Goal: Task Accomplishment & Management: Complete application form

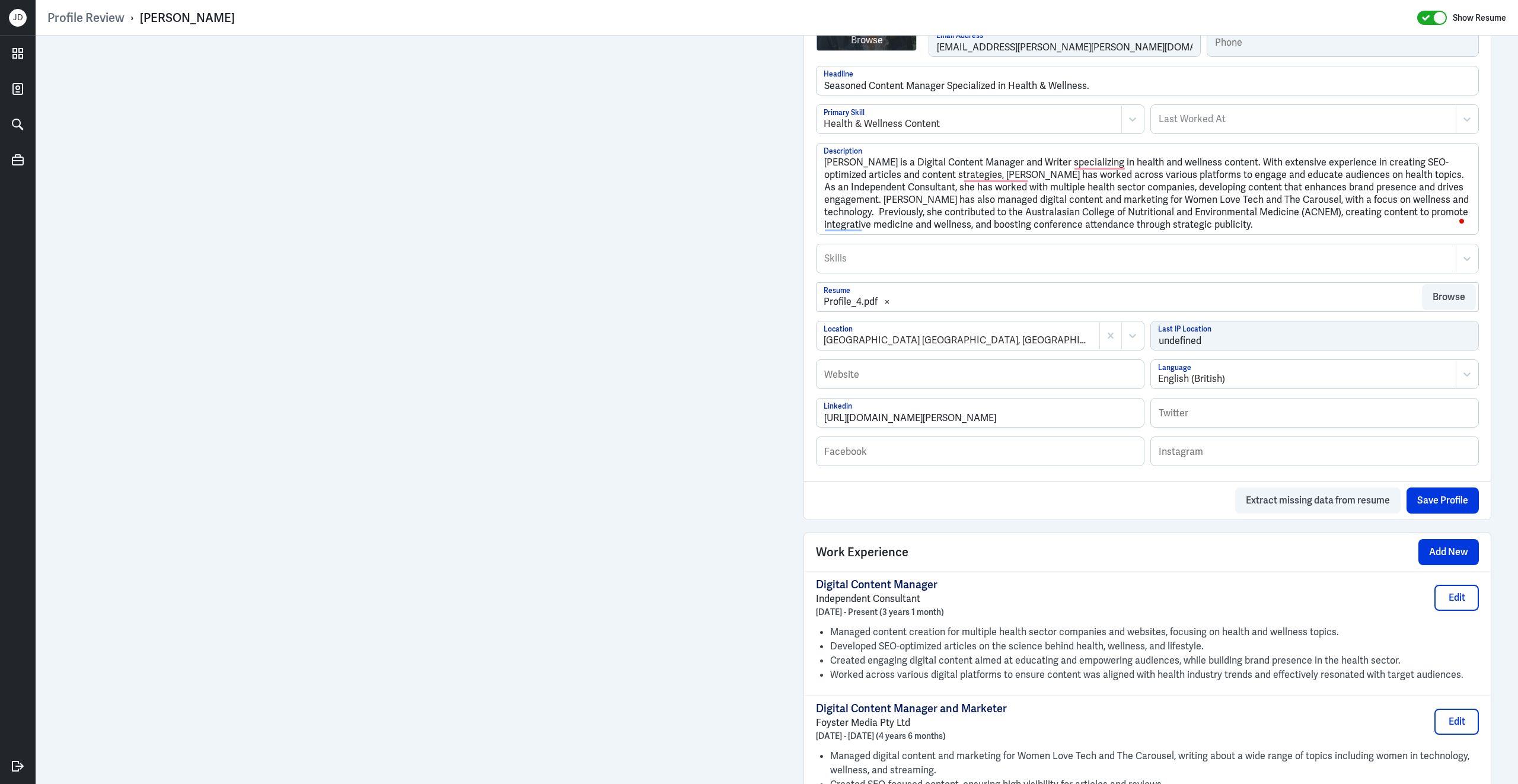
scroll to position [371, 0]
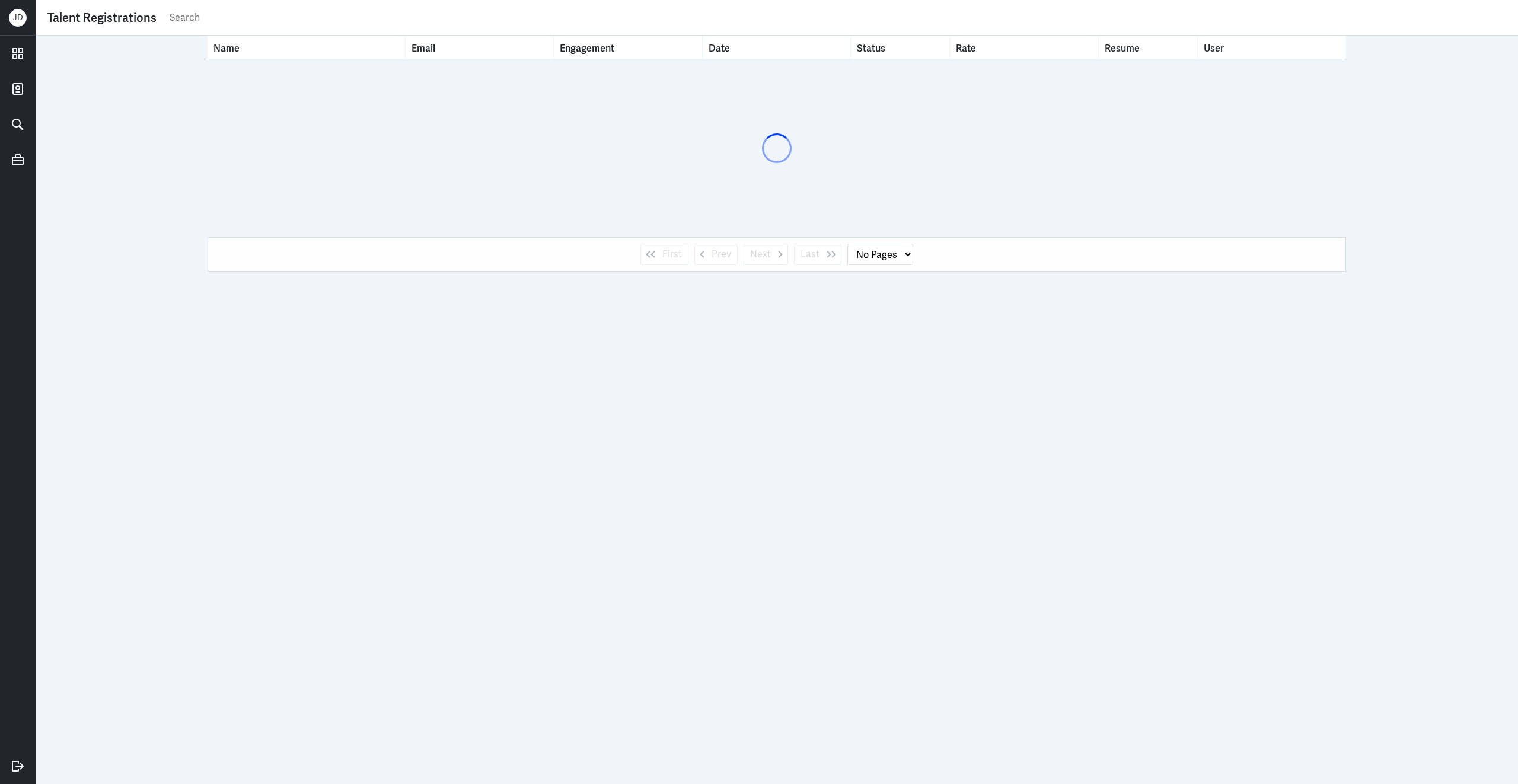
select select "1"
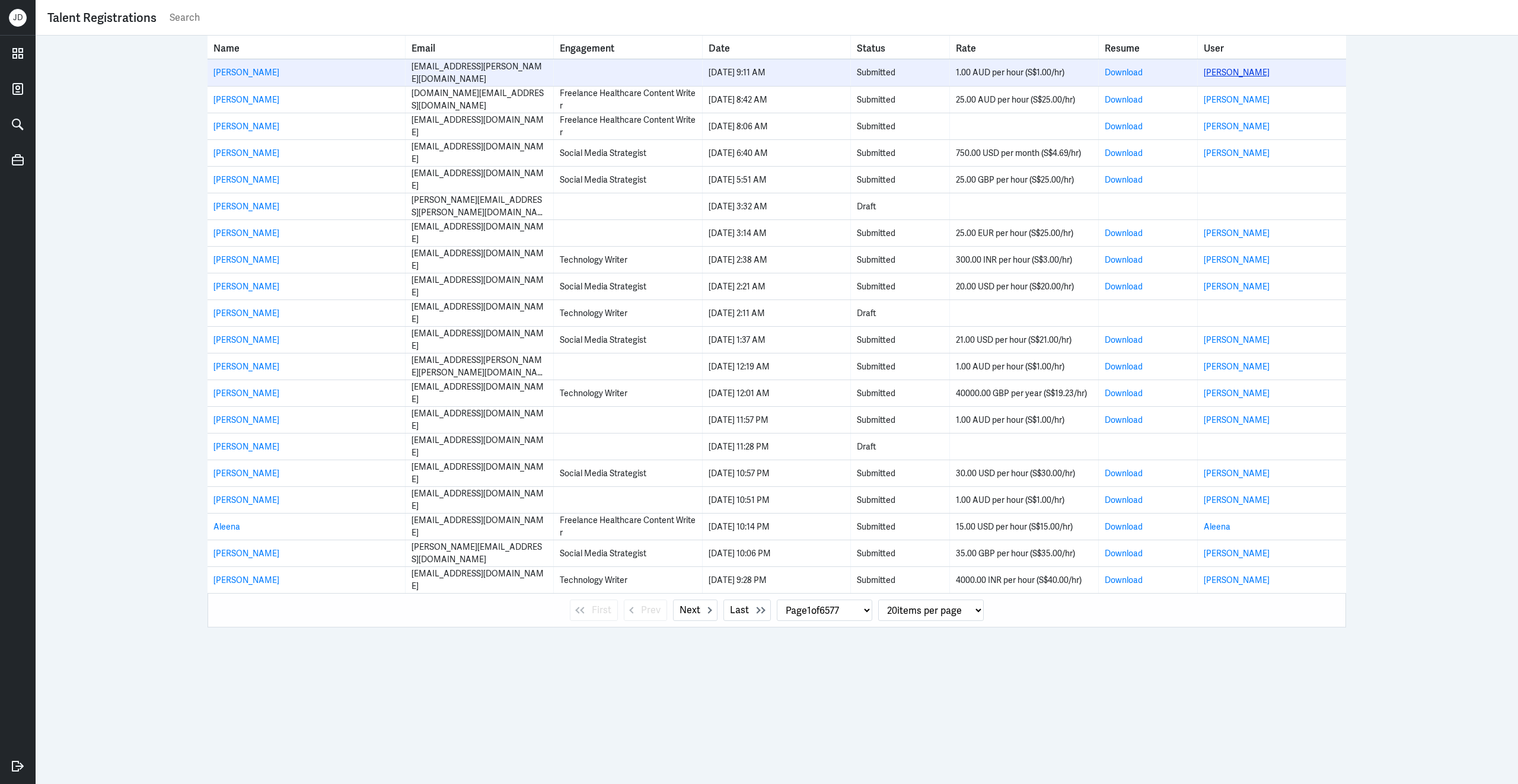
click at [1249, 77] on link "[PERSON_NAME]" at bounding box center [1236, 72] width 66 height 11
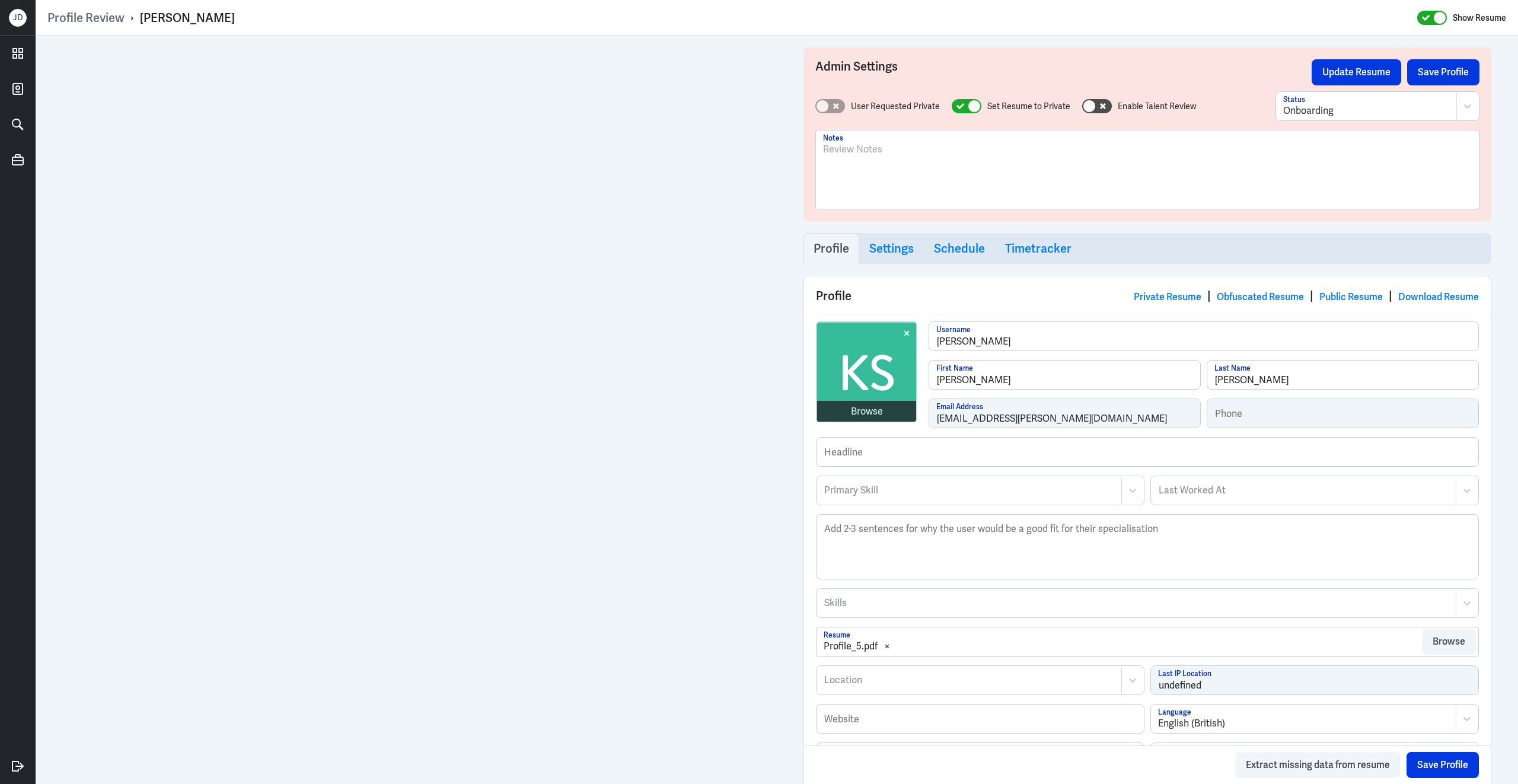
click at [870, 495] on div at bounding box center [969, 490] width 292 height 14
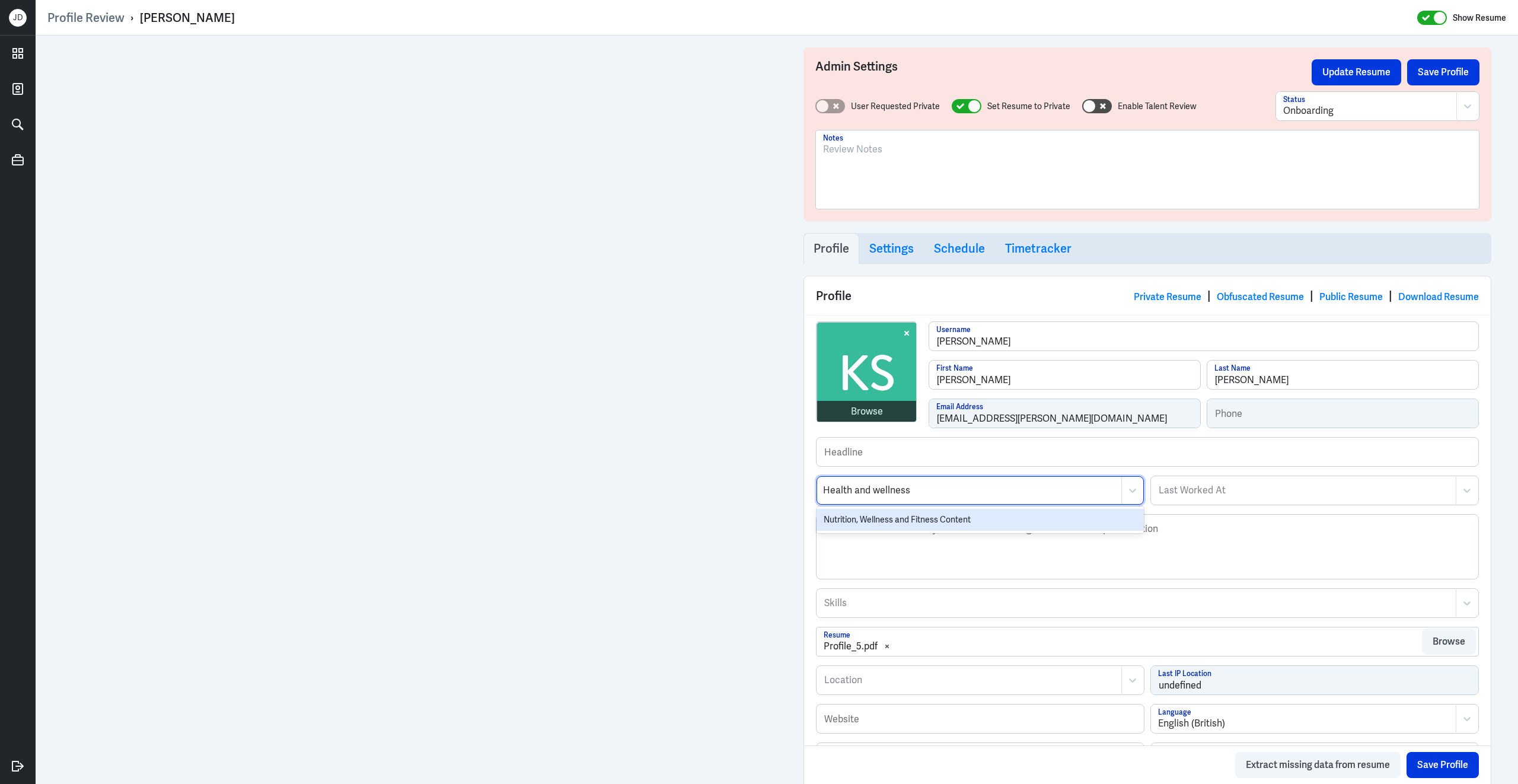
click at [876, 496] on input "Health and wellness" at bounding box center [868, 490] width 89 height 14
type input "Health & wellness"
click at [890, 523] on div "Health & Wellness Content" at bounding box center [980, 520] width 327 height 22
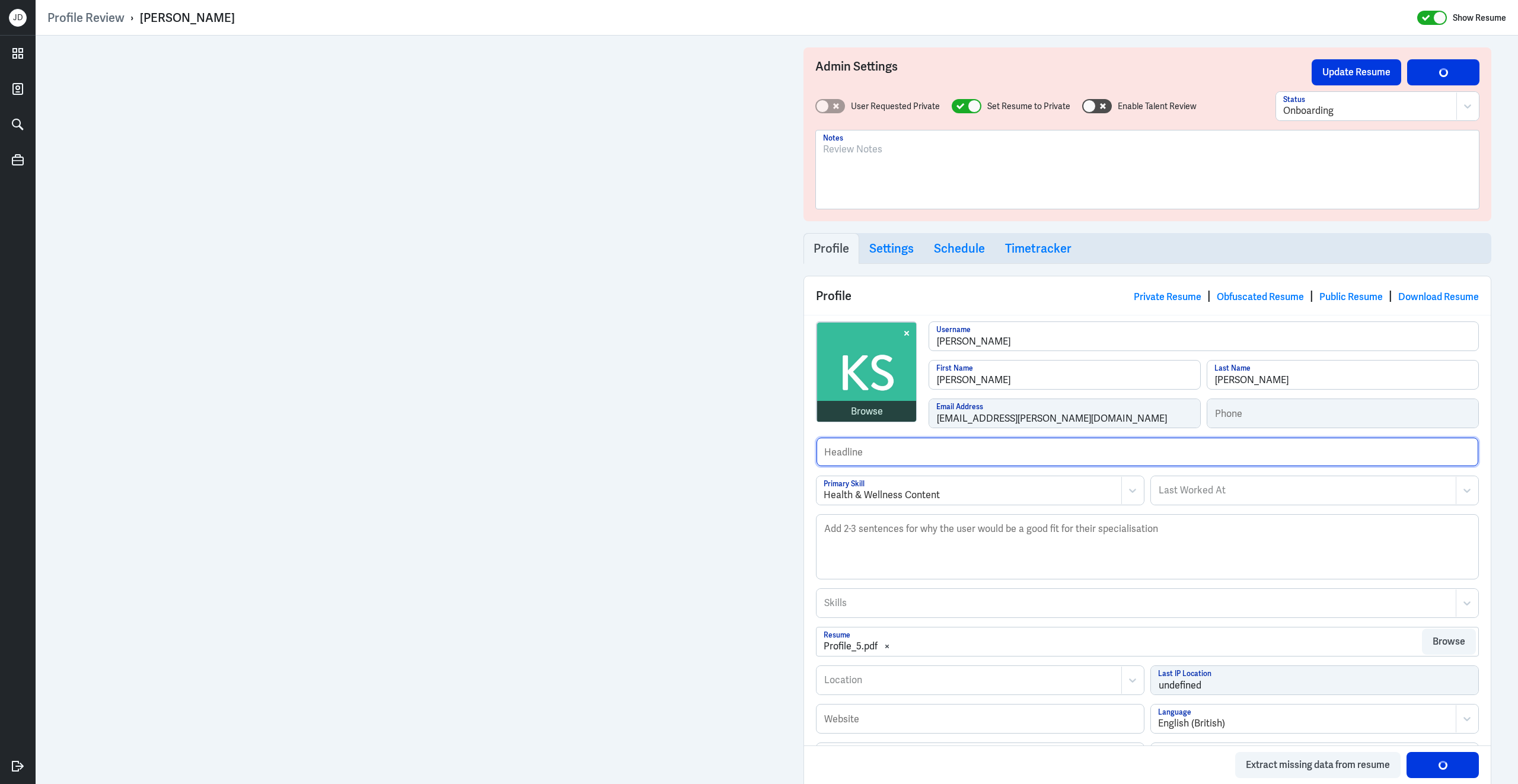
click at [925, 464] on input "text" at bounding box center [1147, 451] width 662 height 28
type input "Worked for Sanofi-Aventis."
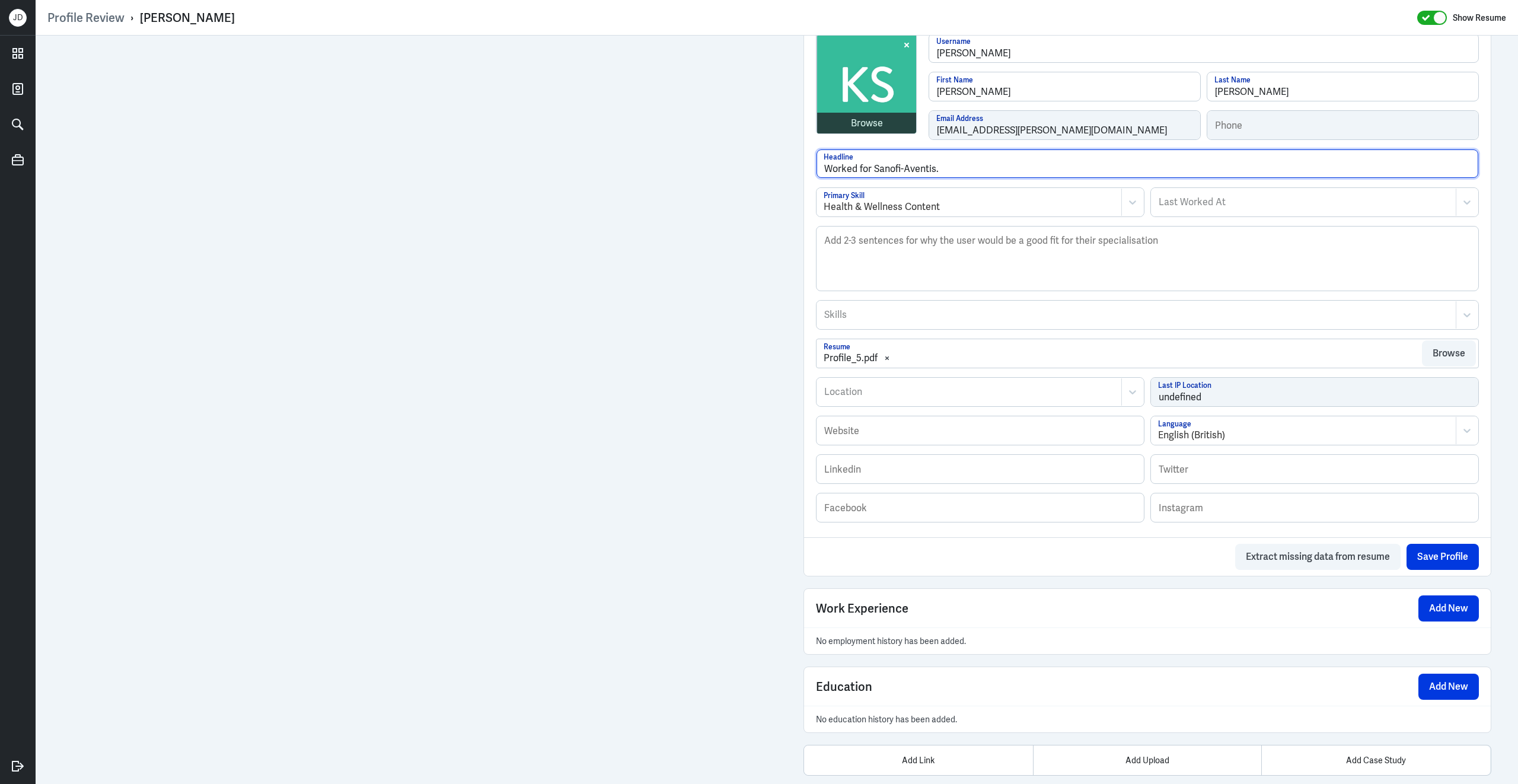
scroll to position [318, 0]
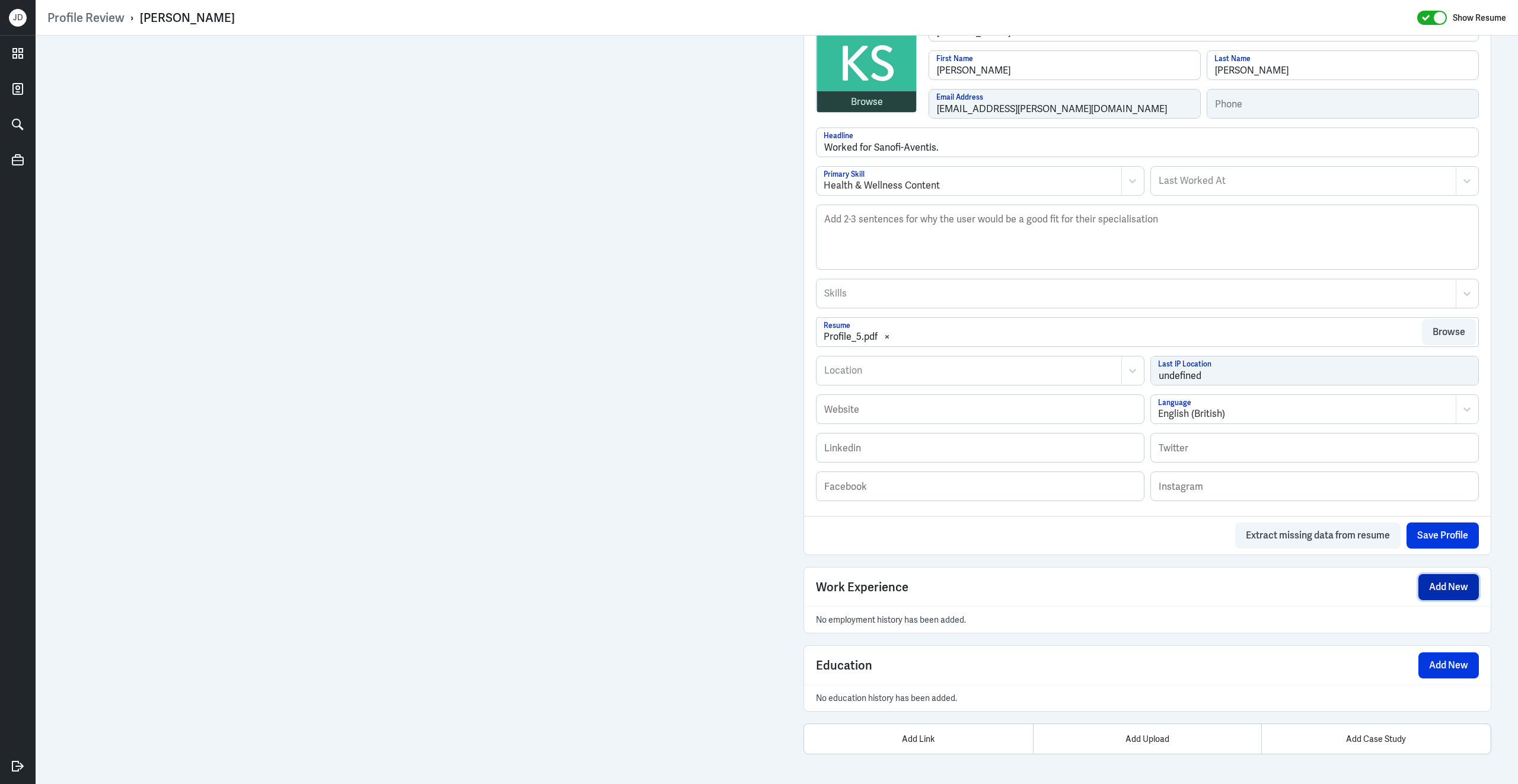
click at [1466, 587] on button "Add New" at bounding box center [1448, 587] width 60 height 26
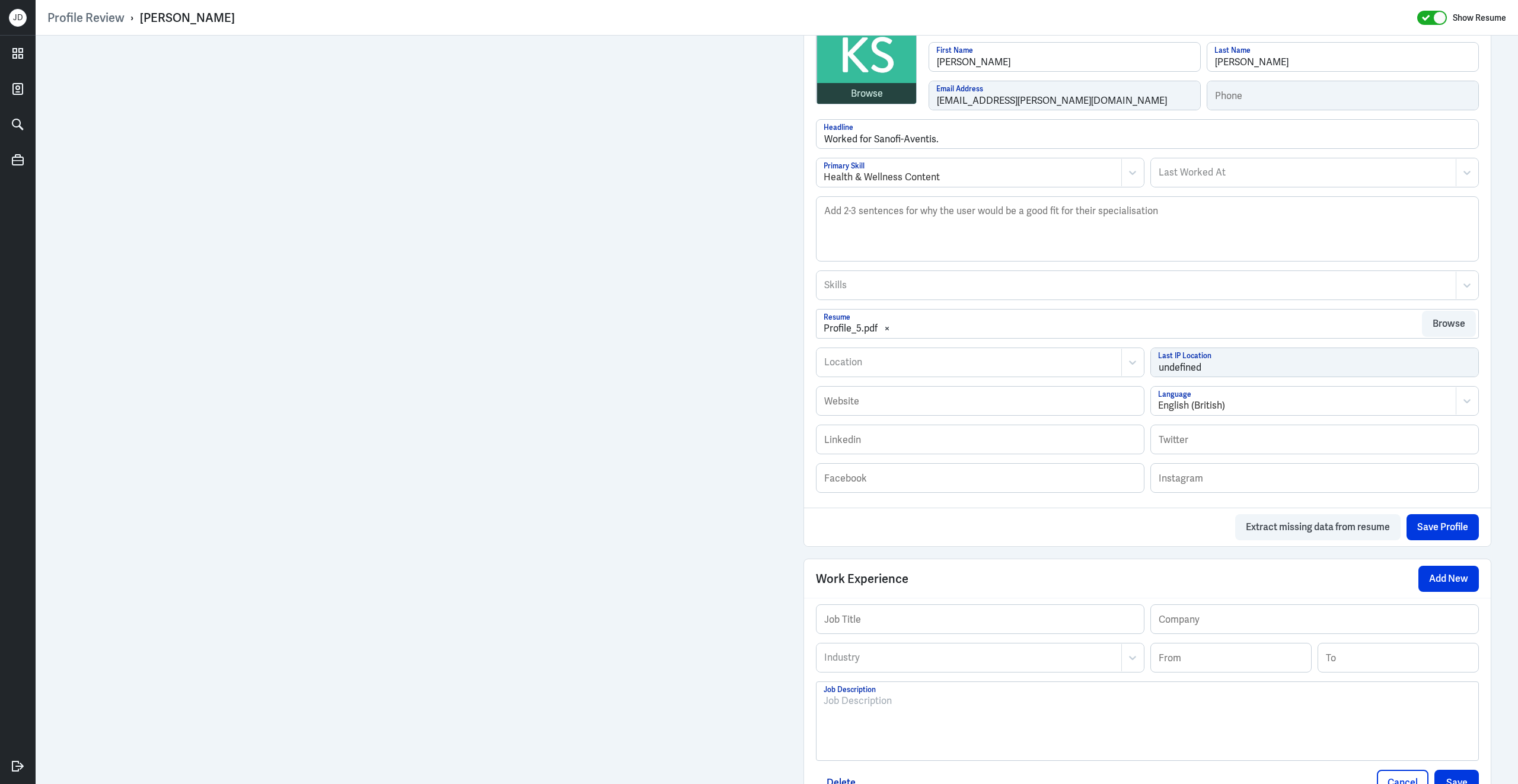
click at [894, 708] on p at bounding box center [1147, 701] width 648 height 14
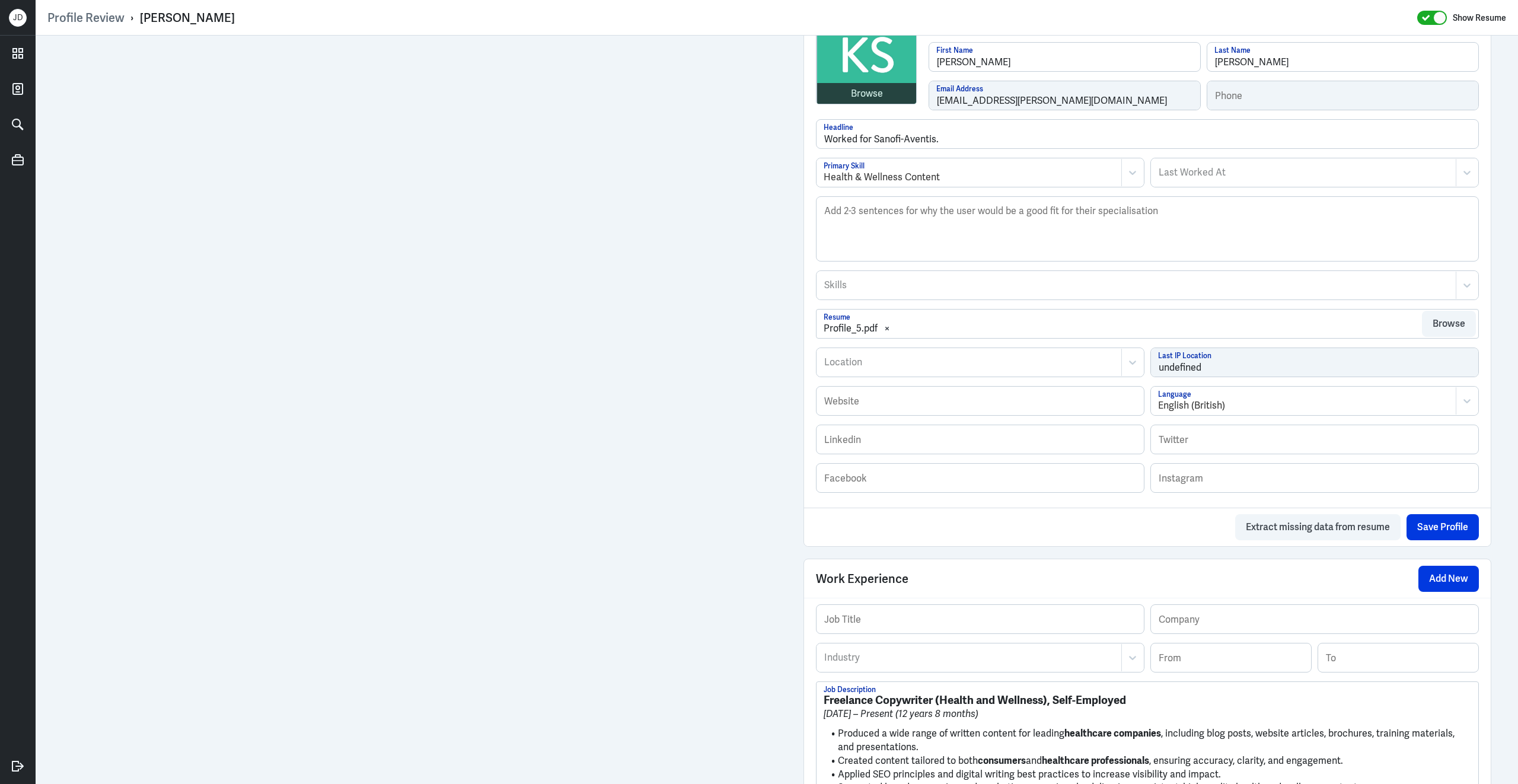
scroll to position [0, 0]
drag, startPoint x: 824, startPoint y: 708, endPoint x: 1050, endPoint y: 712, distance: 226.0
click at [1050, 707] on strong "Freelance Copywriter (Health and Wellness), Self-Employed" at bounding box center [974, 699] width 302 height 14
click at [986, 632] on input "text" at bounding box center [980, 618] width 327 height 28
paste input "Freelance Copywriter (Health and Wellness),"
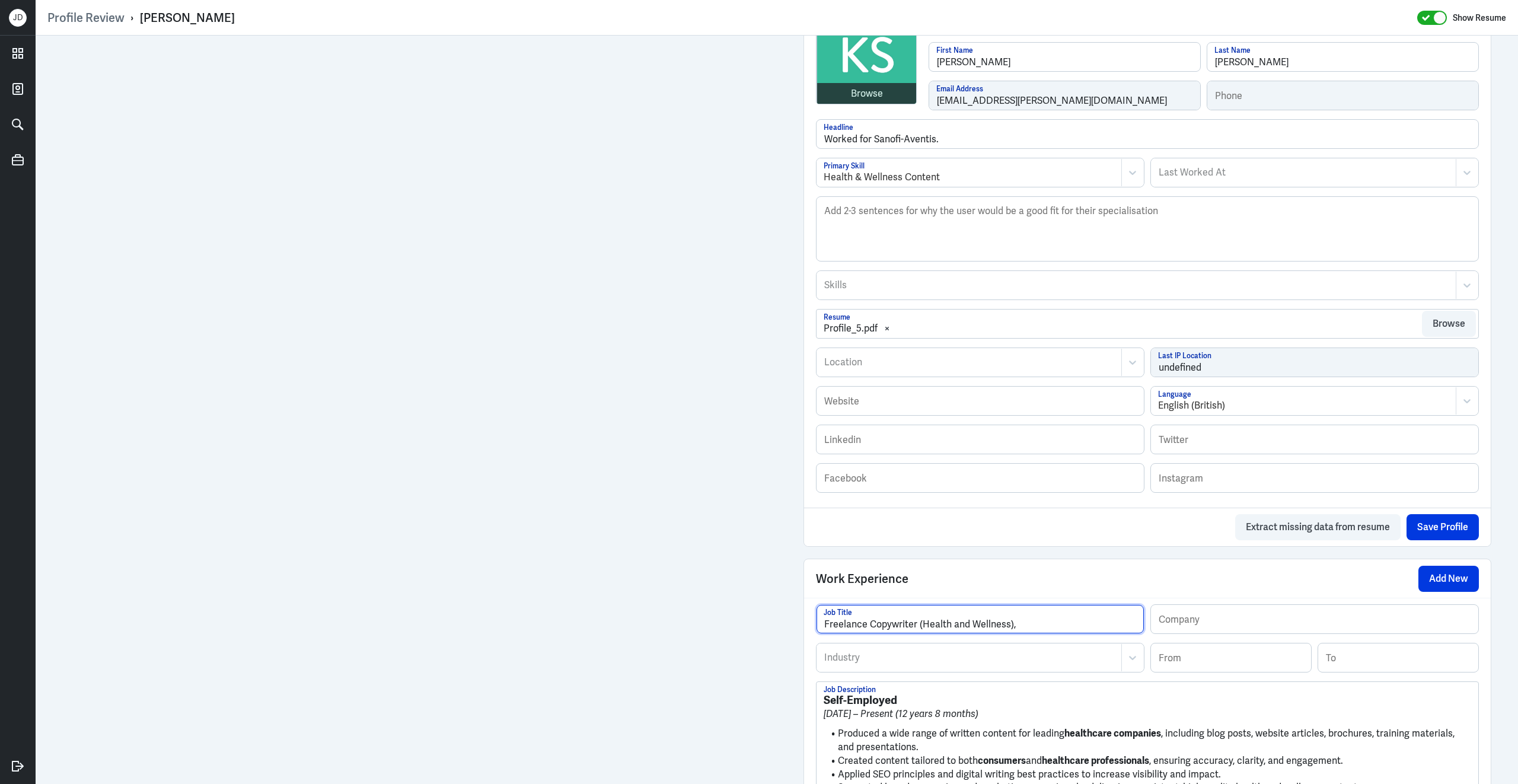
drag, startPoint x: 867, startPoint y: 633, endPoint x: 788, endPoint y: 618, distance: 80.4
click at [788, 619] on div "Admin Settings Update Resume Save Profile User Requested Private Set Resume to …" at bounding box center [776, 363] width 1482 height 1292
click at [1028, 633] on input "Consultant Copywriter (Health and Wellness)," at bounding box center [980, 618] width 327 height 28
drag, startPoint x: 876, startPoint y: 633, endPoint x: 773, endPoint y: 609, distance: 105.8
click at [773, 609] on div "Admin Settings Update Resume Save Profile User Requested Private Set Resume to …" at bounding box center [776, 363] width 1482 height 1292
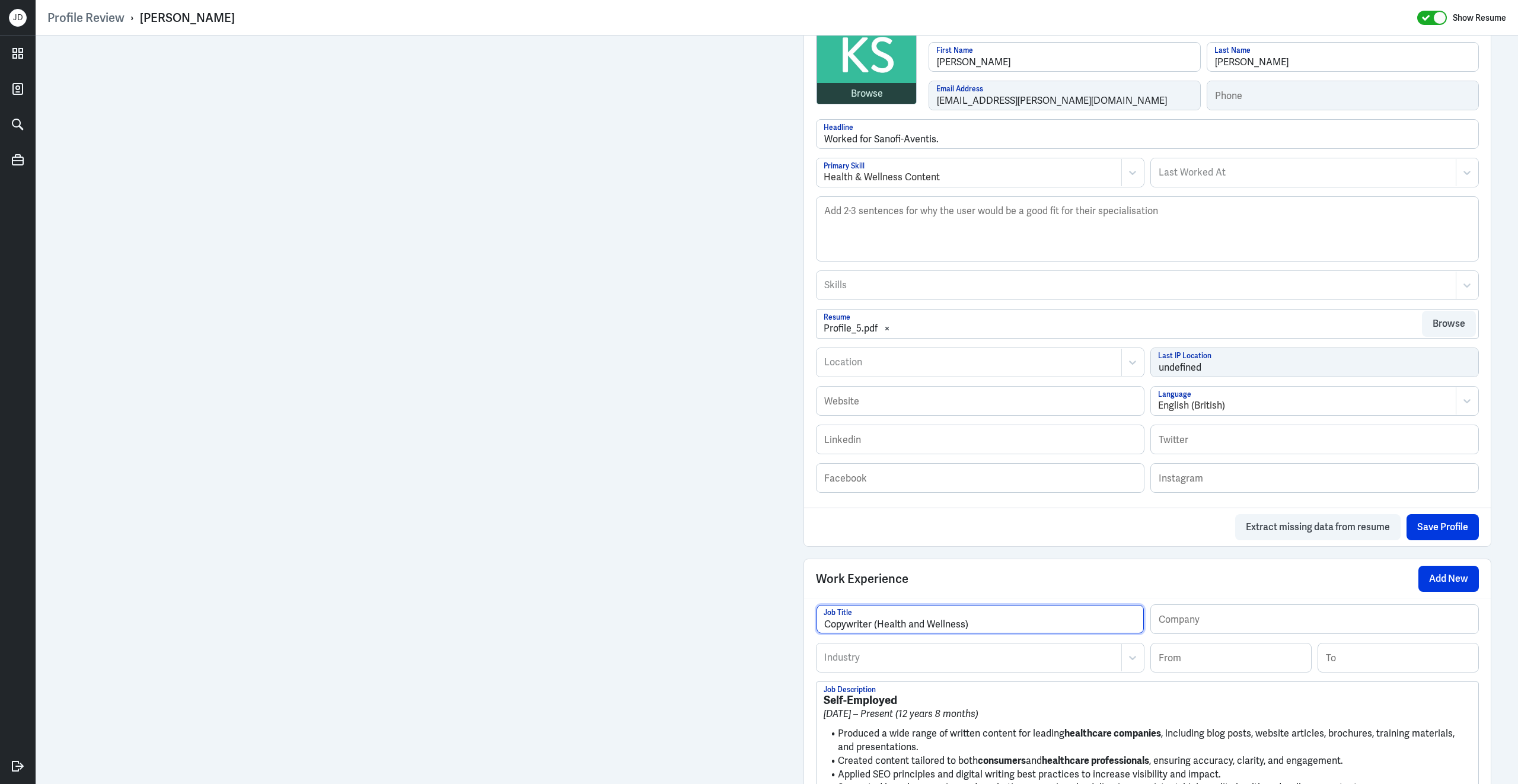
type input "Copywriter (Health and Wellness)"
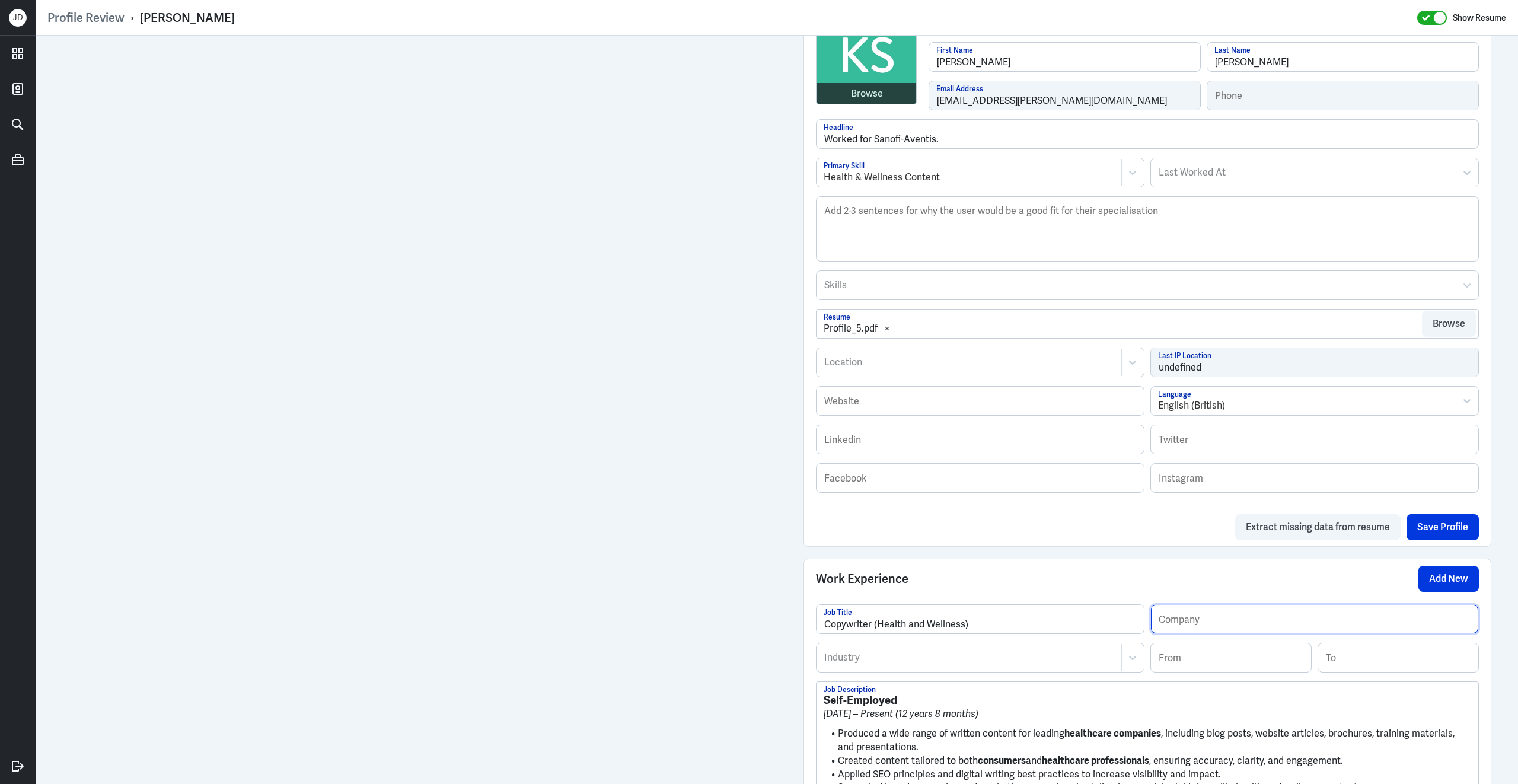
click at [1314, 633] on input "text" at bounding box center [1315, 618] width 327 height 28
paste input "Consultant"
type input "Independent Consultant"
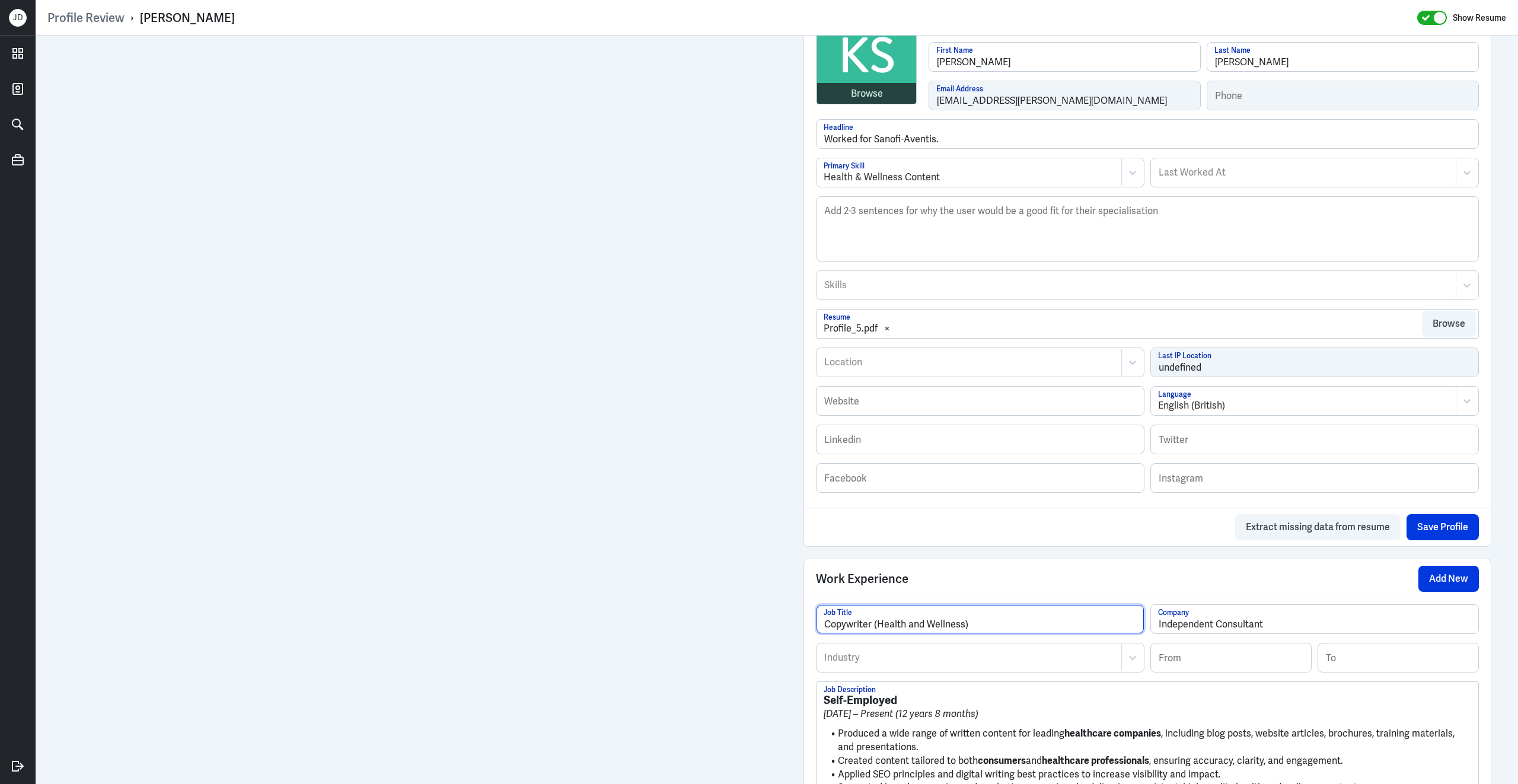
drag, startPoint x: 879, startPoint y: 631, endPoint x: 962, endPoint y: 633, distance: 83.0
click at [963, 633] on input "Copywriter (Health and Wellness)" at bounding box center [980, 618] width 327 height 28
click at [828, 632] on input "Copywriter ()" at bounding box center [980, 618] width 327 height 28
paste input "Health and Wellness"
click at [983, 633] on input "Health and Wellness Copywriter ()" at bounding box center [980, 618] width 327 height 28
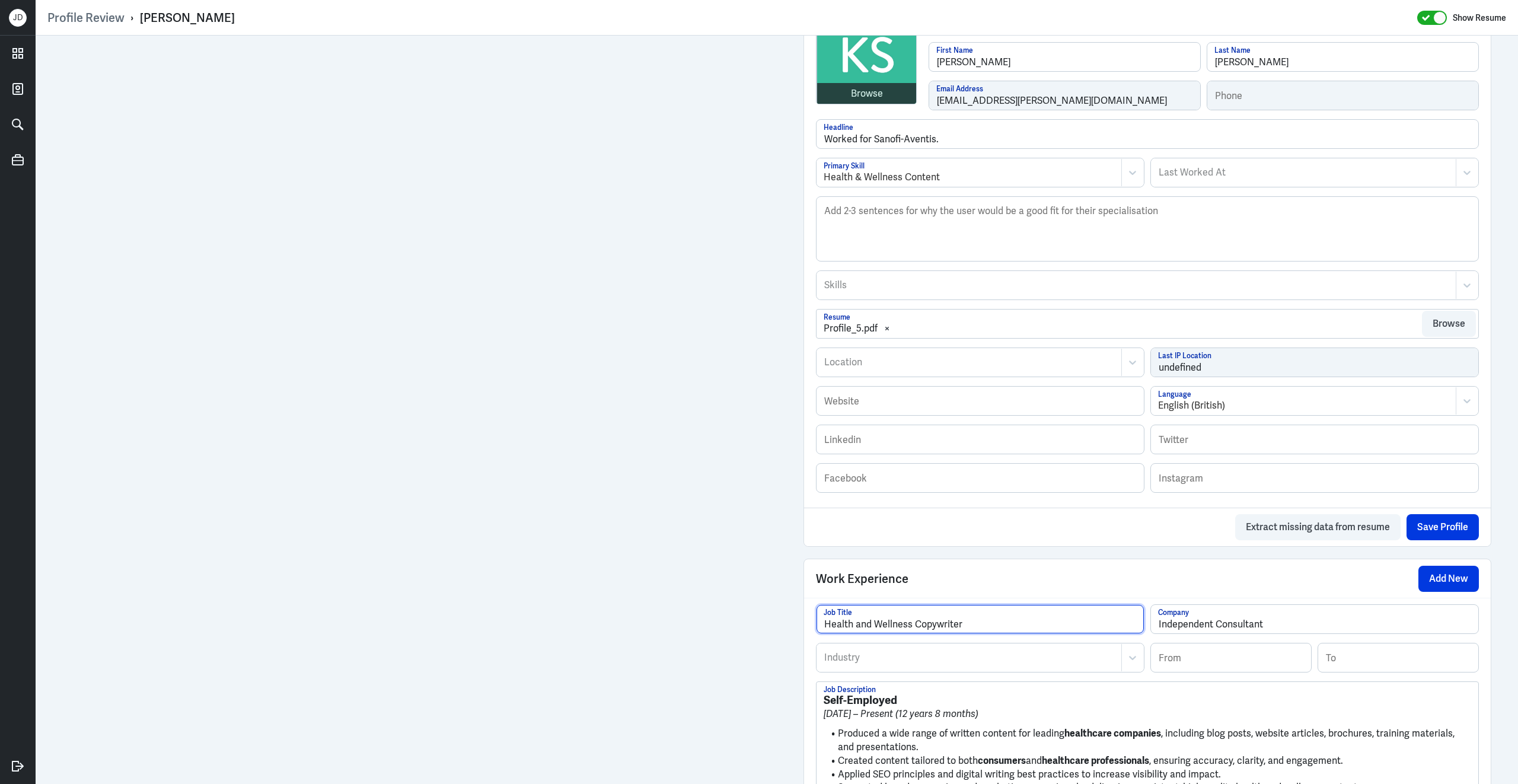
type input "Health and Wellness Copywriter"
click at [981, 664] on div at bounding box center [969, 657] width 292 height 14
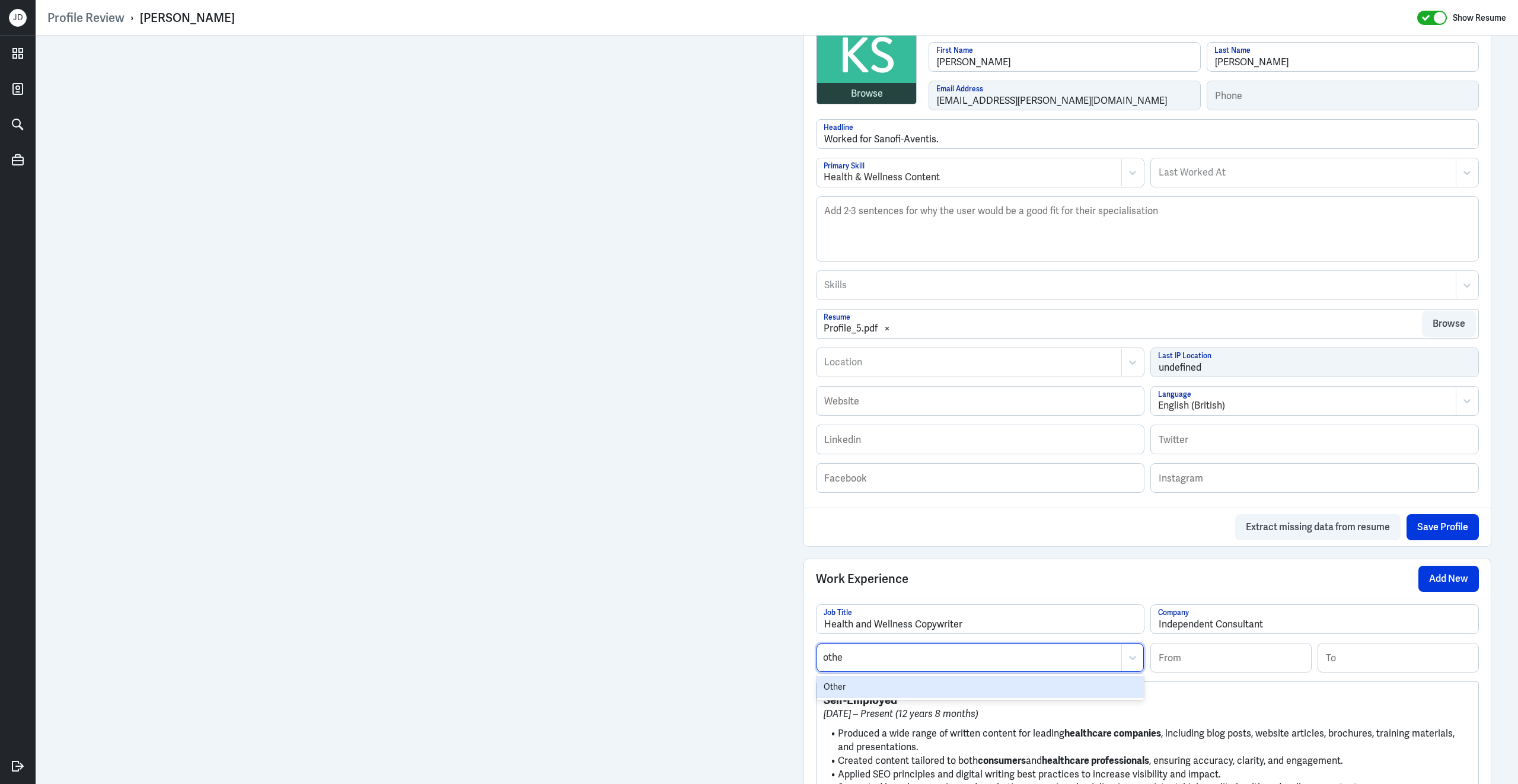
type input "other"
click at [868, 693] on div "Other" at bounding box center [980, 687] width 327 height 22
click at [1183, 669] on input at bounding box center [1231, 657] width 160 height 28
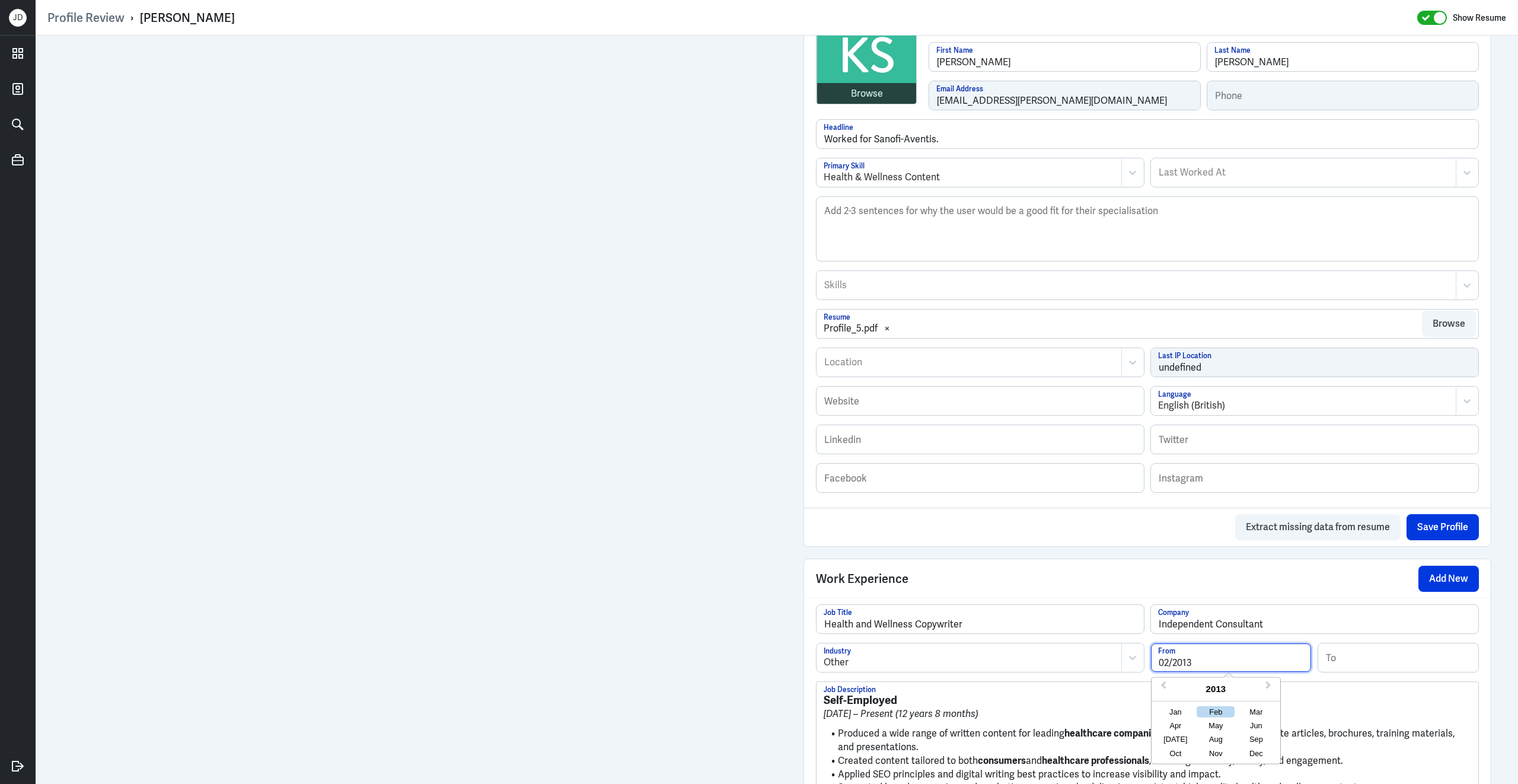
type input "02/2013"
click at [1026, 721] on p "February 2013 – Present (12 years 8 months)" at bounding box center [1147, 713] width 648 height 14
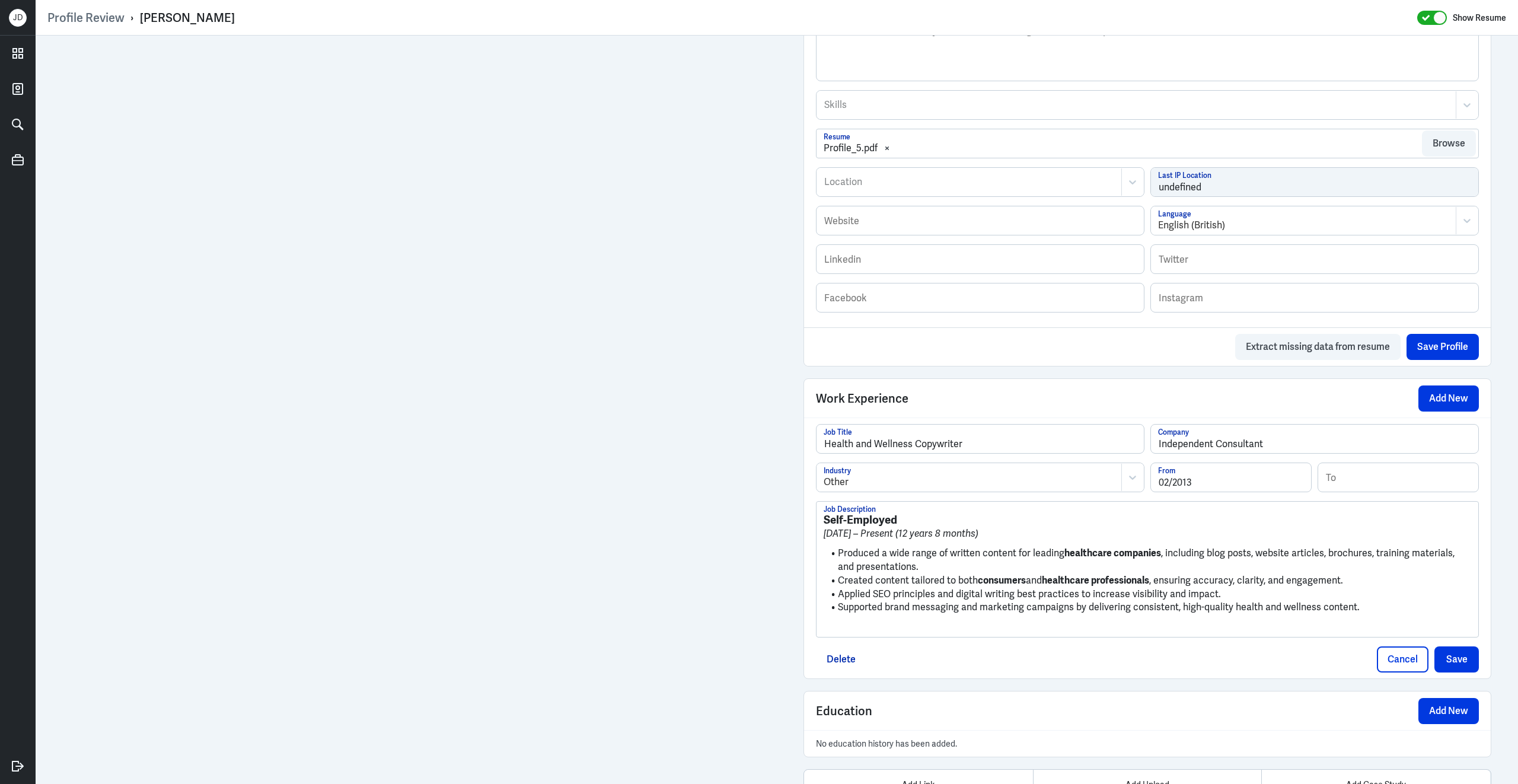
scroll to position [499, 0]
drag, startPoint x: 837, startPoint y: 558, endPoint x: 833, endPoint y: 512, distance: 46.2
click at [833, 512] on div "Self-Employed February 2013 – Present (12 years 8 months) Produced a wide range…" at bounding box center [1147, 568] width 662 height 135
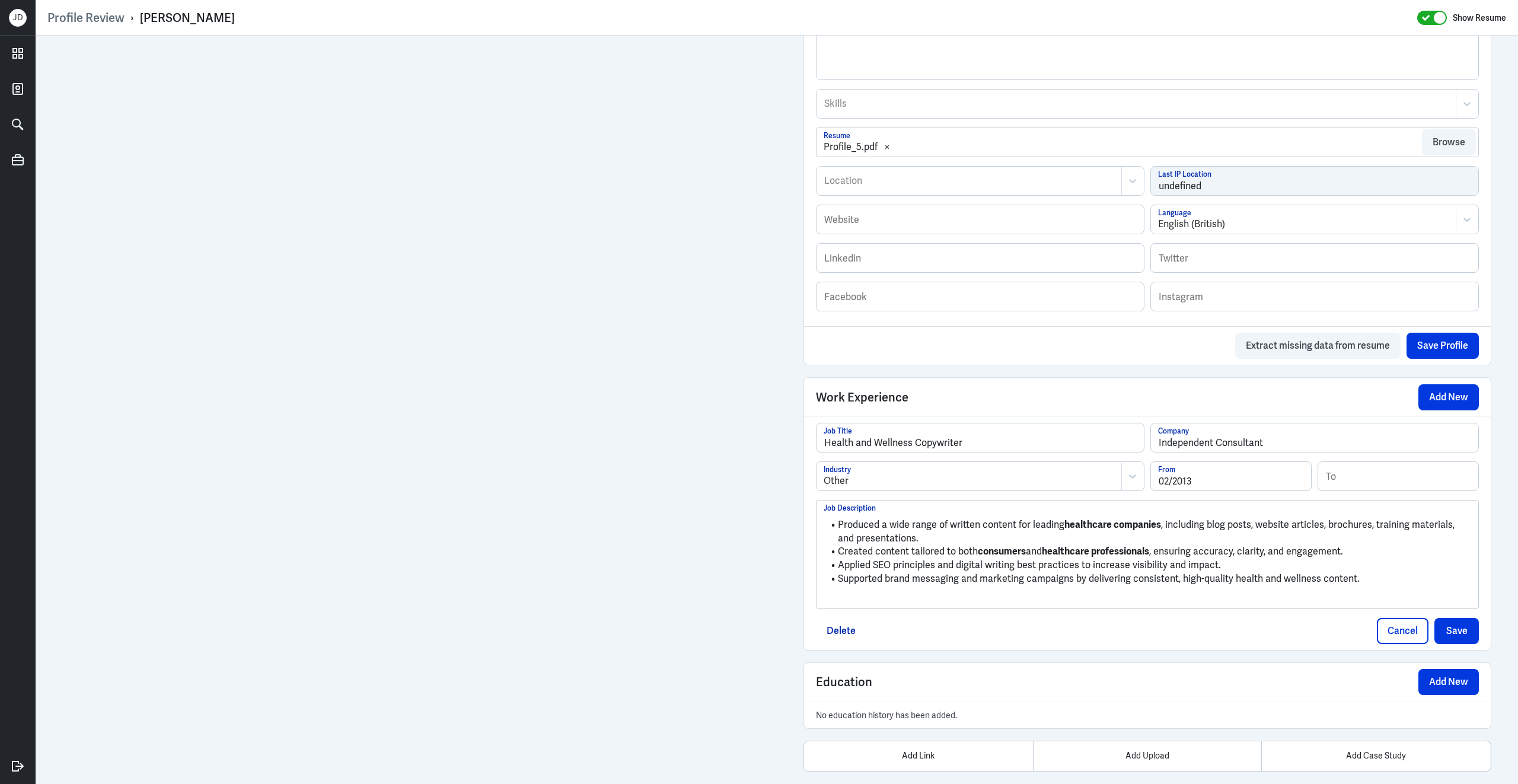
click at [915, 606] on p at bounding box center [1147, 598] width 648 height 14
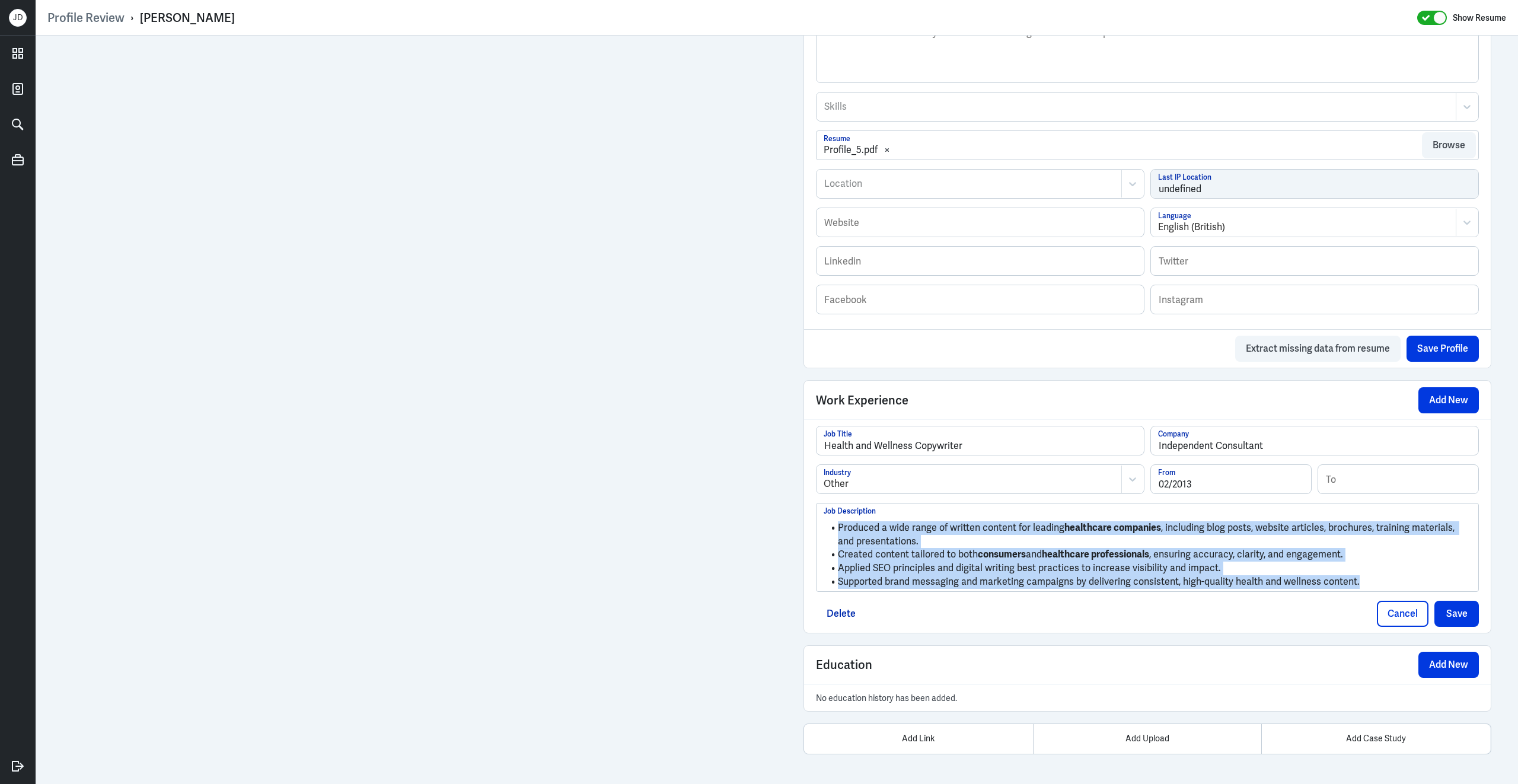
drag, startPoint x: 1365, startPoint y: 583, endPoint x: 925, endPoint y: 485, distance: 450.8
click at [925, 485] on div "Health and Wellness Copywriter Job Title Independent Consultant Company Other I…" at bounding box center [1147, 508] width 663 height 166
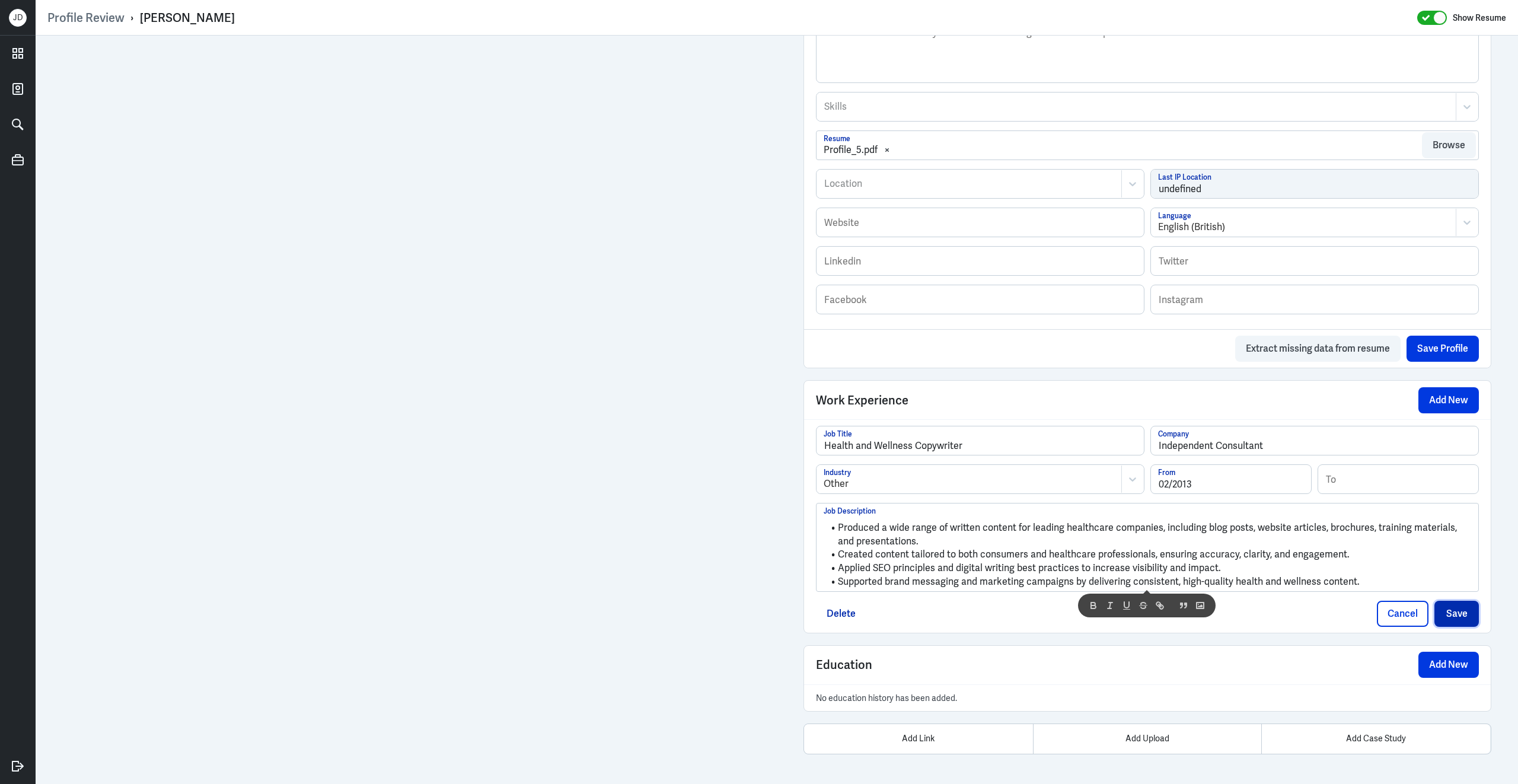
click at [1454, 615] on button "Save" at bounding box center [1457, 614] width 44 height 26
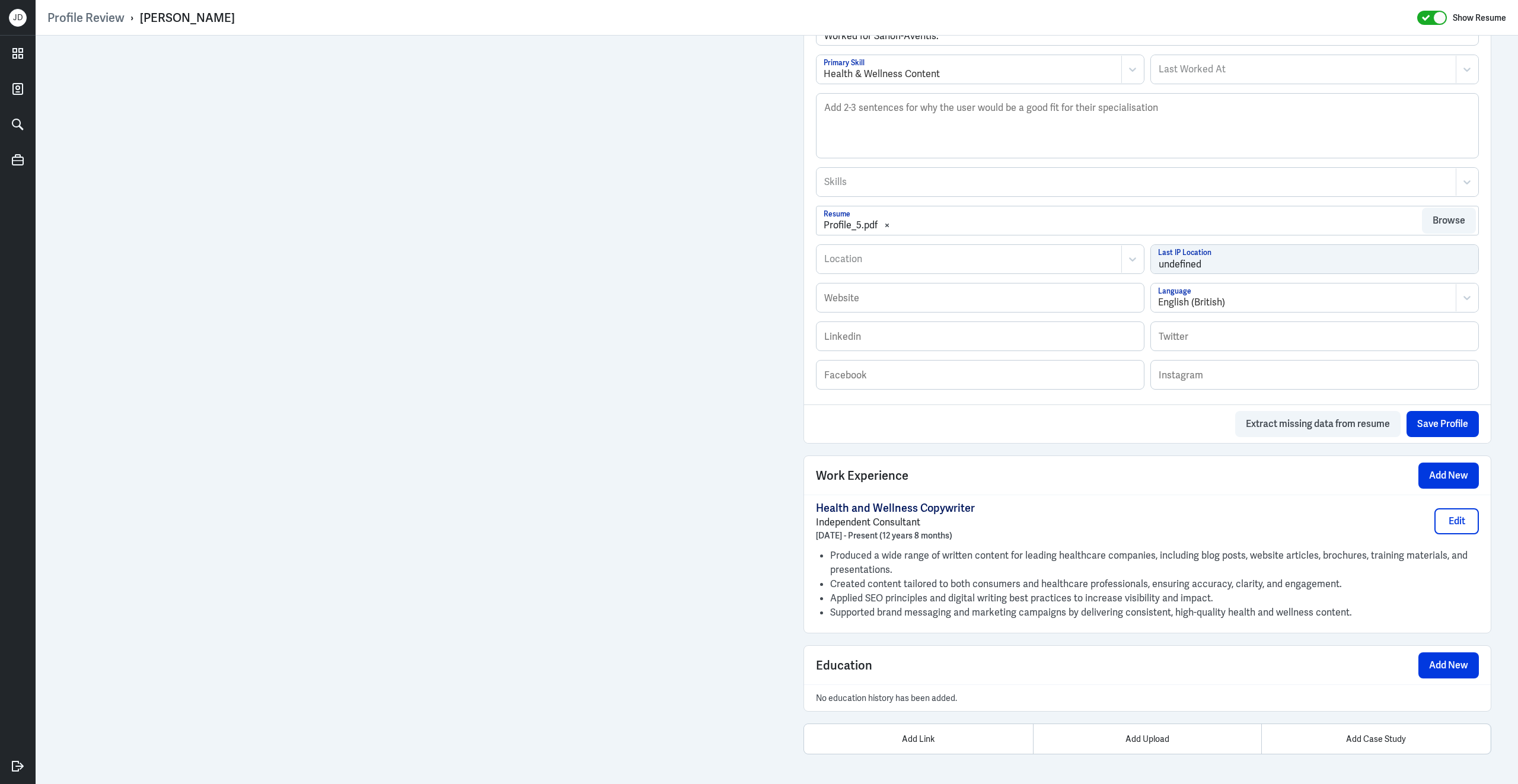
scroll to position [429, 0]
click at [1459, 472] on button "Add New" at bounding box center [1448, 475] width 60 height 26
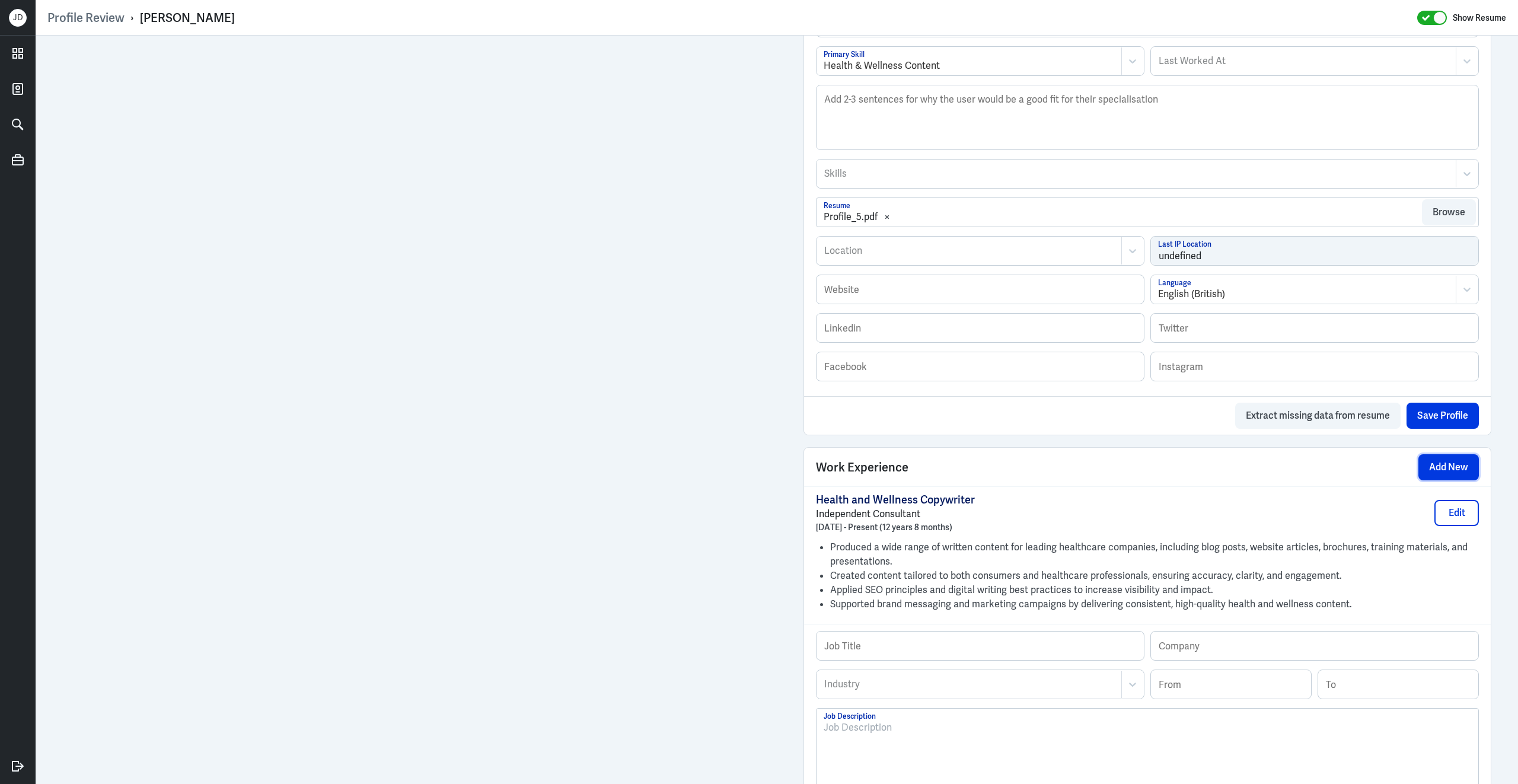
scroll to position [634, 0]
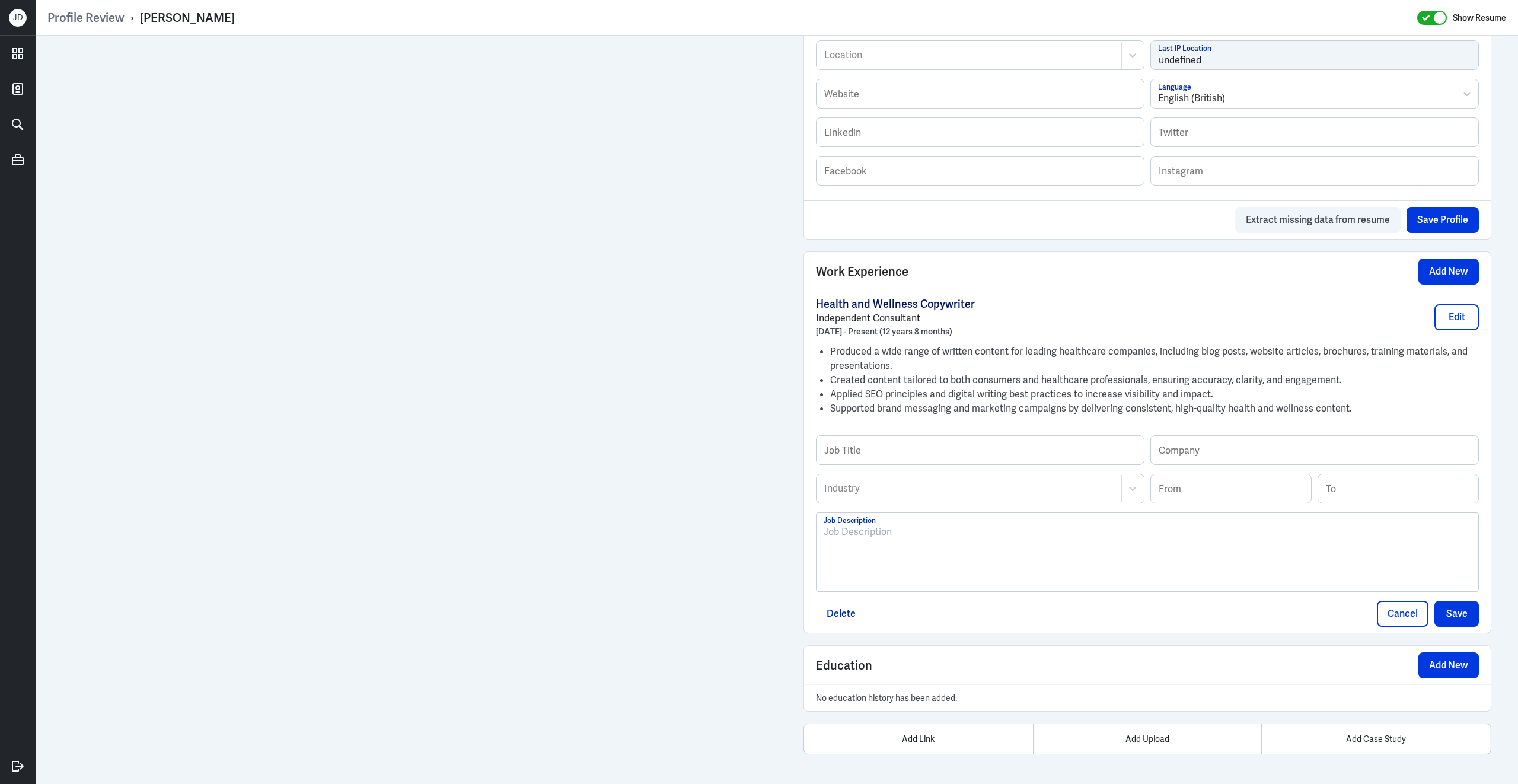
click at [969, 534] on p at bounding box center [1147, 531] width 648 height 14
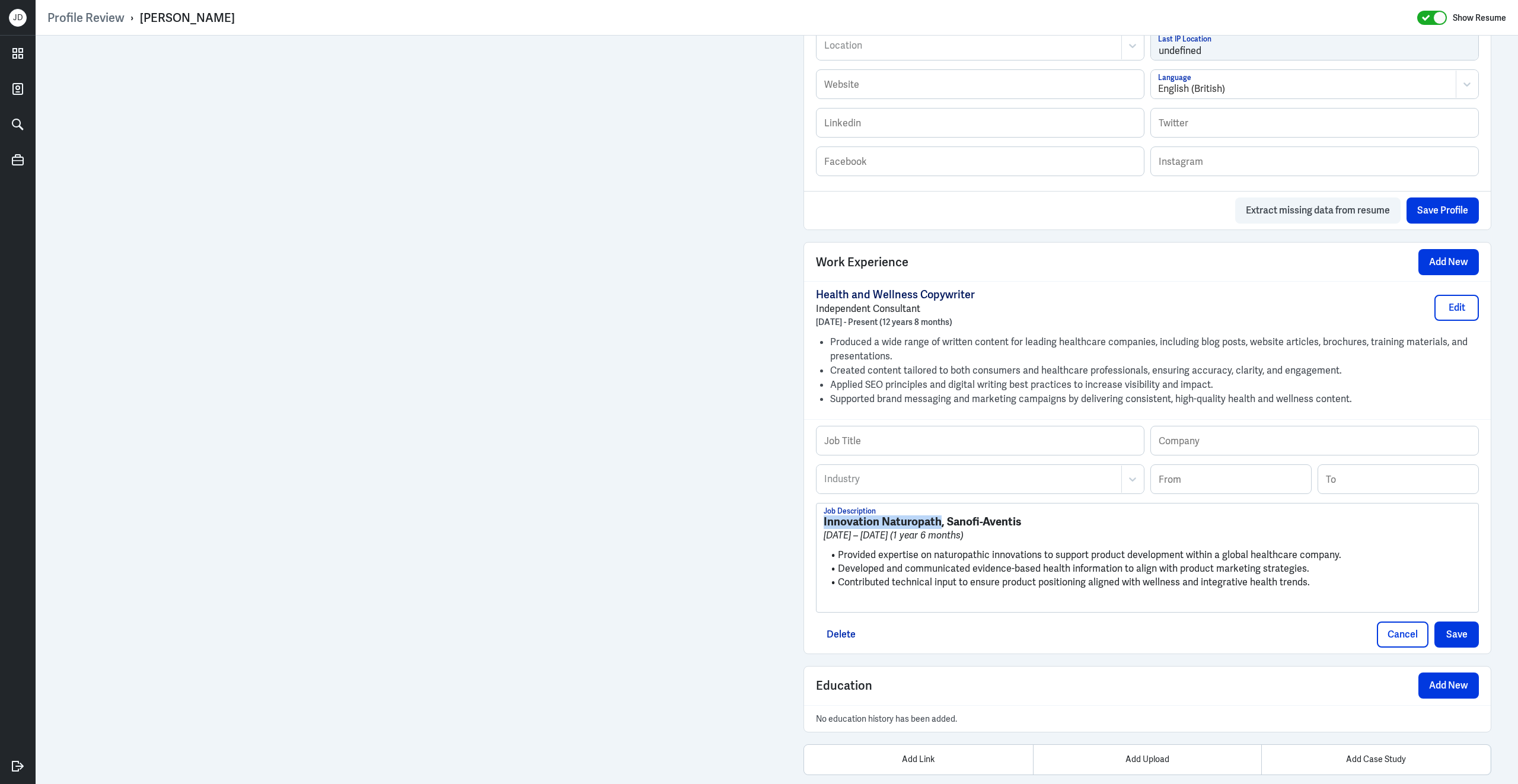
drag, startPoint x: 938, startPoint y: 530, endPoint x: 796, endPoint y: 528, distance: 142.0
click at [796, 528] on div "Admin Settings Update Resume Save Profile User Requested Private Set Resume to …" at bounding box center [1148, 103] width 712 height 1404
click at [985, 454] on input "text" at bounding box center [980, 440] width 327 height 28
paste input "Innovation Naturopath"
type input "Innovation Naturopath"
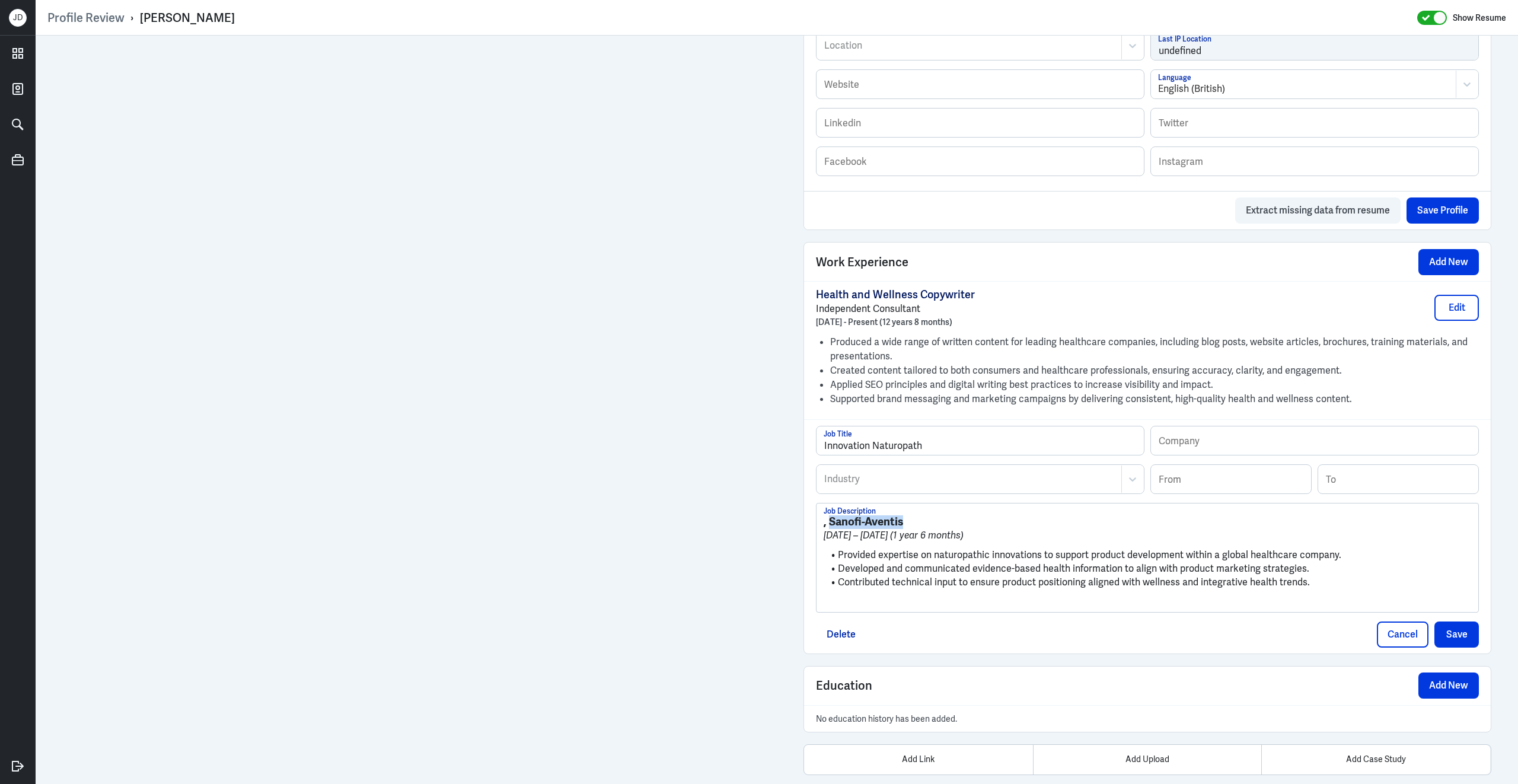
drag, startPoint x: 829, startPoint y: 529, endPoint x: 976, endPoint y: 528, distance: 147.0
click at [976, 528] on h3 ", Sanofi-Aventis" at bounding box center [1147, 521] width 648 height 13
click at [1245, 445] on input "text" at bounding box center [1315, 440] width 327 height 28
paste input "Sanofi-Aventis"
type input "Sanofi-Aventis"
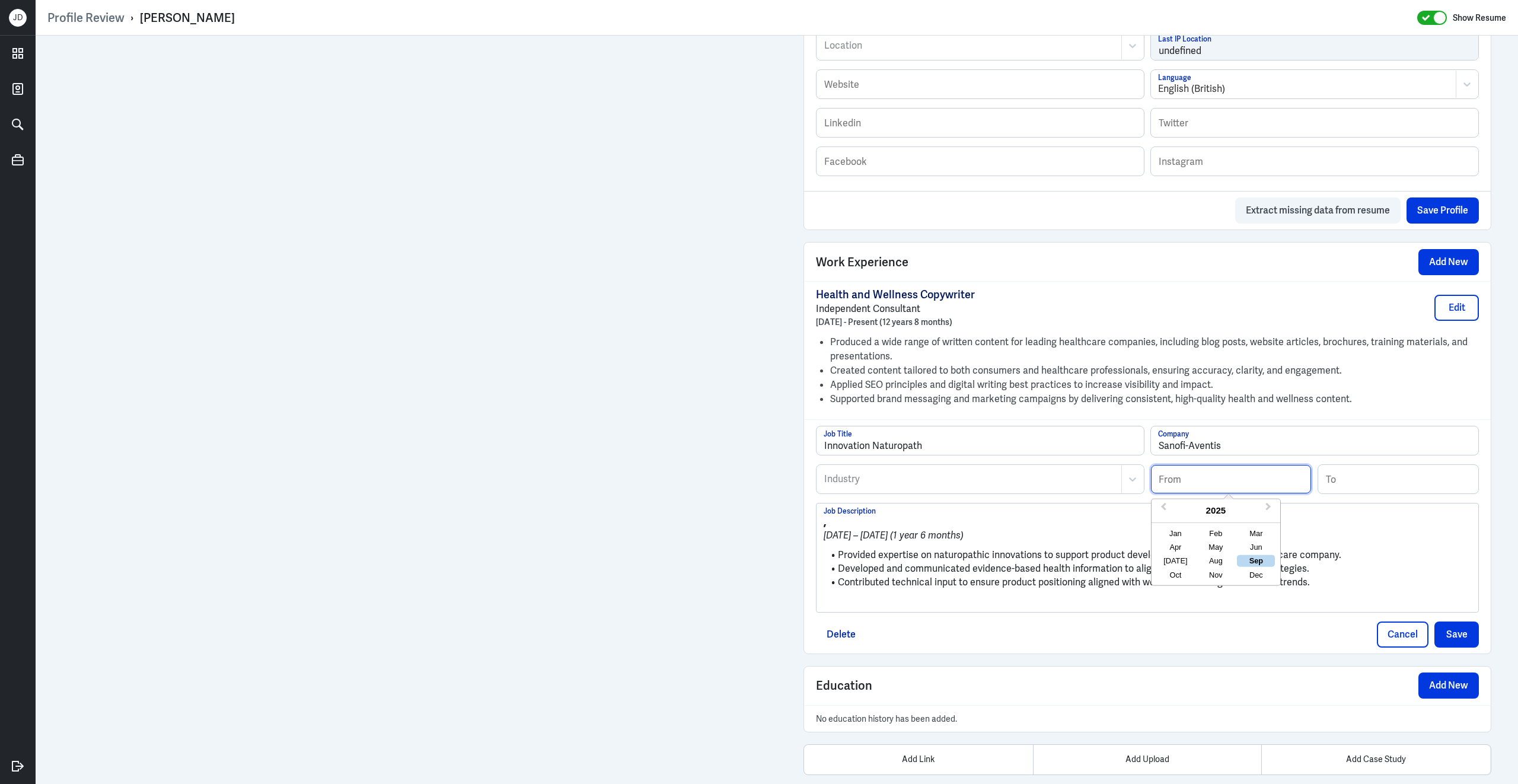
click at [1209, 493] on input at bounding box center [1231, 478] width 160 height 28
type input "08/2011"
click at [1363, 493] on input at bounding box center [1398, 478] width 160 height 28
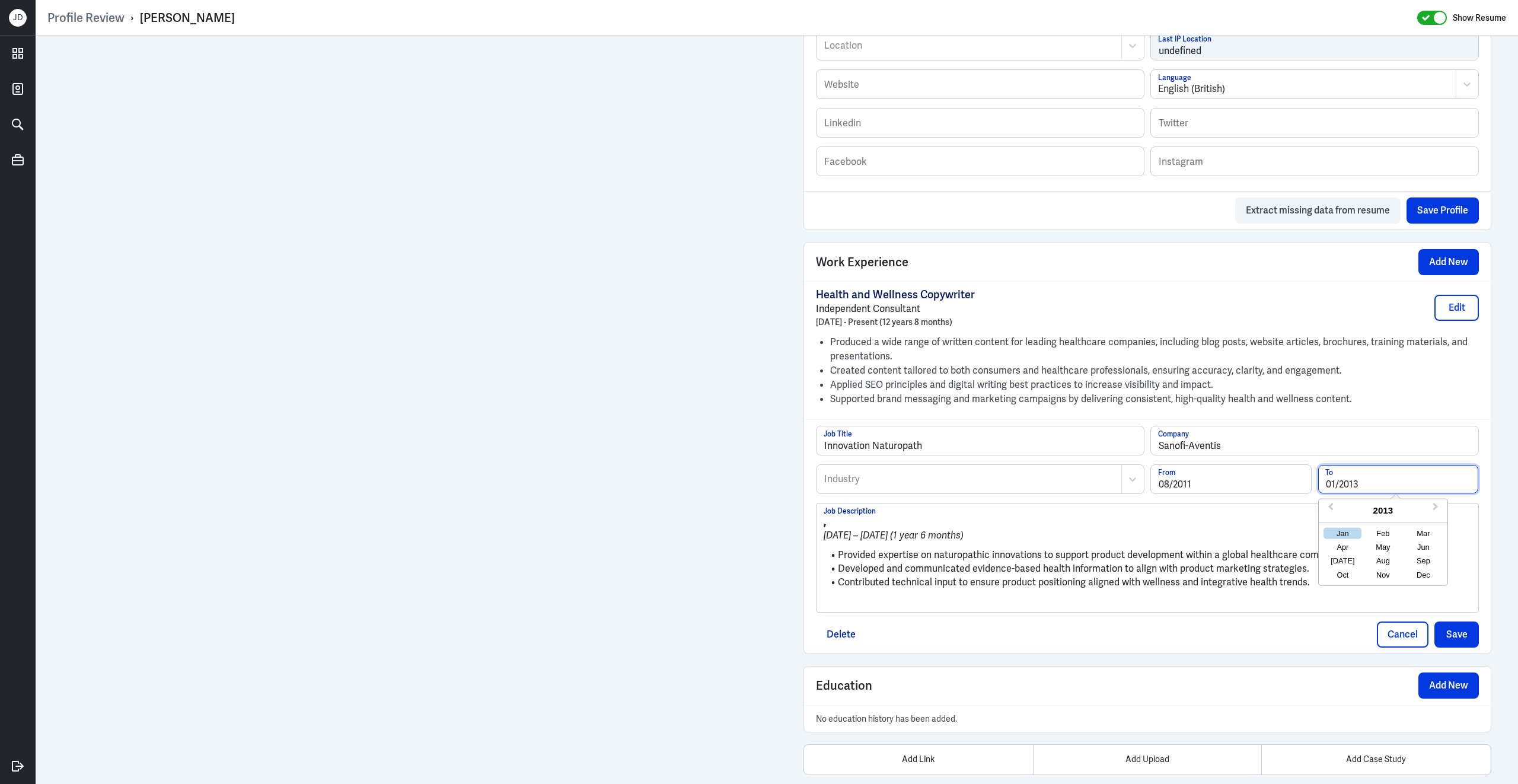
type input "01/2013"
click at [959, 486] on div at bounding box center [969, 478] width 292 height 14
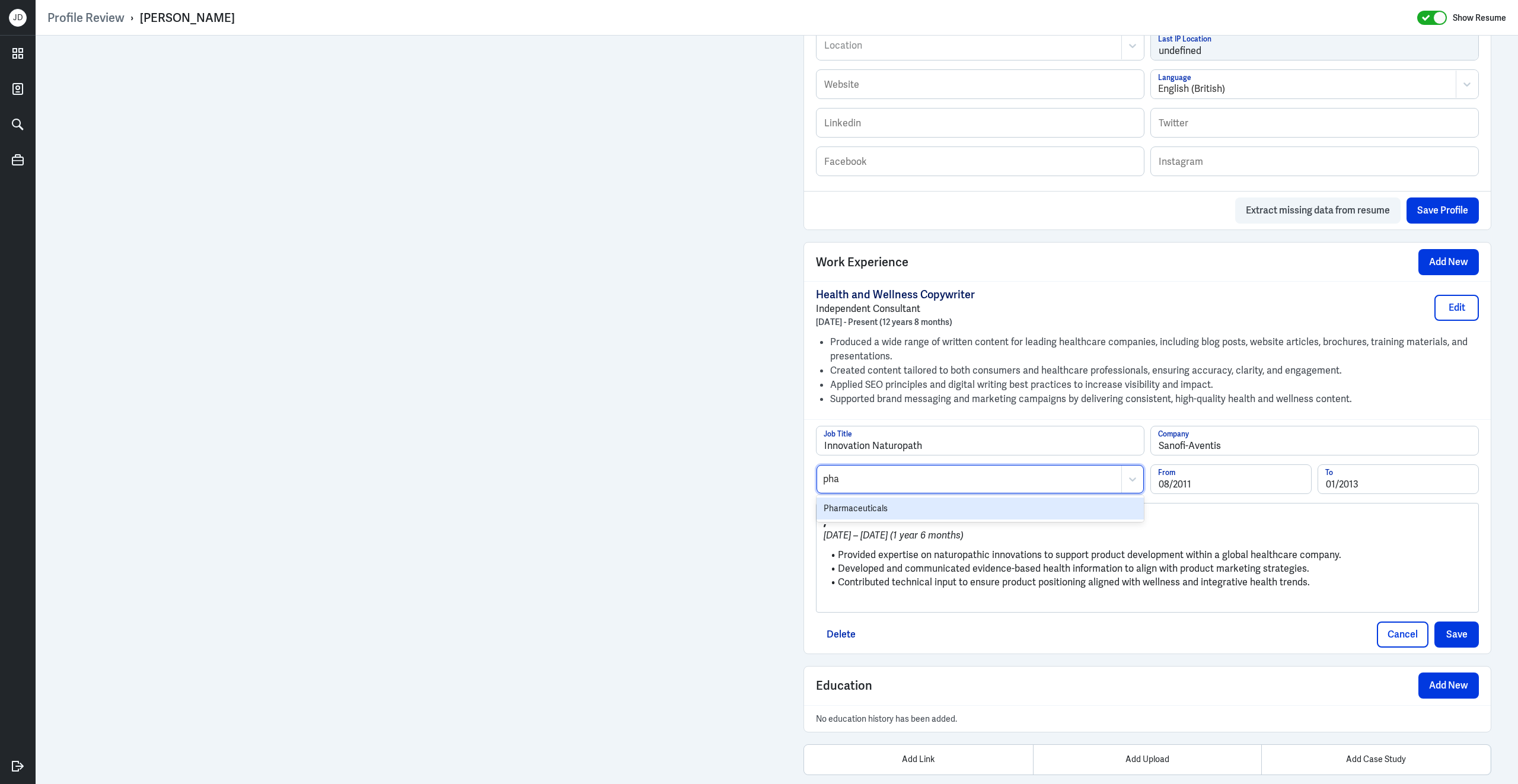
type input "phar"
click at [862, 519] on div "Pharmaceuticals" at bounding box center [980, 508] width 327 height 22
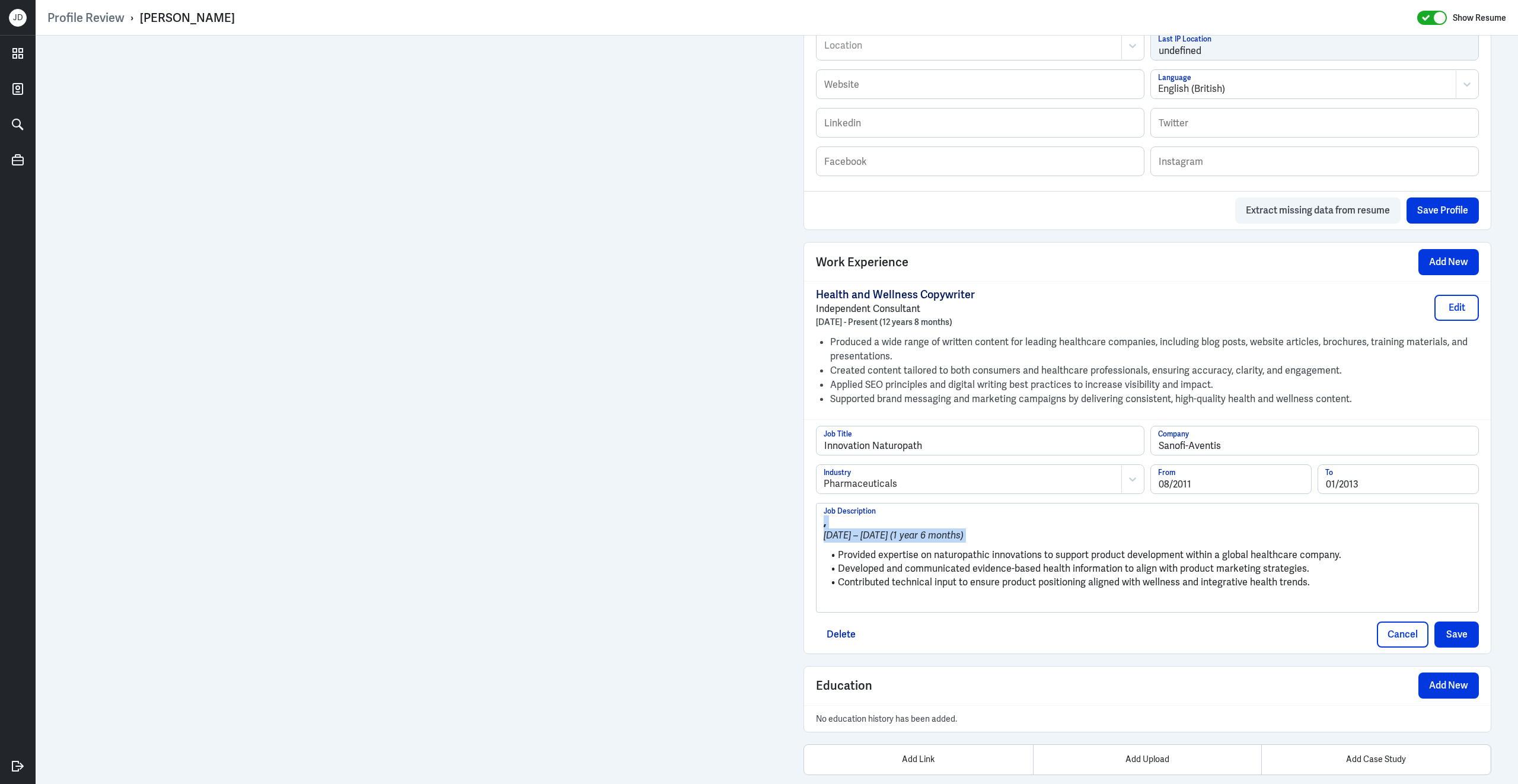
drag, startPoint x: 839, startPoint y: 559, endPoint x: 816, endPoint y: 512, distance: 52.3
click at [816, 512] on div ", August 2011 – January 2013 (1 year 6 months) Provided expertise on naturopath…" at bounding box center [1147, 557] width 662 height 108
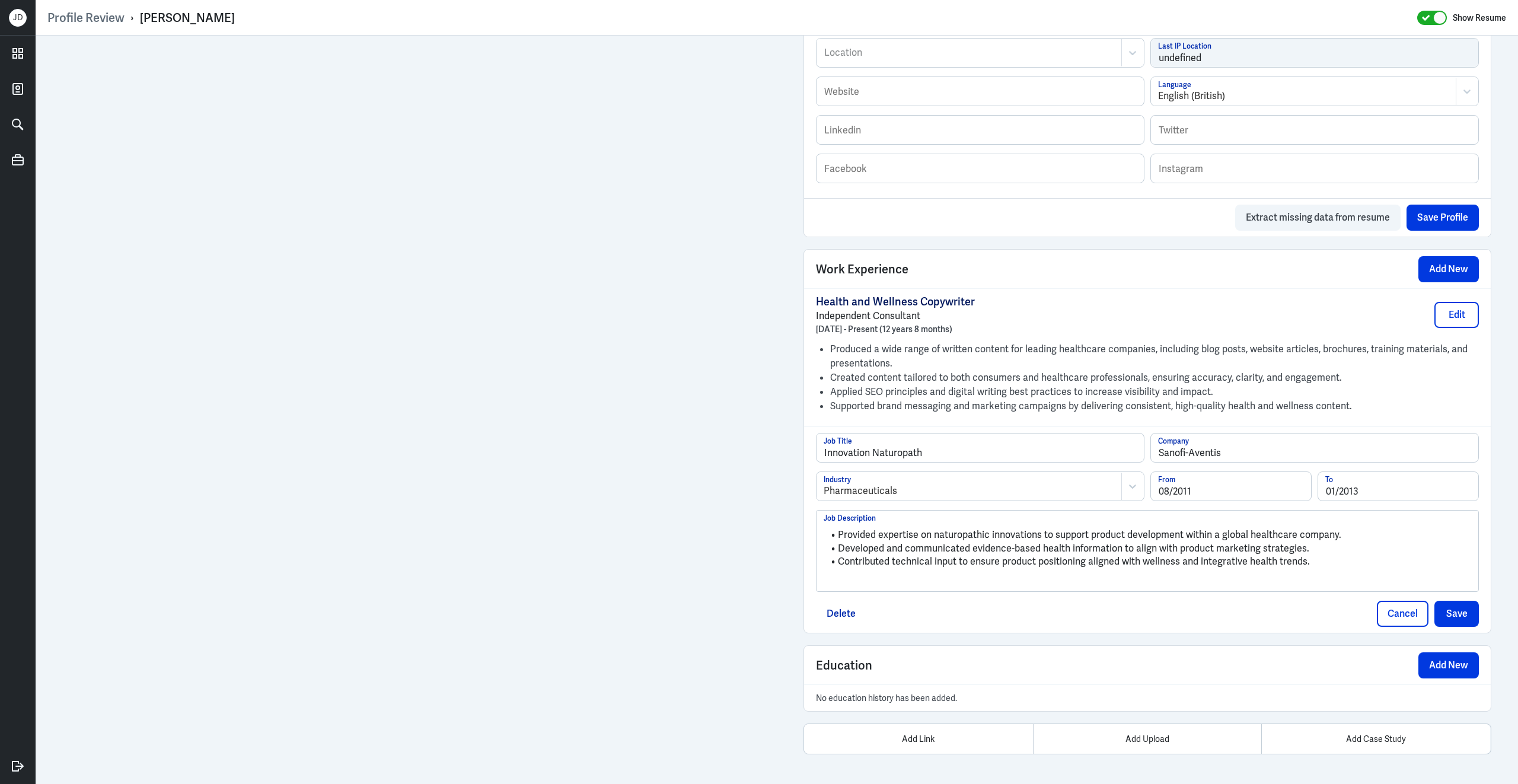
click at [890, 588] on p at bounding box center [1147, 581] width 648 height 14
click at [1462, 616] on button "Save" at bounding box center [1457, 614] width 44 height 26
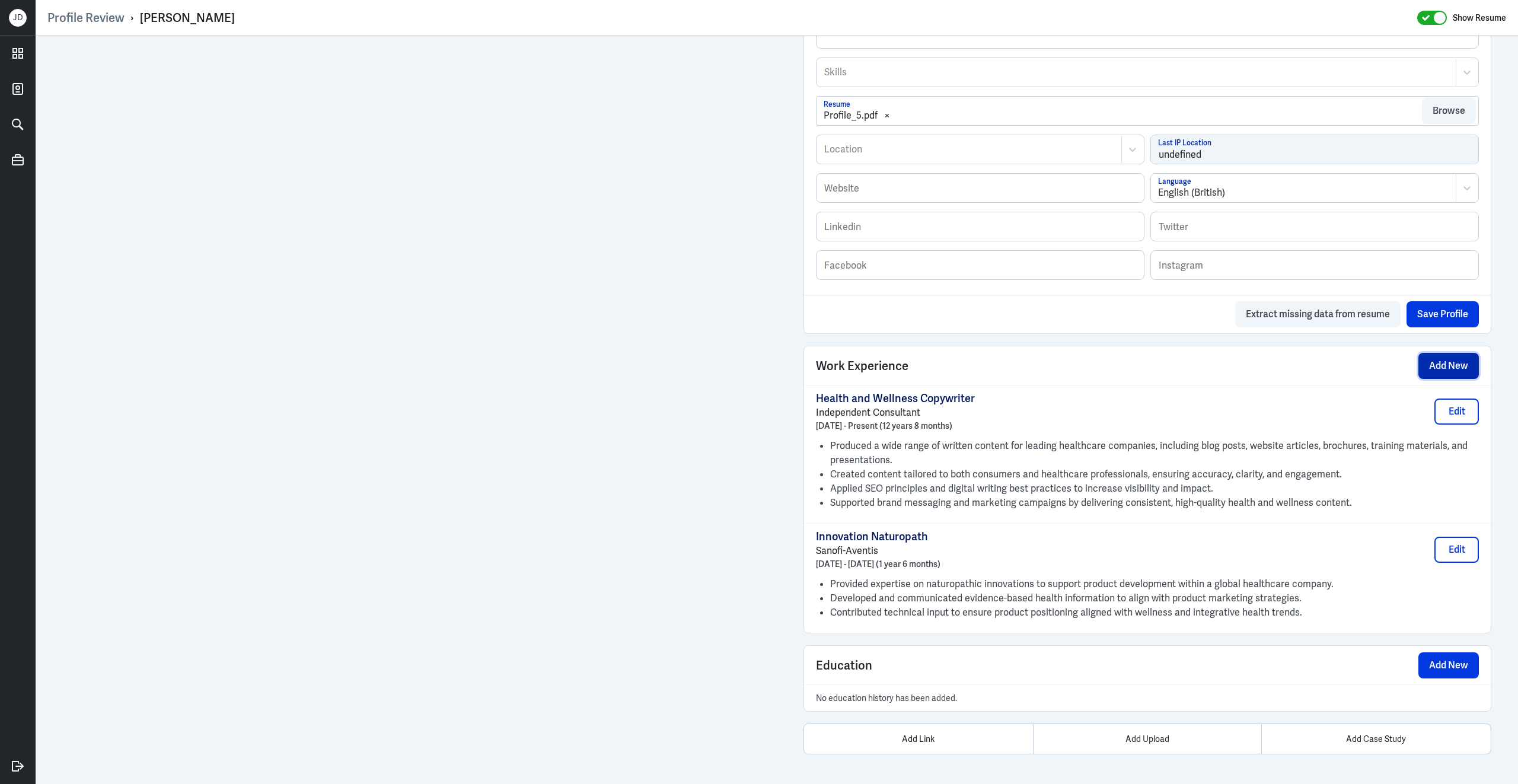
click at [1437, 364] on button "Add New" at bounding box center [1448, 365] width 60 height 26
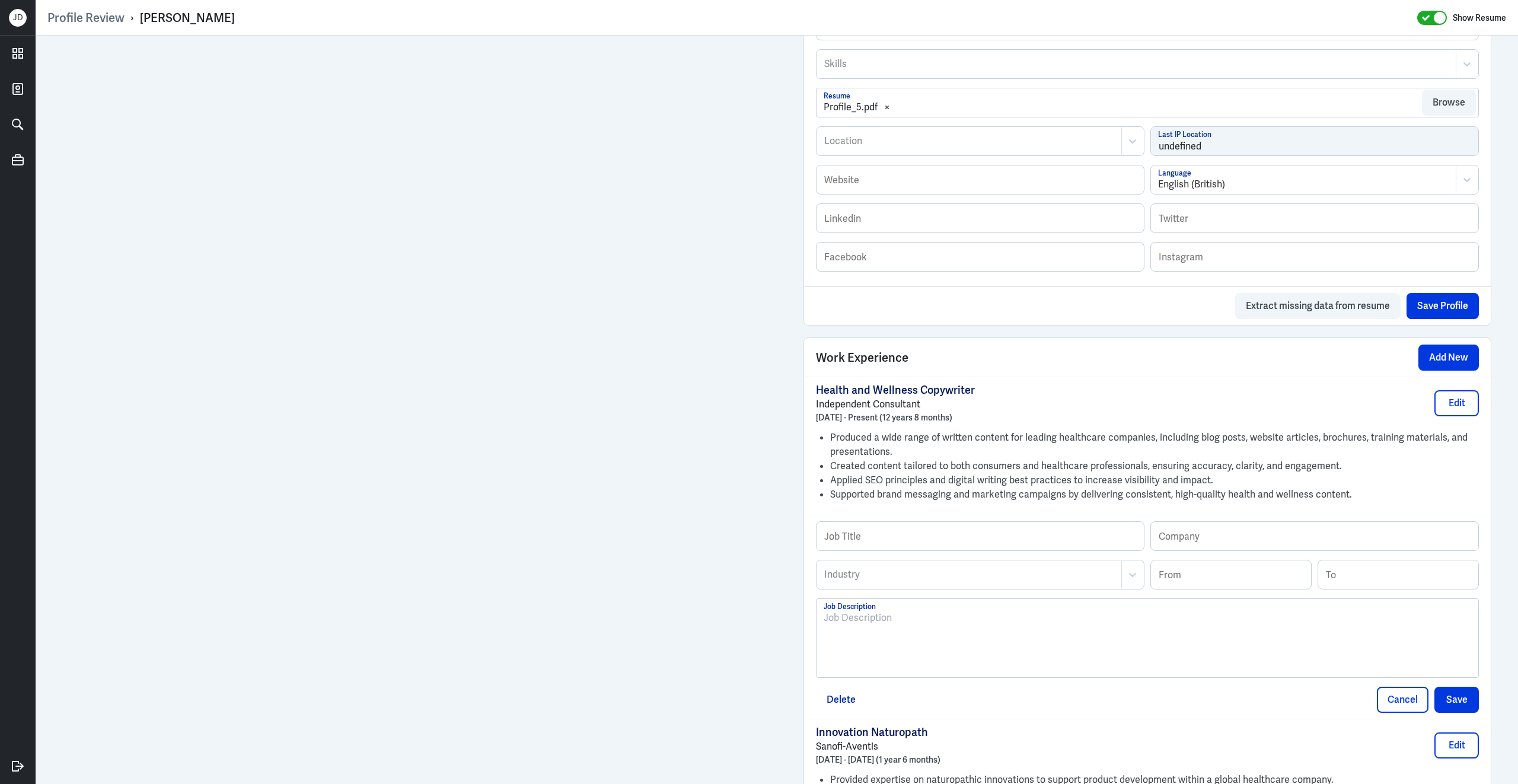
click at [890, 644] on div at bounding box center [1147, 642] width 648 height 64
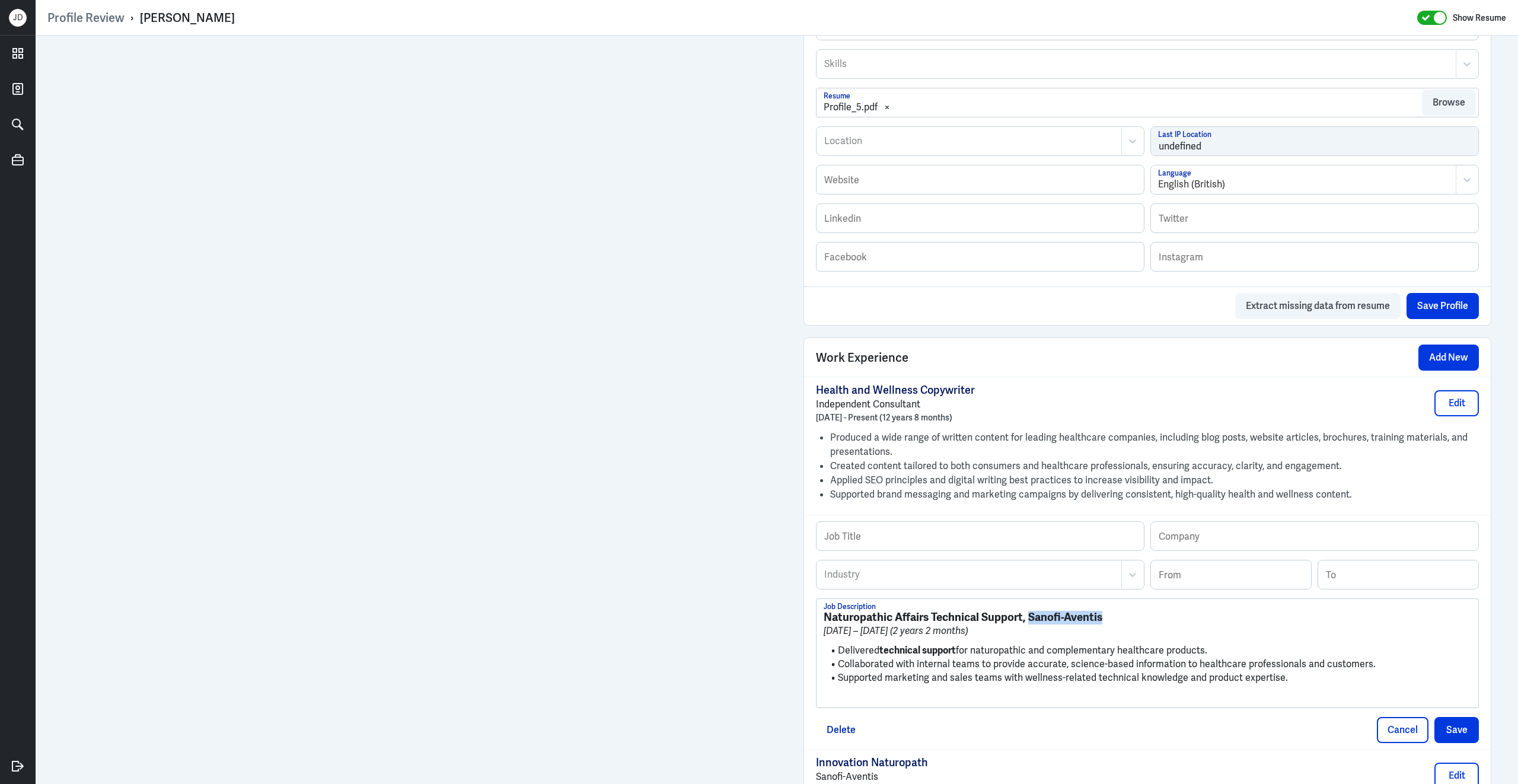
drag, startPoint x: 1029, startPoint y: 627, endPoint x: 1113, endPoint y: 628, distance: 84.0
click at [1113, 624] on h3 "Naturopathic Affairs Technical Support, Sanofi-Aventis" at bounding box center [1147, 616] width 648 height 13
click at [1247, 539] on input "text" at bounding box center [1315, 535] width 327 height 28
paste input "Sanofi-Aventis"
type input "Sanofi-Aventis"
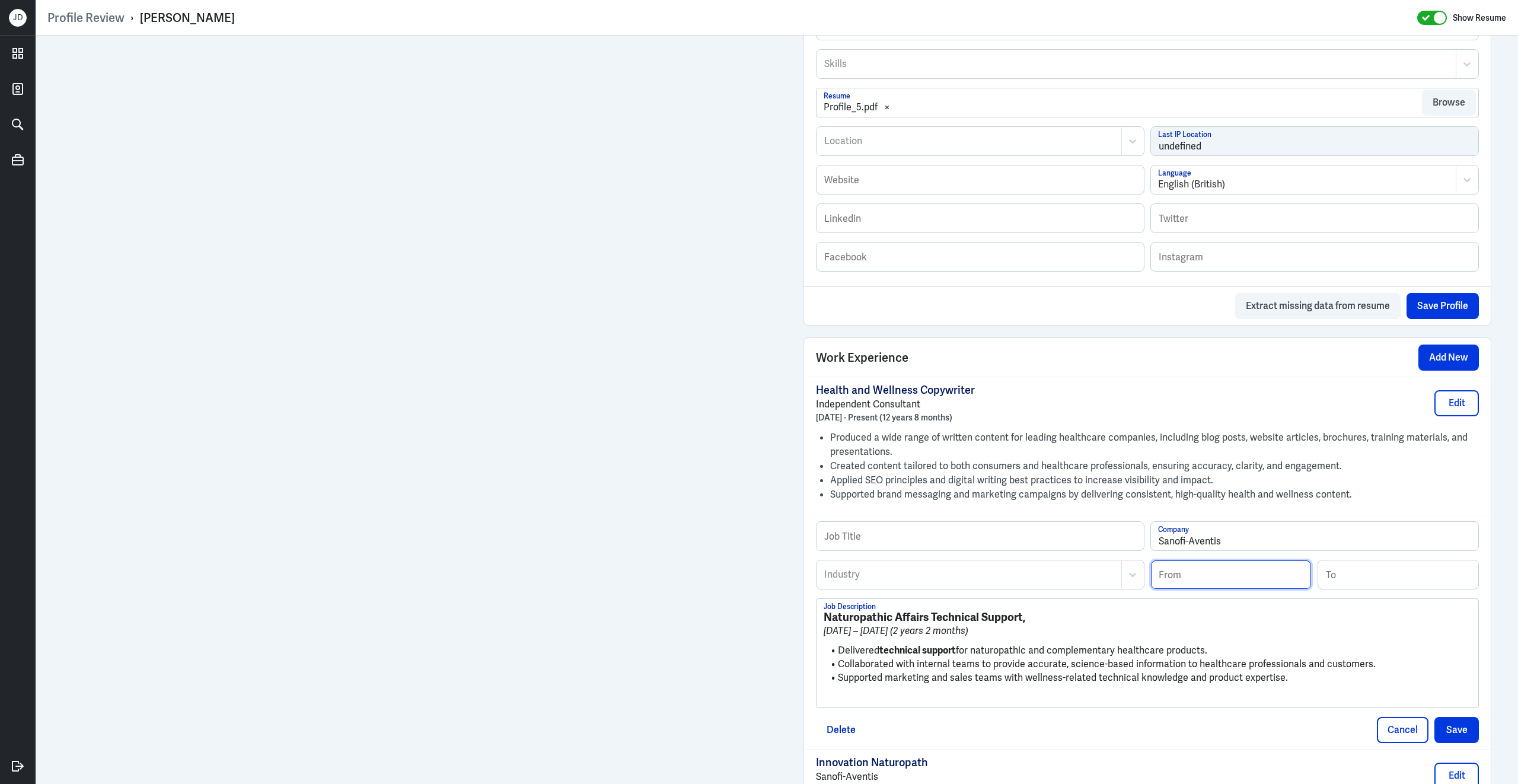
click at [1211, 568] on input at bounding box center [1231, 574] width 160 height 28
type input "07/2009"
click at [1353, 585] on input at bounding box center [1398, 574] width 160 height 28
type input "08/2011"
drag, startPoint x: 1023, startPoint y: 624, endPoint x: 801, endPoint y: 581, distance: 226.1
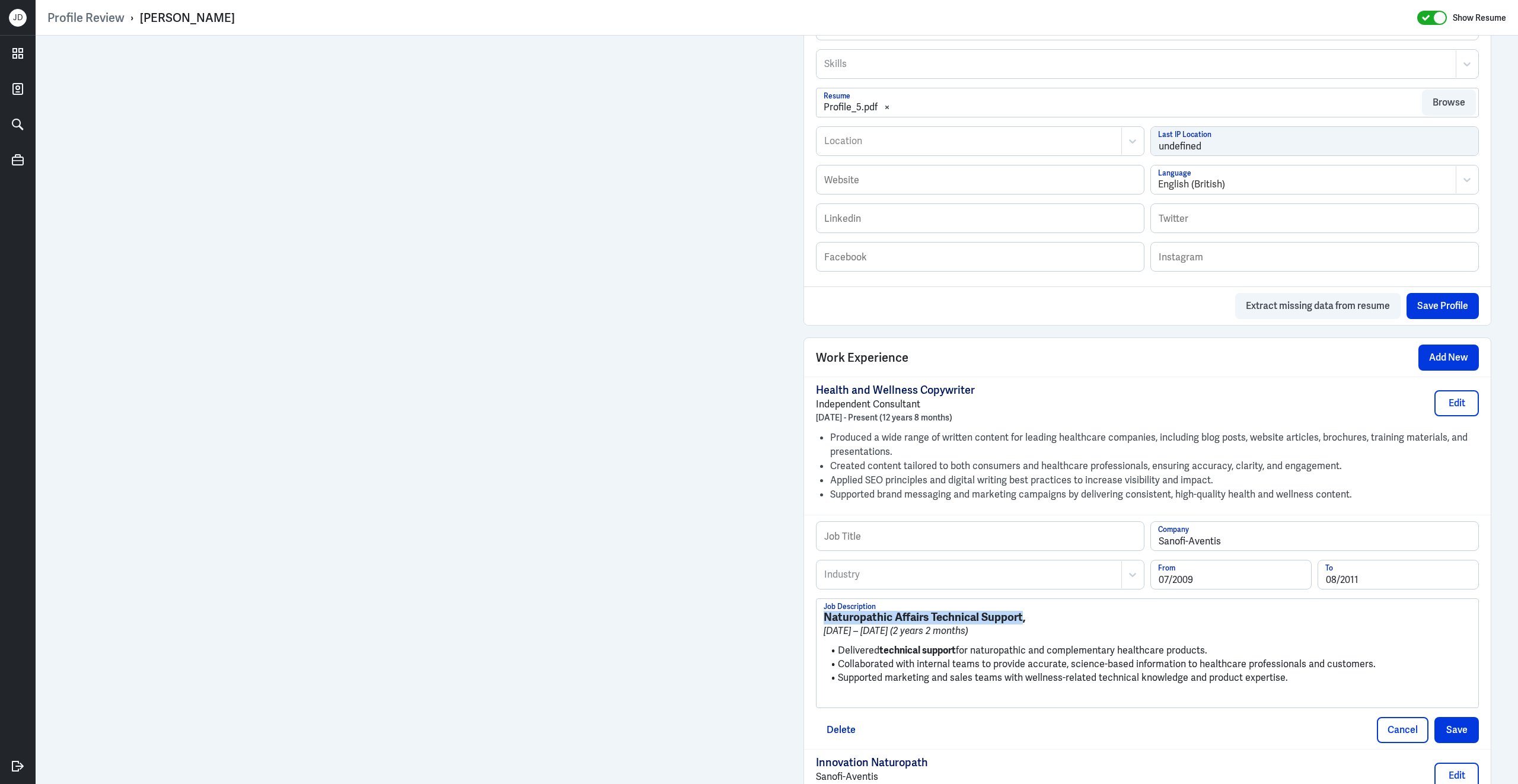
click at [799, 581] on div "Admin Settings Update Resume Save Profile User Requested Private Set Resume to …" at bounding box center [1148, 253] width 712 height 1513
click at [897, 548] on input "text" at bounding box center [980, 535] width 327 height 28
paste input "Naturopathic Affairs Technical Support"
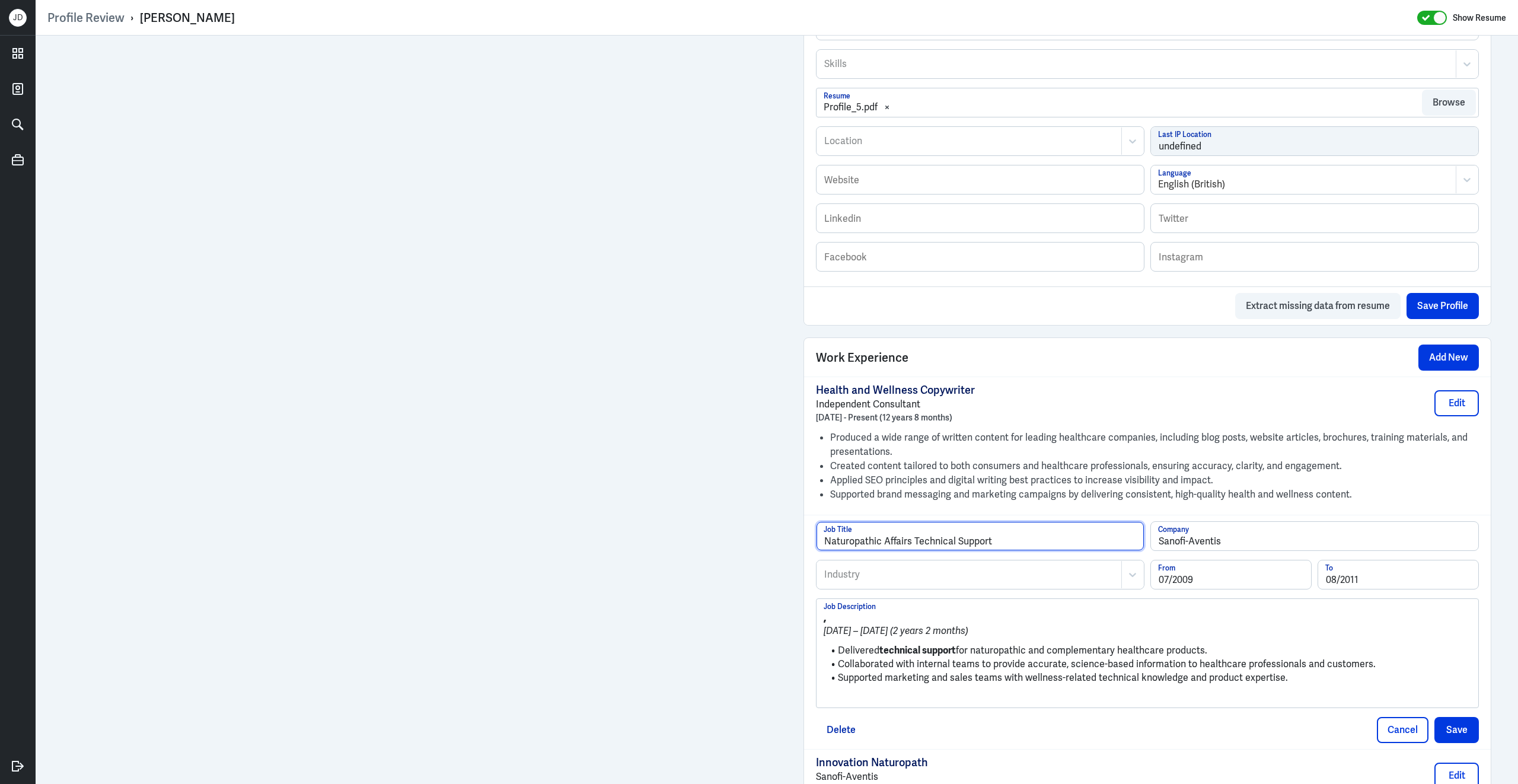
type input "Naturopathic Affairs Technical Support"
click at [857, 581] on div at bounding box center [969, 575] width 292 height 14
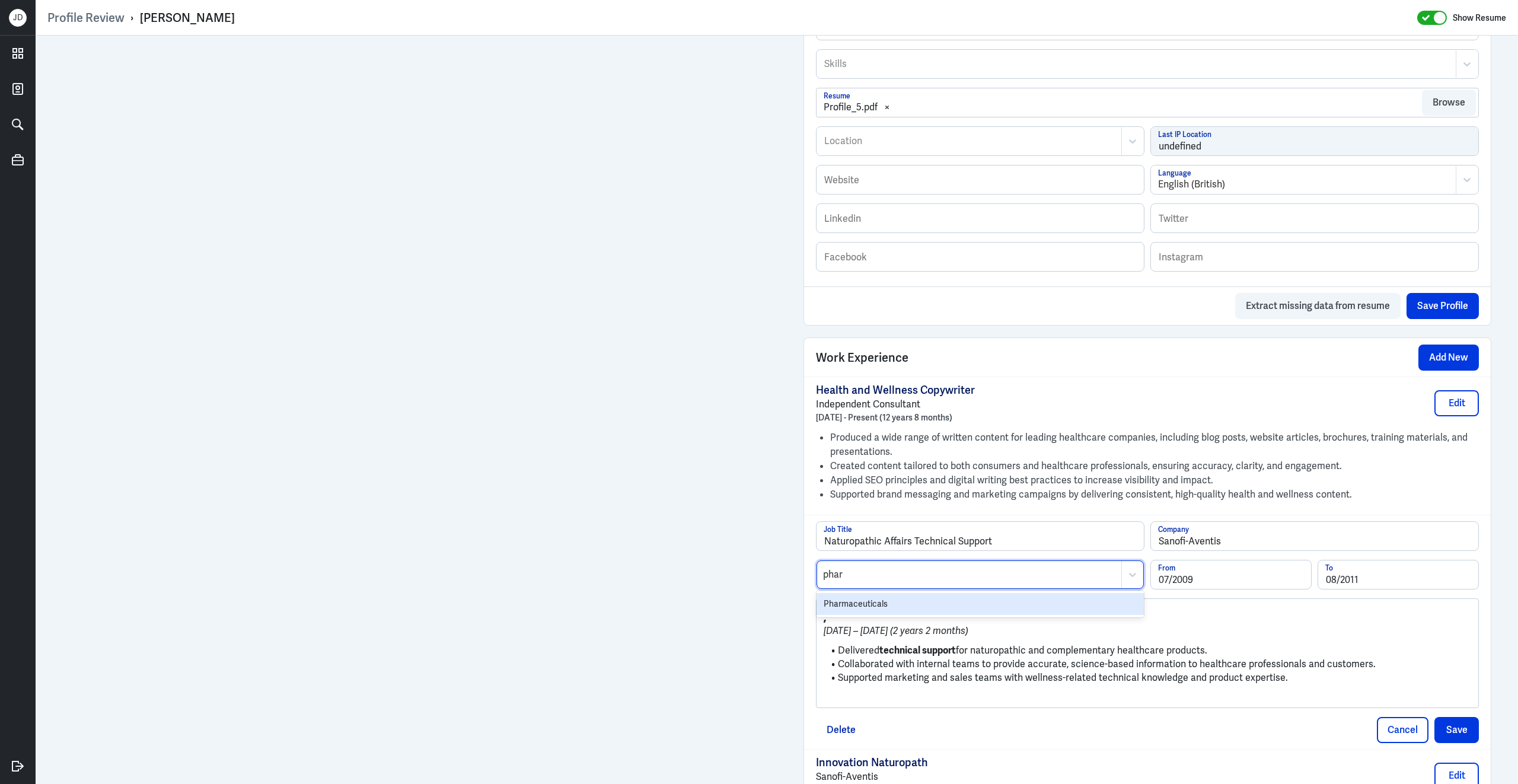
type input "pharm"
click at [833, 609] on div "Pharmaceuticals" at bounding box center [980, 604] width 327 height 22
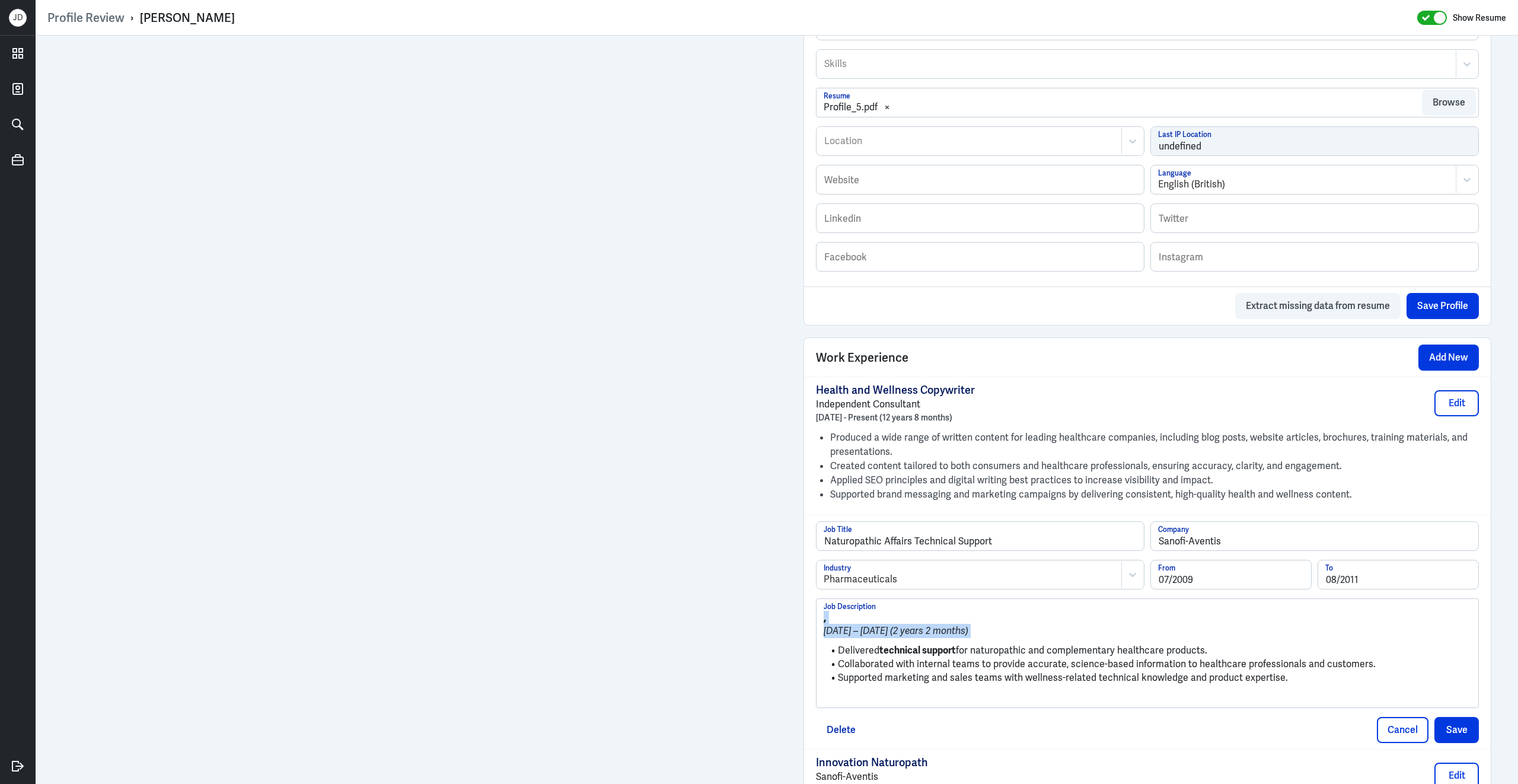
drag, startPoint x: 839, startPoint y: 654, endPoint x: 804, endPoint y: 619, distance: 49.5
click at [804, 619] on div "Naturopathic Affairs Technical Support Job Title Sanofi-Aventis Company Pharmac…" at bounding box center [1147, 632] width 686 height 234
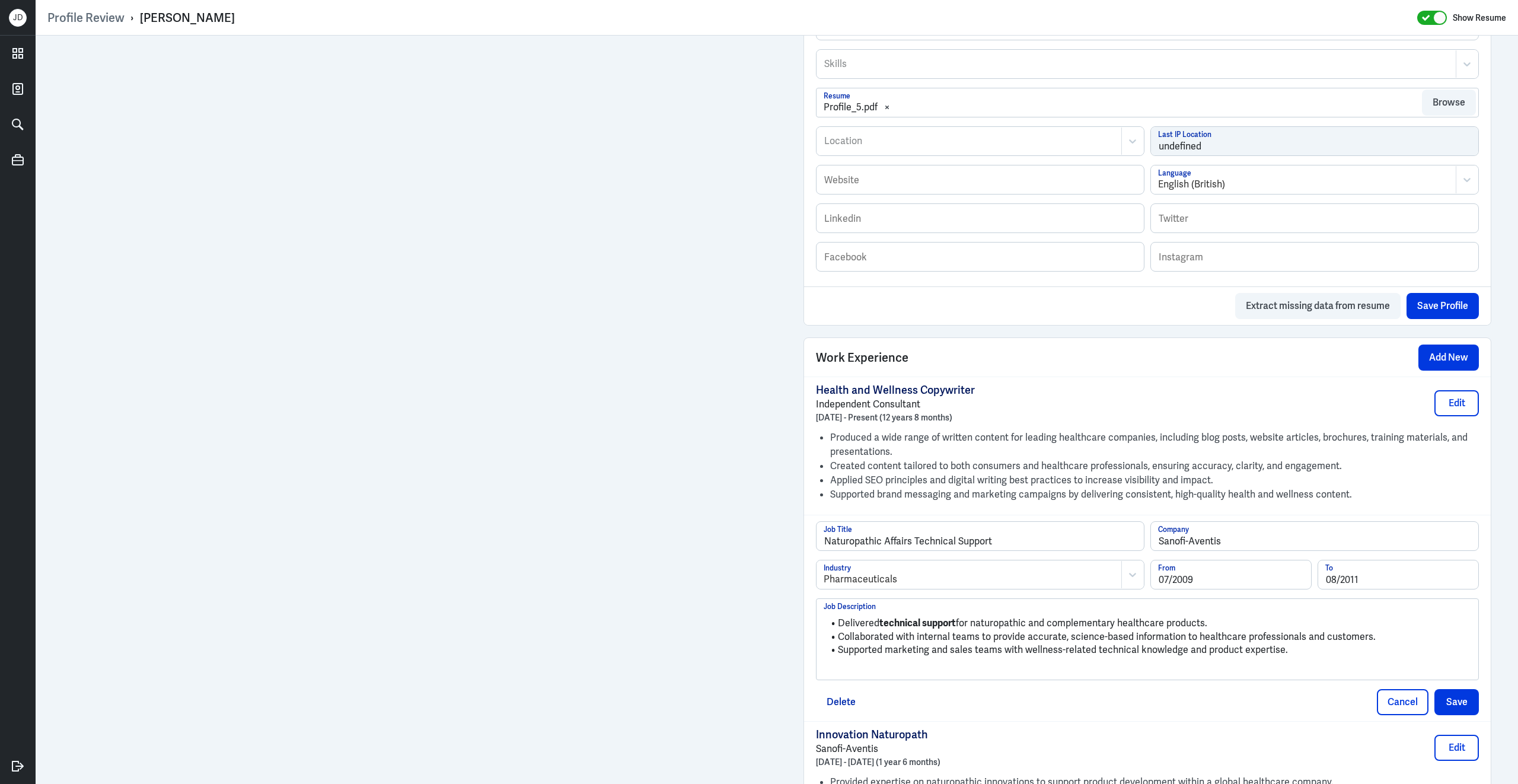
click at [1346, 675] on p at bounding box center [1147, 670] width 648 height 14
click at [1459, 712] on button "Save" at bounding box center [1457, 699] width 44 height 26
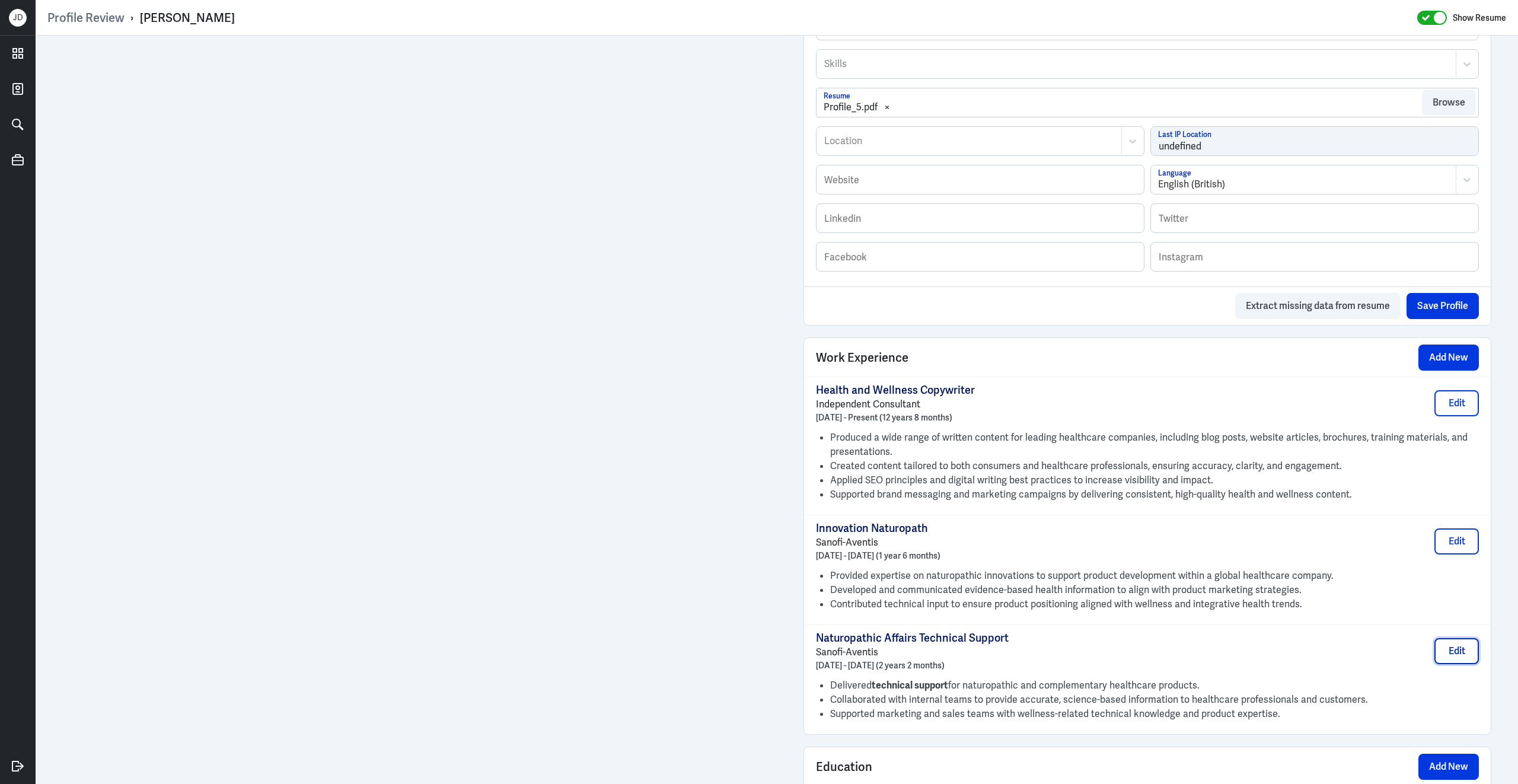
click at [1448, 660] on button "Edit" at bounding box center [1457, 650] width 44 height 26
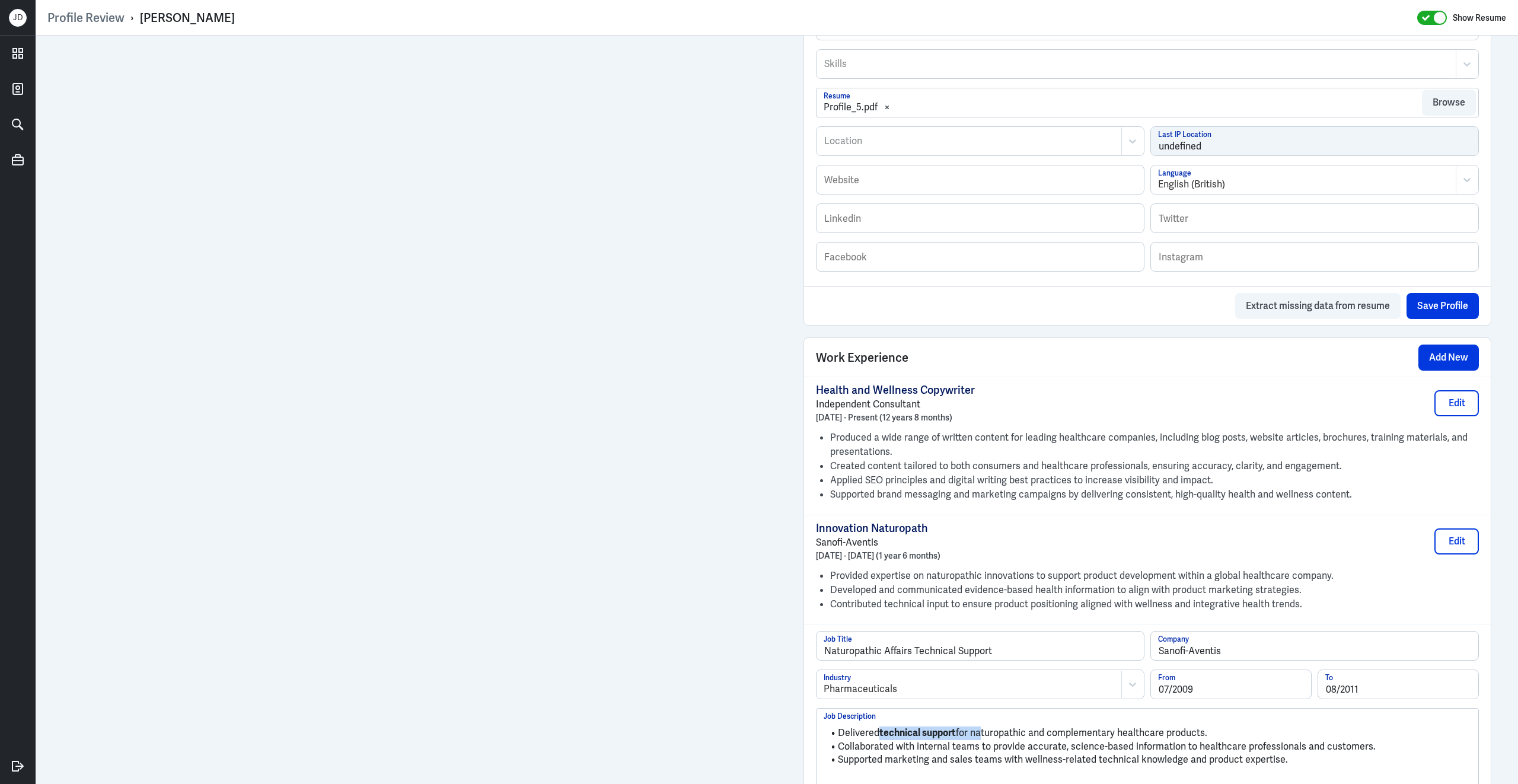
drag, startPoint x: 880, startPoint y: 741, endPoint x: 982, endPoint y: 742, distance: 102.0
click at [982, 740] on li "Delivered technical support for naturopathic and complementary healthcare produ…" at bounding box center [1147, 733] width 648 height 14
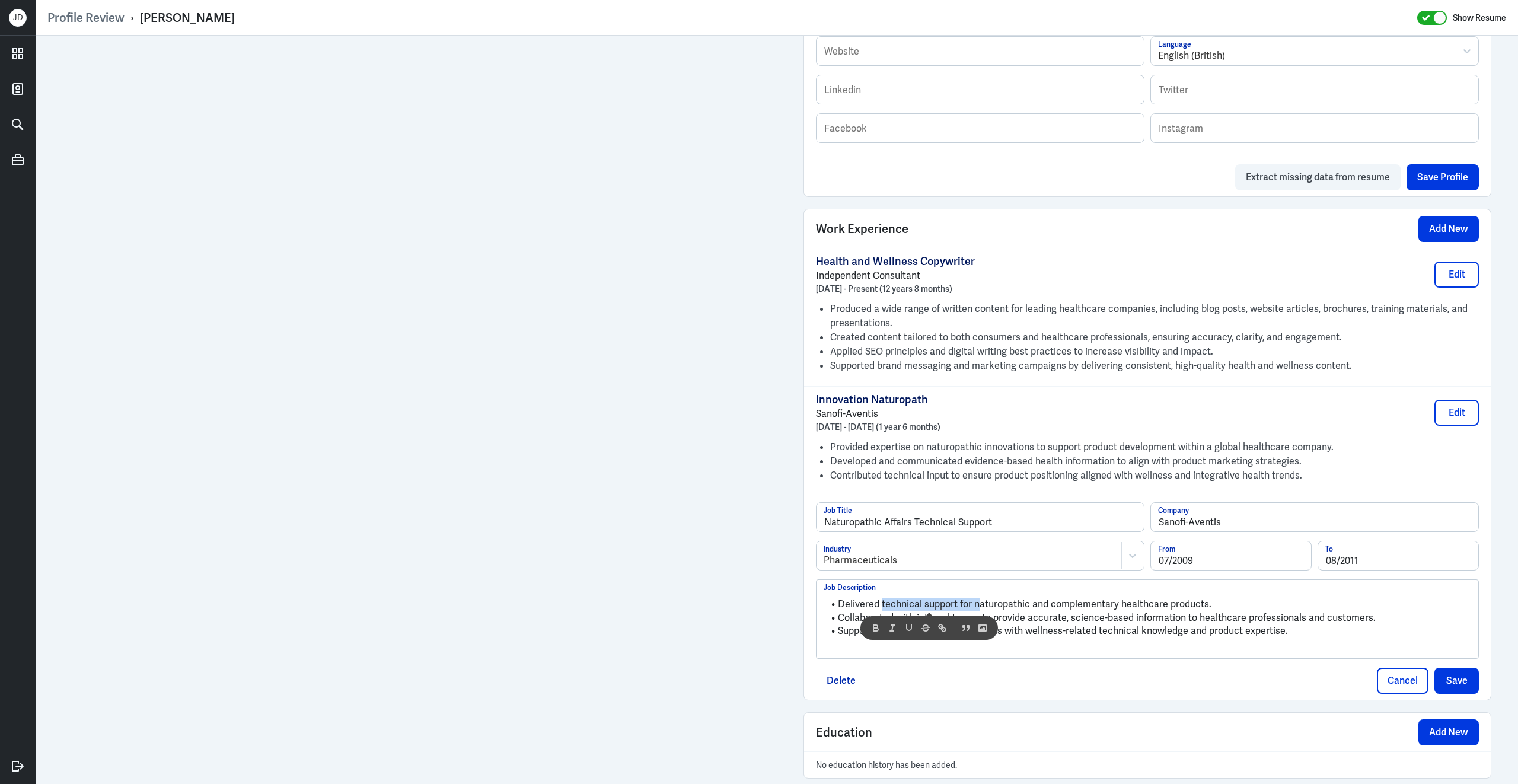
scroll to position [745, 0]
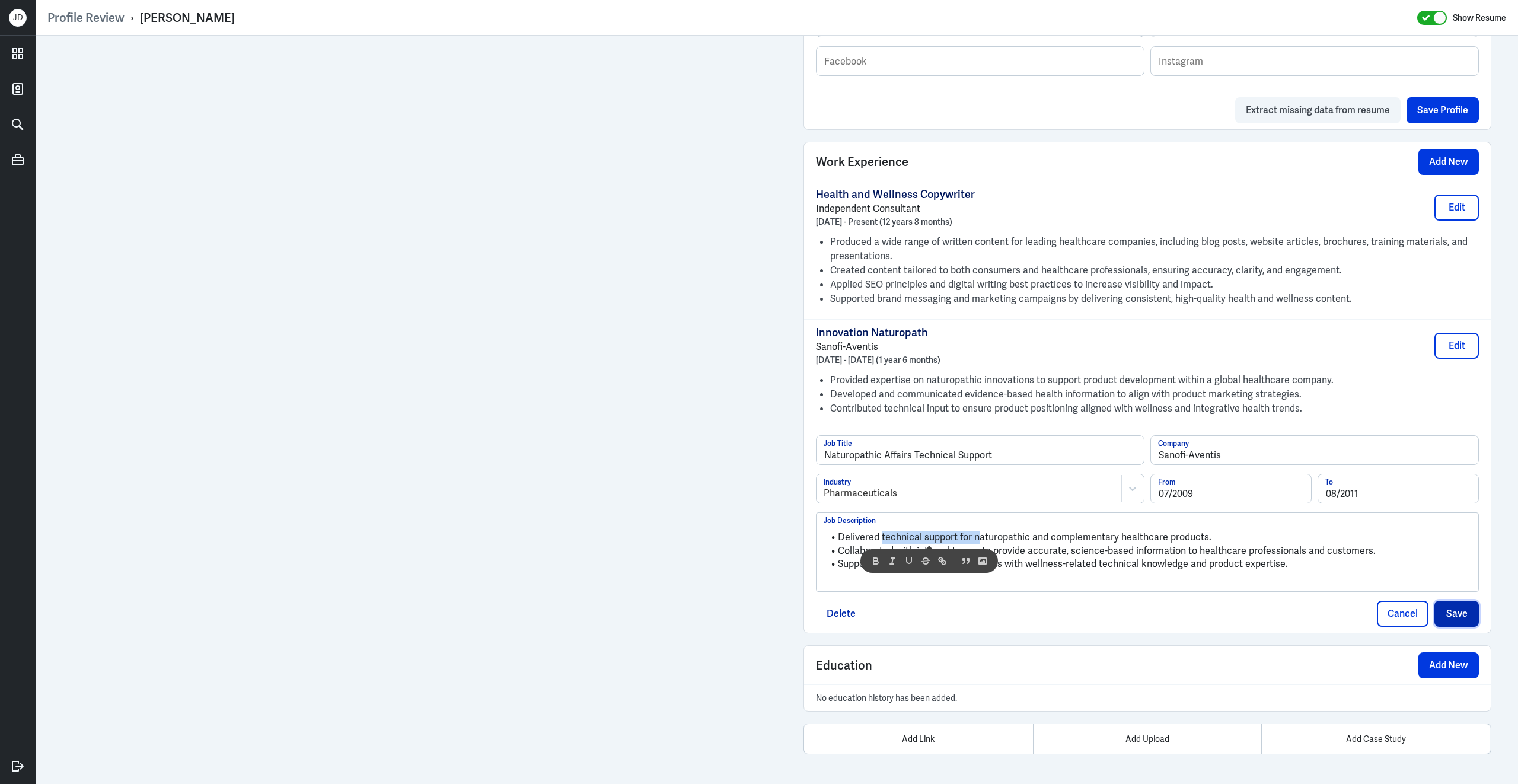
click at [1447, 608] on button "Save" at bounding box center [1457, 614] width 44 height 26
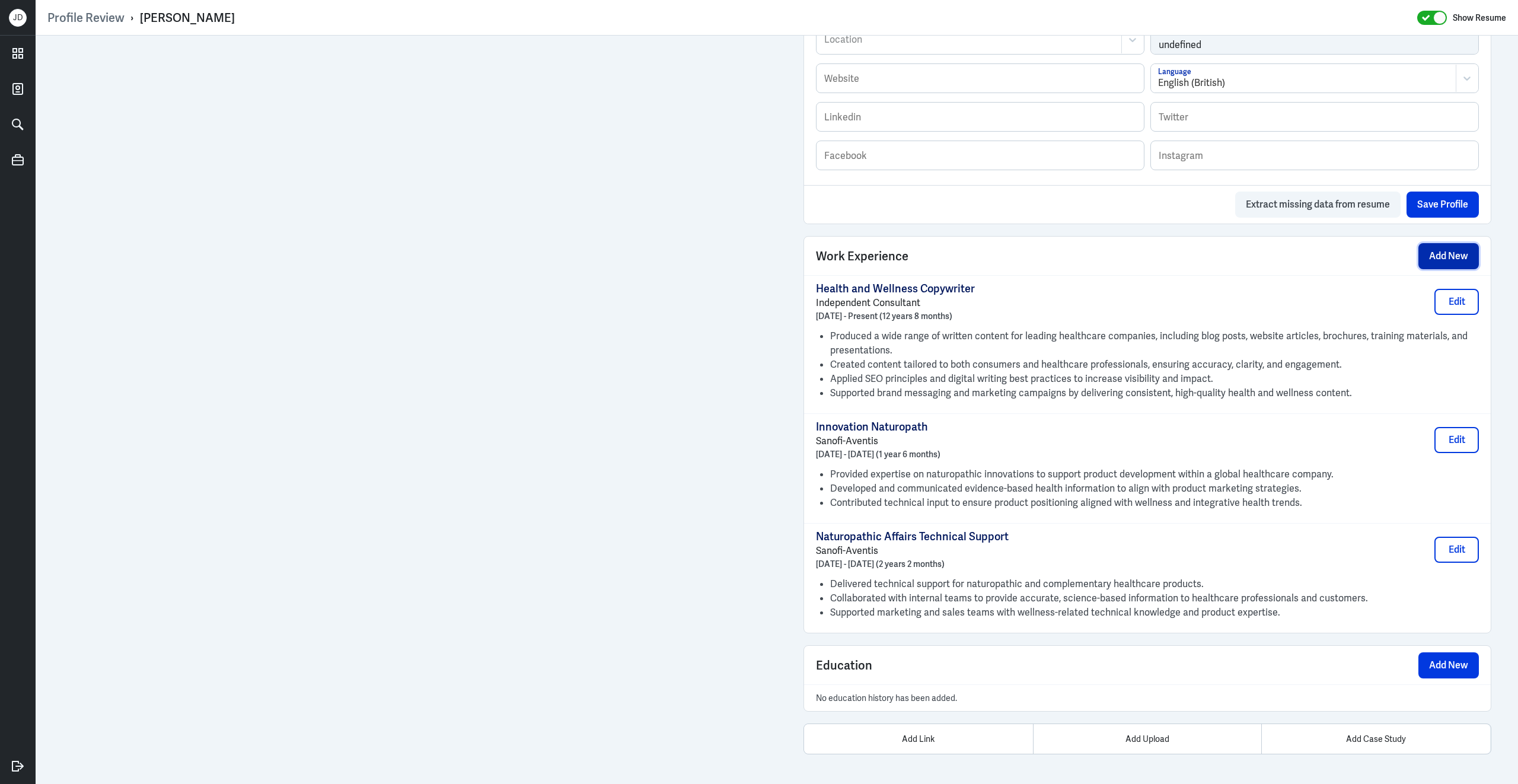
click at [1460, 255] on button "Add New" at bounding box center [1448, 256] width 60 height 26
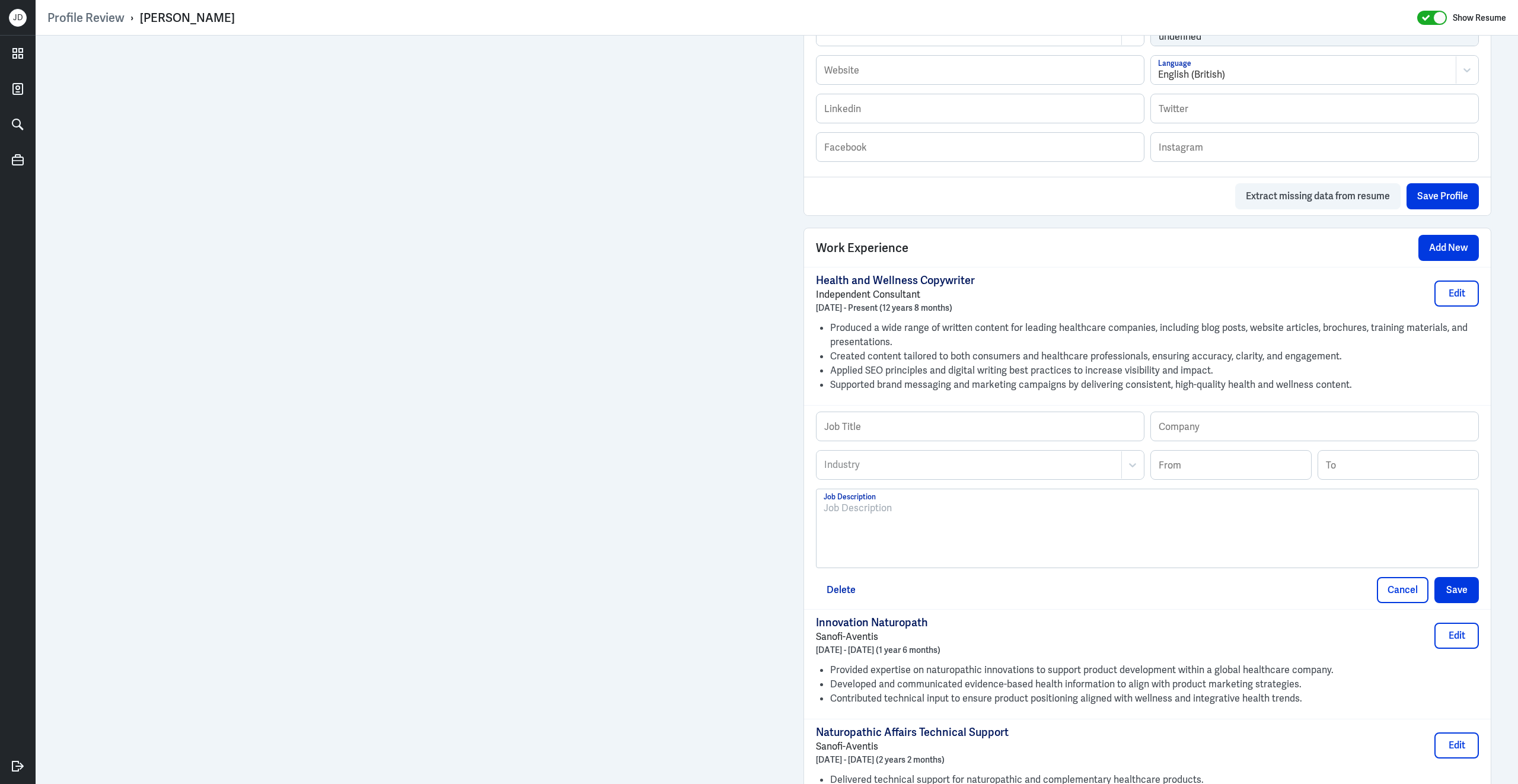
click at [976, 542] on div at bounding box center [1147, 533] width 648 height 64
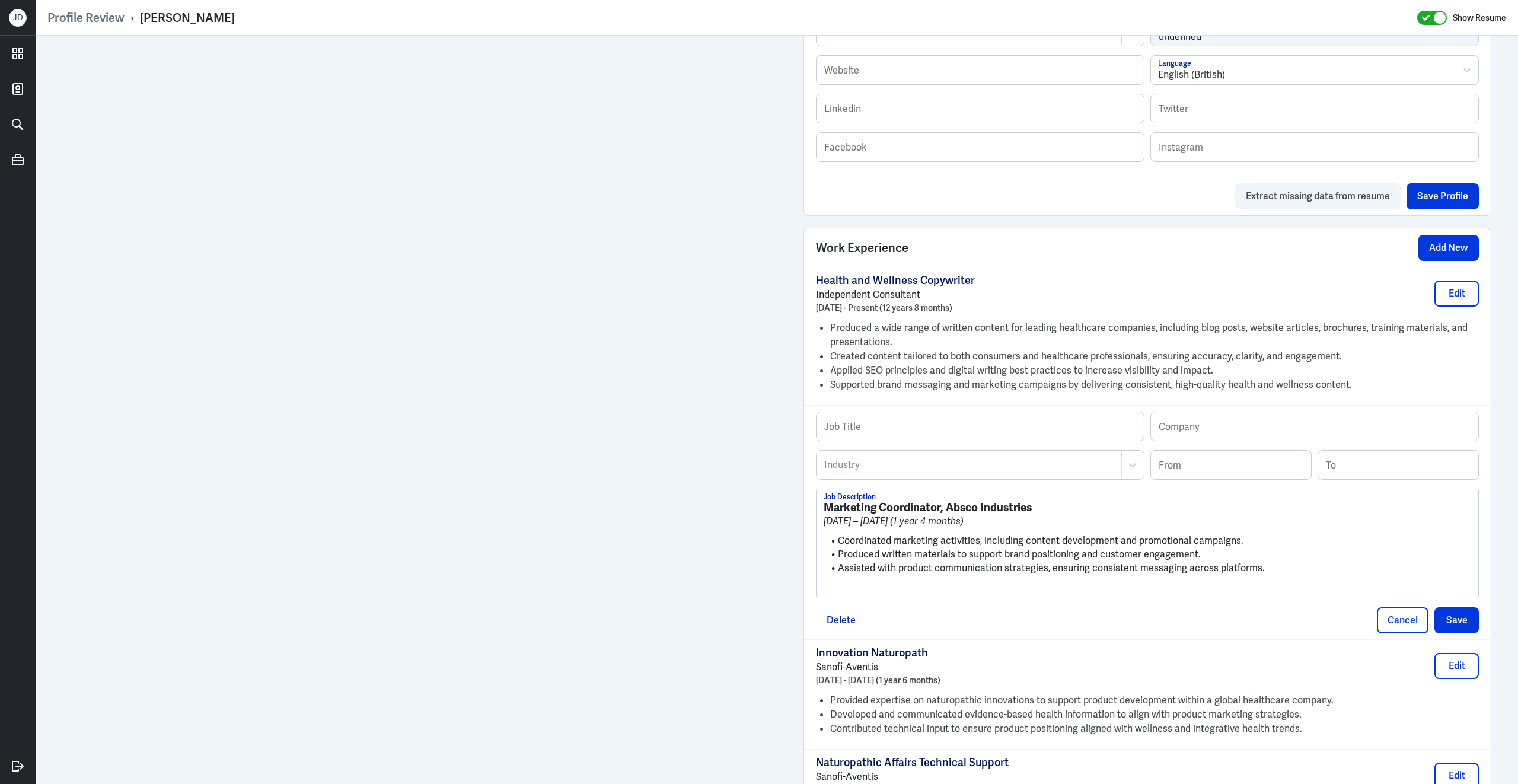
scroll to position [0, 0]
drag, startPoint x: 948, startPoint y: 515, endPoint x: 1036, endPoint y: 518, distance: 88.1
click at [1037, 514] on h3 "Marketing Coordinator, Absco Industries" at bounding box center [1147, 507] width 648 height 13
click at [1186, 437] on input "text" at bounding box center [1315, 426] width 327 height 28
paste input "Absco Industries"
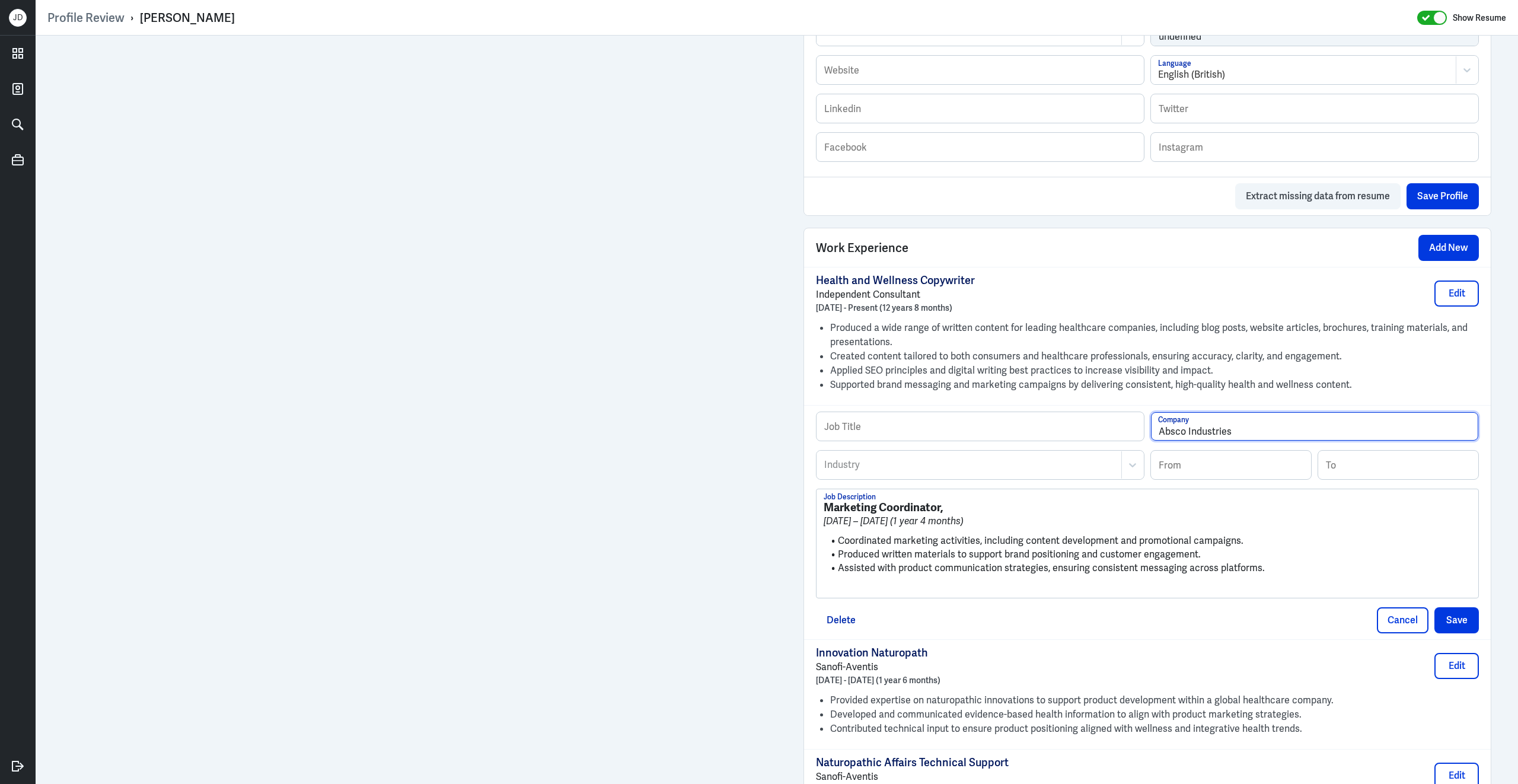
type input "Absco Industries"
drag, startPoint x: 948, startPoint y: 517, endPoint x: 776, endPoint y: 502, distance: 172.7
click at [776, 502] on div "Admin Settings Update Resume Save Profile User Requested Private Set Resume to …" at bounding box center [776, 198] width 1482 height 1622
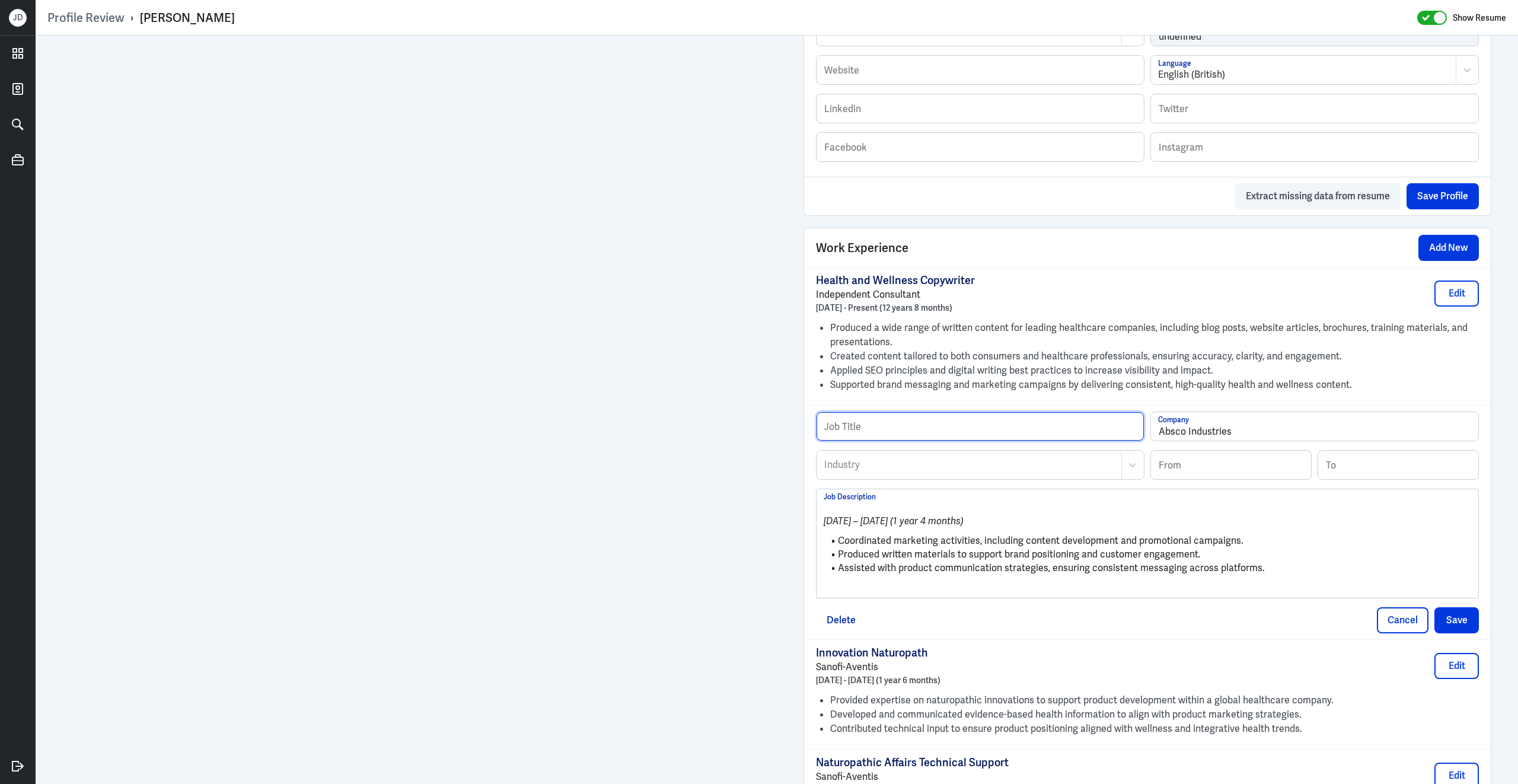
click at [908, 436] on input "text" at bounding box center [980, 426] width 327 height 28
paste input "Marketing Coordinator,"
type input "Marketing Coordinator"
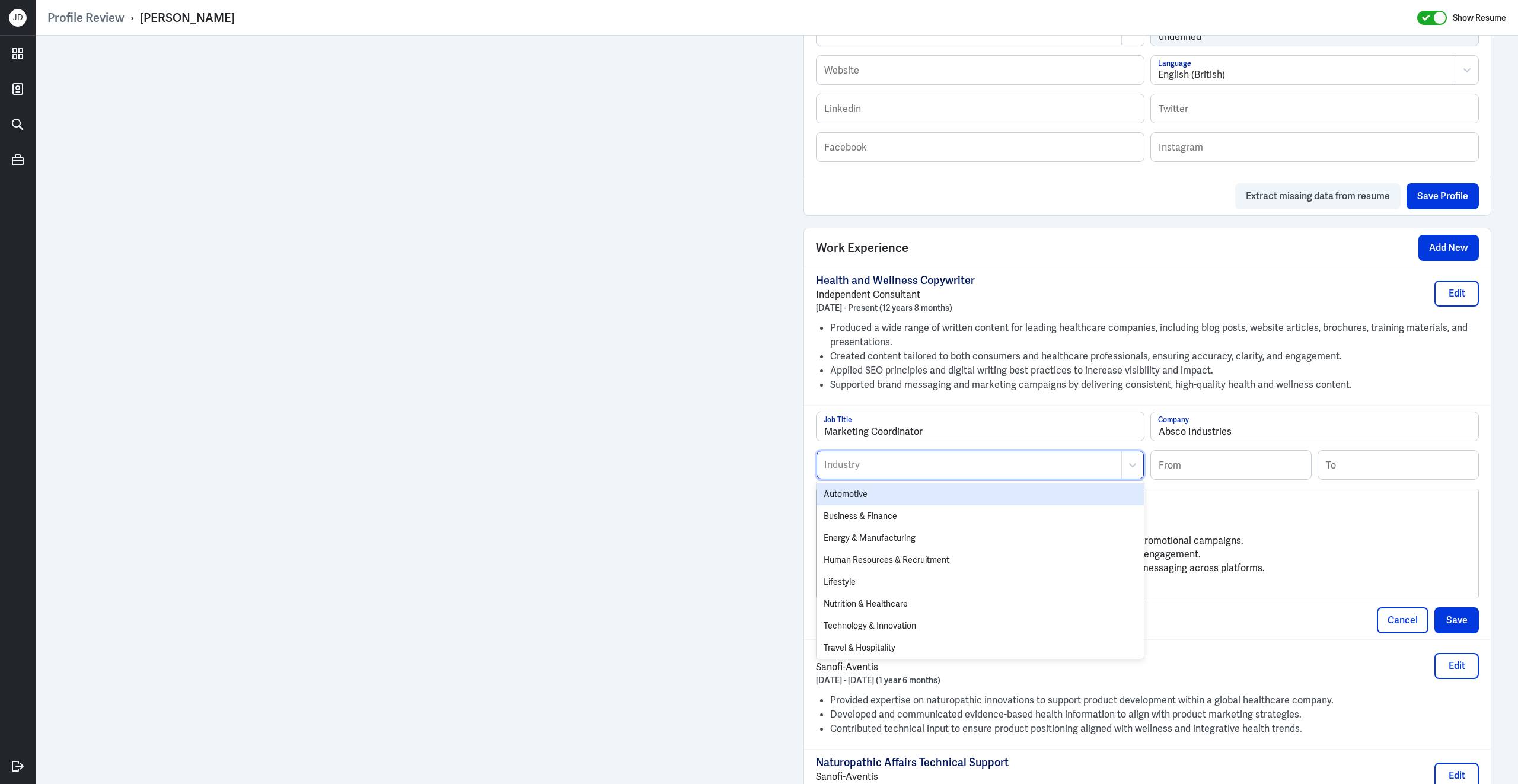
click at [894, 472] on div at bounding box center [969, 465] width 292 height 14
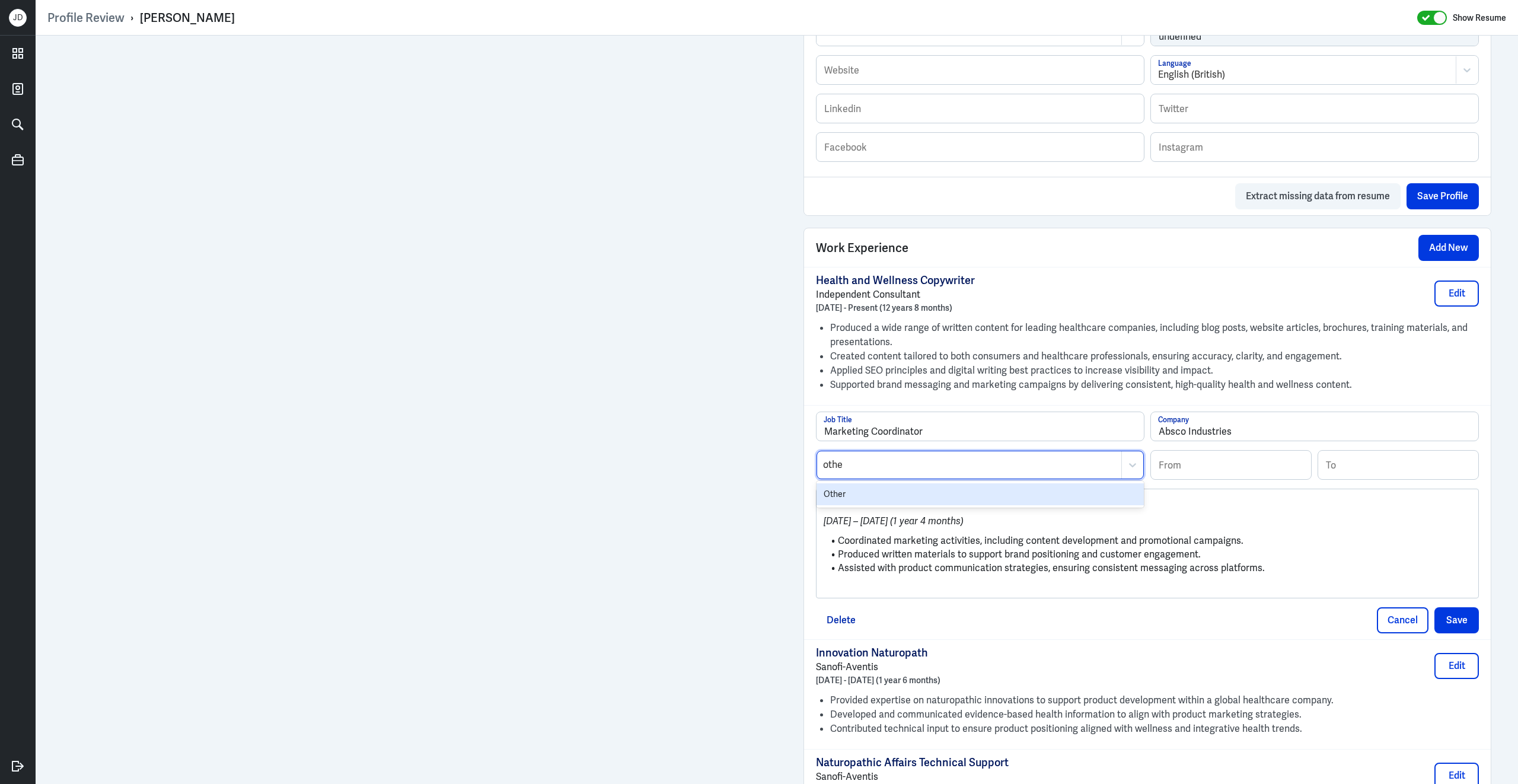
type input "other"
click at [870, 500] on div "Other" at bounding box center [980, 495] width 327 height 22
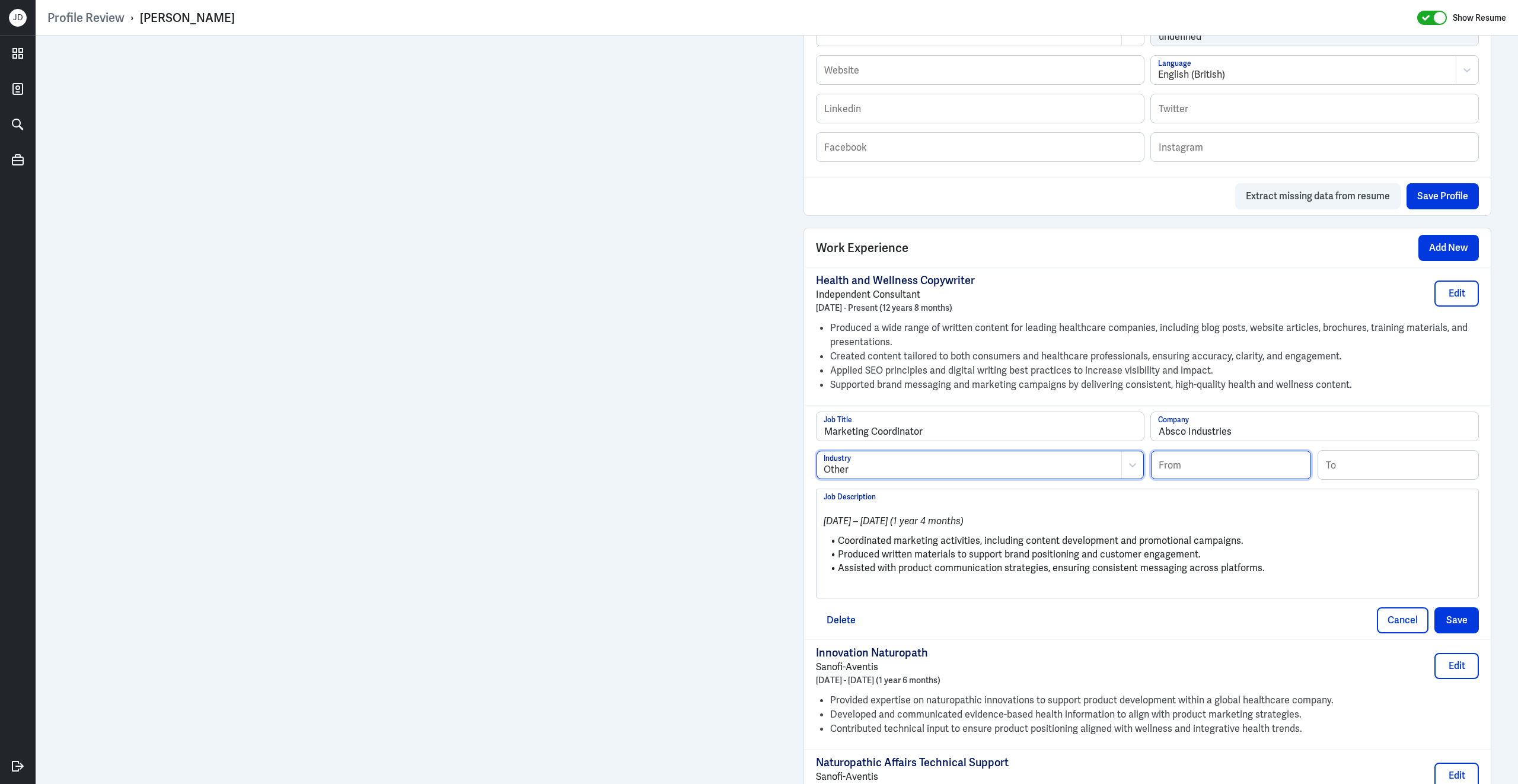
click at [1239, 476] on input at bounding box center [1231, 464] width 160 height 28
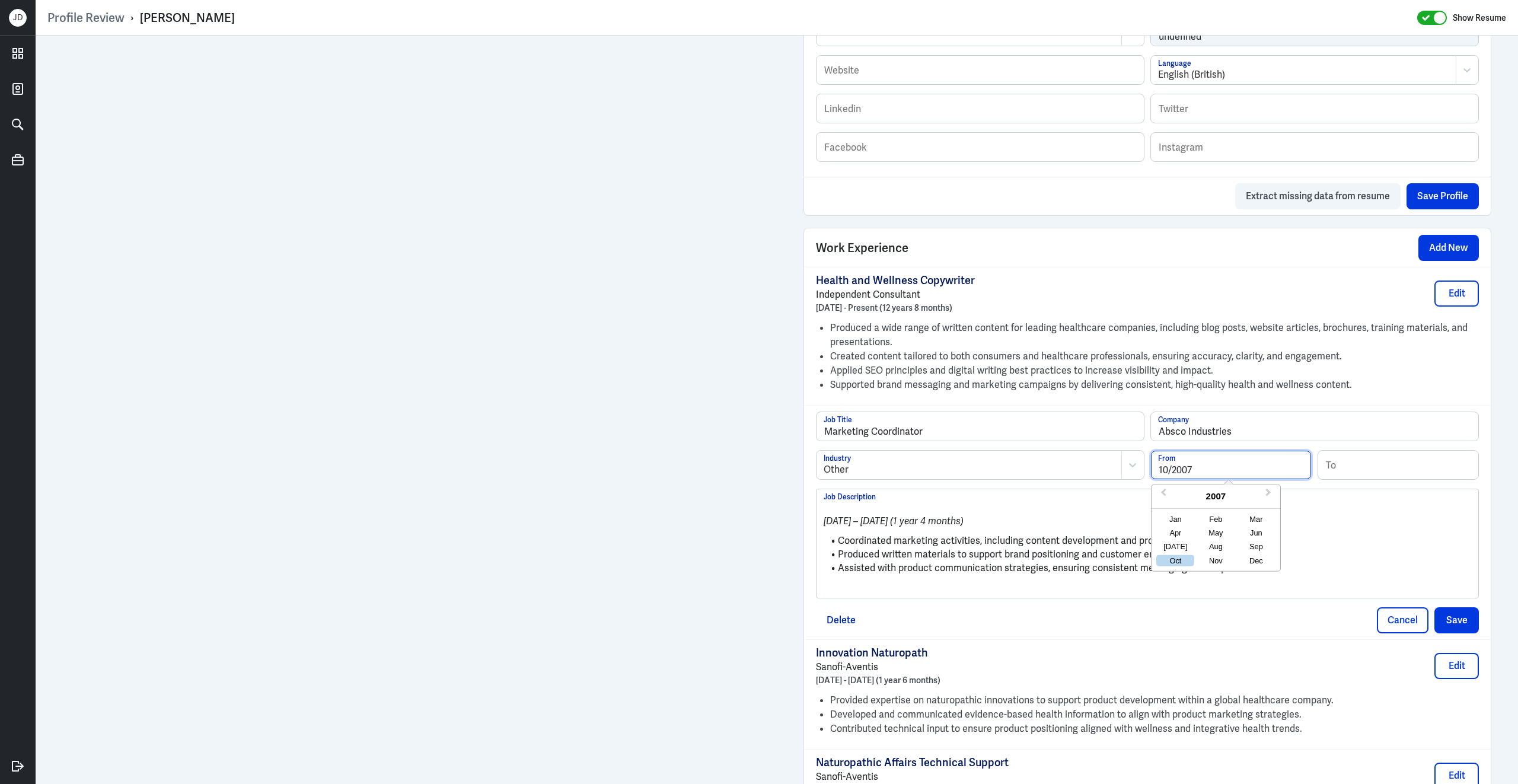
type input "10/2007"
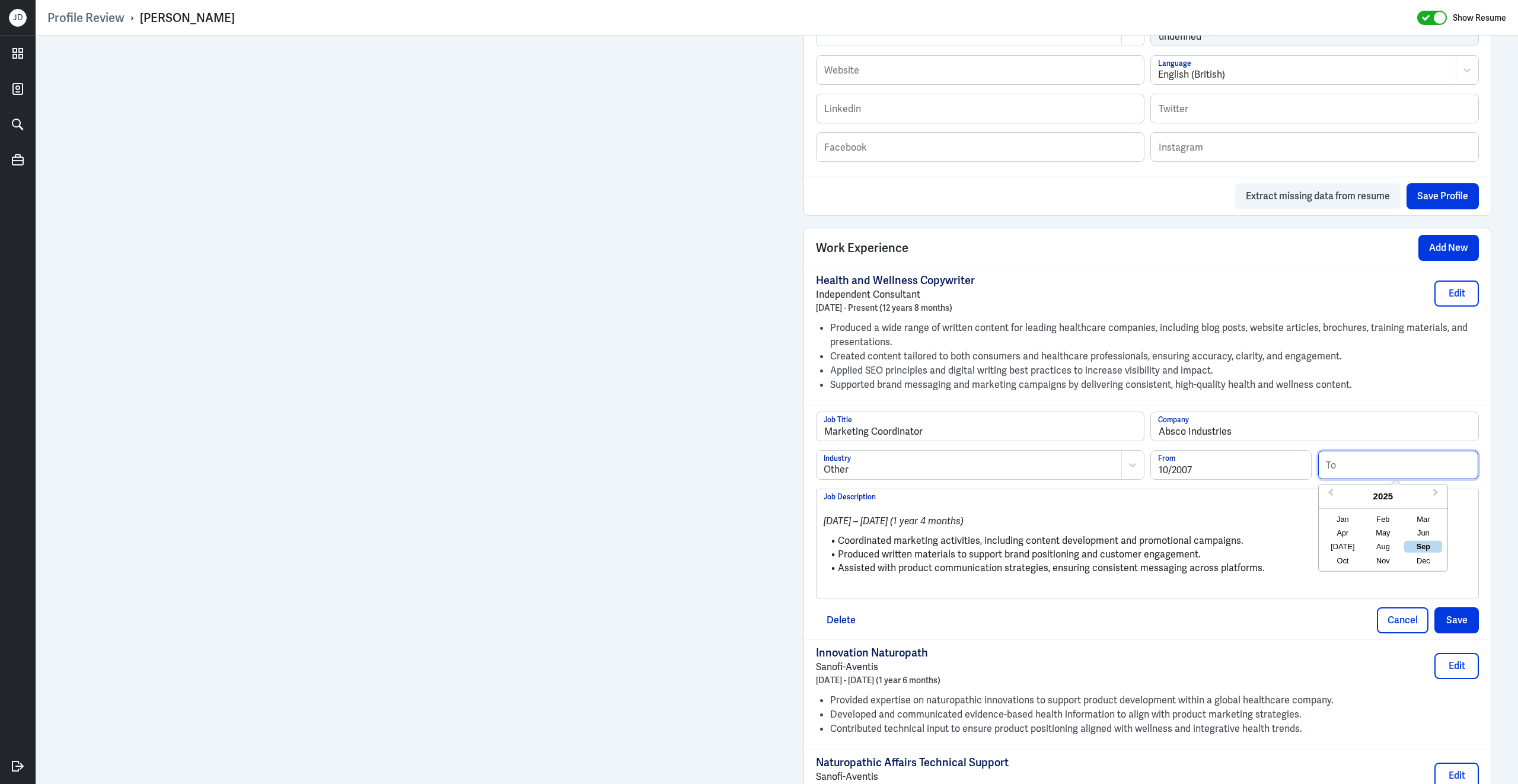
click at [1360, 476] on input at bounding box center [1398, 464] width 160 height 28
type input "01/2009"
drag, startPoint x: 839, startPoint y: 549, endPoint x: 805, endPoint y: 493, distance: 65.5
click at [805, 493] on div "Marketing Coordinator Job Title Absco Industries Company Other Industry 10/2007…" at bounding box center [1147, 522] width 686 height 234
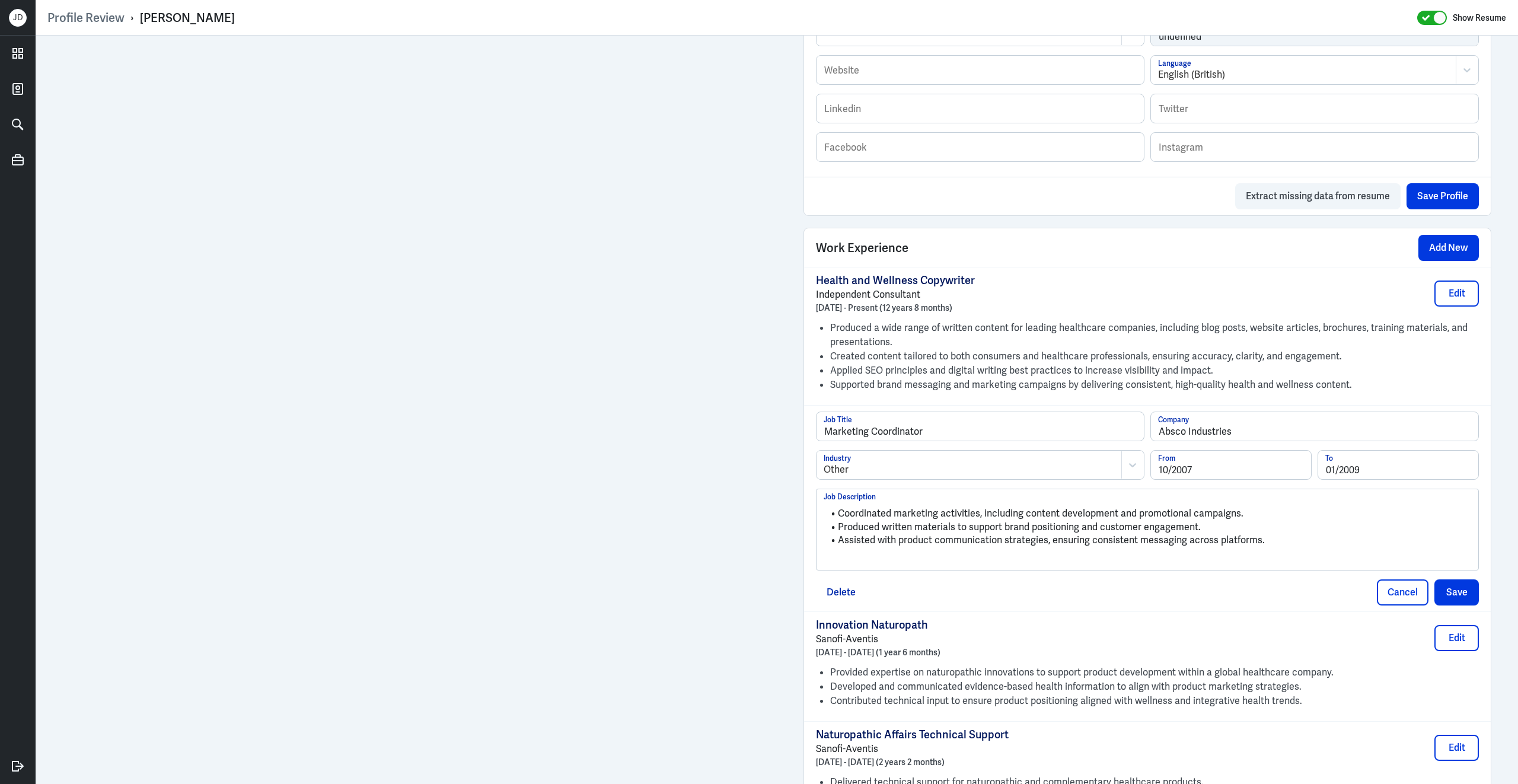
click at [878, 568] on p at bounding box center [1147, 560] width 648 height 14
click at [1464, 597] on button "Save" at bounding box center [1457, 590] width 44 height 26
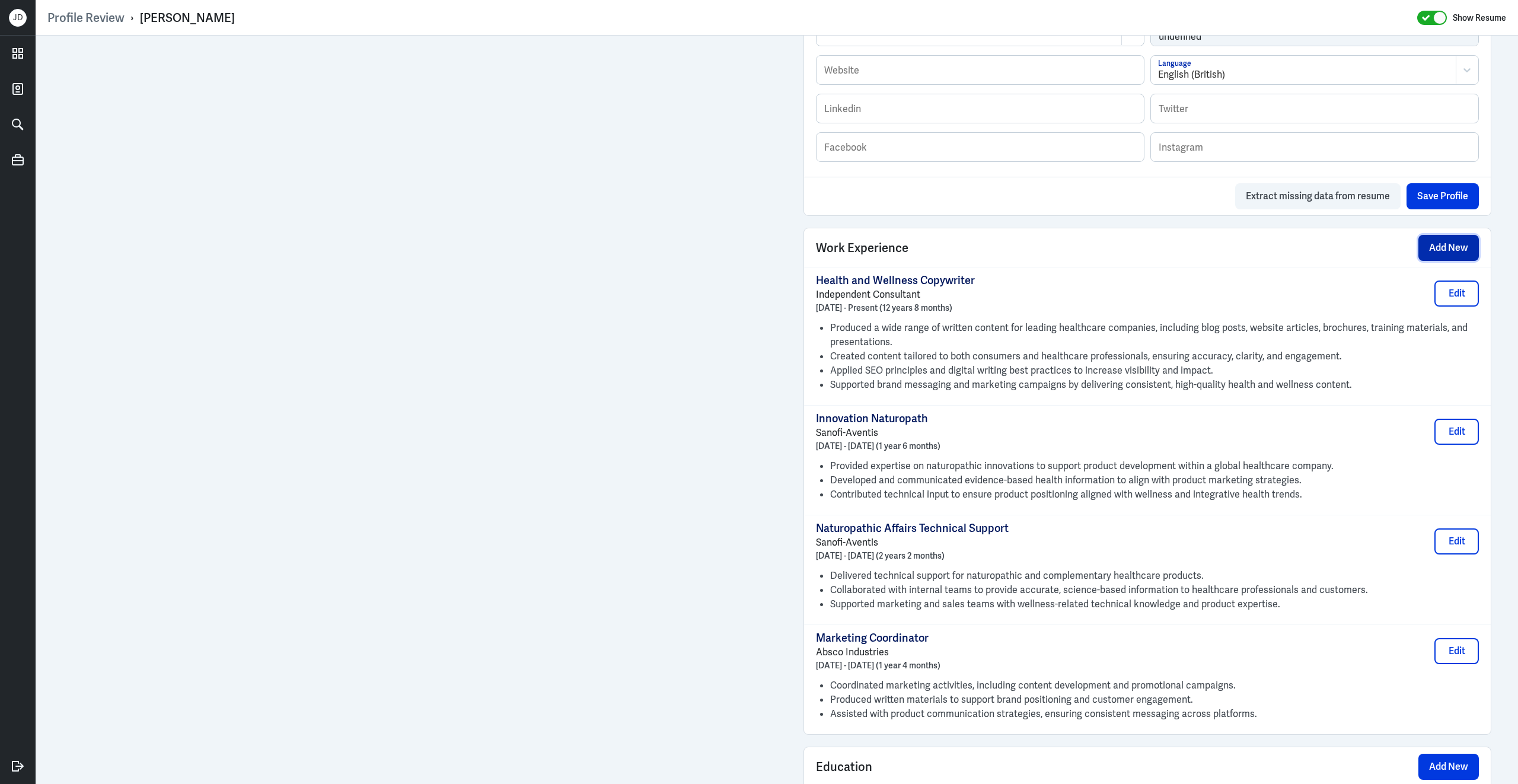
click at [1449, 257] on button "Add New" at bounding box center [1448, 248] width 60 height 26
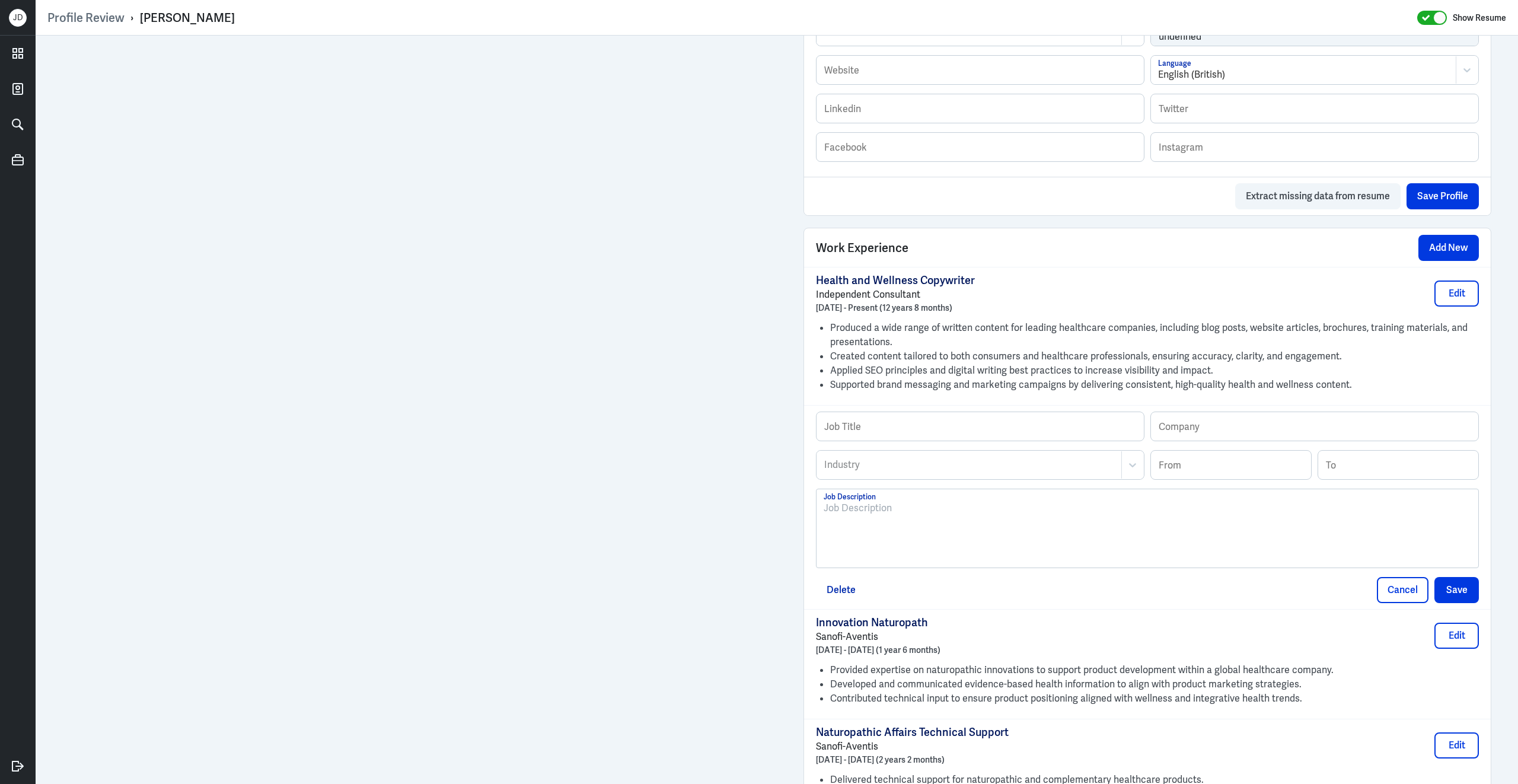
click at [994, 536] on div at bounding box center [1147, 533] width 648 height 64
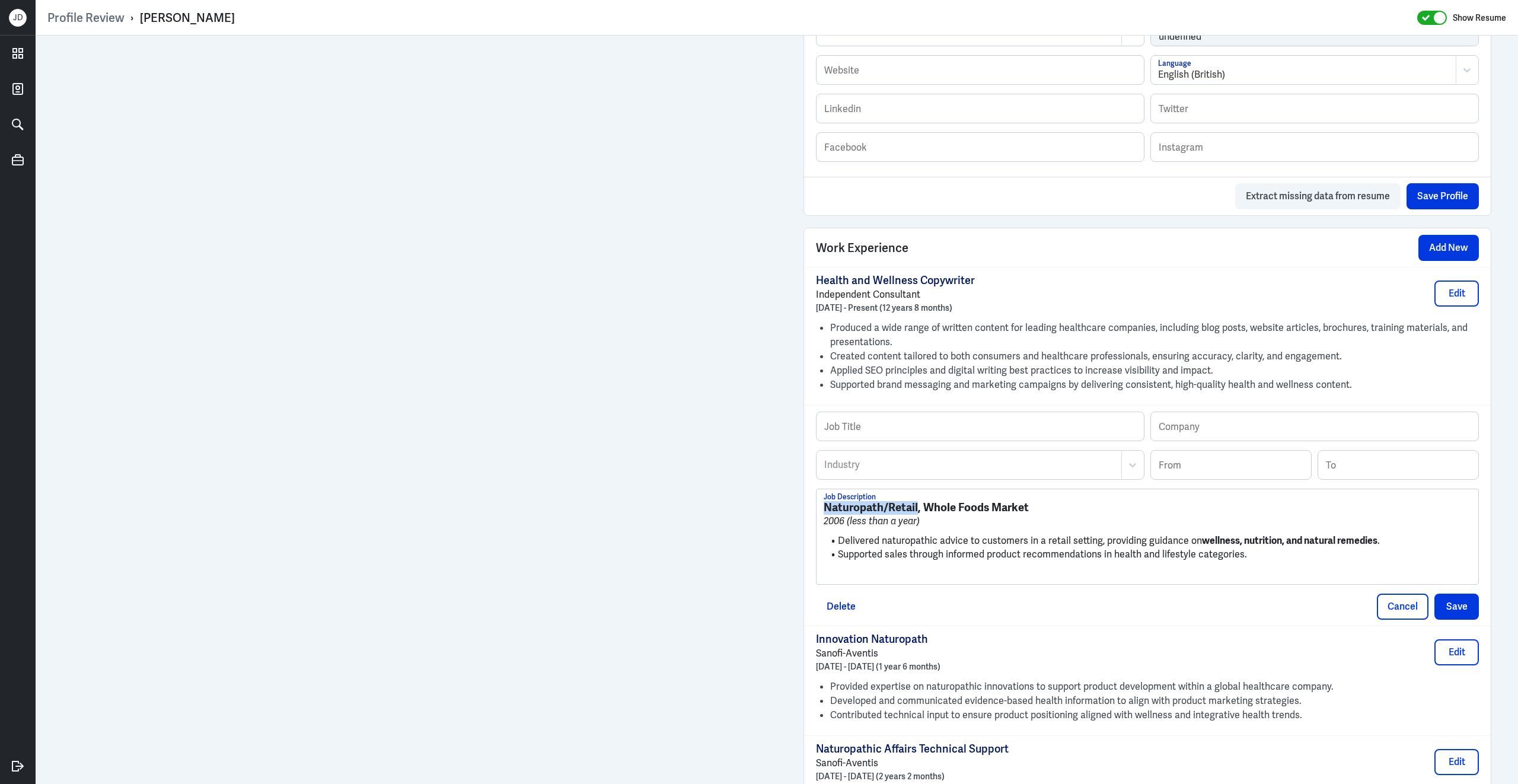
drag, startPoint x: 825, startPoint y: 517, endPoint x: 916, endPoint y: 521, distance: 91.1
click at [917, 515] on strong "Naturopath/Retail, Whole Foods Market" at bounding box center [925, 506] width 205 height 14
click at [928, 437] on input "text" at bounding box center [980, 426] width 327 height 28
paste input "Naturopath/Retail"
type input "Naturopath/Retail"
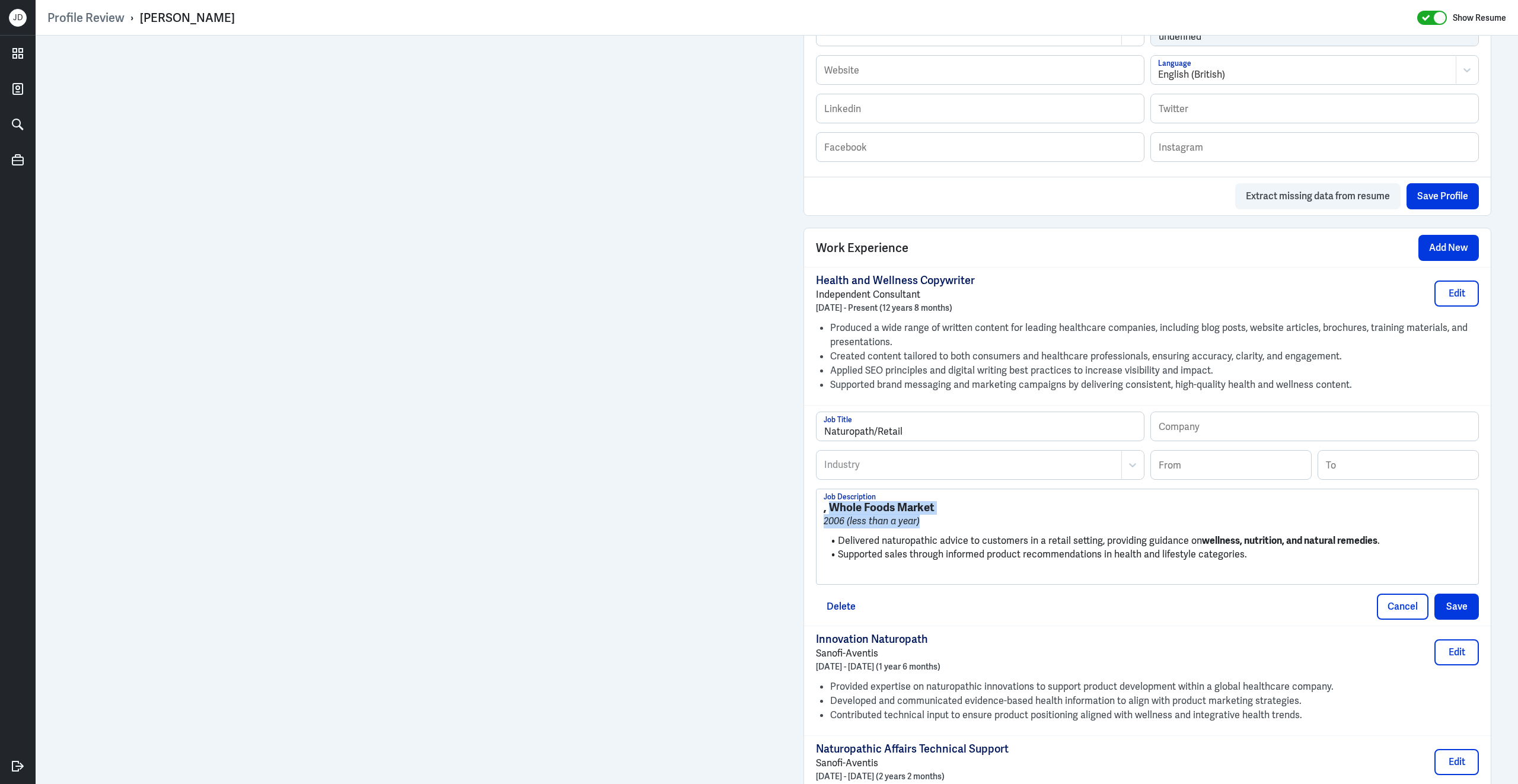
drag, startPoint x: 831, startPoint y: 517, endPoint x: 942, endPoint y: 524, distance: 111.2
click at [942, 524] on div ", Whole Foods Market 2006 (less than a year) Delivered naturopathic advice to c…" at bounding box center [1147, 541] width 648 height 81
click at [850, 613] on button "Delete" at bounding box center [840, 606] width 50 height 26
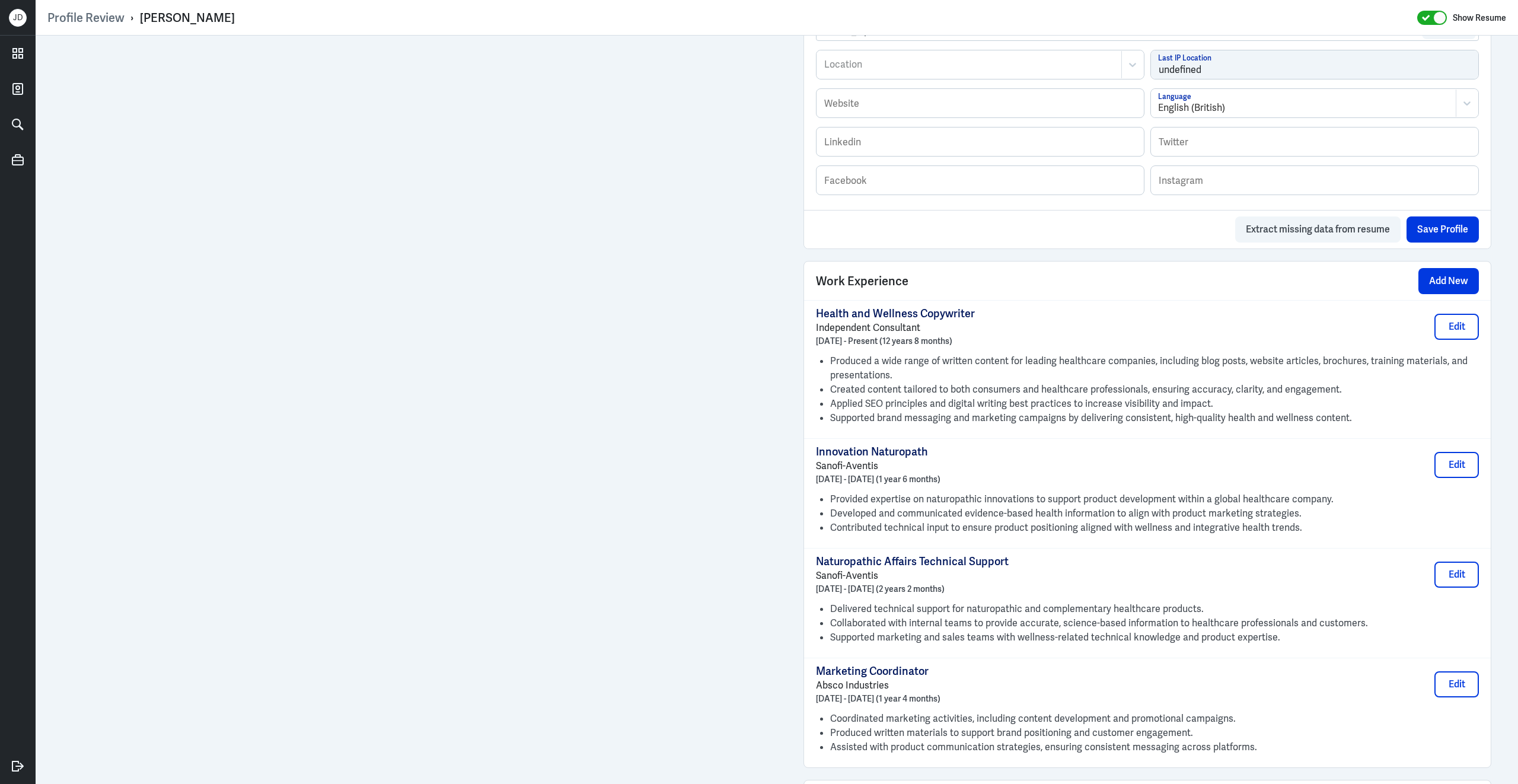
scroll to position [373, 0]
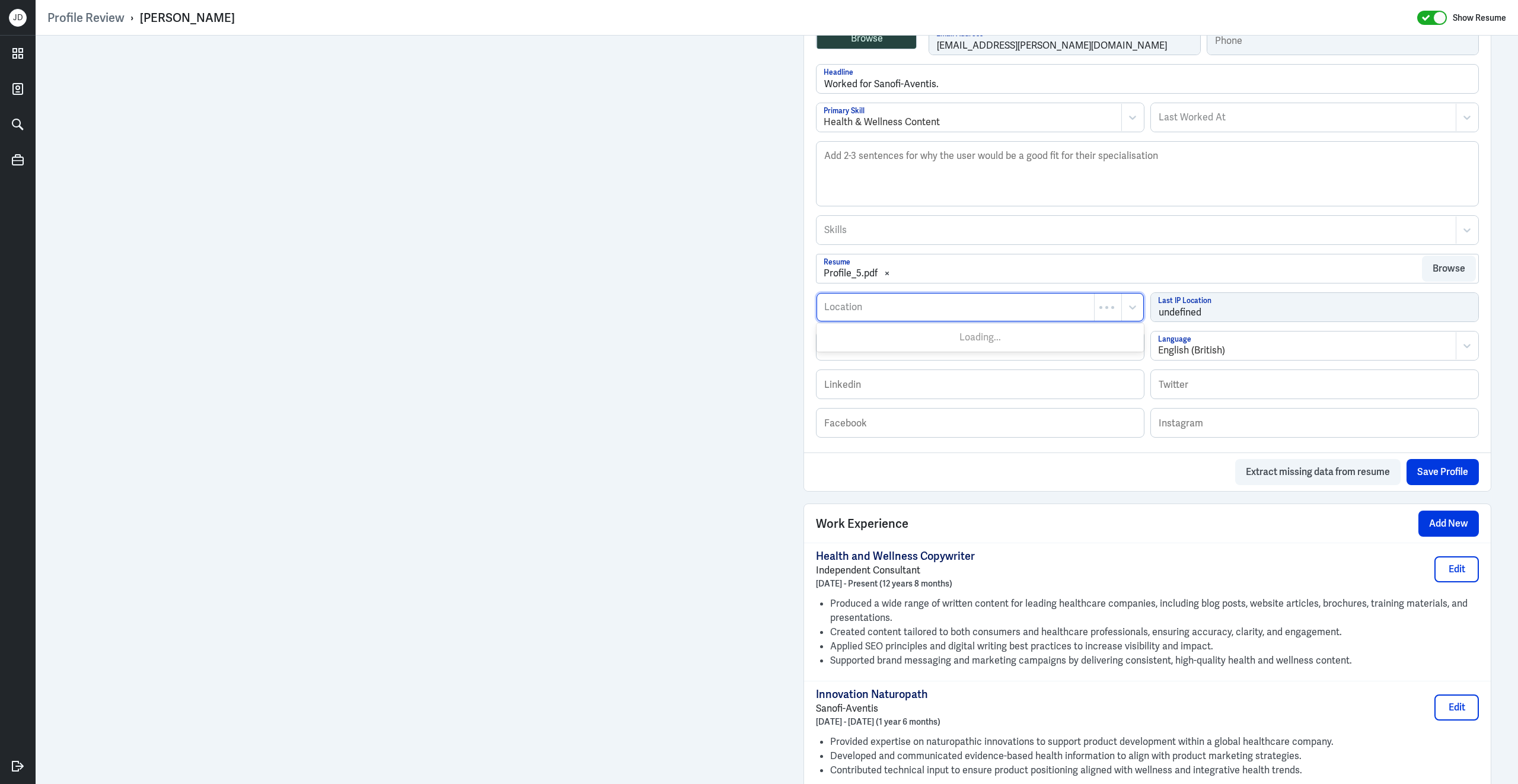
click at [956, 319] on div "Location" at bounding box center [955, 307] width 277 height 27
type input "Melbourne"
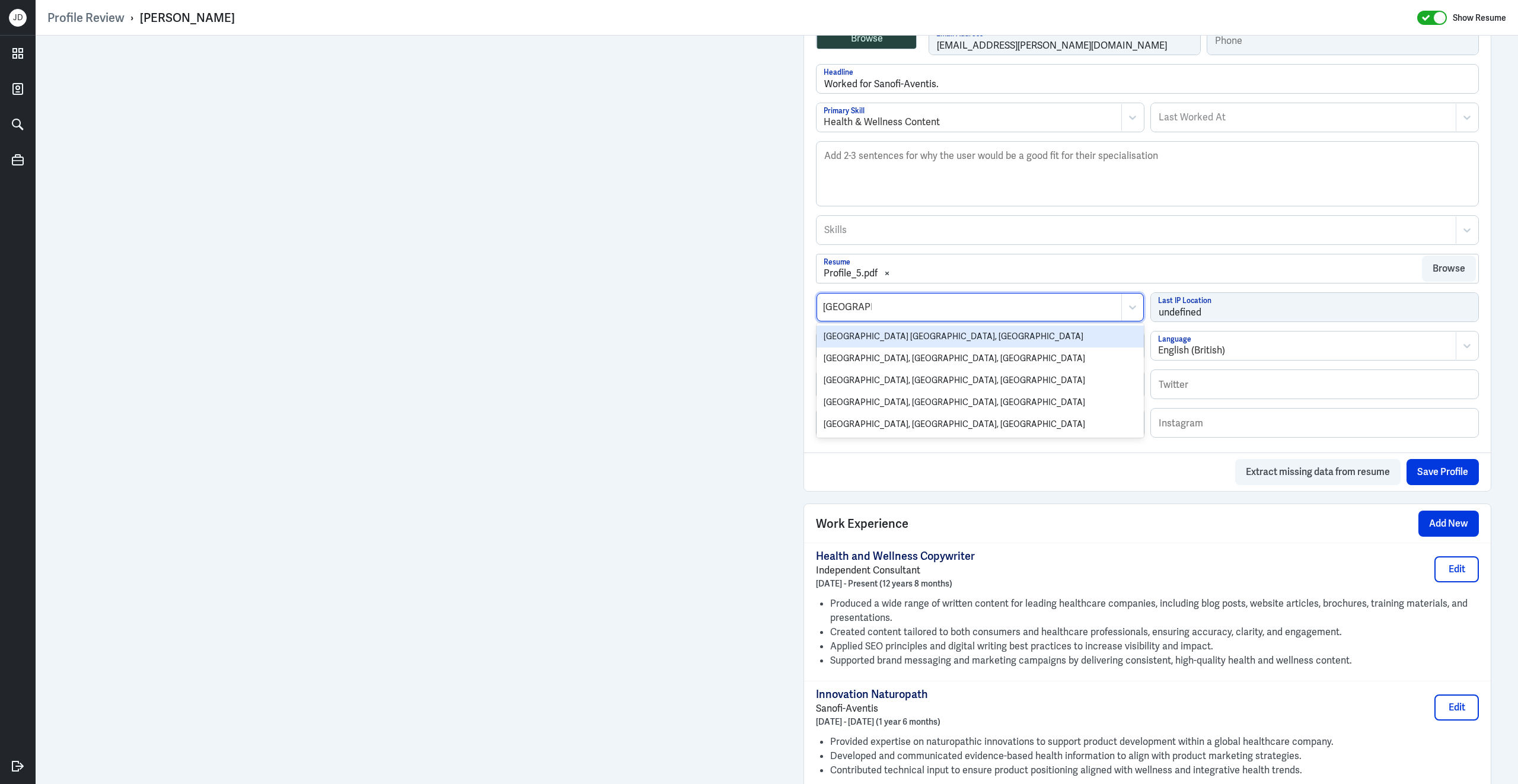
click at [923, 343] on div "Melbourne VIC, Australia" at bounding box center [980, 336] width 327 height 22
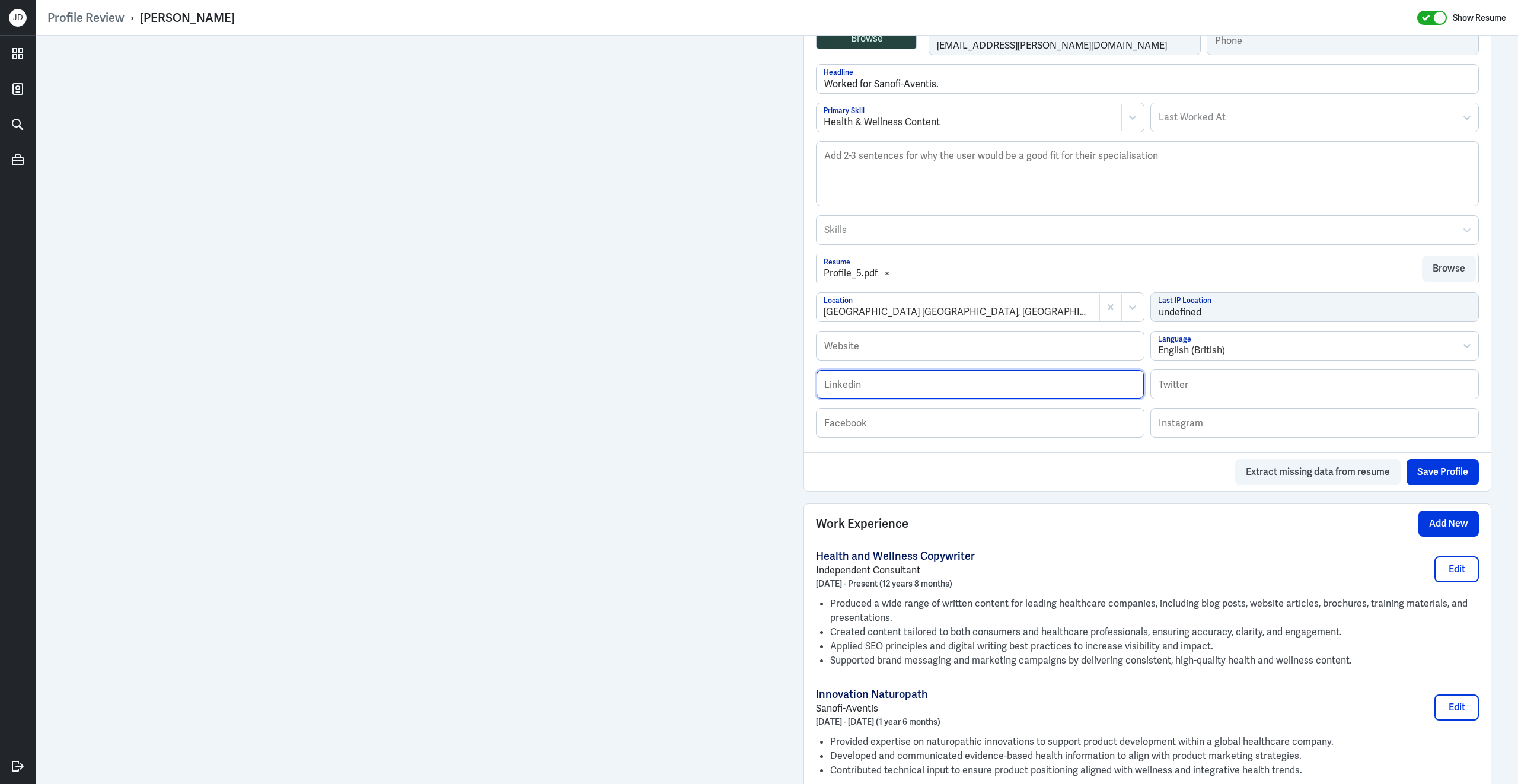
click at [853, 390] on input "text" at bounding box center [980, 384] width 327 height 28
paste input "https://www.linkedin.com/in/katie-scholtes-38285b40/"
type input "https://www.linkedin.com/in/katie-scholtes-38285b40/"
click at [978, 529] on div "Work Experience Add New" at bounding box center [1147, 523] width 686 height 38
click at [975, 235] on div at bounding box center [1137, 230] width 627 height 14
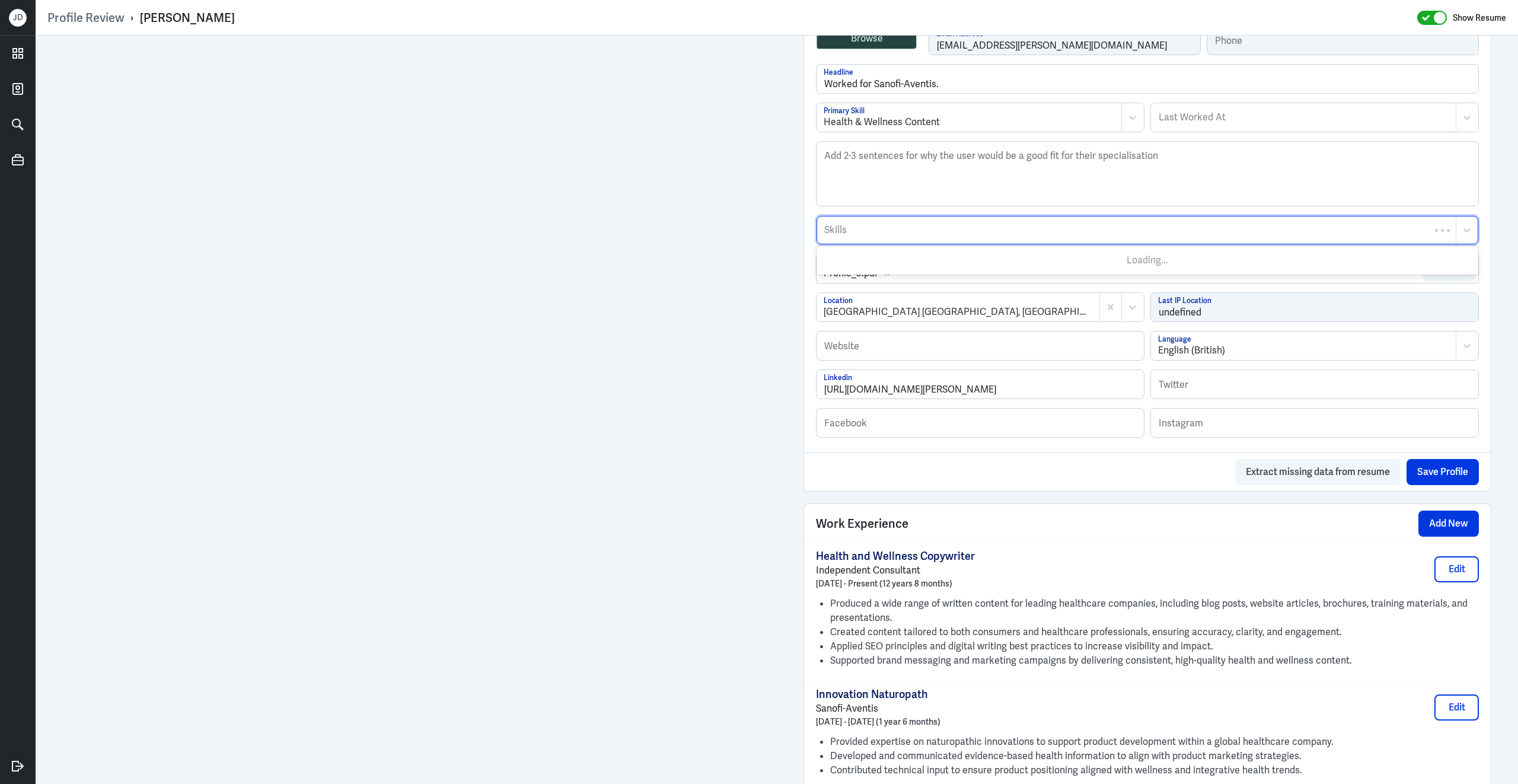
click at [974, 235] on div at bounding box center [1137, 230] width 627 height 14
type input "Content Strat"
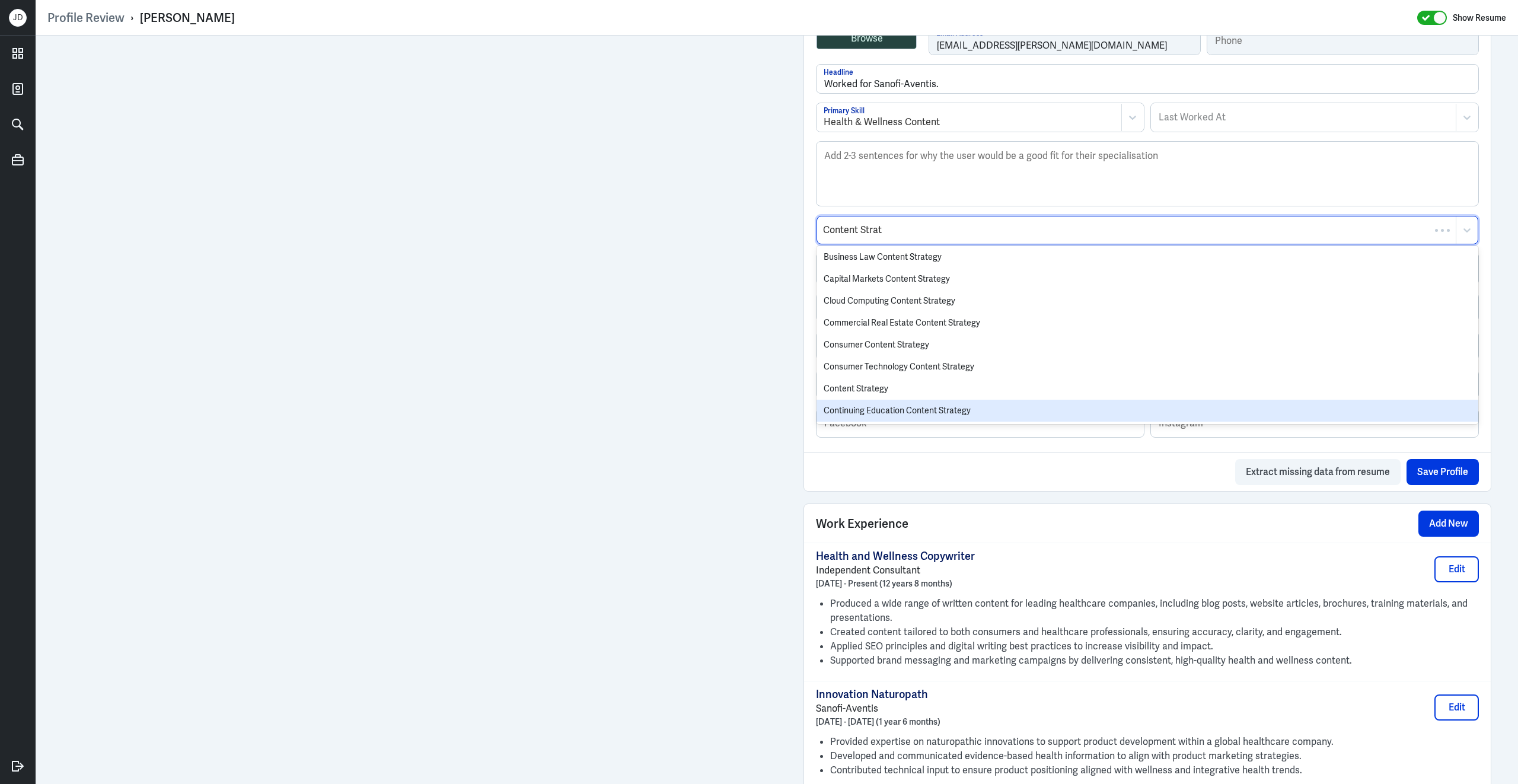
scroll to position [288, 0]
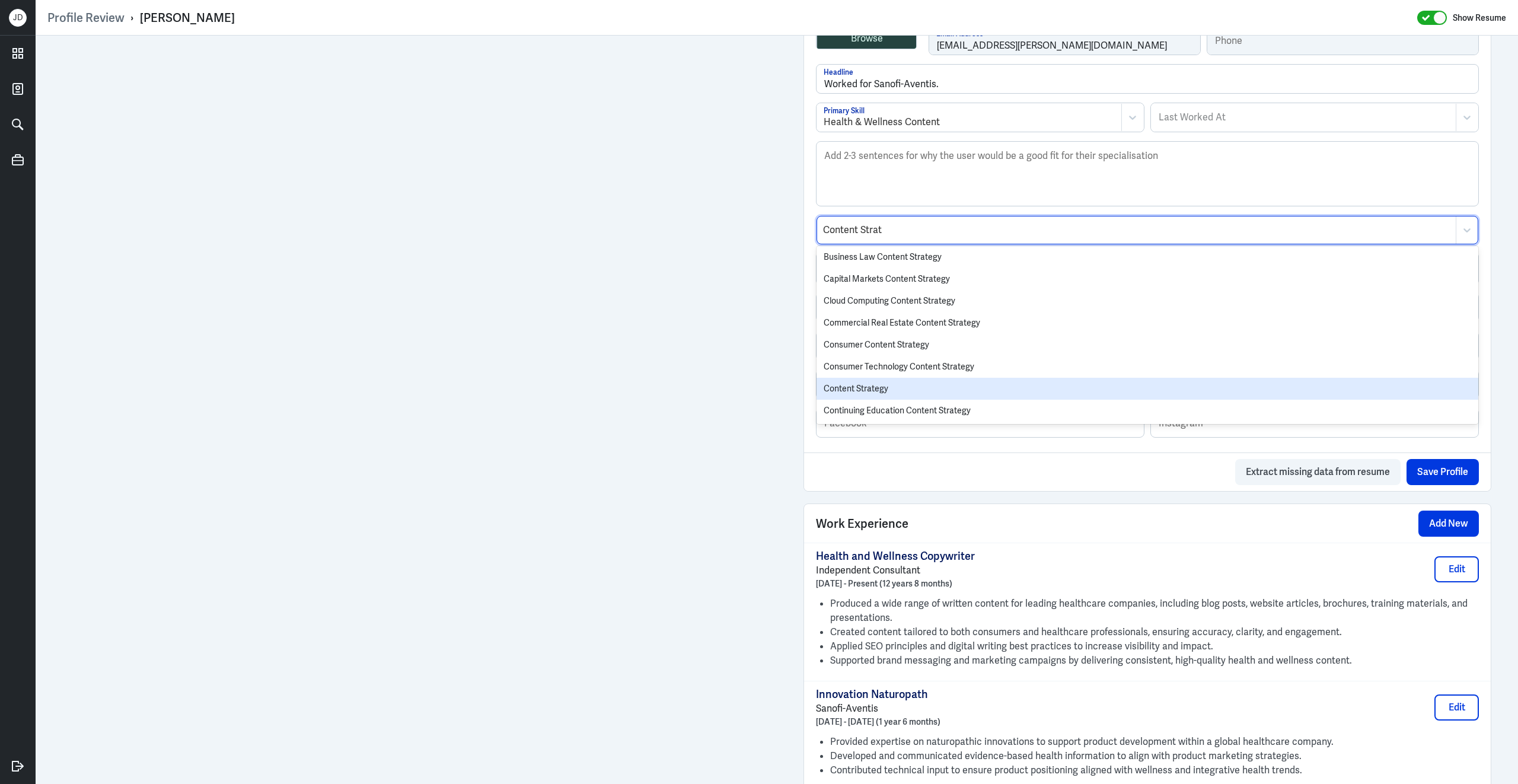
click at [909, 389] on div "Content Strategy" at bounding box center [1147, 389] width 662 height 22
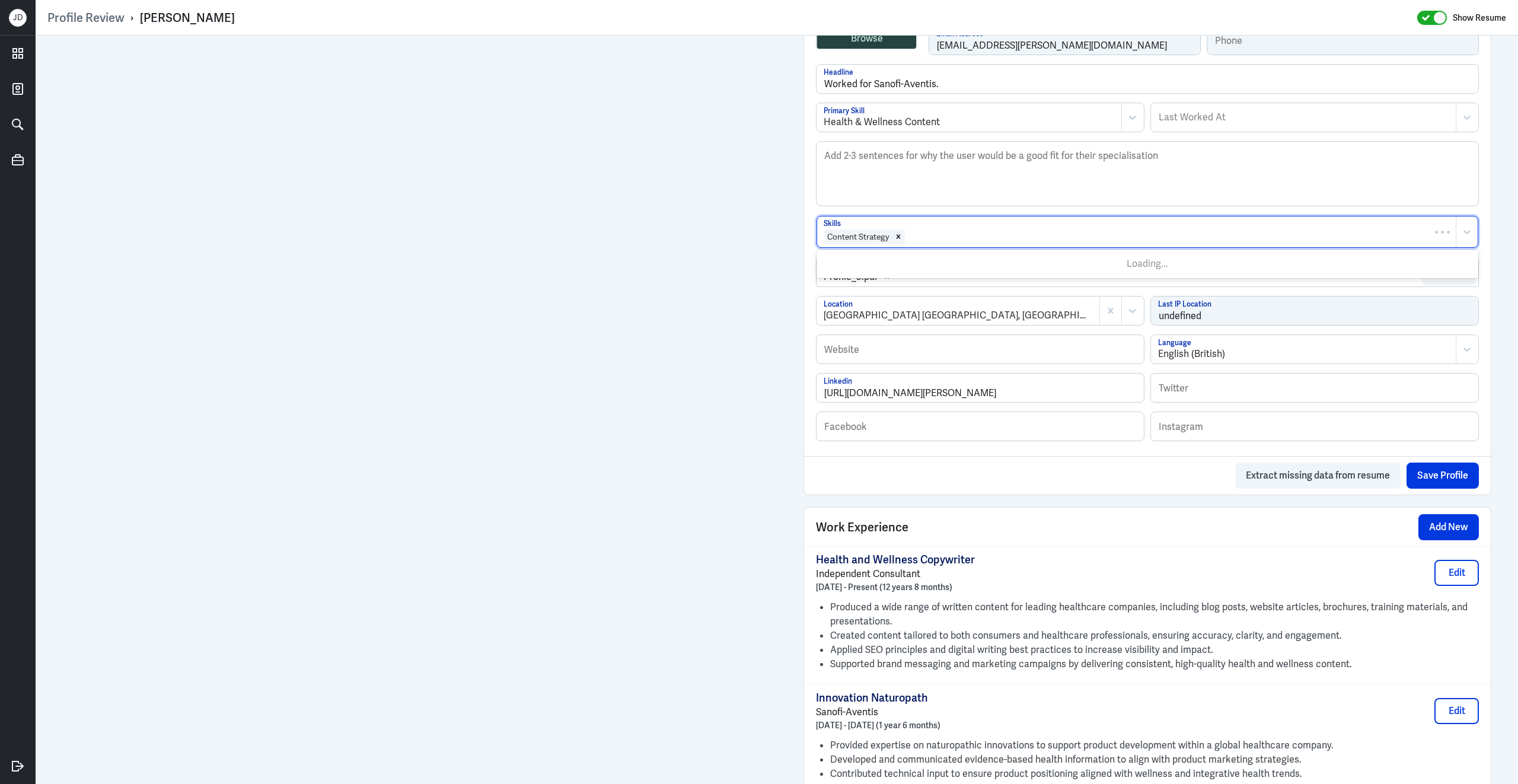
click at [974, 243] on div at bounding box center [1177, 237] width 544 height 14
type input "health"
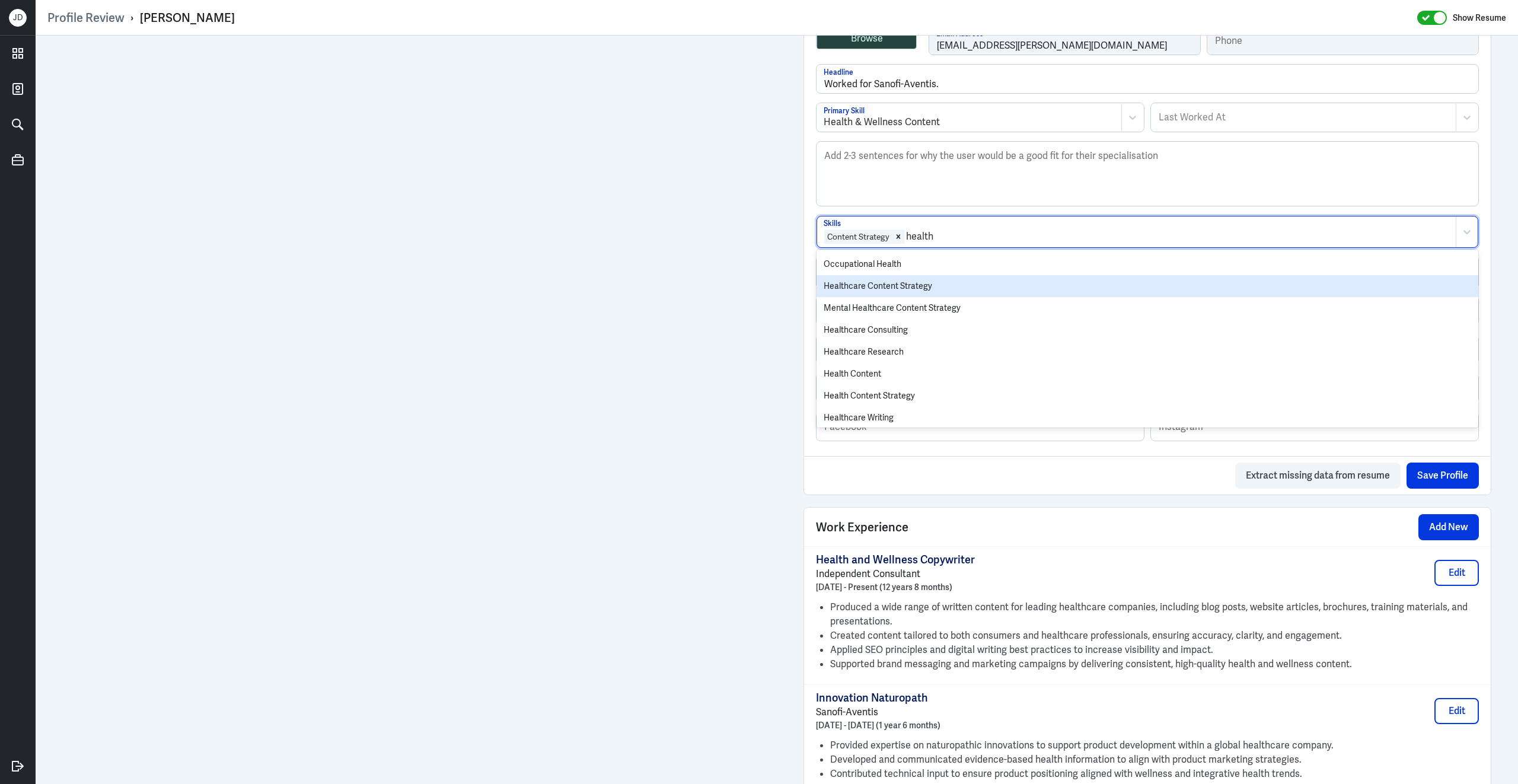
scroll to position [90, 0]
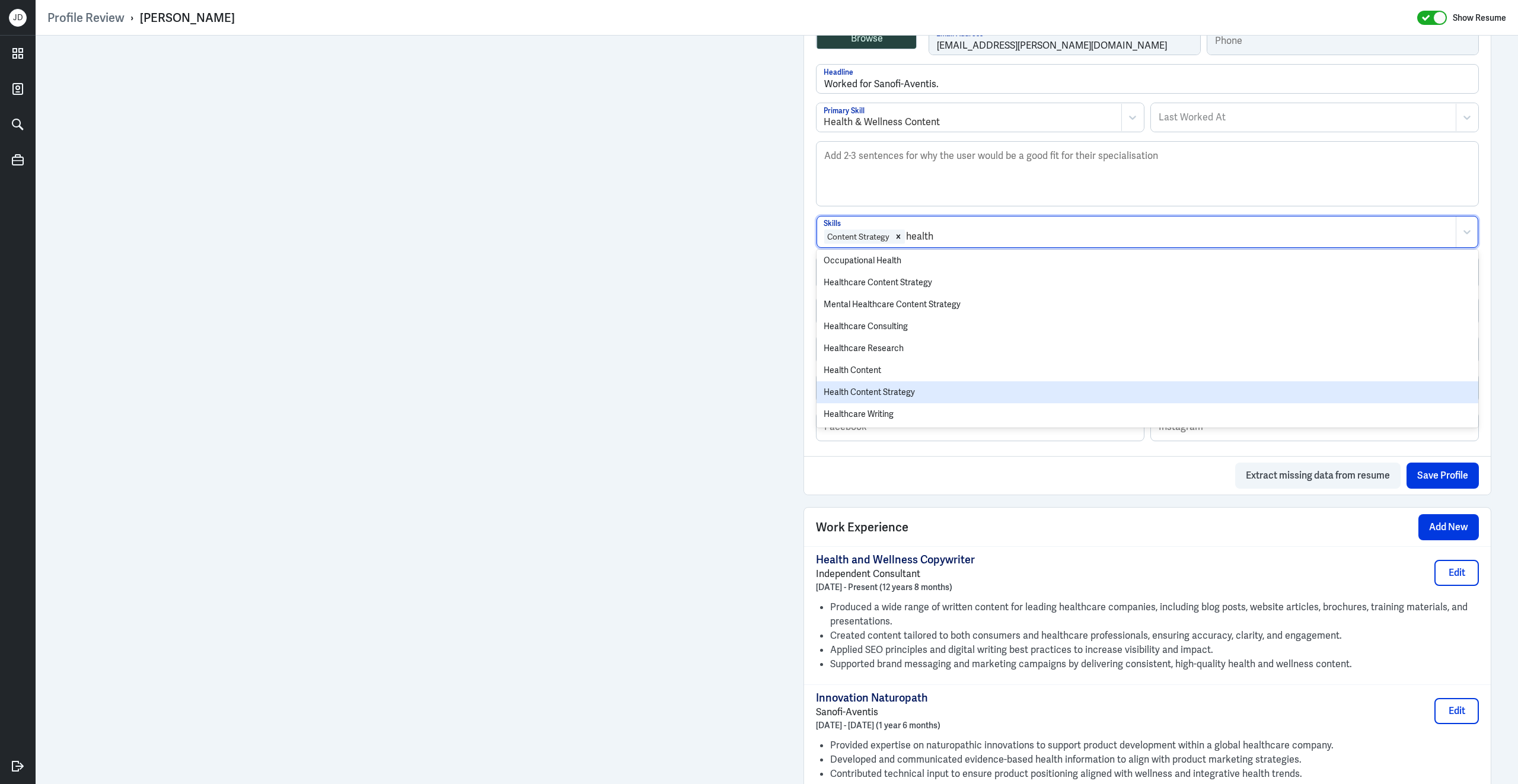
click at [905, 395] on div "Health Content Strategy" at bounding box center [1147, 392] width 662 height 22
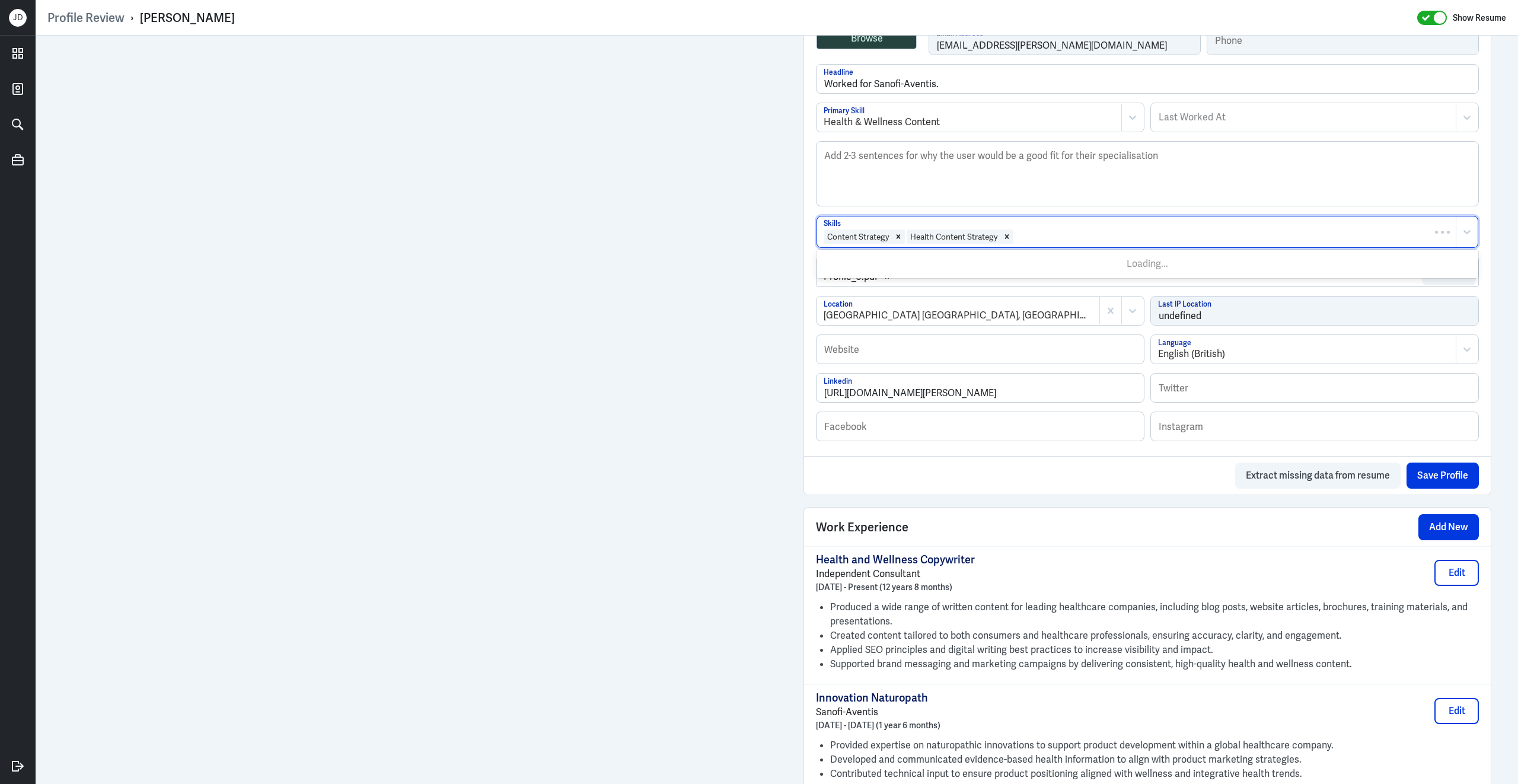
click at [1066, 241] on div at bounding box center [1232, 237] width 435 height 14
type input "Wellness"
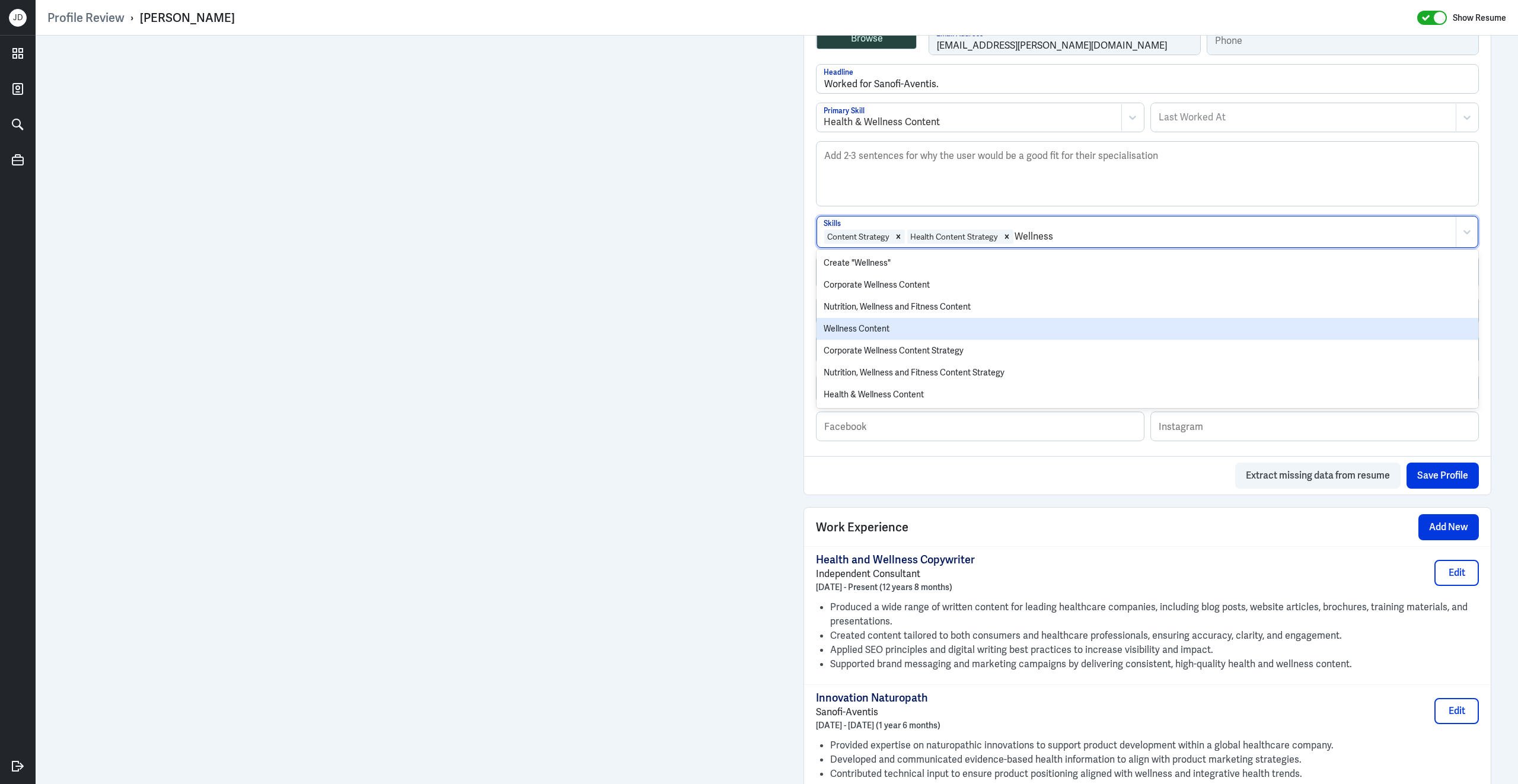
click at [998, 327] on div "Wellness Content" at bounding box center [1147, 329] width 662 height 22
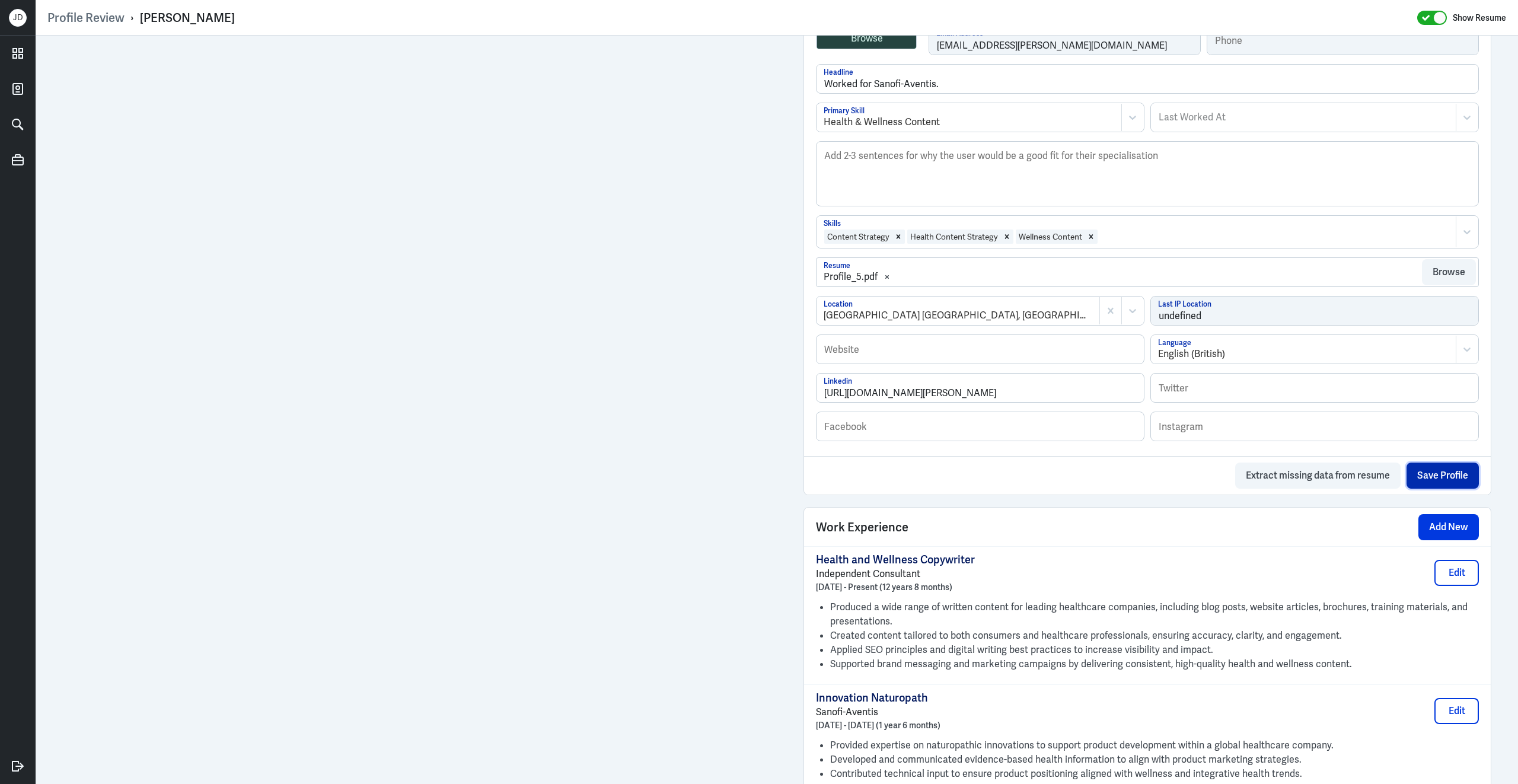
click at [1434, 487] on button "Save Profile" at bounding box center [1442, 475] width 72 height 26
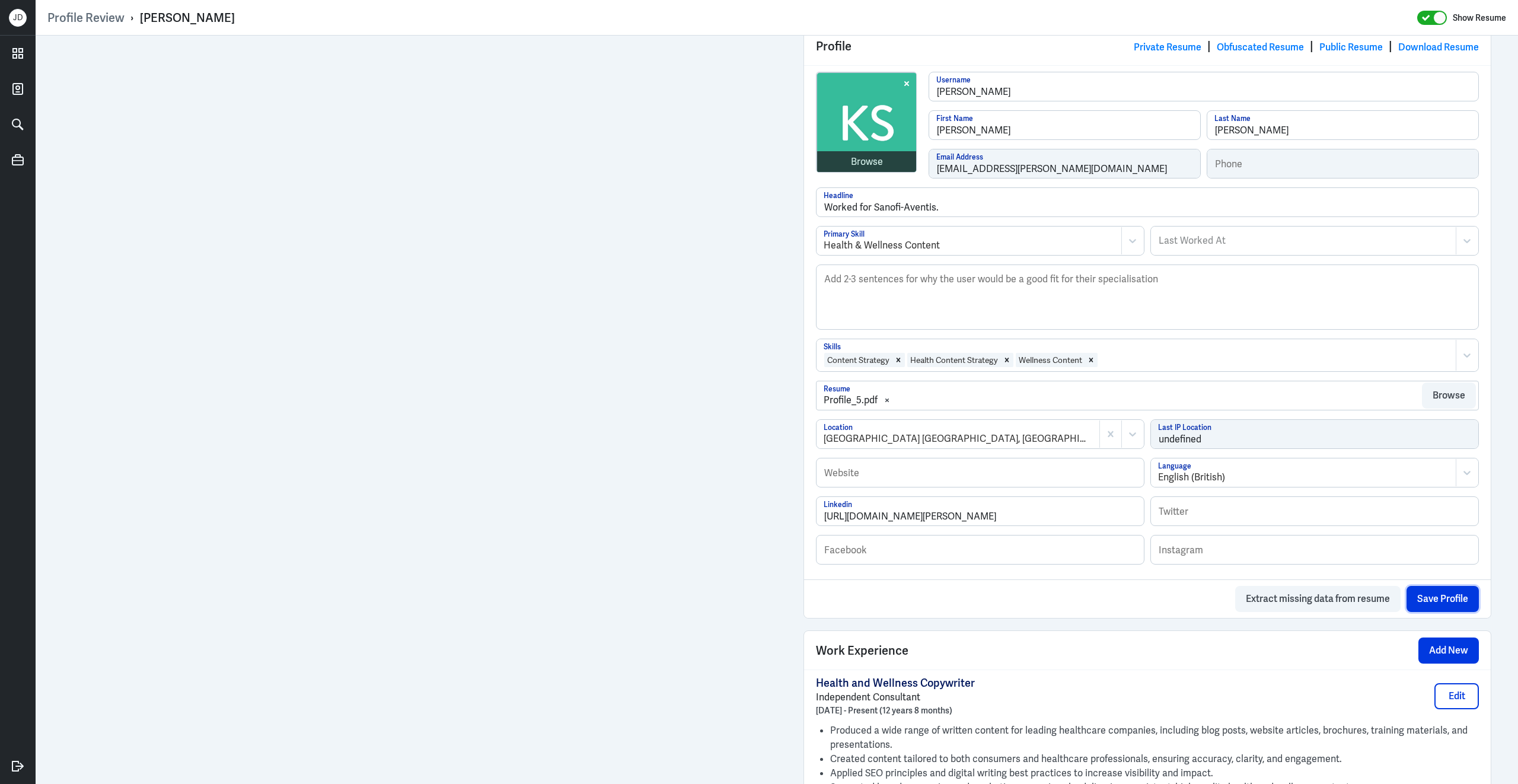
scroll to position [247, 0]
click at [868, 163] on div "Browse" at bounding box center [867, 164] width 32 height 14
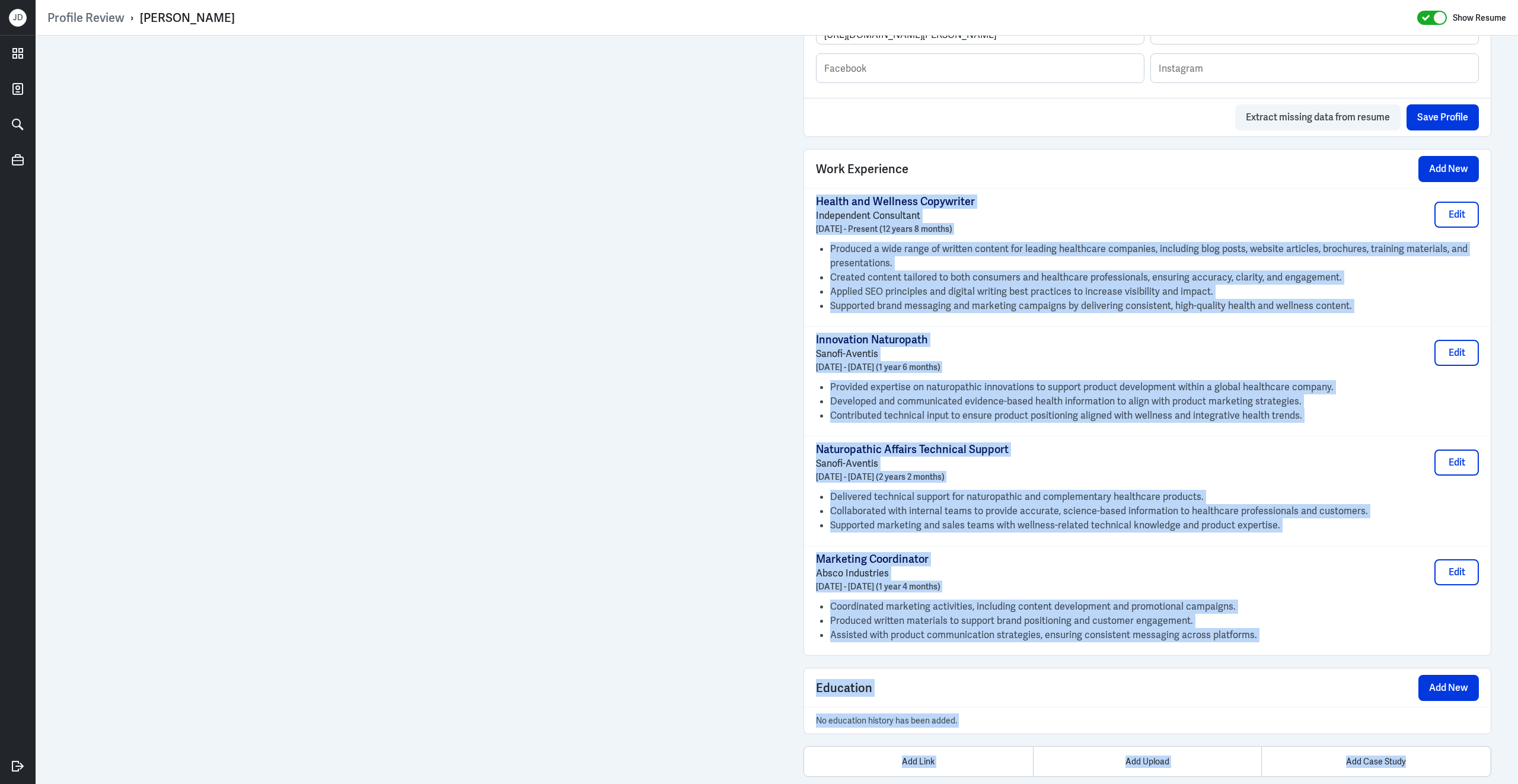
scroll to position [763, 0]
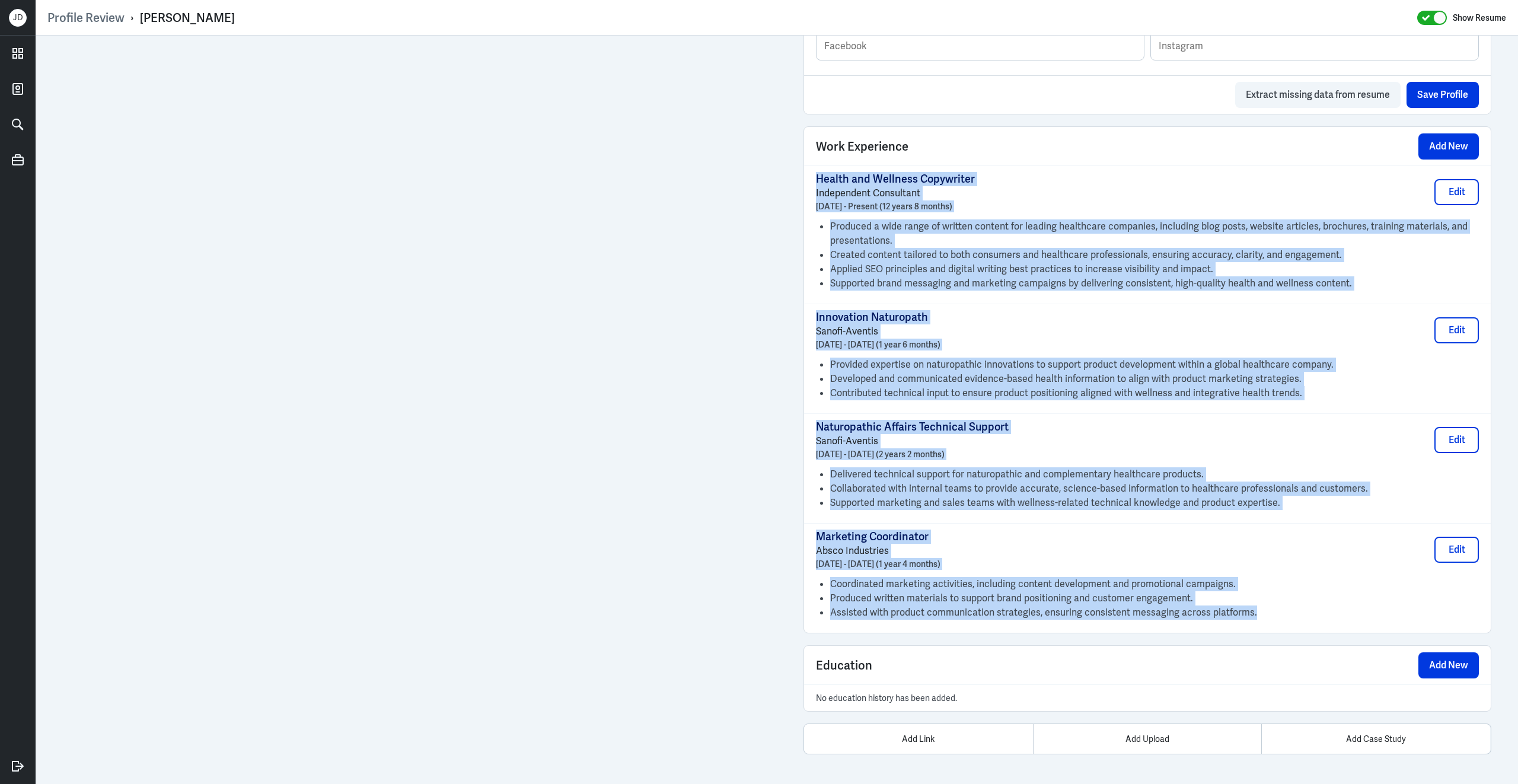
drag, startPoint x: 817, startPoint y: 316, endPoint x: 1295, endPoint y: 628, distance: 570.8
click at [1295, 628] on div "Health and Wellness Copywriter Independent Consultant February 2013 - Present (…" at bounding box center [1147, 398] width 686 height 467
copy div "Health and Wellness Copywriter Independent Consultant February 2013 - Present (…"
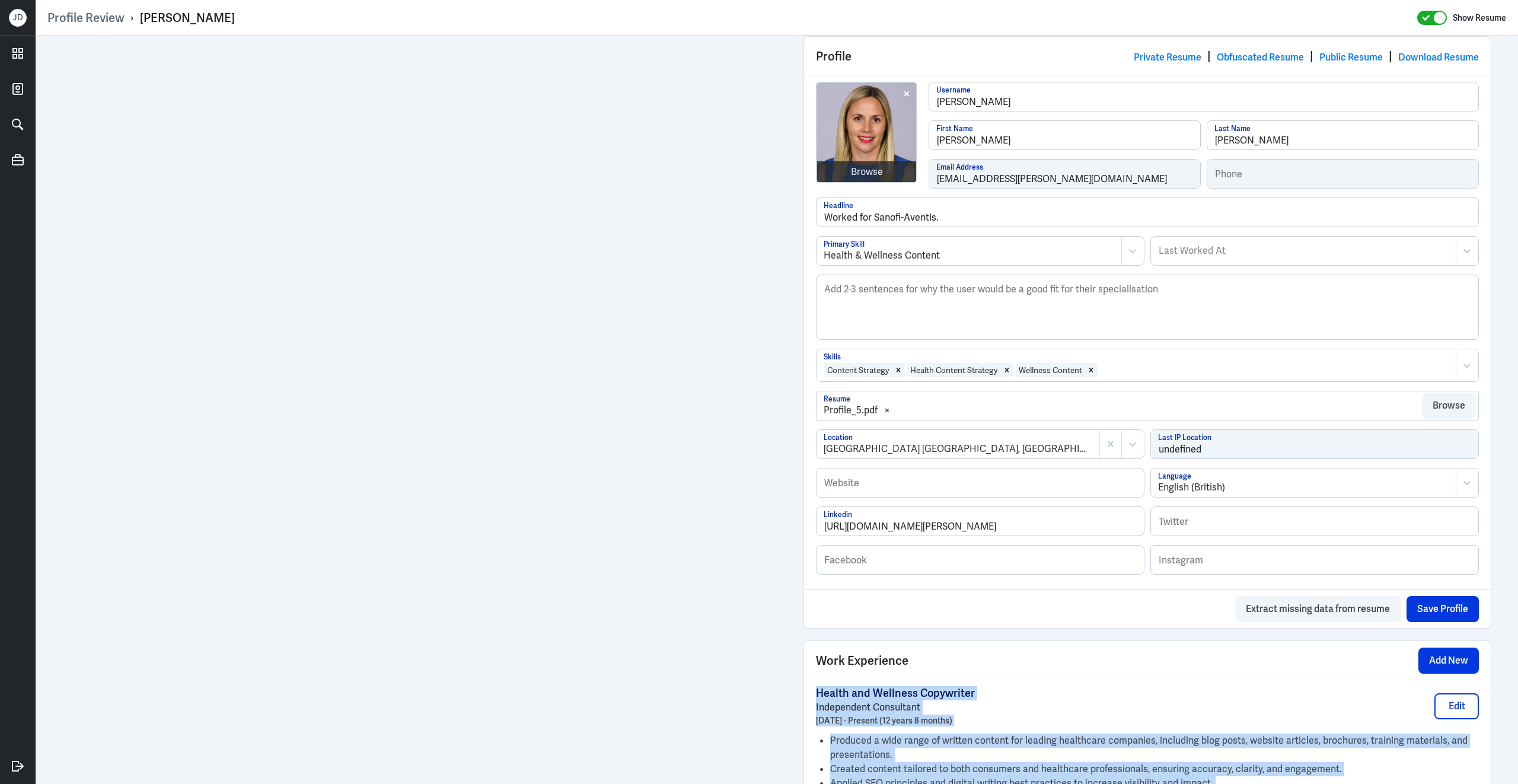
scroll to position [72, 0]
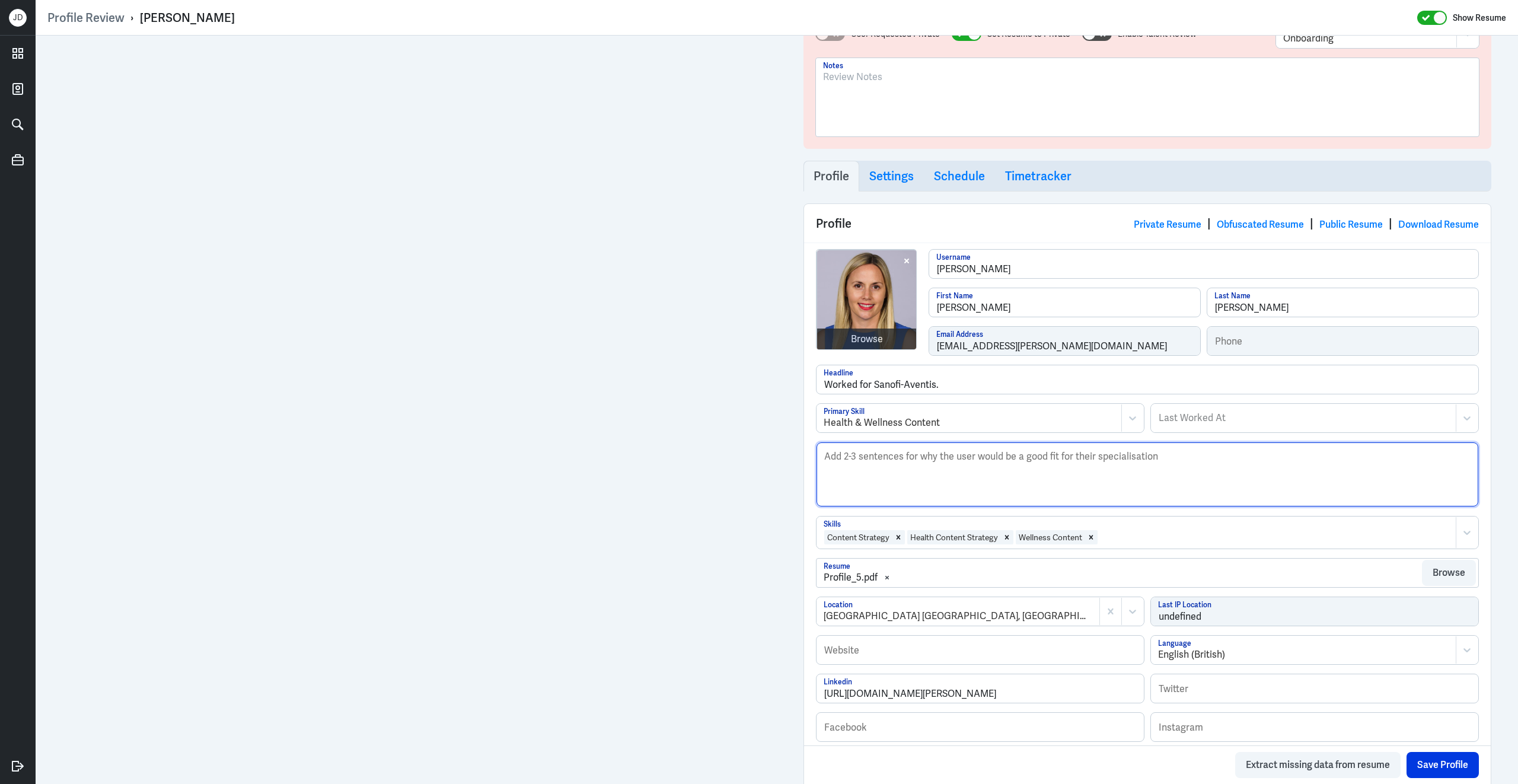
click at [846, 484] on textarea "Description" at bounding box center [1147, 474] width 662 height 64
paste textarea "Katie Scholtes is an experienced Health and Wellness Copywriter with more than …"
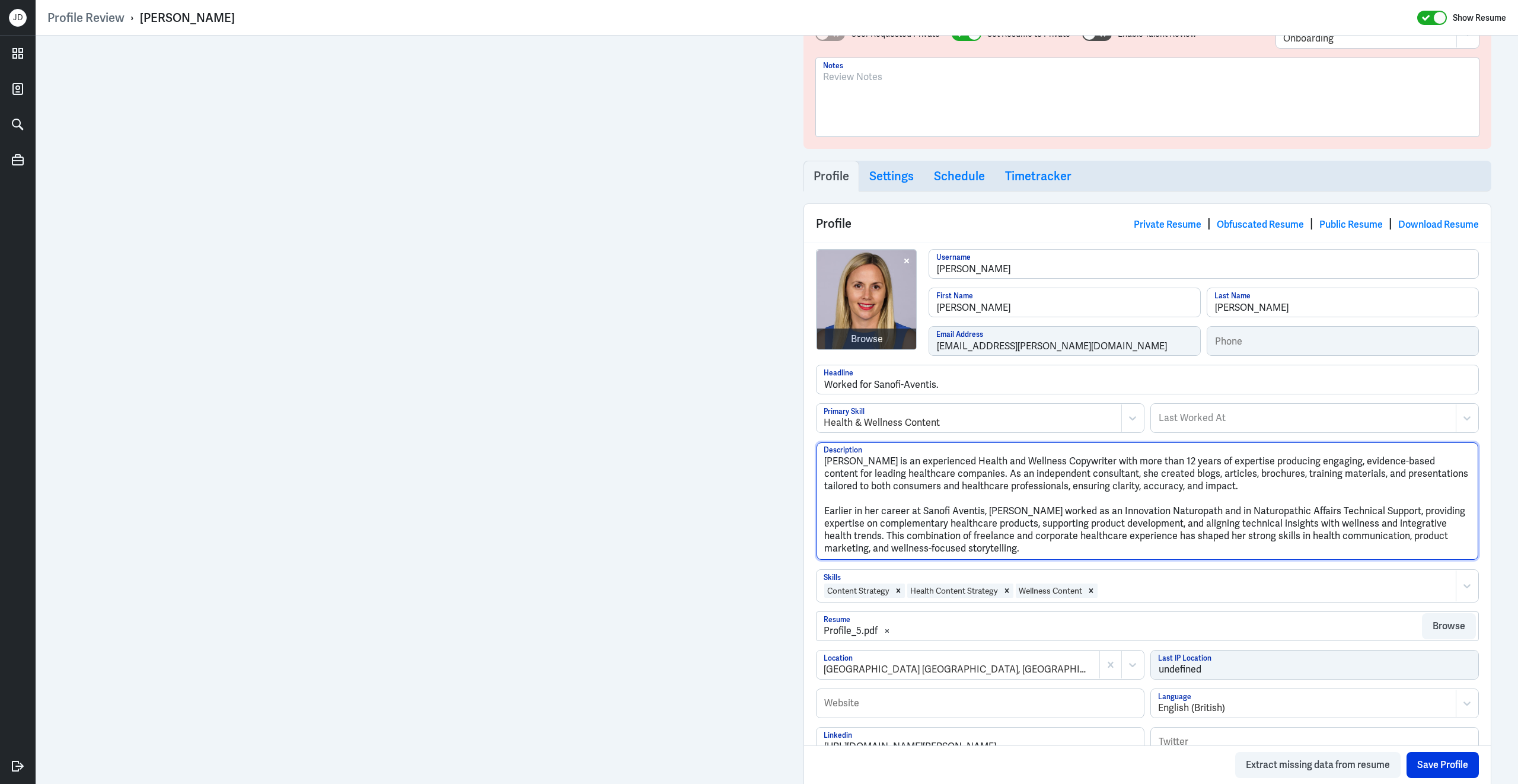
click at [827, 514] on textarea "Katie Scholtes is an experienced Health and Wellness Copywriter with more than …" at bounding box center [1147, 501] width 662 height 117
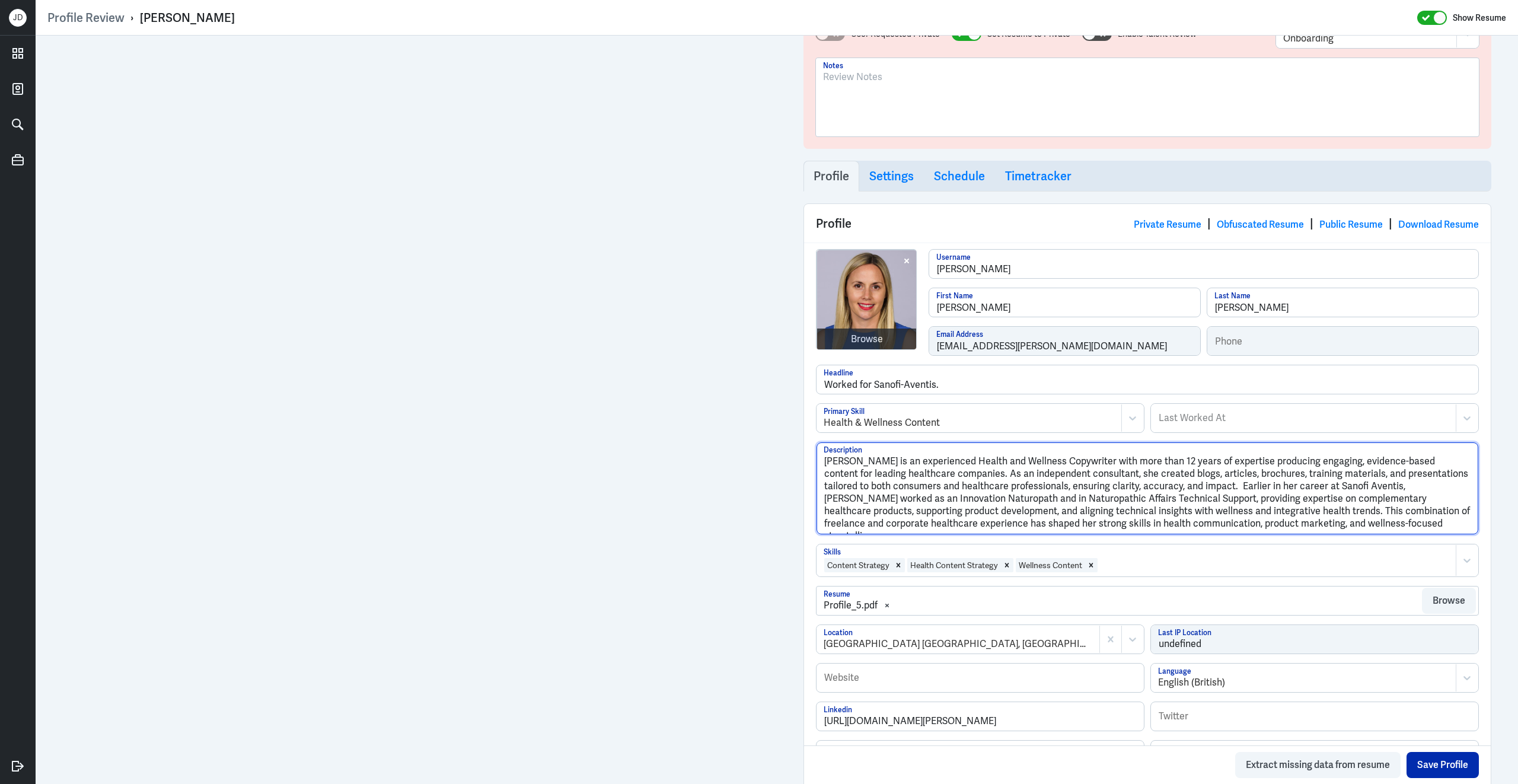
type textarea "Katie Scholtes is an experienced Health and Wellness Copywriter with more than …"
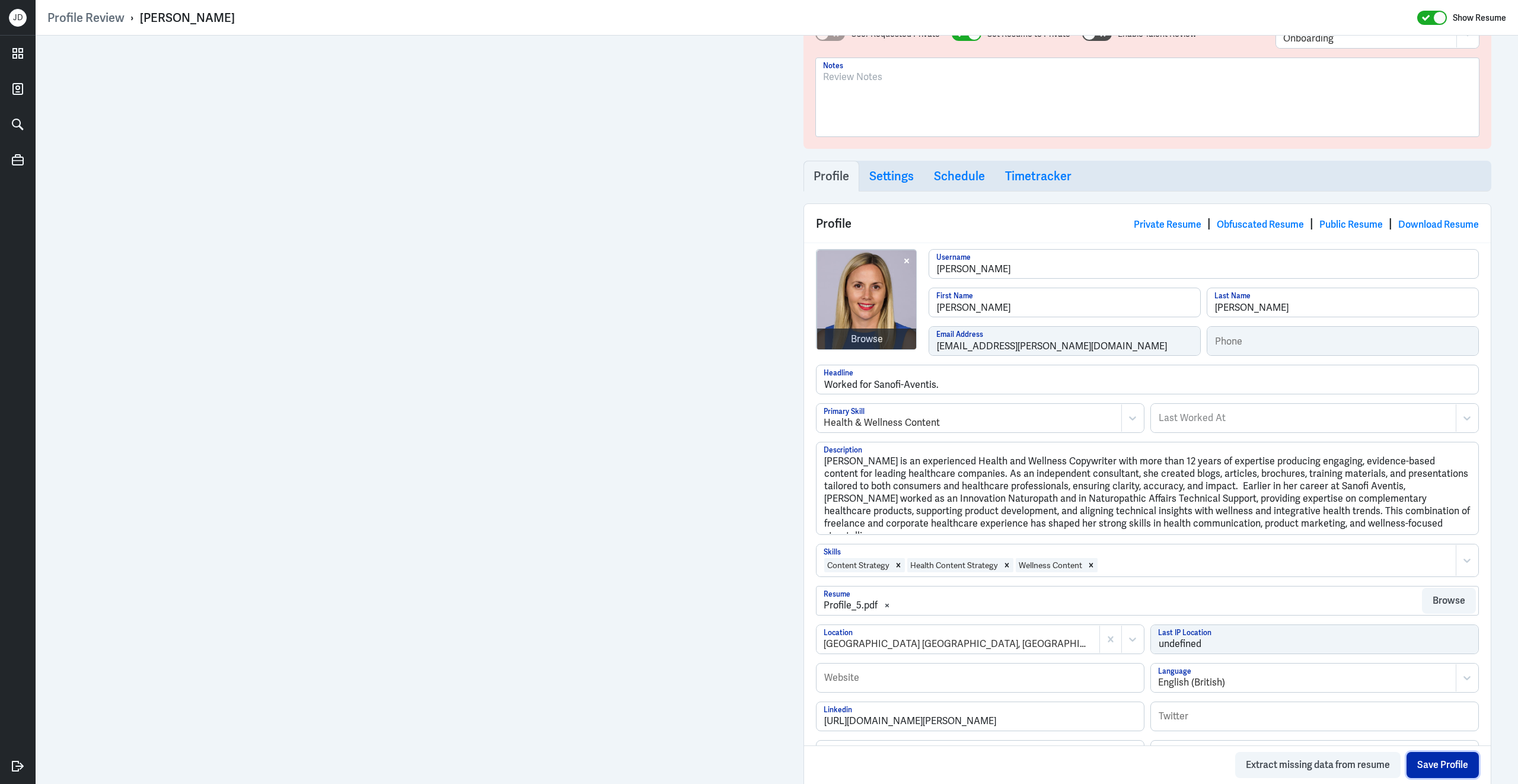
click at [1431, 764] on button "Save Profile" at bounding box center [1442, 764] width 72 height 26
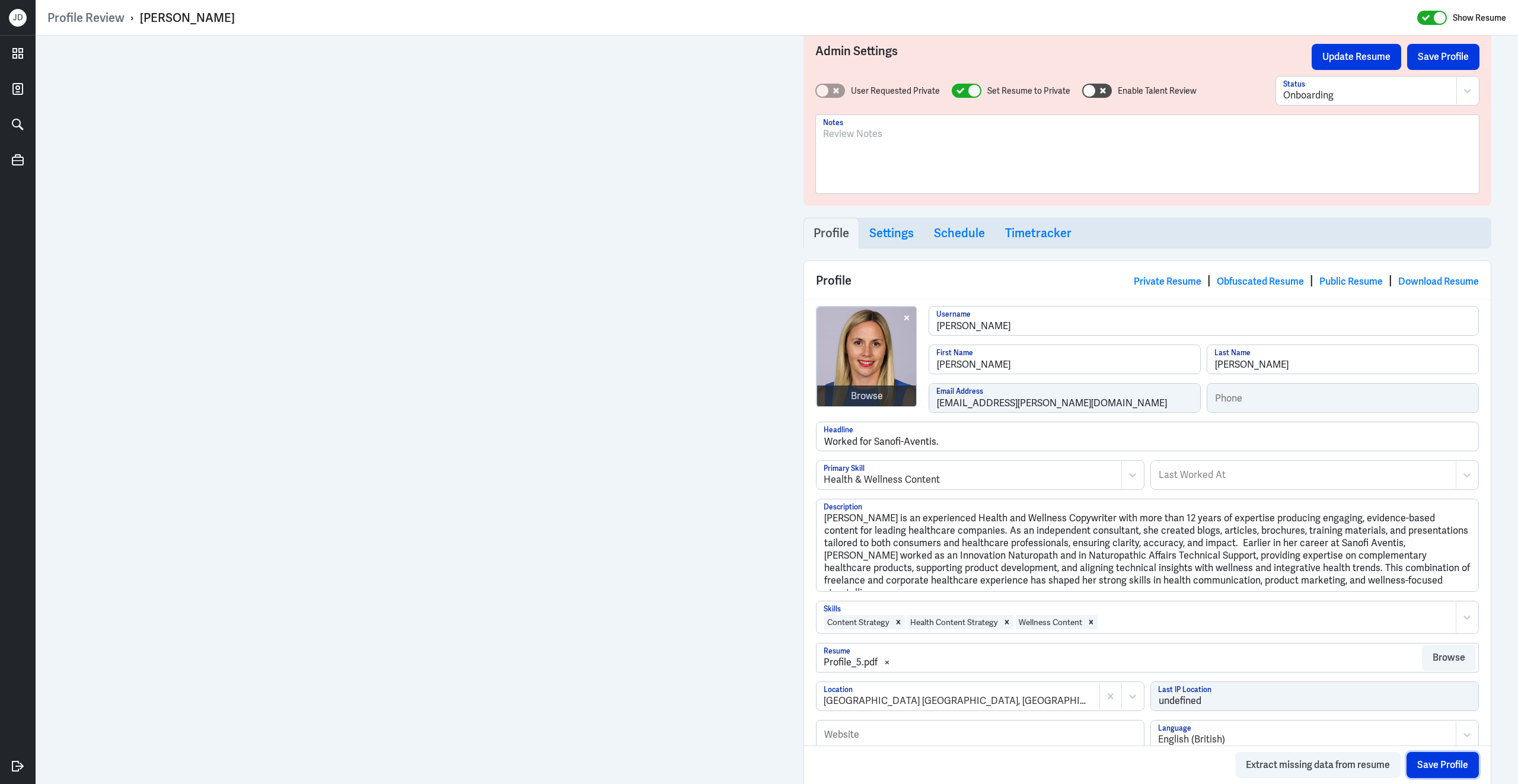
scroll to position [1, 0]
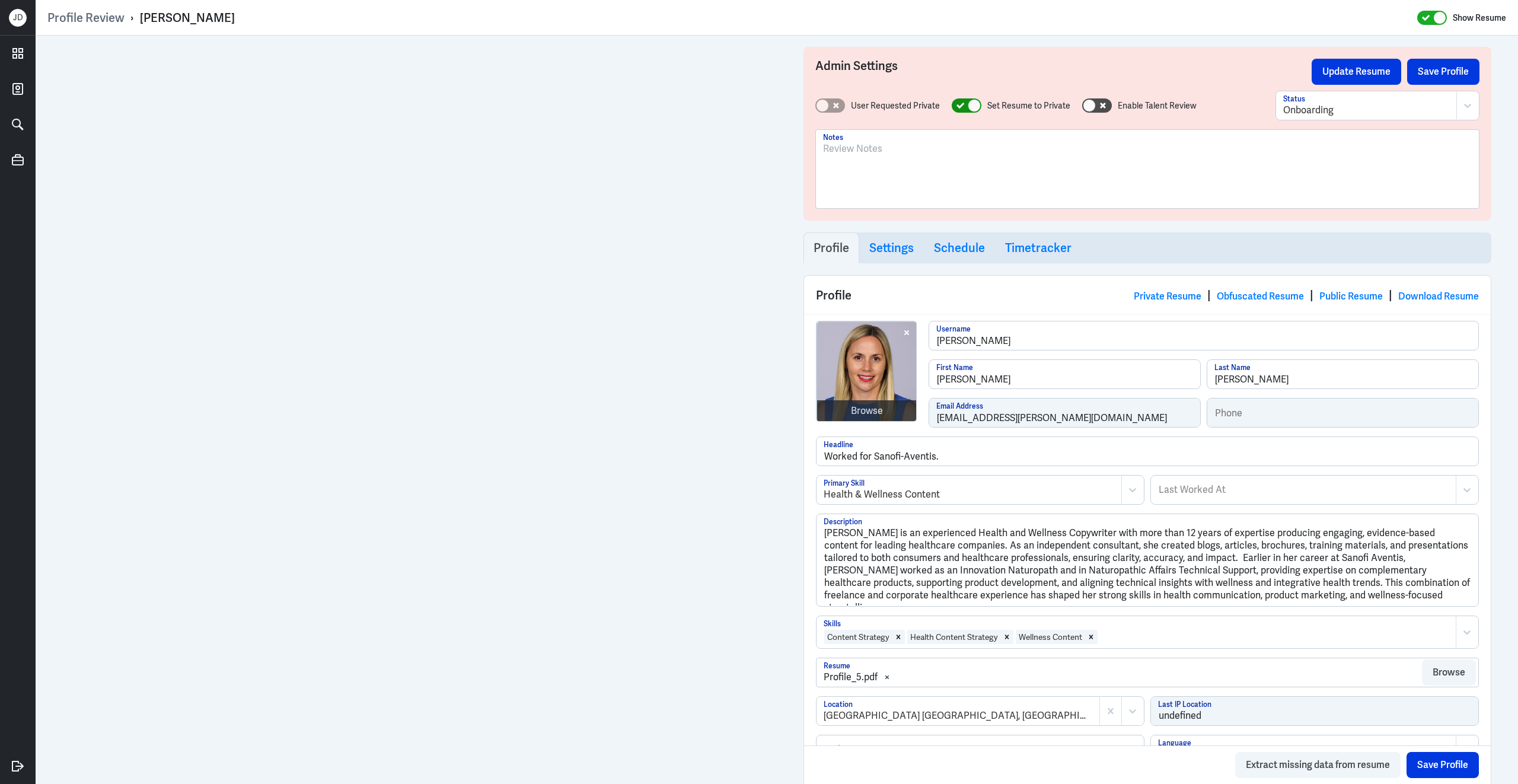
click at [958, 100] on div at bounding box center [966, 106] width 30 height 14
checkbox input "false"
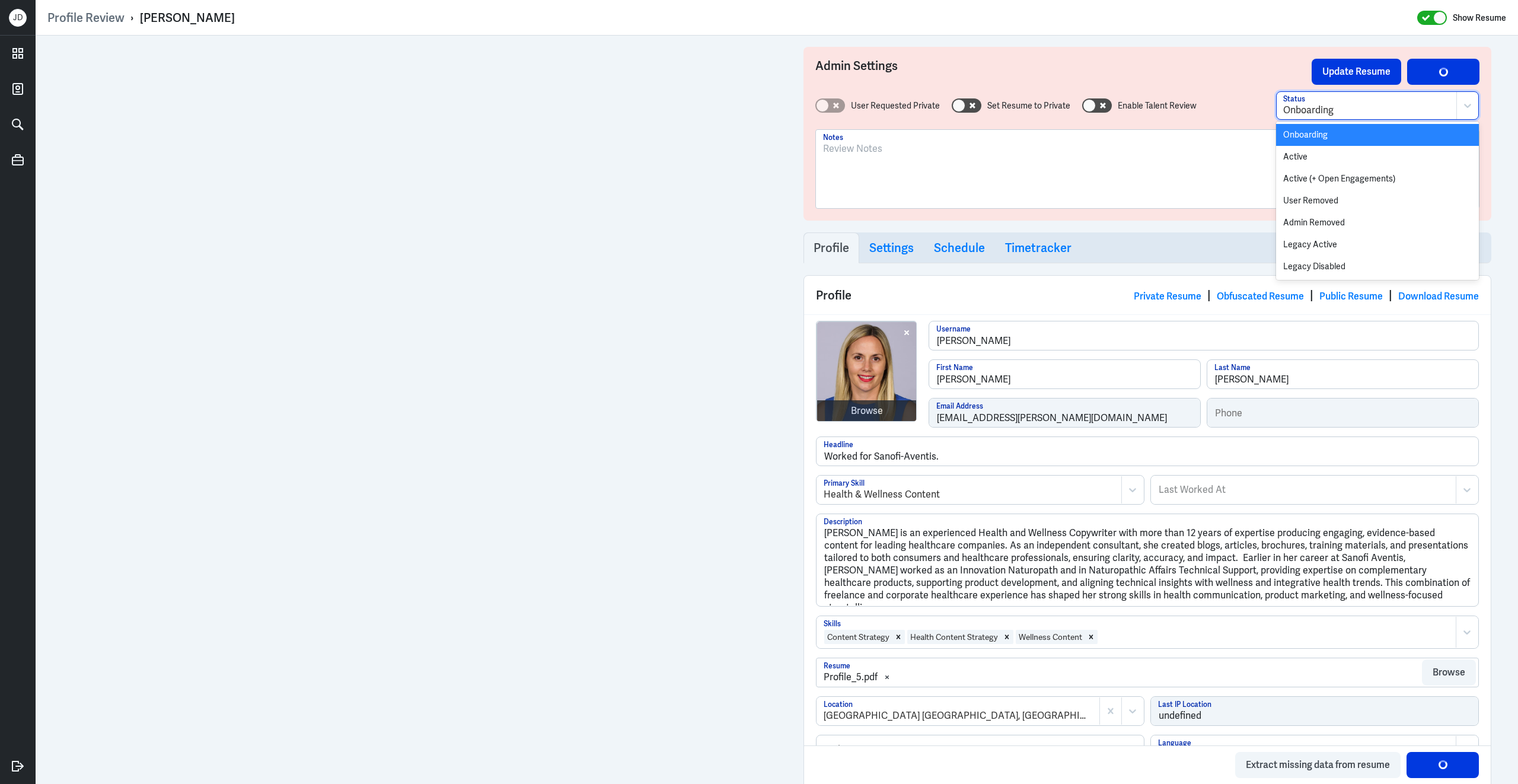
click at [1391, 107] on div at bounding box center [1366, 110] width 167 height 14
click at [1332, 157] on div "Active" at bounding box center [1378, 157] width 203 height 22
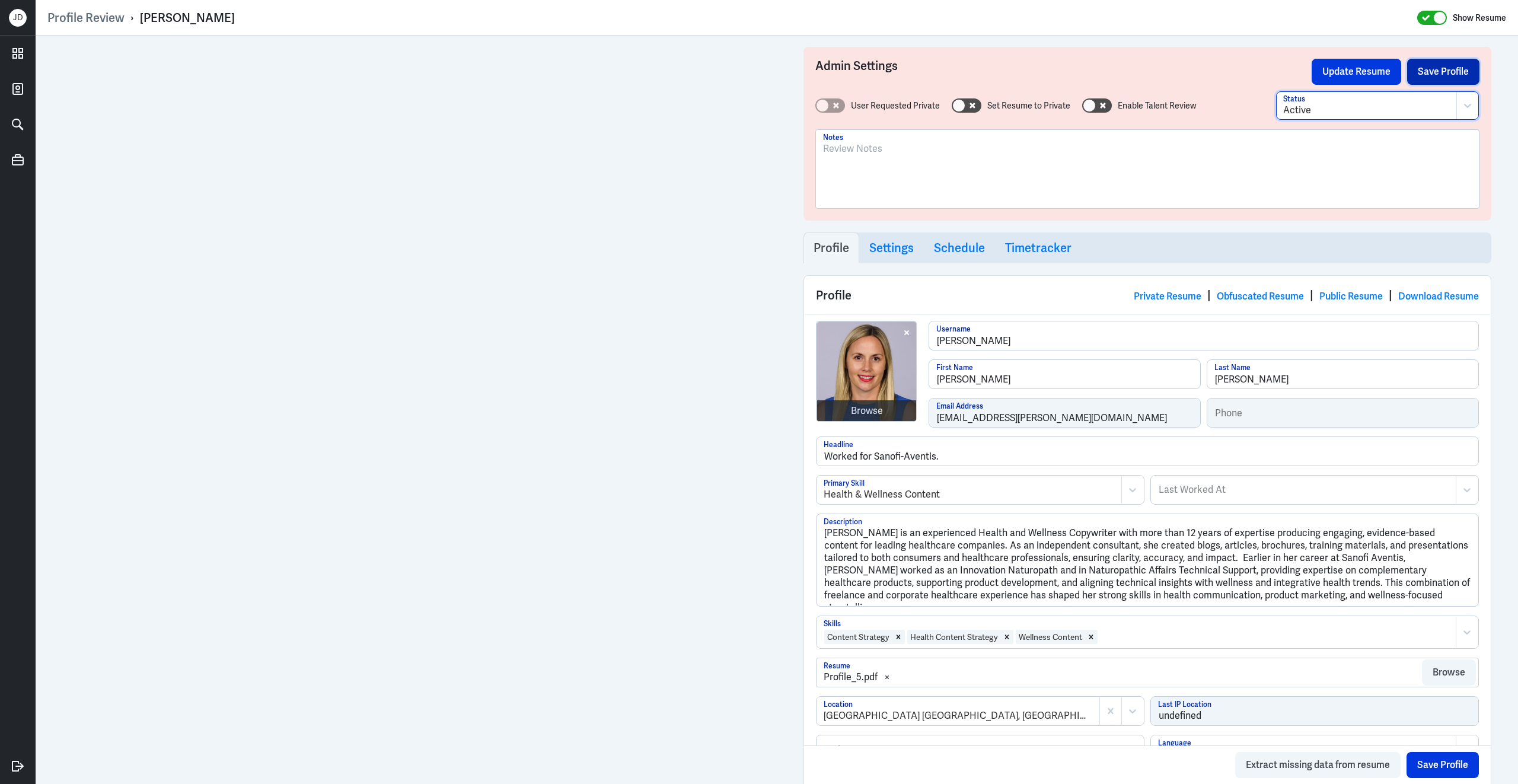
click at [1455, 68] on button "Save Profile" at bounding box center [1443, 72] width 72 height 26
click at [1360, 54] on div "Admin Settings Update Resume Save Profile User Requested Private Set Resume to …" at bounding box center [1148, 134] width 688 height 174
click at [1355, 71] on button "Update Resume" at bounding box center [1356, 72] width 89 height 26
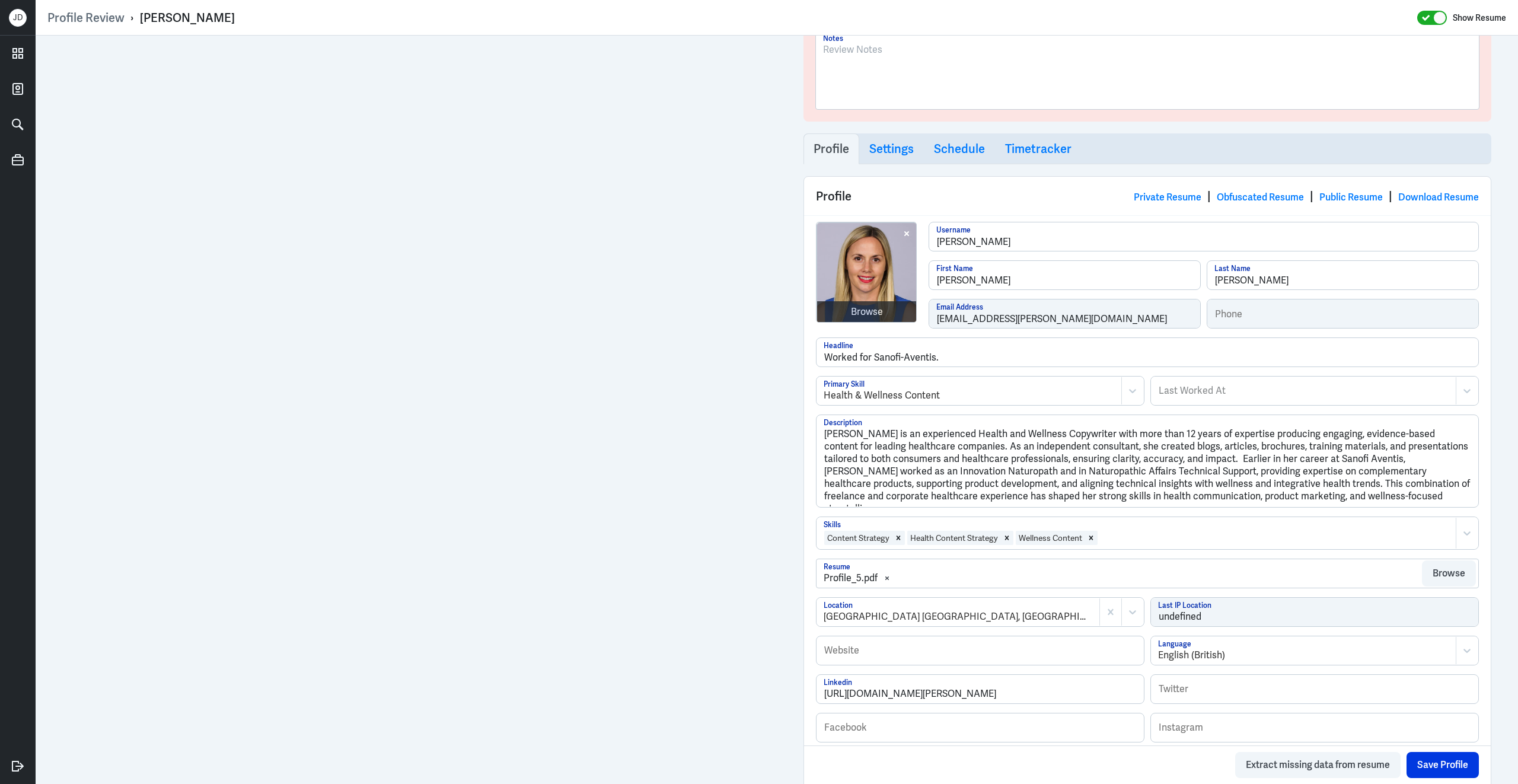
scroll to position [0, 0]
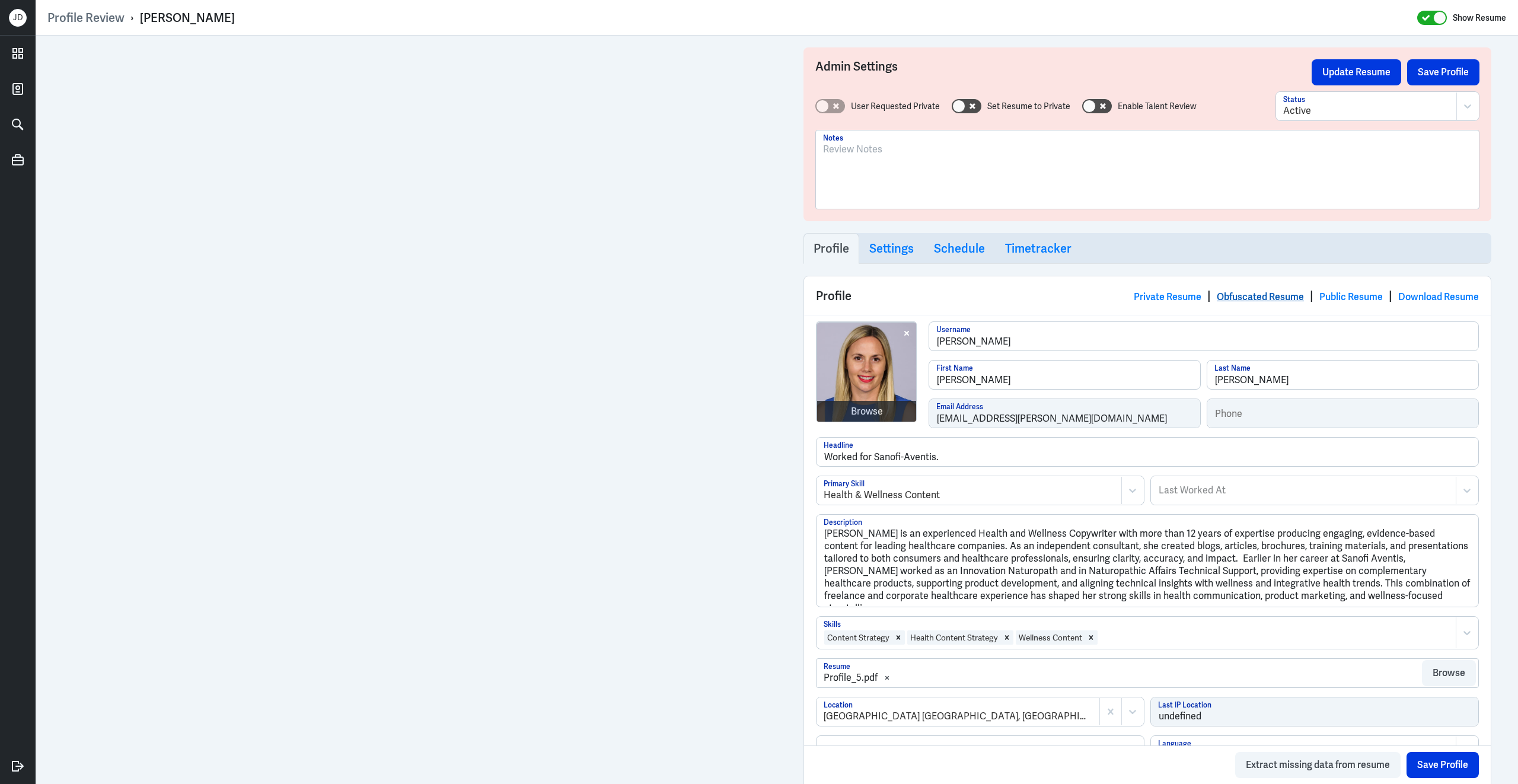
click at [1229, 295] on link "Obfuscated Resume" at bounding box center [1260, 296] width 87 height 13
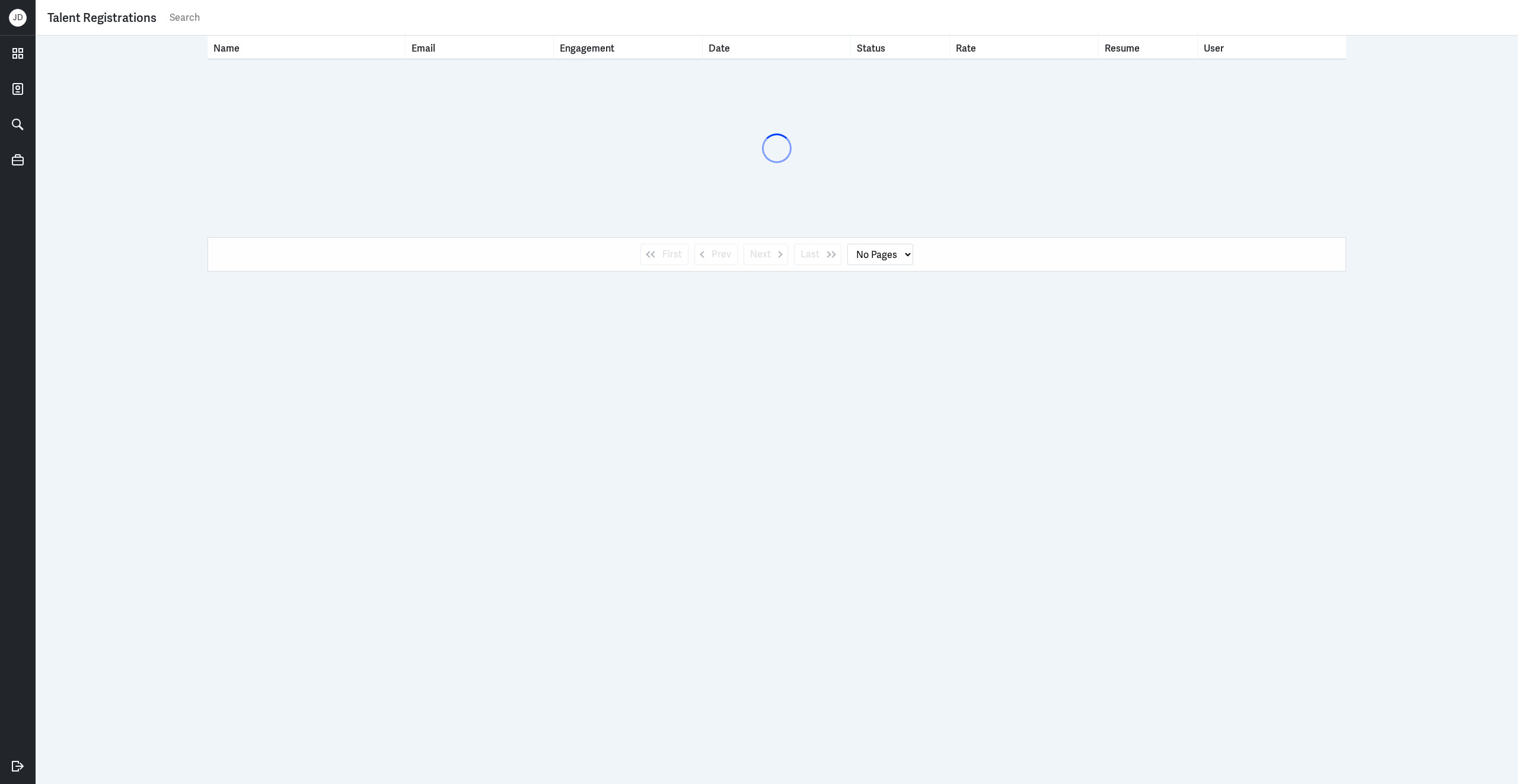
select select "1"
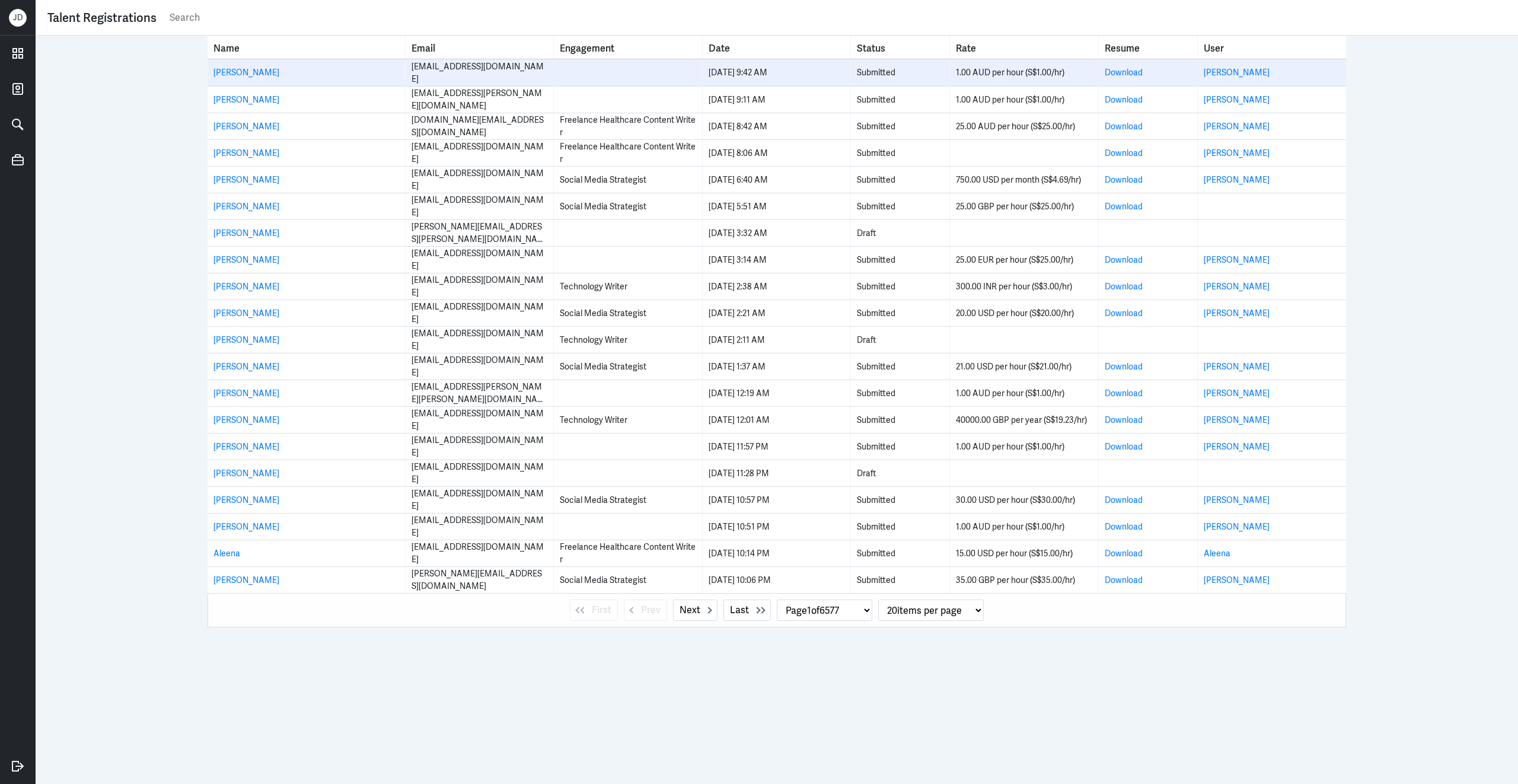
click at [1199, 72] on td "[PERSON_NAME]" at bounding box center [1272, 72] width 148 height 26
click at [1222, 74] on link "[PERSON_NAME]" at bounding box center [1236, 72] width 66 height 11
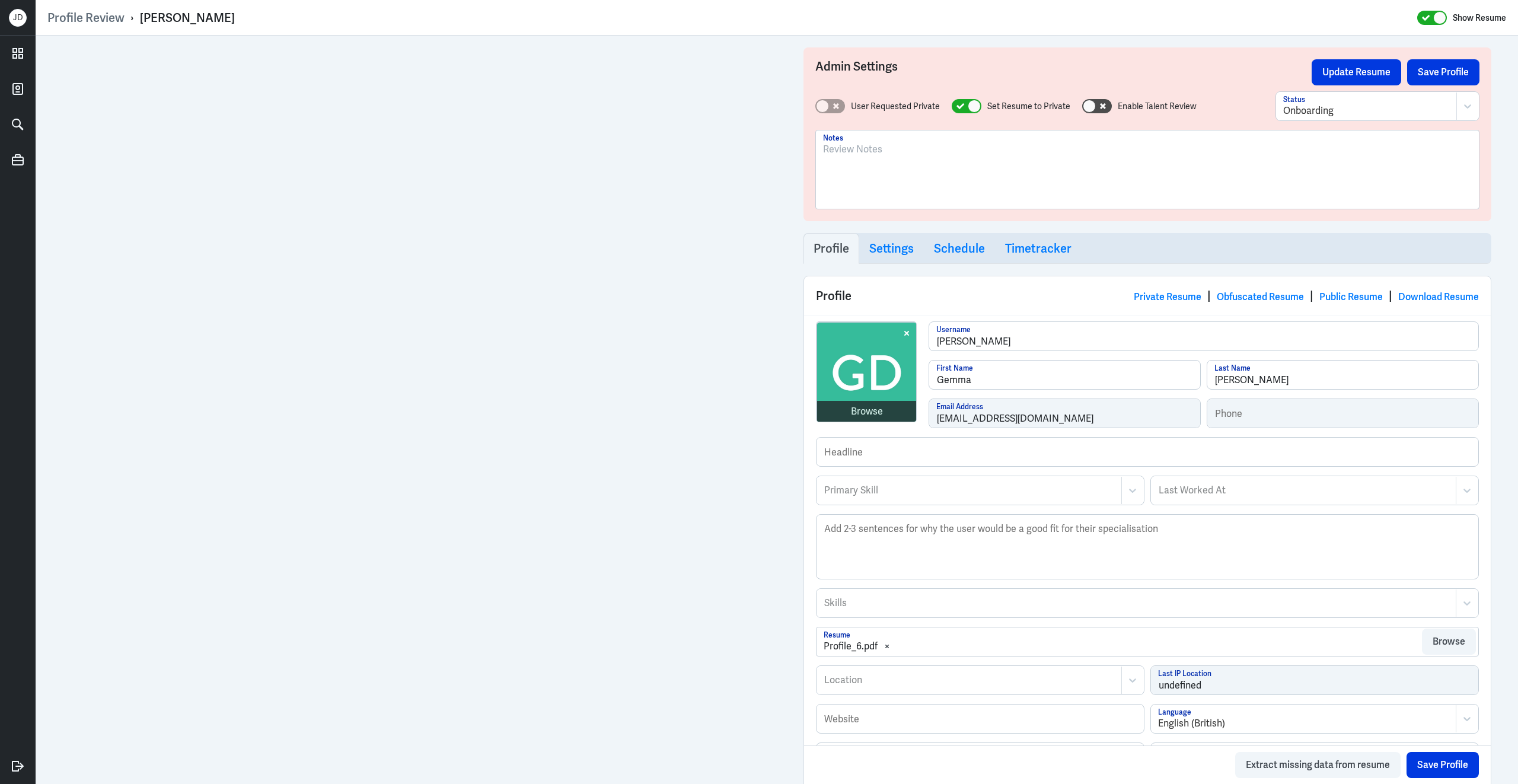
scroll to position [318, 0]
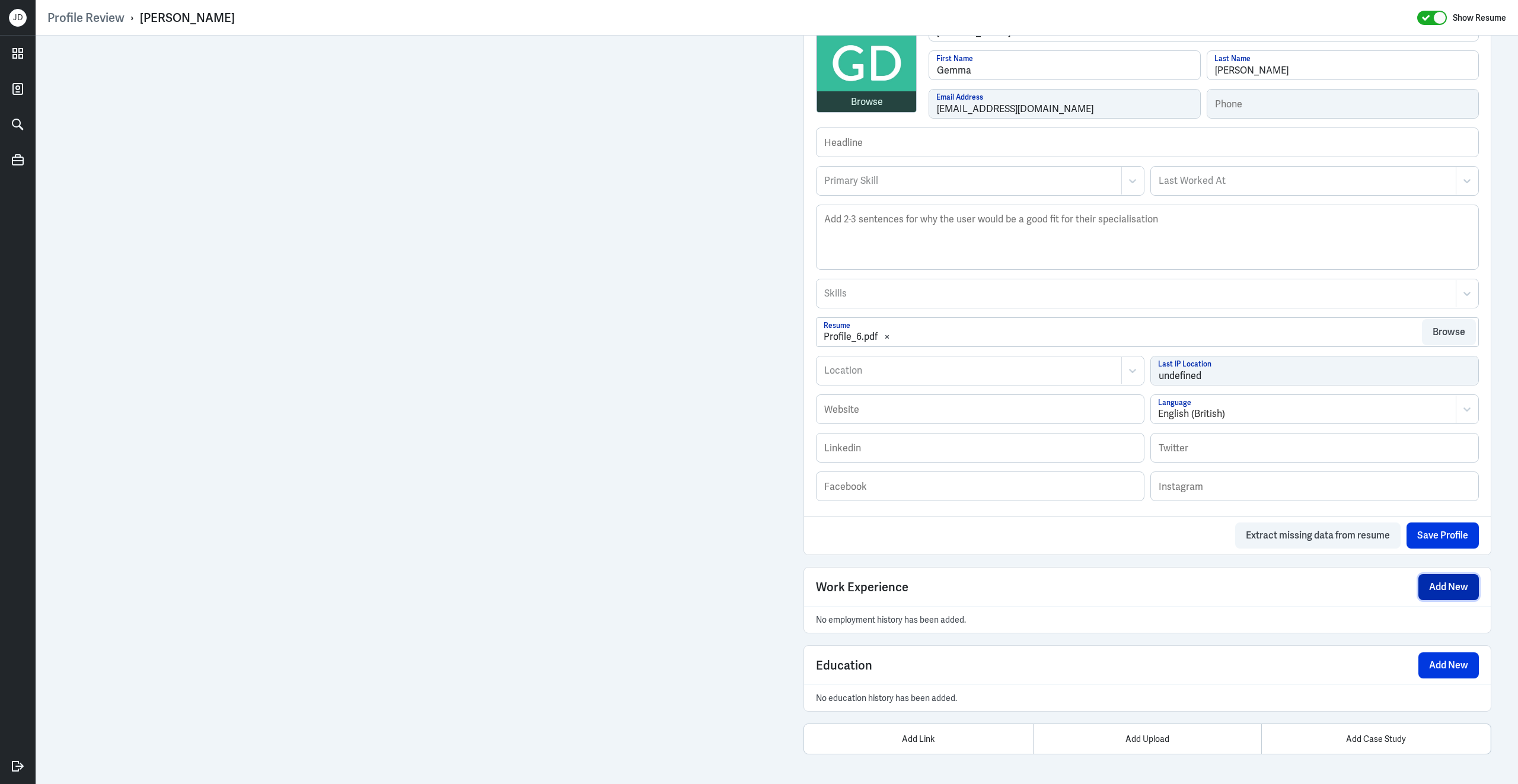
click at [1440, 585] on button "Add New" at bounding box center [1448, 587] width 60 height 26
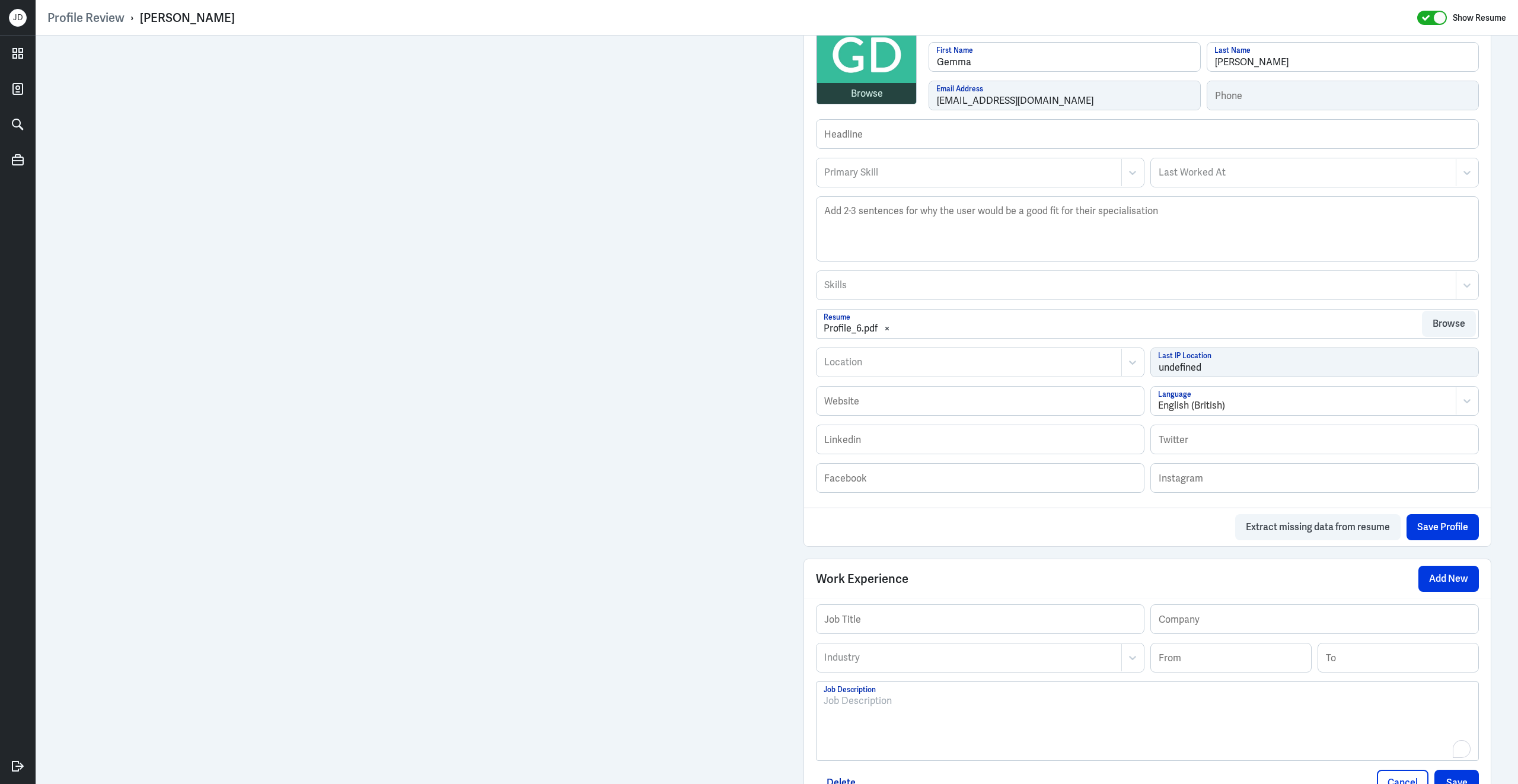
click at [882, 727] on div "To enrich screen reader interactions, please activate Accessibility in Grammarl…" at bounding box center [1147, 725] width 648 height 64
paste div
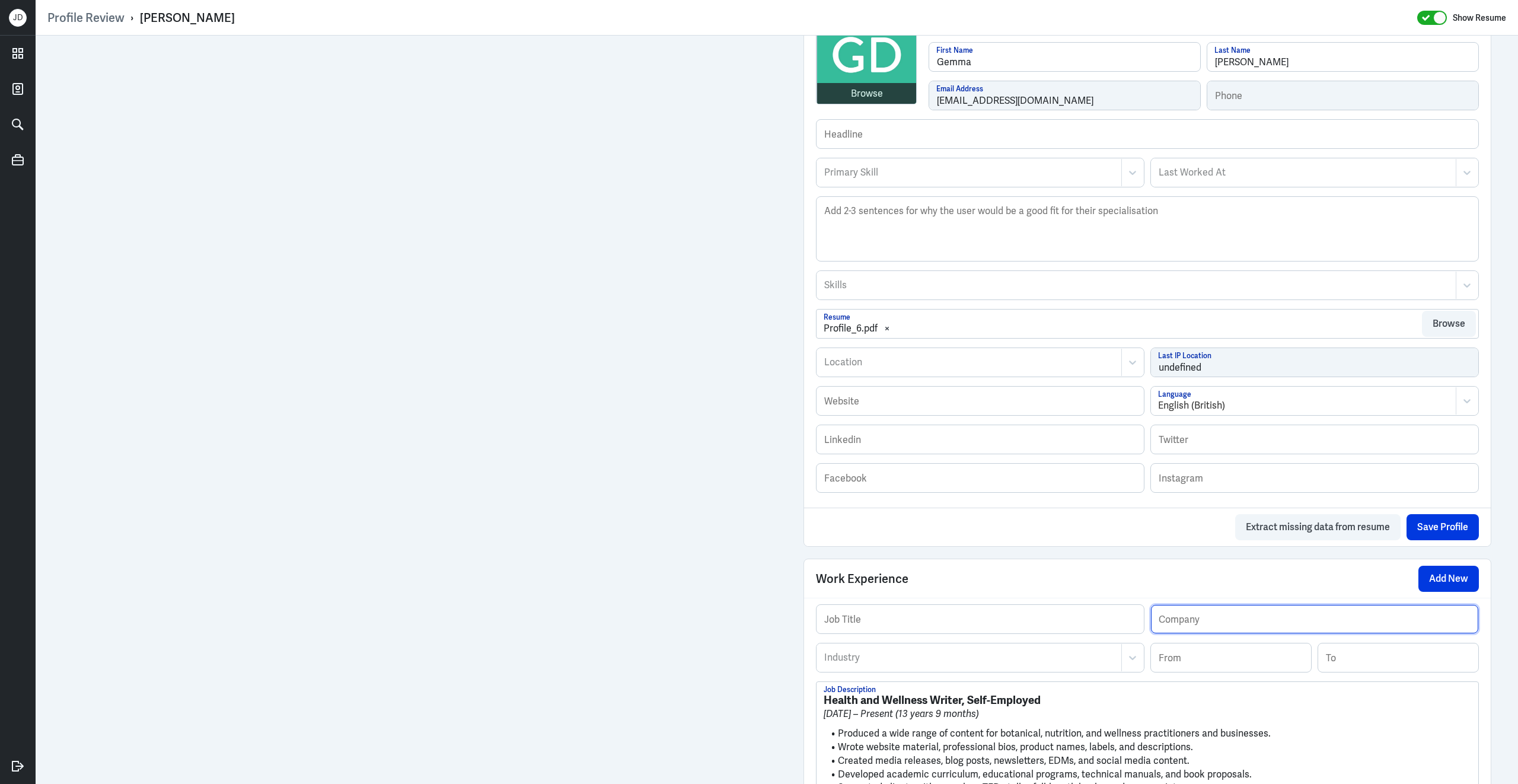
click at [1208, 622] on input "text" at bounding box center [1315, 618] width 327 height 28
type input "Independent Consultant"
drag, startPoint x: 964, startPoint y: 711, endPoint x: 782, endPoint y: 707, distance: 182.0
click at [782, 707] on div "Admin Settings Update Resume Save Profile User Requested Private Set Resume to …" at bounding box center [776, 370] width 1482 height 1306
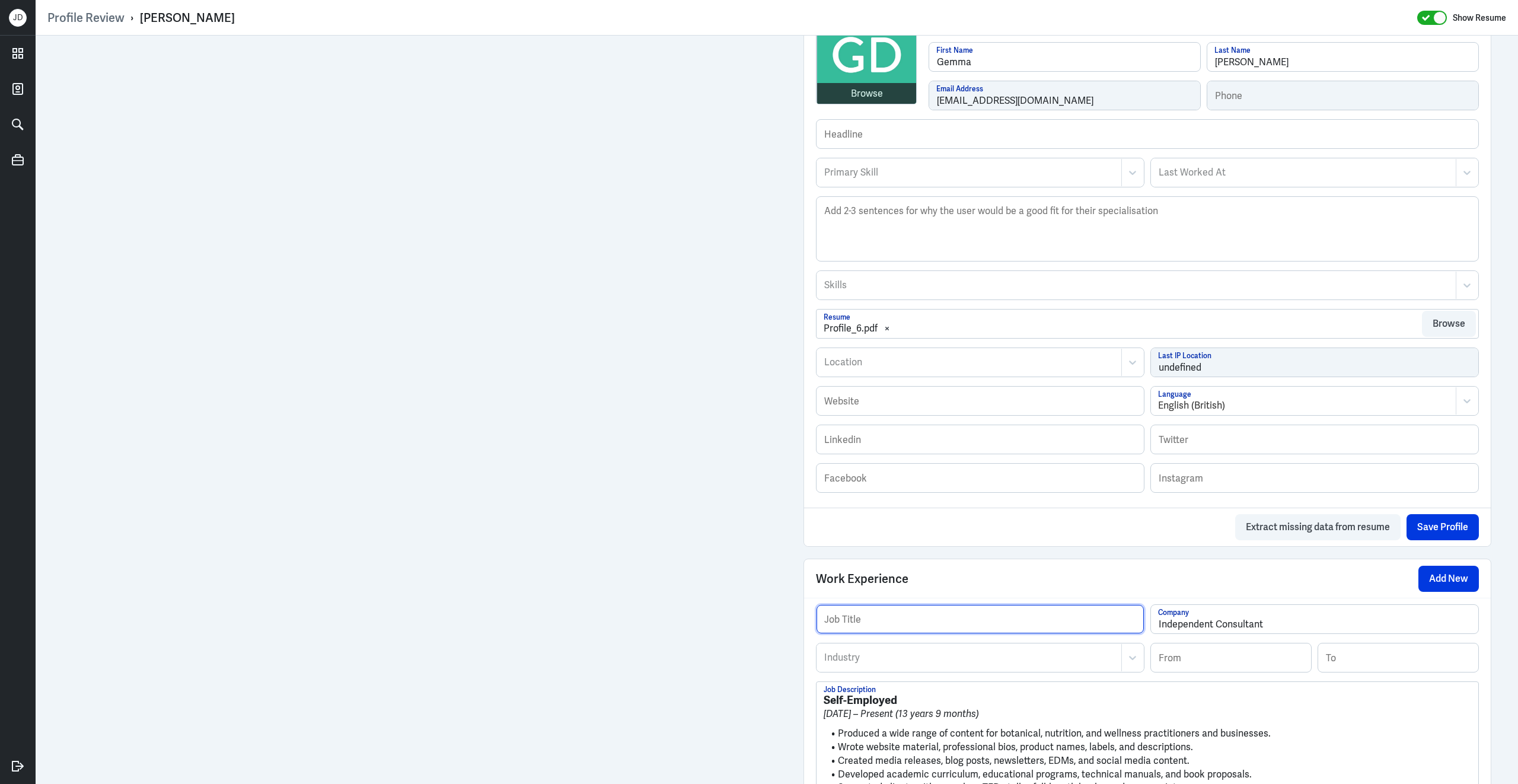
click at [912, 630] on input "text" at bounding box center [980, 618] width 327 height 28
paste input "Health and Wellness Writer,"
type input "Health and Wellness Writer"
click at [917, 659] on div at bounding box center [969, 657] width 292 height 14
click at [929, 665] on div at bounding box center [969, 657] width 292 height 14
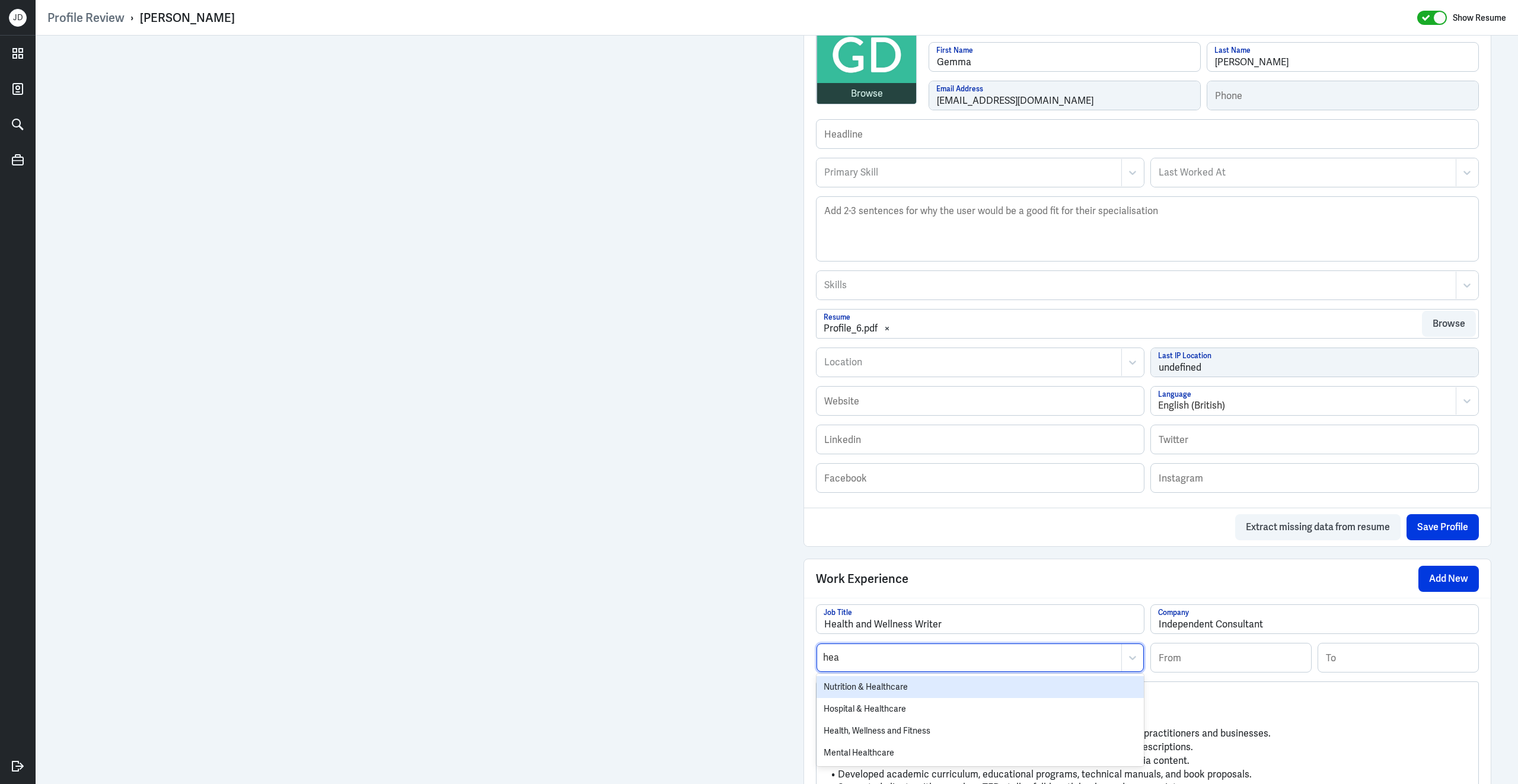
type input "heal"
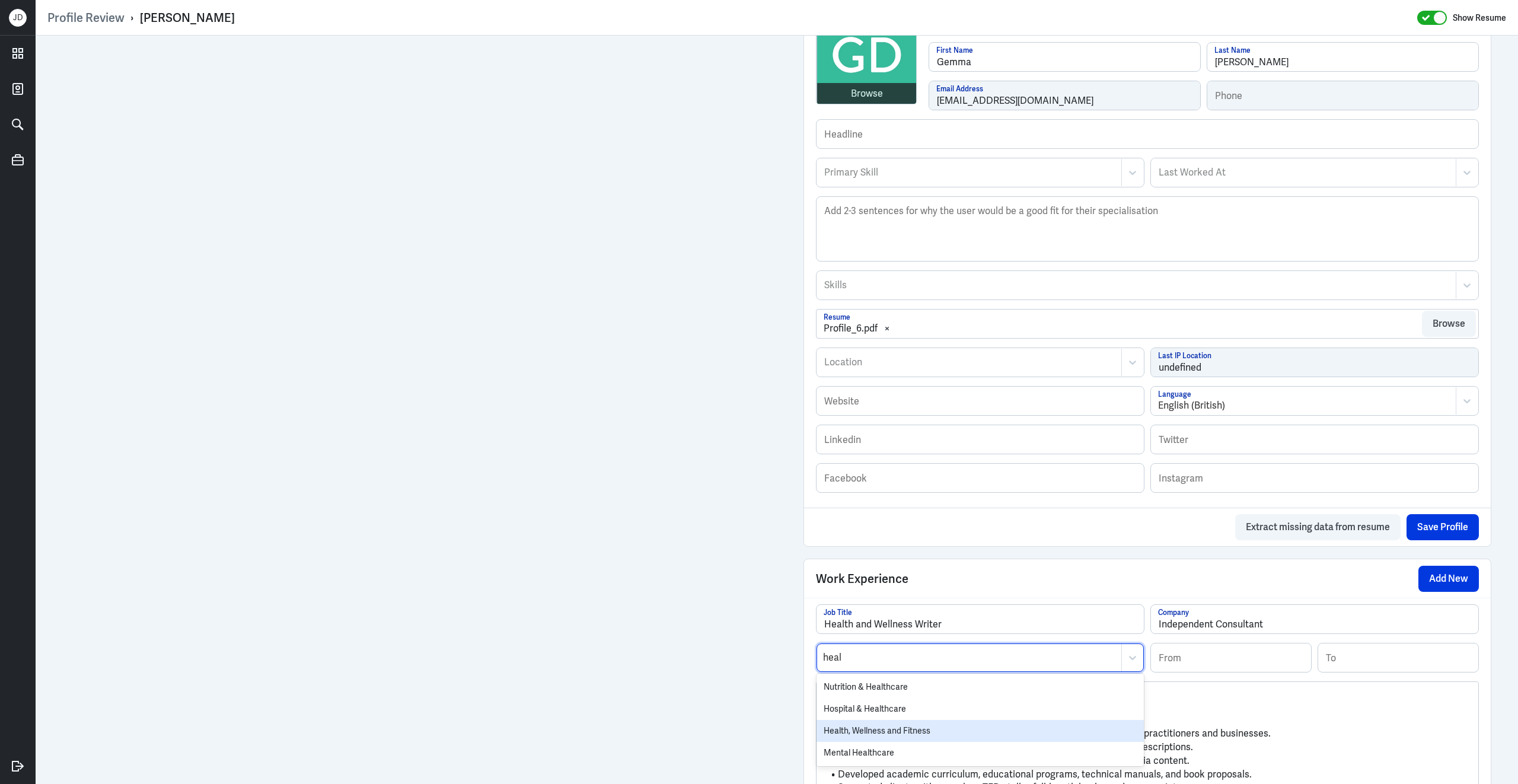
click at [880, 735] on div "Health, Wellness and Fitness" at bounding box center [980, 730] width 327 height 22
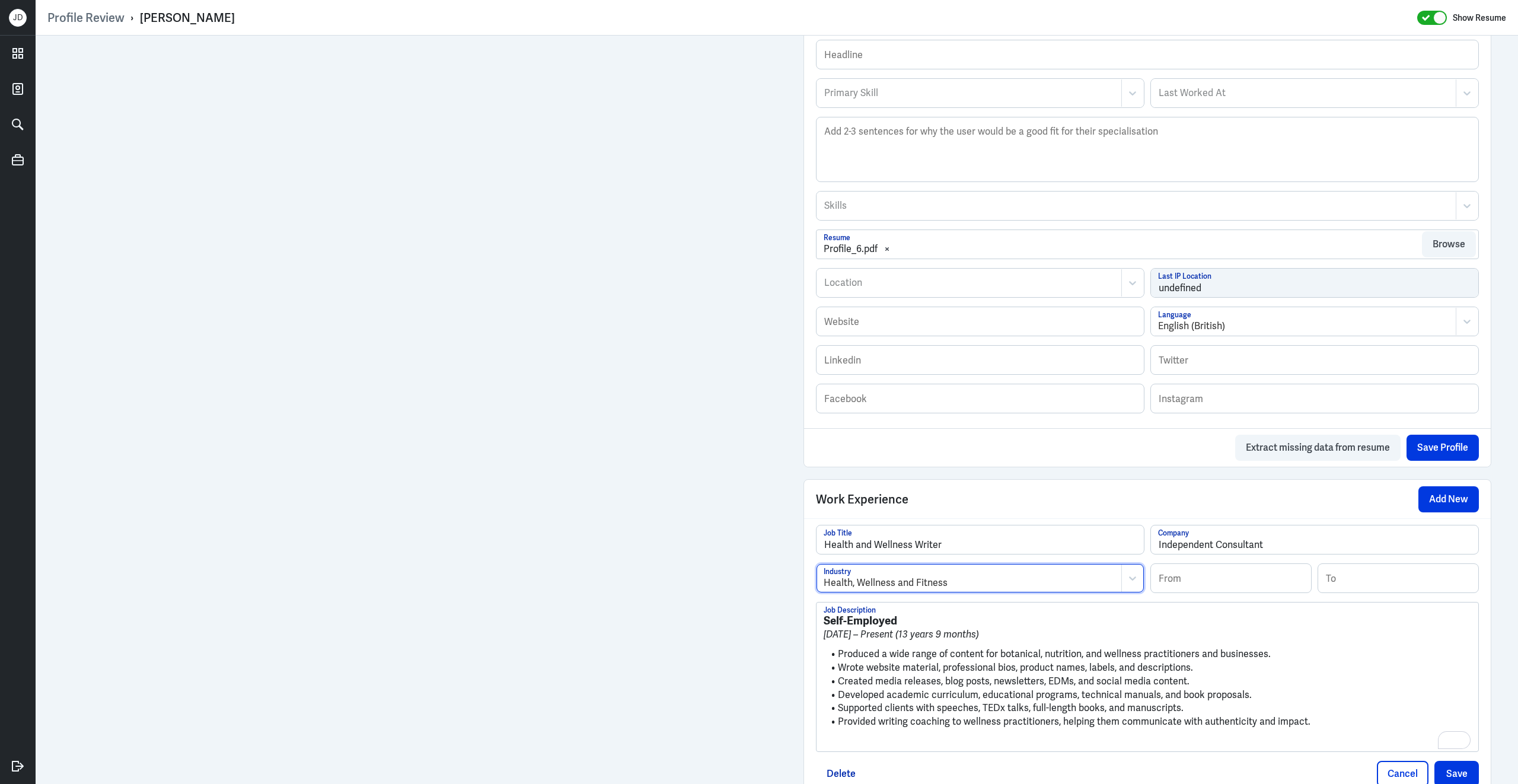
scroll to position [397, 0]
drag, startPoint x: 839, startPoint y: 664, endPoint x: 815, endPoint y: 604, distance: 64.6
click at [815, 604] on div "Health and Wellness Writer Job Title Independent Consultant Company Health, Wel…" at bounding box center [1147, 655] width 686 height 274
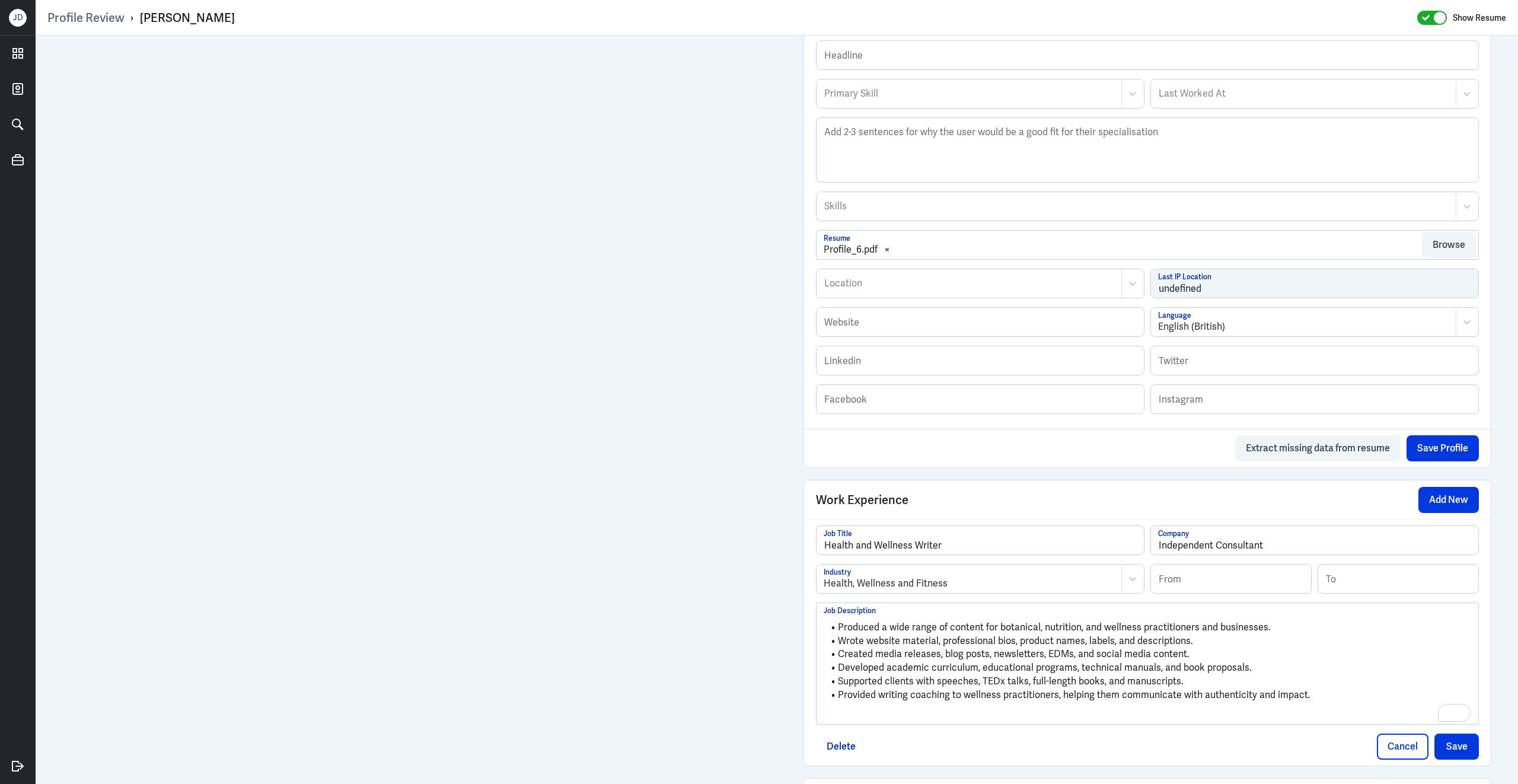
click at [921, 718] on p "To enrich screen reader interactions, please activate Accessibility in Grammarl…" at bounding box center [1147, 714] width 648 height 14
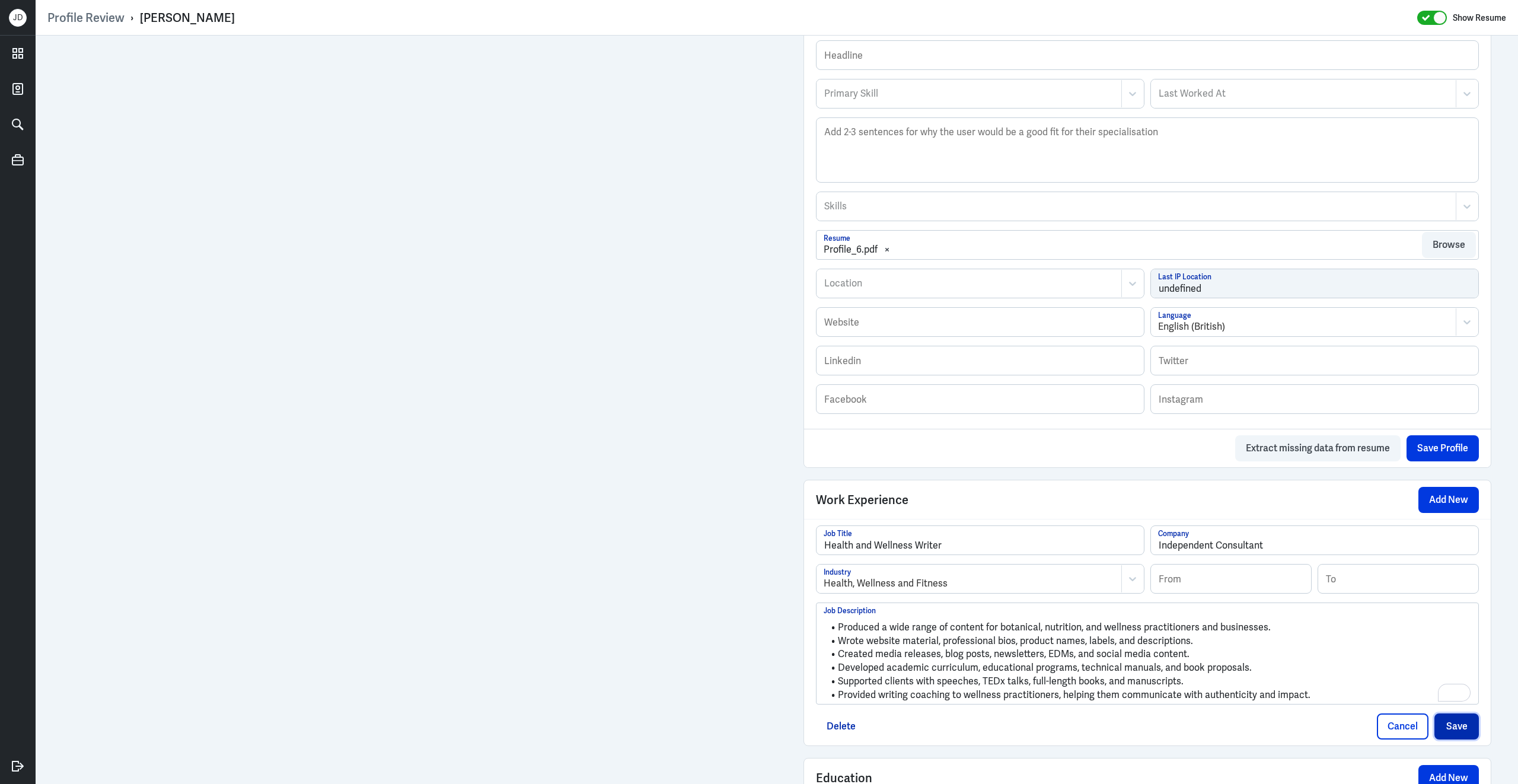
click at [1456, 739] on button "Save" at bounding box center [1457, 726] width 44 height 26
click at [1198, 592] on input at bounding box center [1231, 578] width 160 height 28
type input "01/2012"
click at [1376, 648] on li "Wrote website material, professional bios, product names, labels, and descripti…" at bounding box center [1147, 641] width 648 height 14
click at [1447, 737] on button "Save" at bounding box center [1457, 726] width 44 height 26
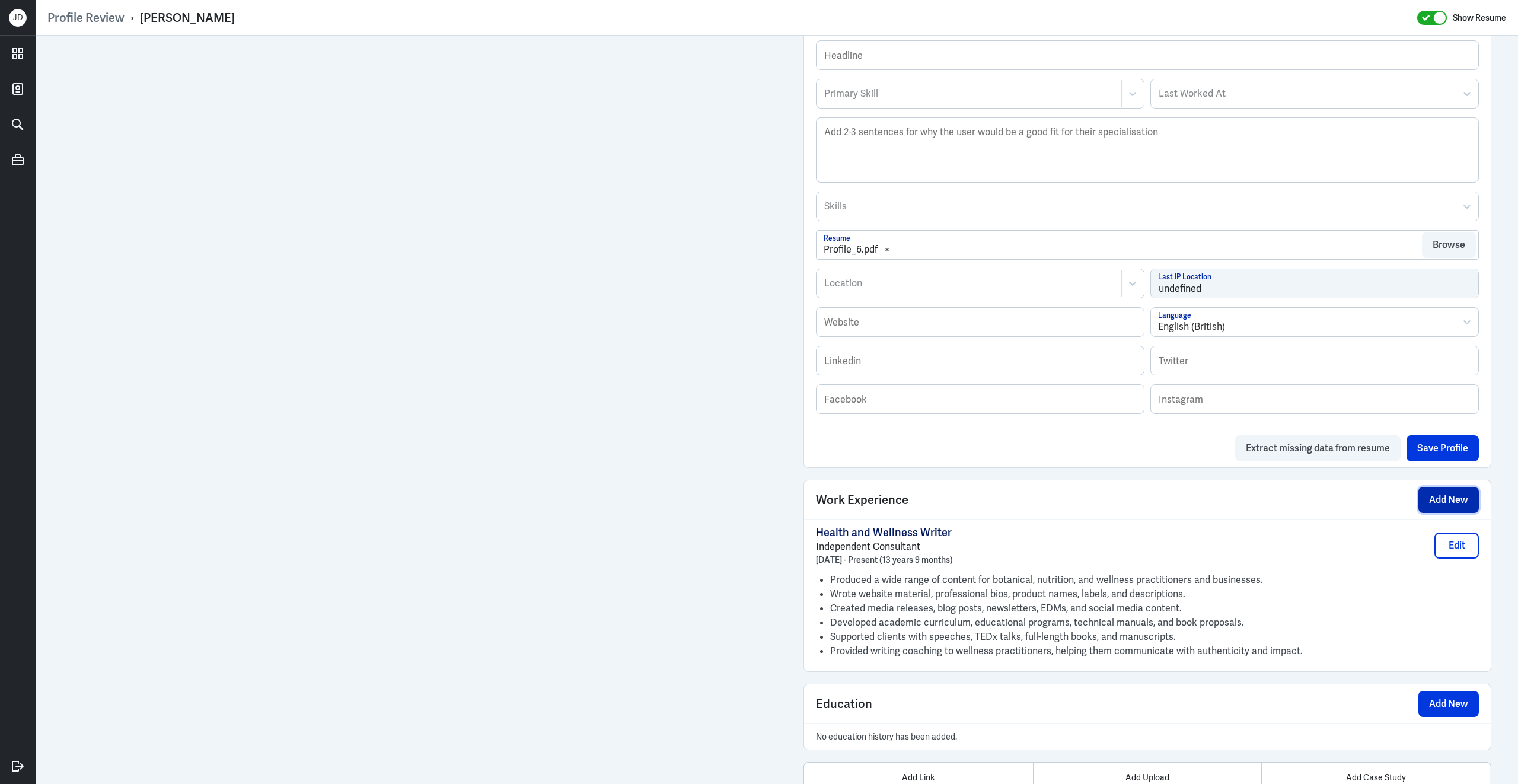
click at [1462, 506] on button "Add New" at bounding box center [1448, 500] width 60 height 26
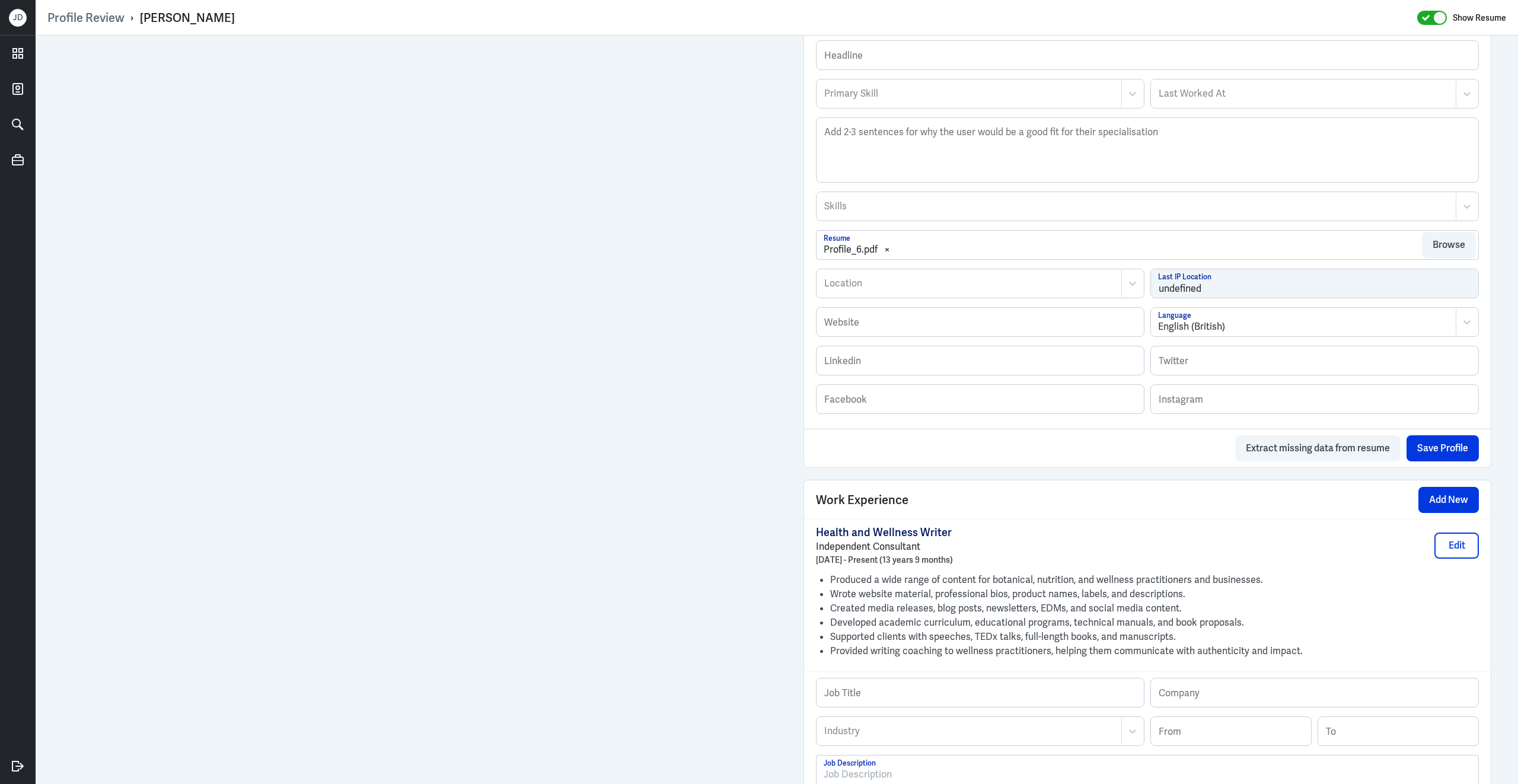
click at [880, 290] on div at bounding box center [969, 283] width 292 height 14
paste input "[PERSON_NAME]"
type input "[PERSON_NAME]"
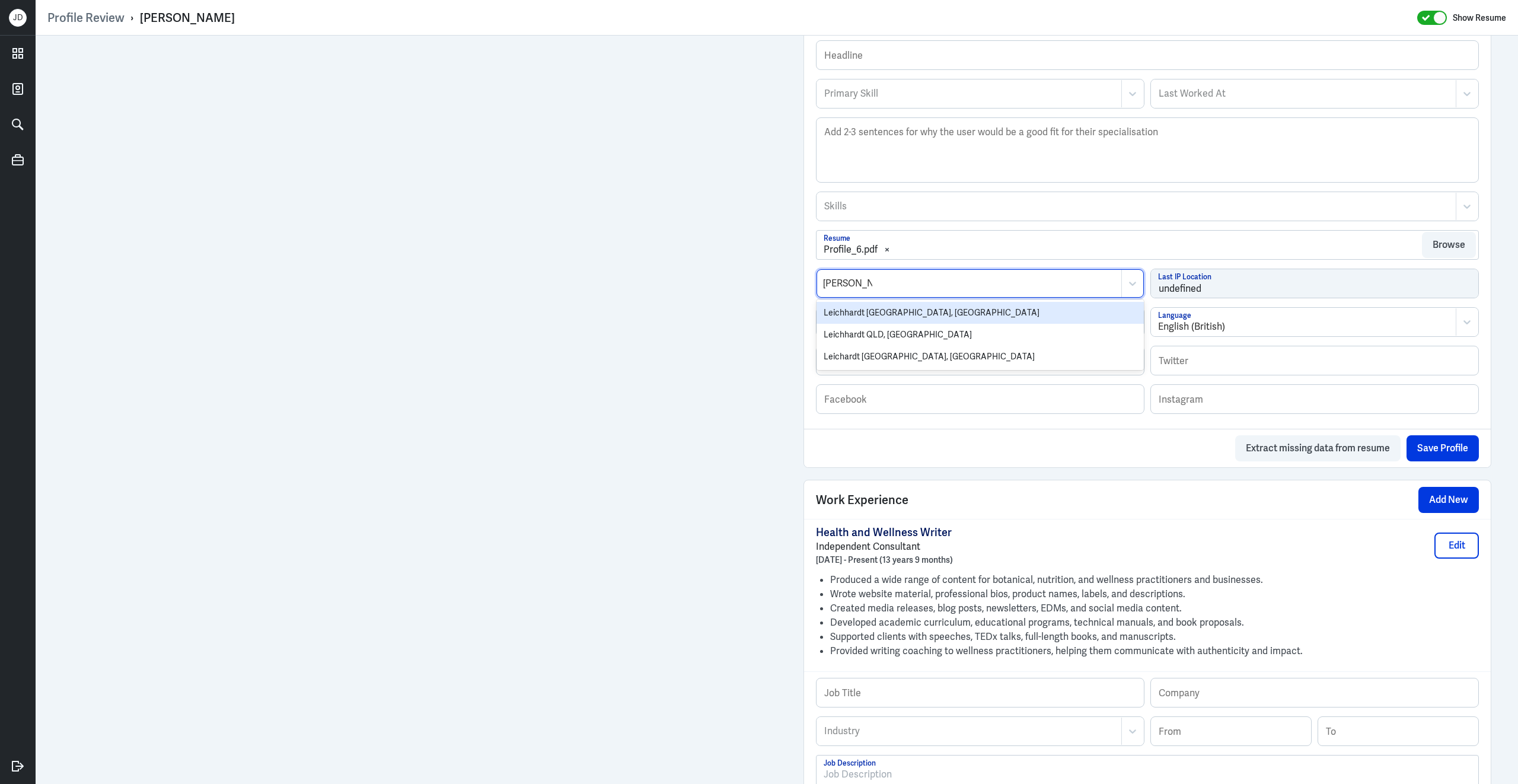
click at [874, 318] on div "Leichhardt [GEOGRAPHIC_DATA], [GEOGRAPHIC_DATA]" at bounding box center [980, 312] width 327 height 22
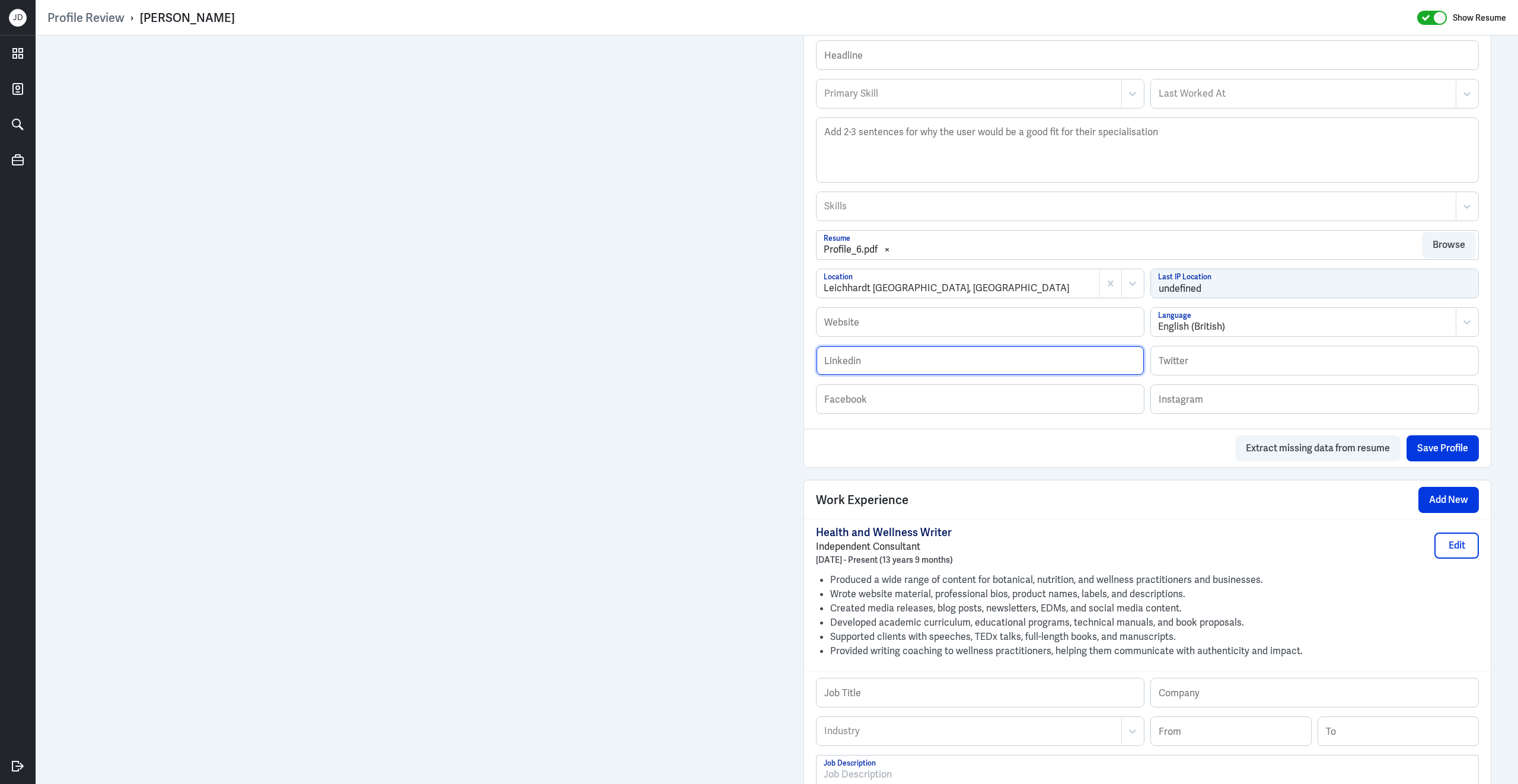
click at [911, 374] on input "text" at bounding box center [980, 360] width 327 height 28
paste input "[URL][DOMAIN_NAME]"
type input "[URL][DOMAIN_NAME]"
click at [1449, 451] on button "Save Profile" at bounding box center [1442, 448] width 72 height 26
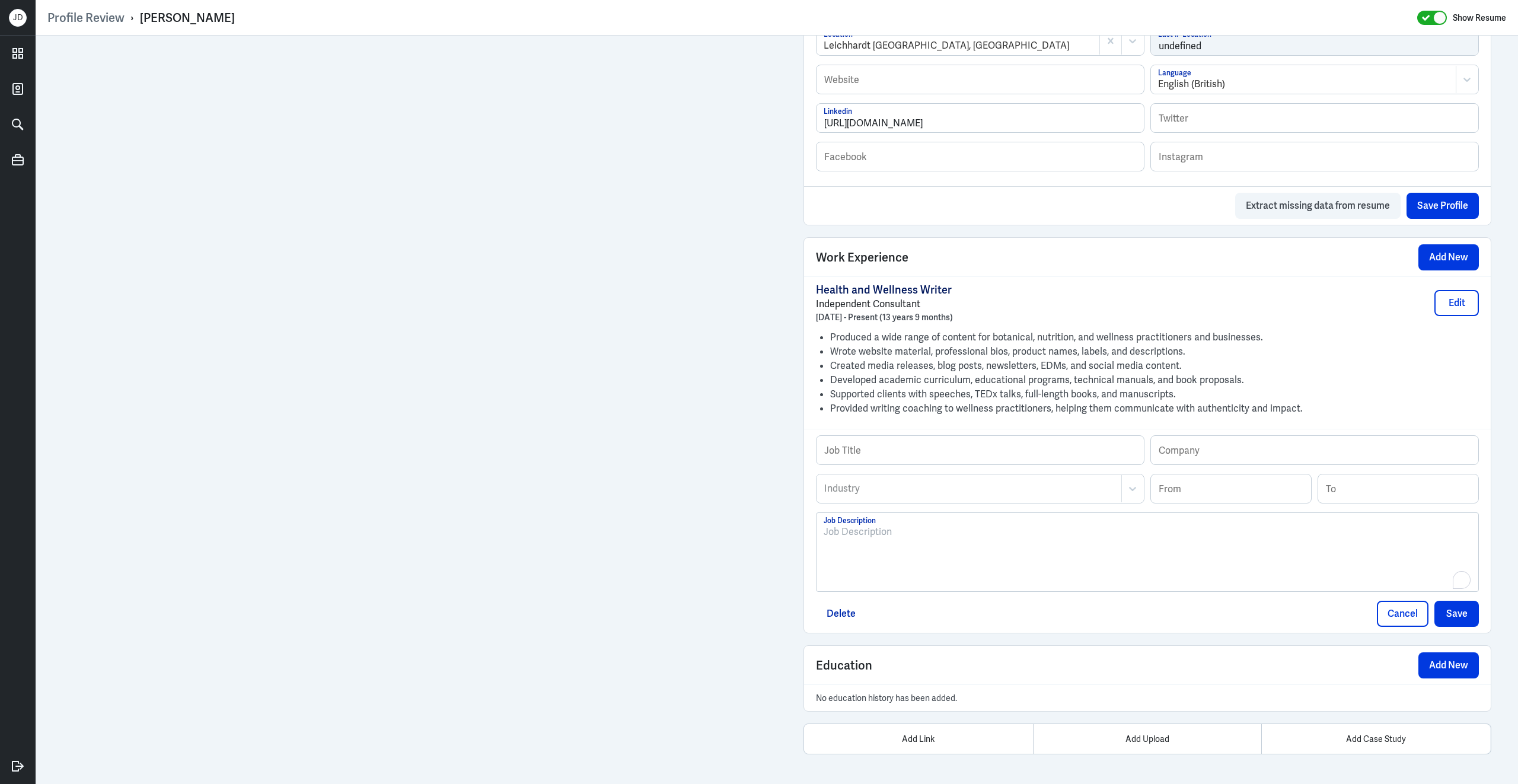
click at [925, 561] on div "To enrich screen reader interactions, please activate Accessibility in Grammarl…" at bounding box center [1147, 556] width 648 height 64
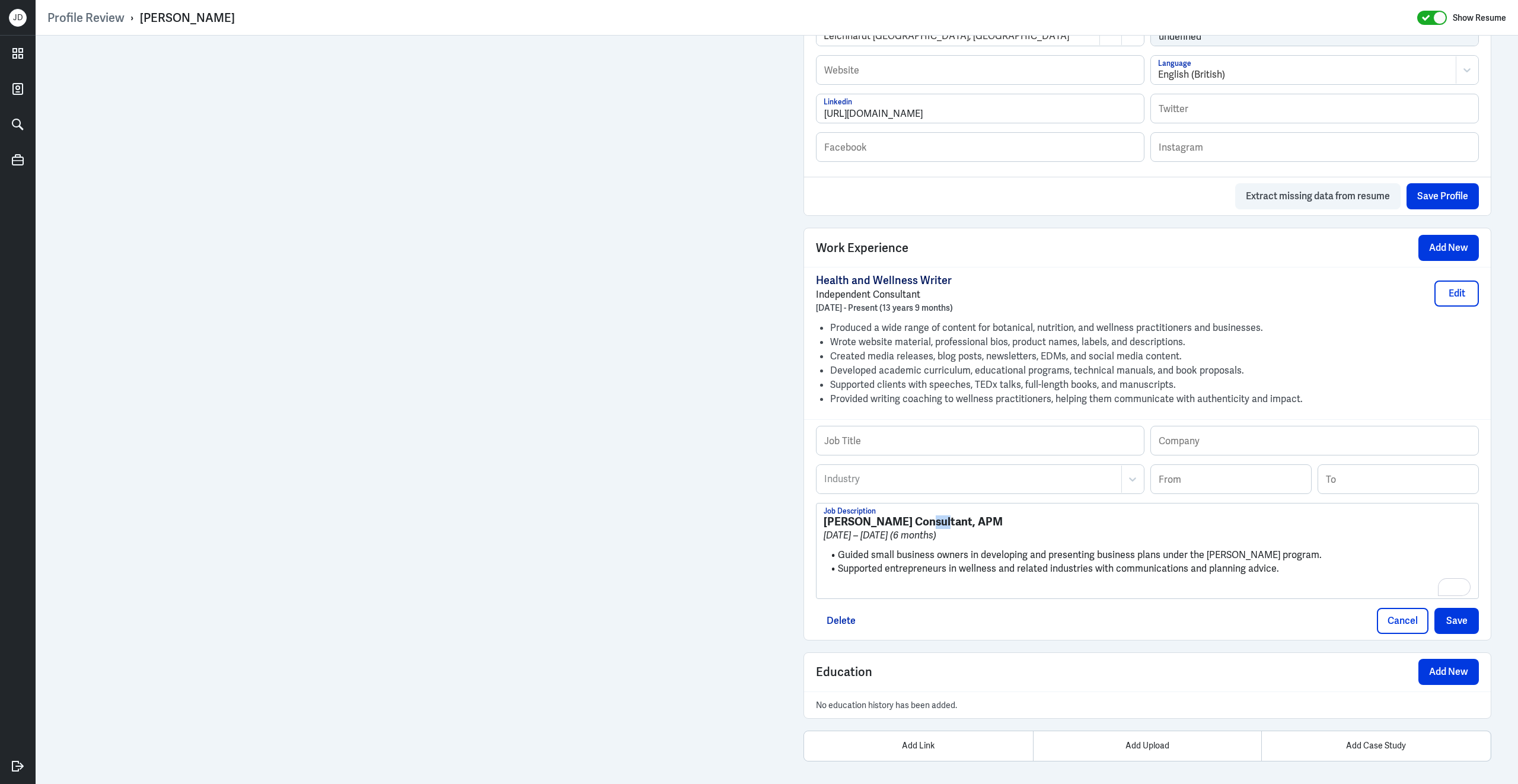
drag, startPoint x: 938, startPoint y: 532, endPoint x: 915, endPoint y: 529, distance: 23.2
click at [915, 529] on h3 "[PERSON_NAME] Consultant, APM" at bounding box center [1147, 521] width 648 height 13
click at [1192, 447] on input "text" at bounding box center [1315, 440] width 327 height 28
paste input "APM"
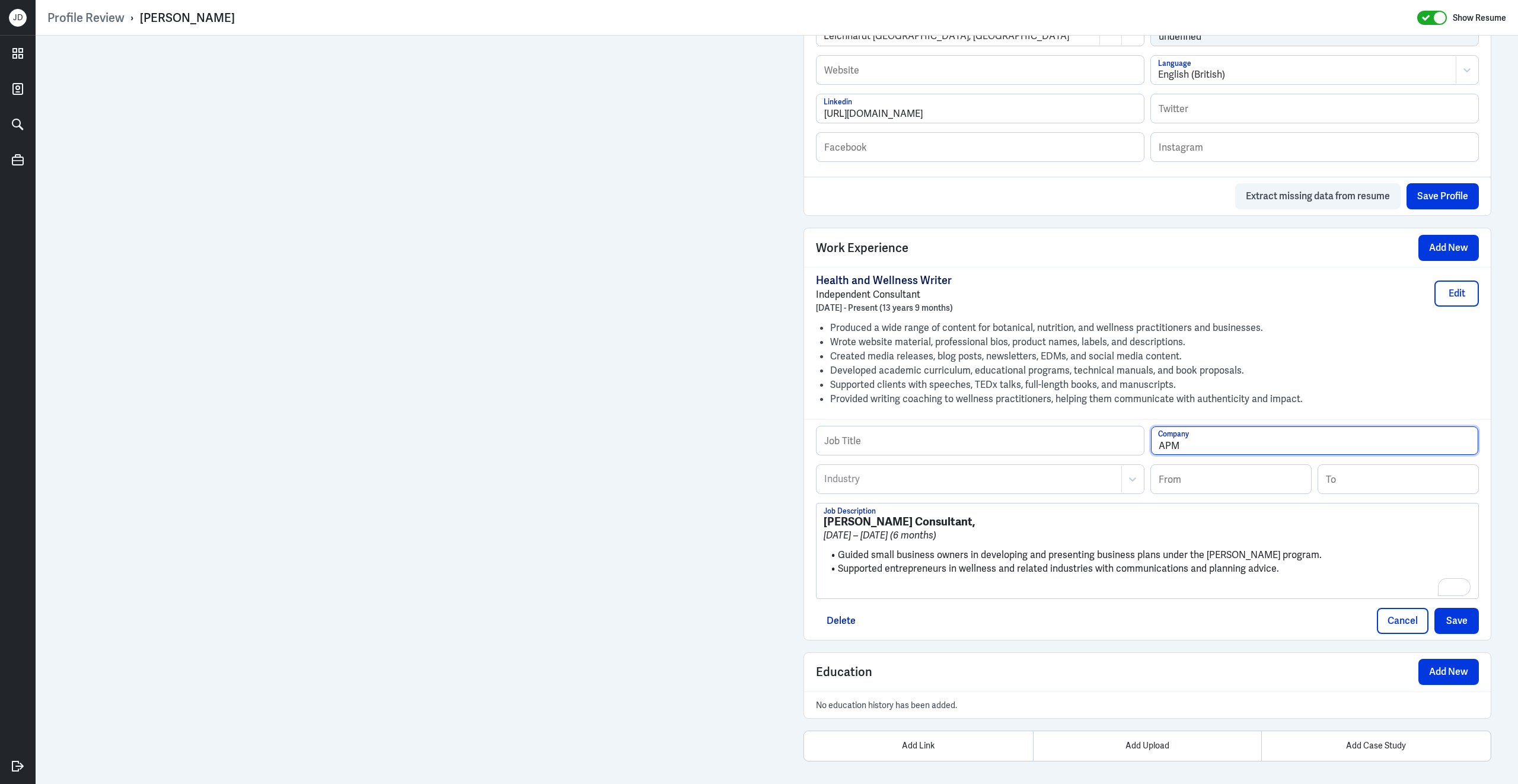
type input "APM"
drag, startPoint x: 909, startPoint y: 529, endPoint x: 802, endPoint y: 518, distance: 107.6
click at [802, 520] on div "Admin Settings Update Resume Save Profile User Requested Private Set Resume to …" at bounding box center [1148, 89] width 712 height 1404
click at [927, 450] on input "text" at bounding box center [980, 440] width 327 height 28
paste input "[PERSON_NAME] Consultant"
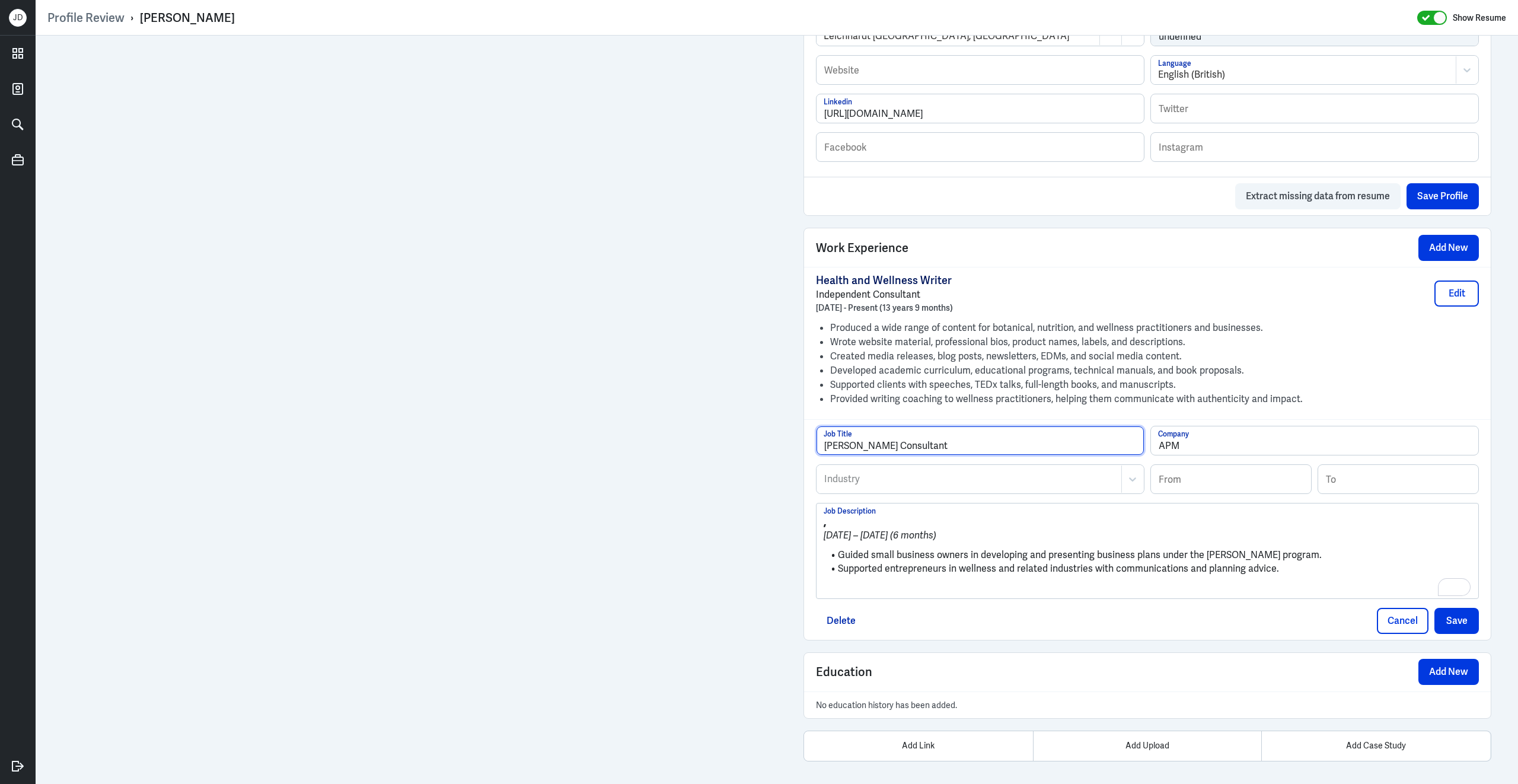
type input "[PERSON_NAME] Consultant"
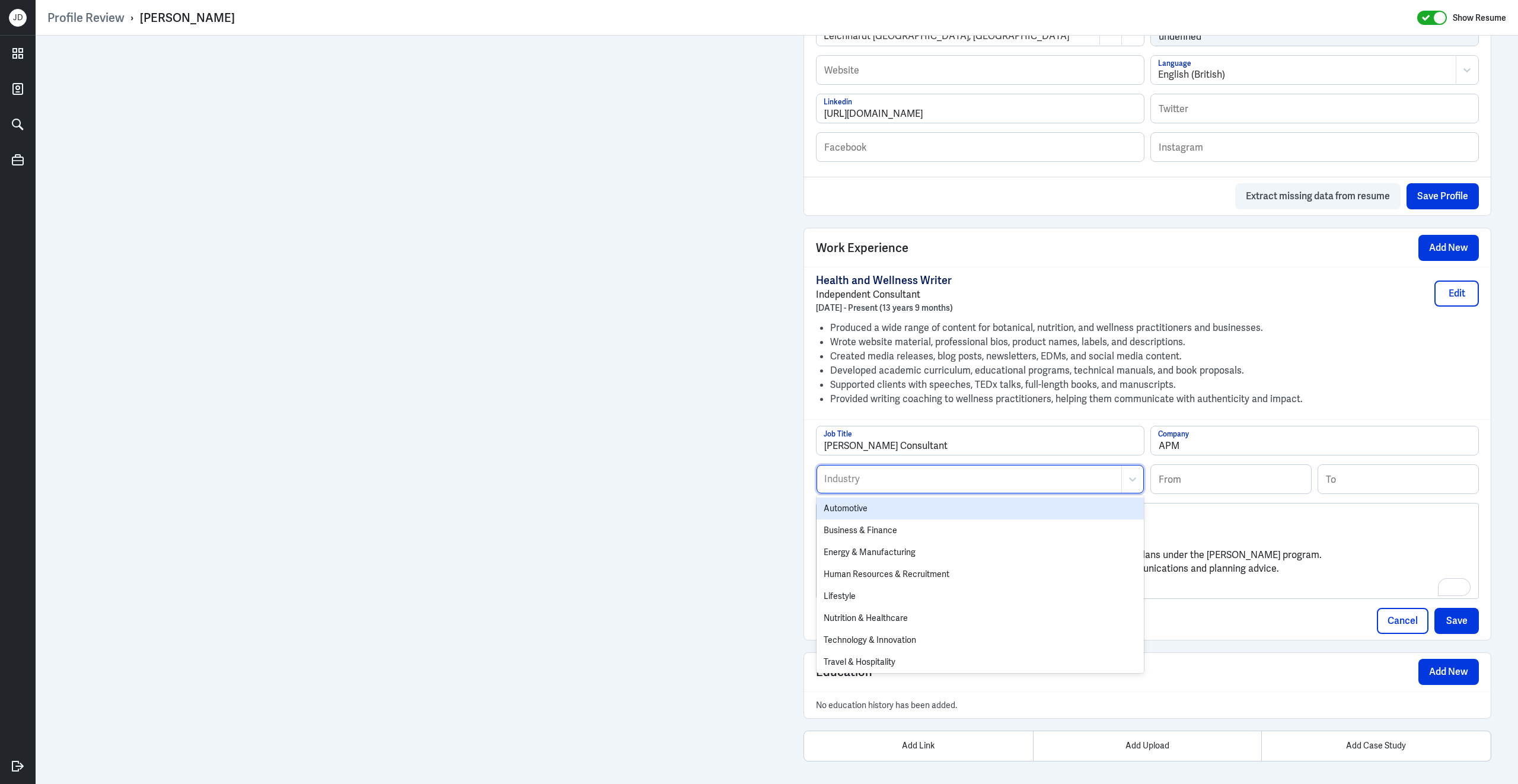
click at [887, 486] on div at bounding box center [969, 478] width 292 height 14
type input "oth"
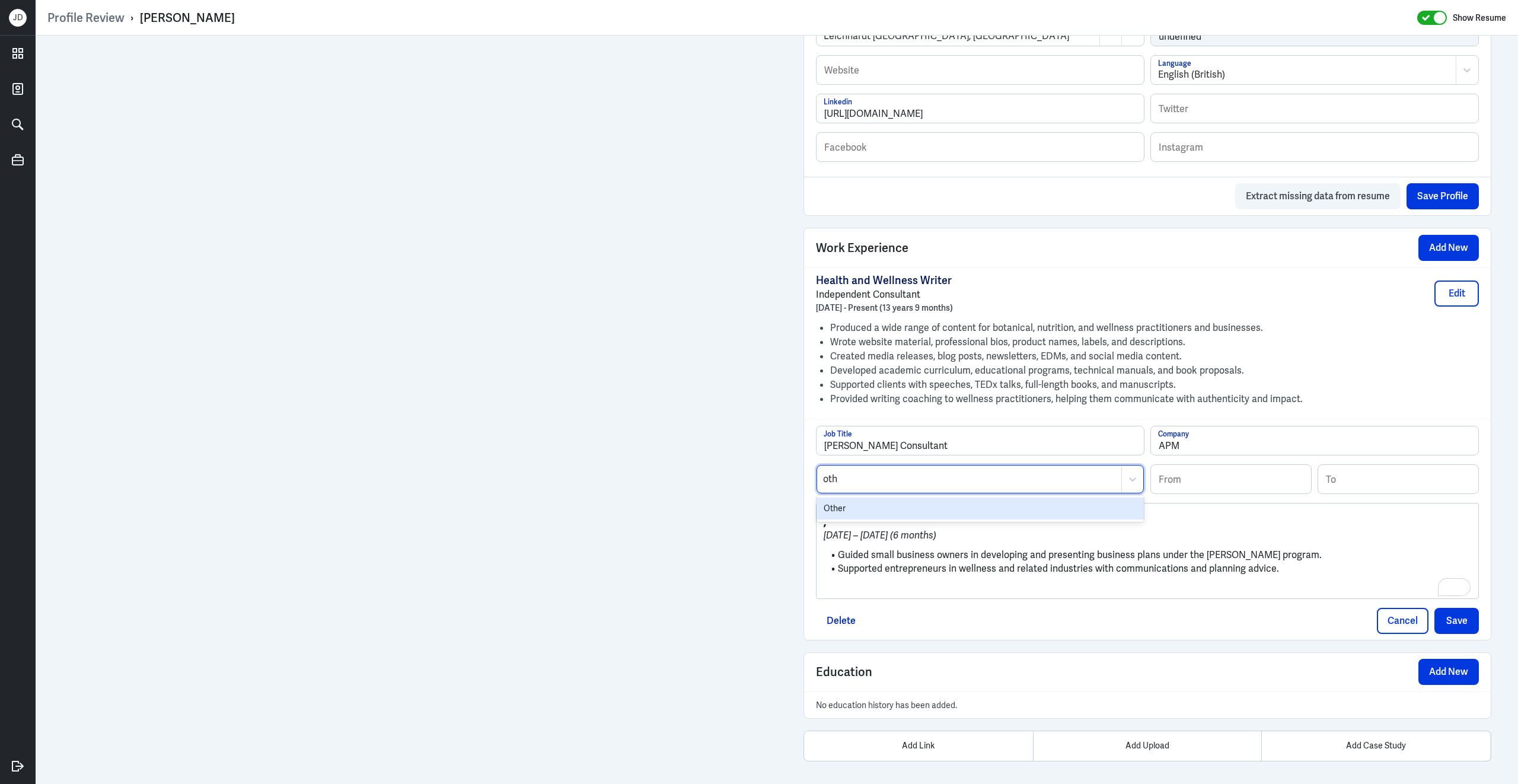
click at [856, 507] on div "Other" at bounding box center [980, 508] width 327 height 22
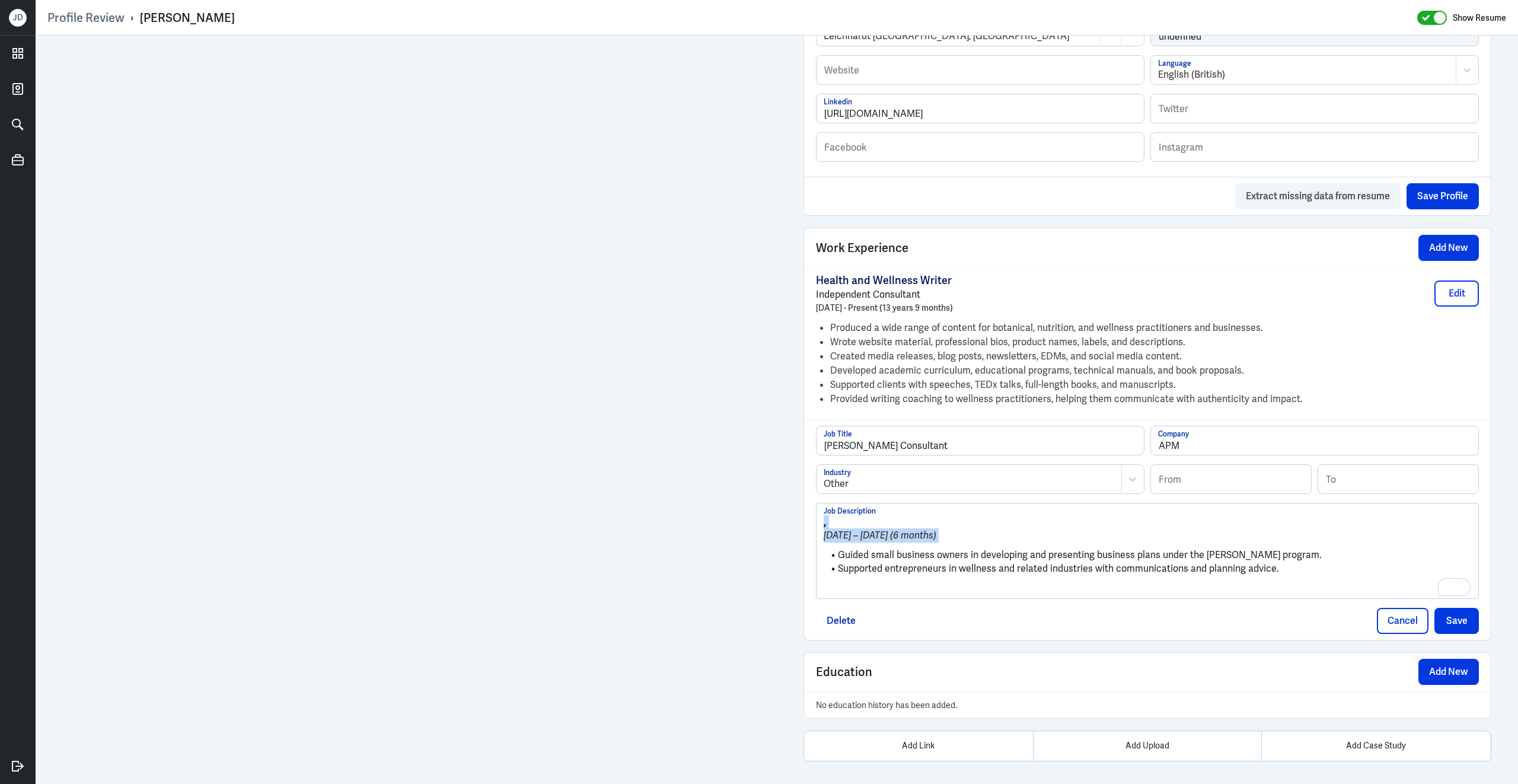
drag, startPoint x: 839, startPoint y: 565, endPoint x: 811, endPoint y: 517, distance: 55.6
click at [811, 517] on div "[PERSON_NAME] Consultant Job Title APM Company Other Industry From To , [DATE] …" at bounding box center [1147, 529] width 686 height 220
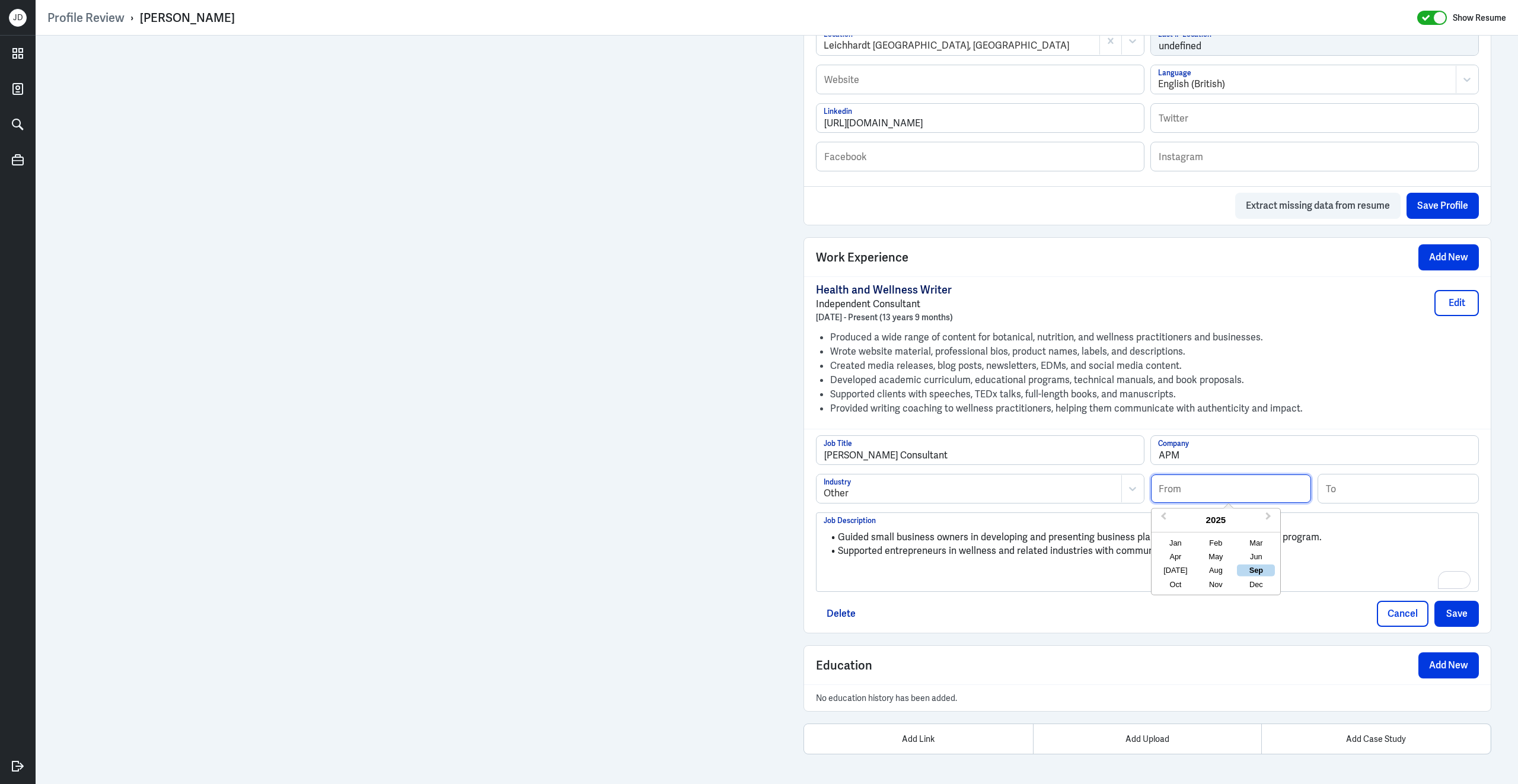
click at [1222, 493] on input at bounding box center [1231, 488] width 160 height 28
type input "09/2020"
click at [1392, 486] on input at bounding box center [1398, 488] width 160 height 28
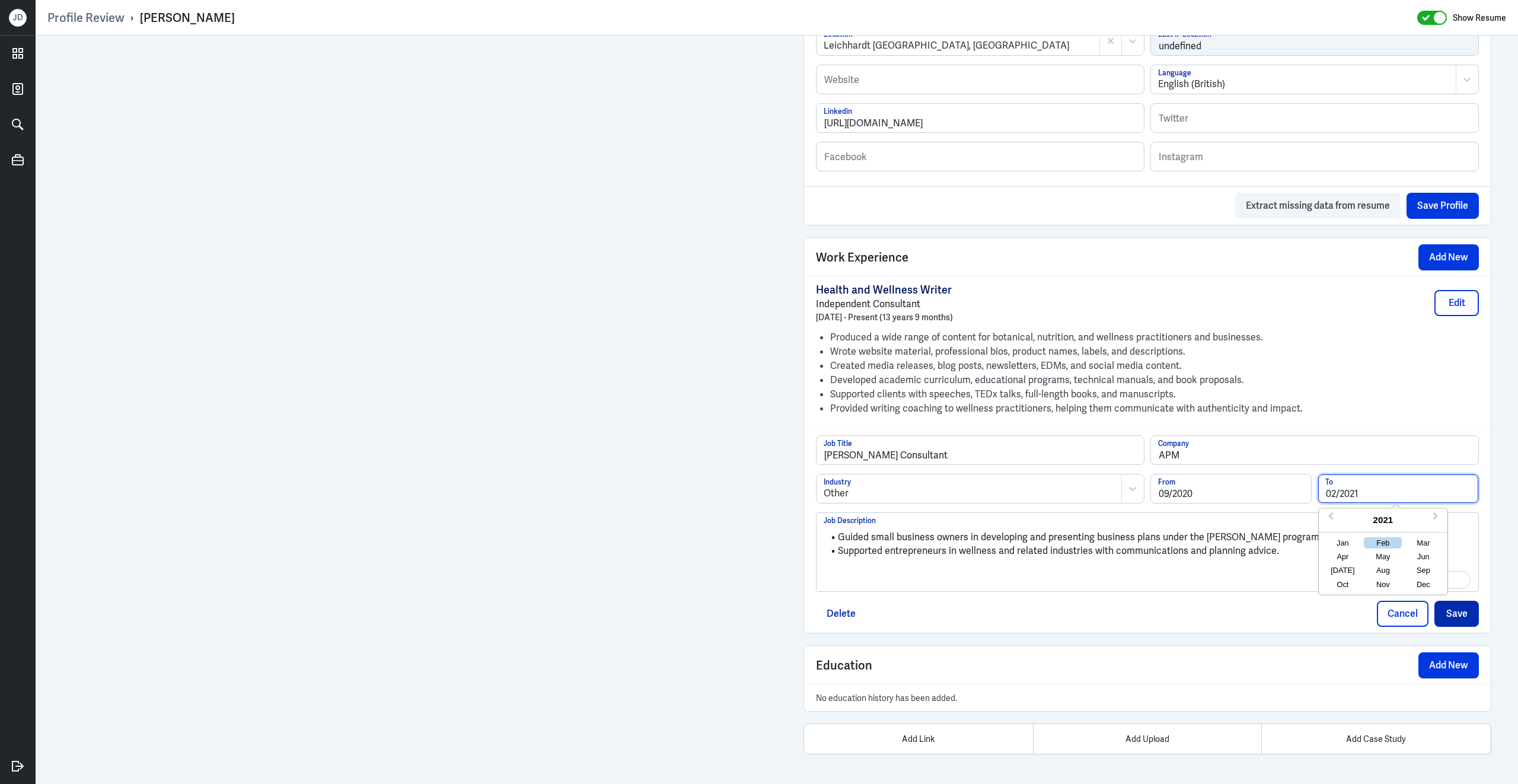
type input "02/2021"
click at [1450, 613] on button "Save" at bounding box center [1457, 614] width 44 height 26
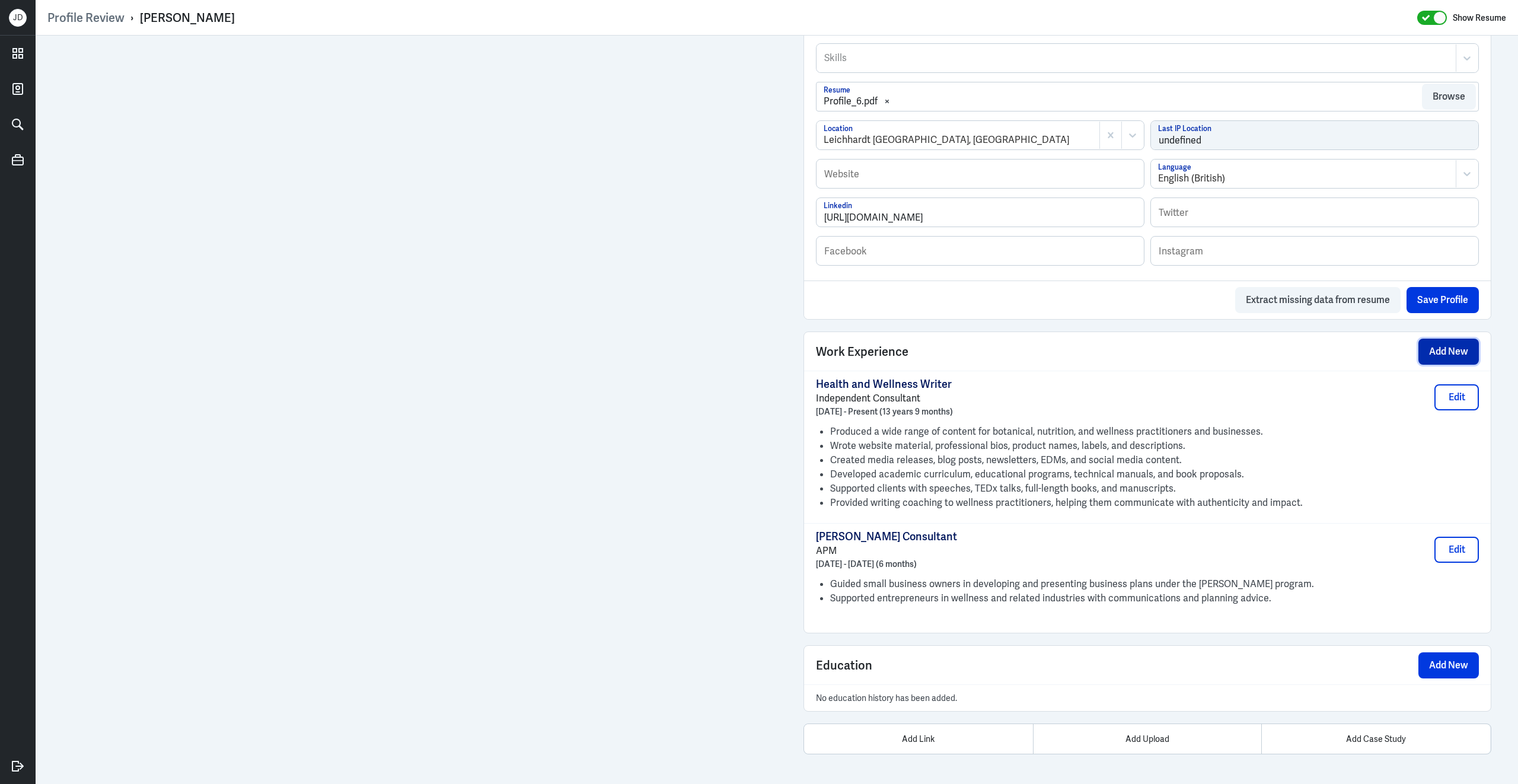
click at [1439, 354] on button "Add New" at bounding box center [1448, 352] width 60 height 26
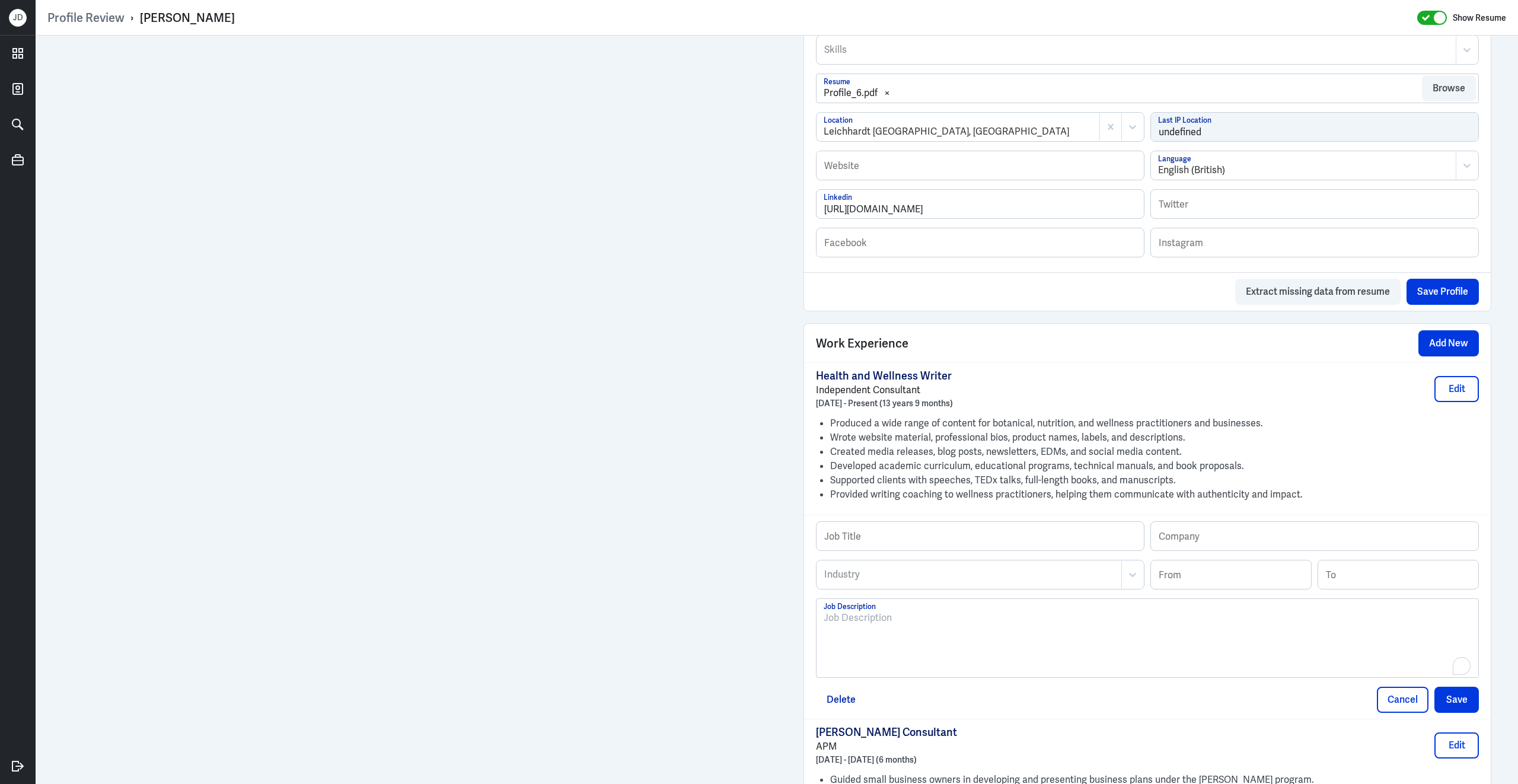
click at [977, 625] on p "To enrich screen reader interactions, please activate Accessibility in Grammarl…" at bounding box center [1147, 617] width 648 height 14
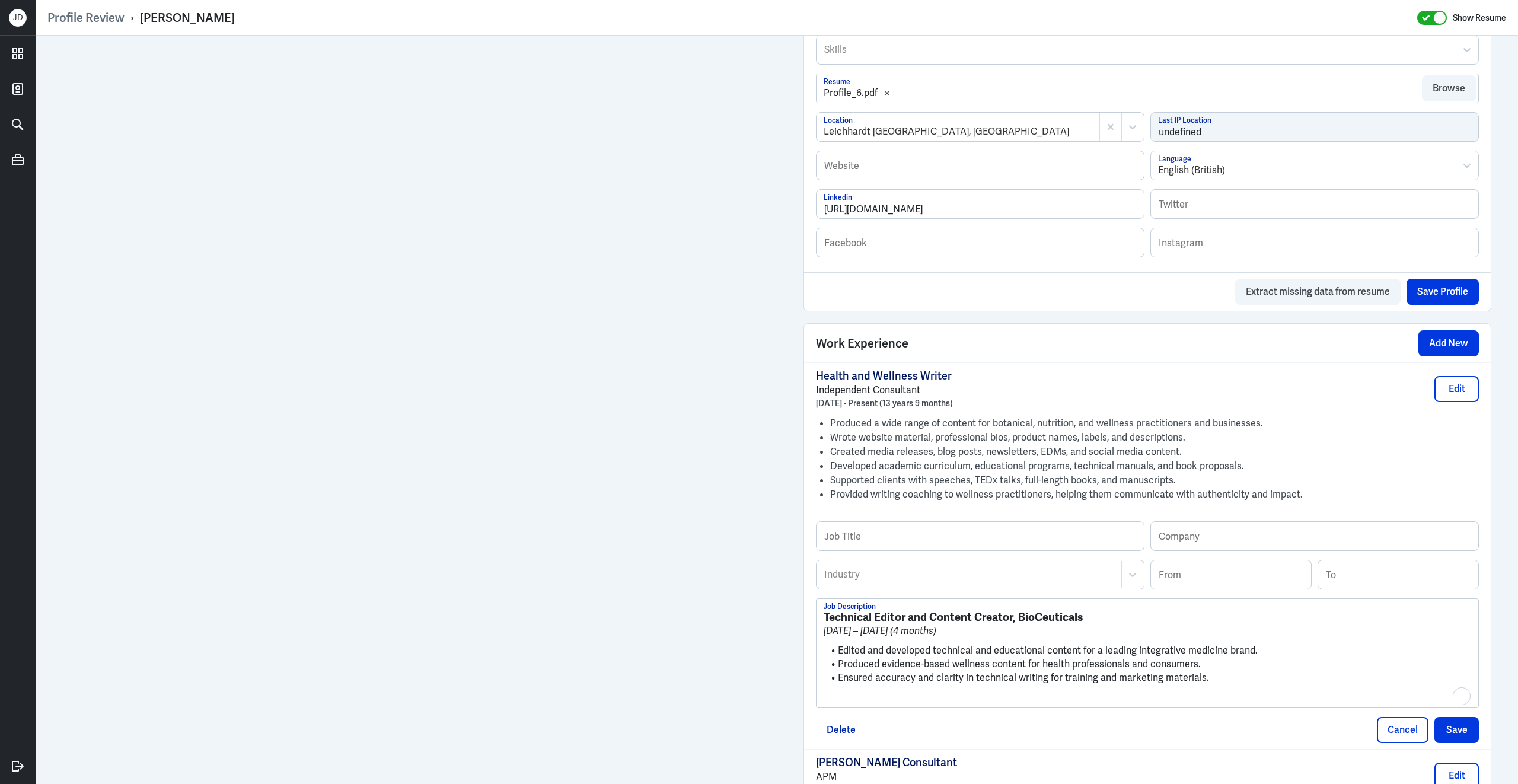
scroll to position [0, 0]
drag, startPoint x: 824, startPoint y: 628, endPoint x: 1014, endPoint y: 626, distance: 190.0
click at [1014, 624] on strong "Technical Editor and Content Creator, BioCeuticals" at bounding box center [953, 616] width 259 height 14
click at [975, 544] on input "text" at bounding box center [980, 535] width 327 height 28
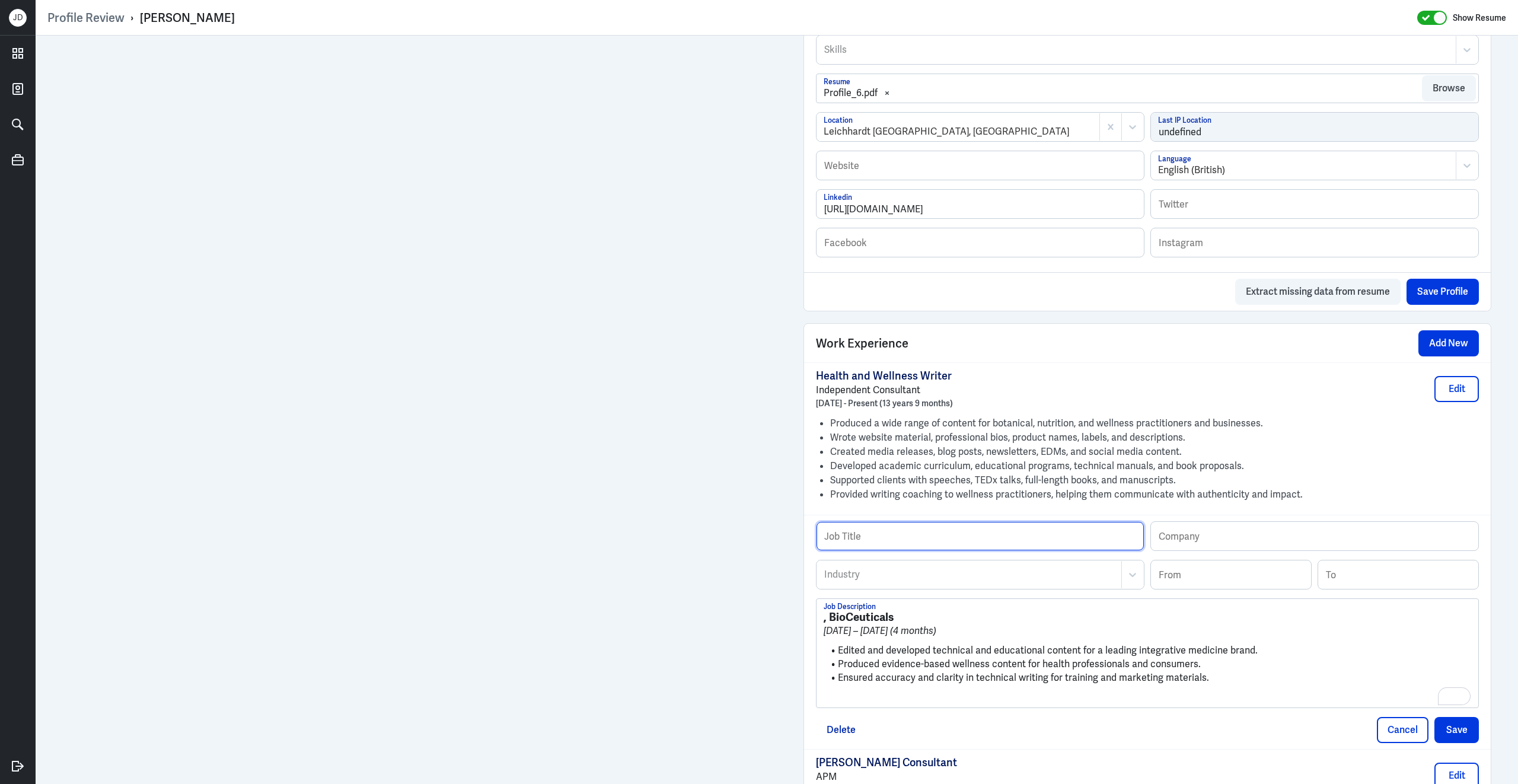
paste input "Technical Editor and Content Creator"
type input "Technical Editor and Content Creator"
drag, startPoint x: 833, startPoint y: 627, endPoint x: 895, endPoint y: 626, distance: 62.0
click at [895, 624] on h3 ", BioCeuticals" at bounding box center [1147, 616] width 648 height 13
drag, startPoint x: 829, startPoint y: 626, endPoint x: 924, endPoint y: 626, distance: 95.0
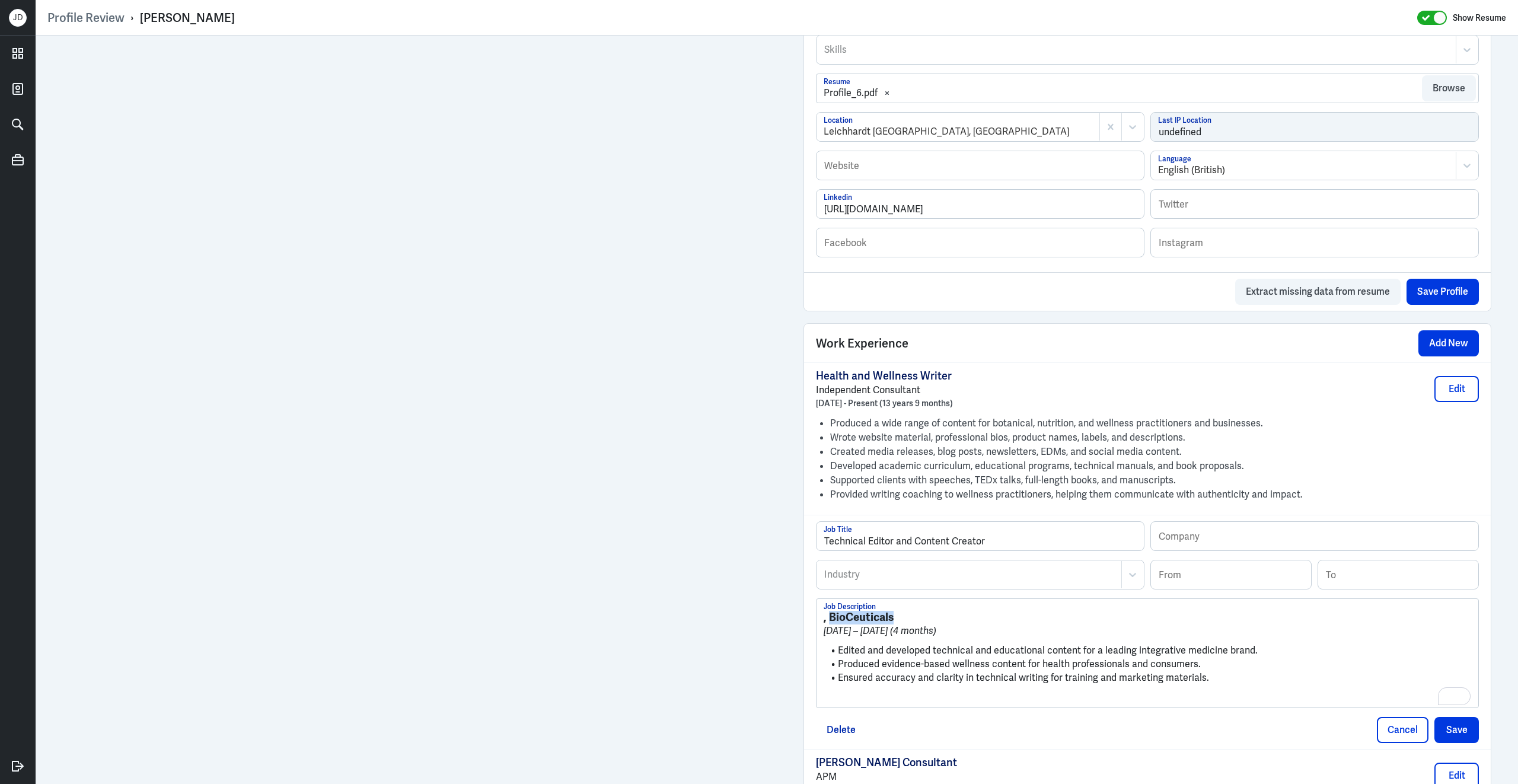
click at [925, 624] on h3 ", BioCeuticals" at bounding box center [1147, 616] width 648 height 13
click at [1226, 542] on input "text" at bounding box center [1315, 535] width 327 height 28
paste input "BioCeuticals"
type input "BioCeuticals"
click at [1220, 589] on input at bounding box center [1231, 574] width 160 height 28
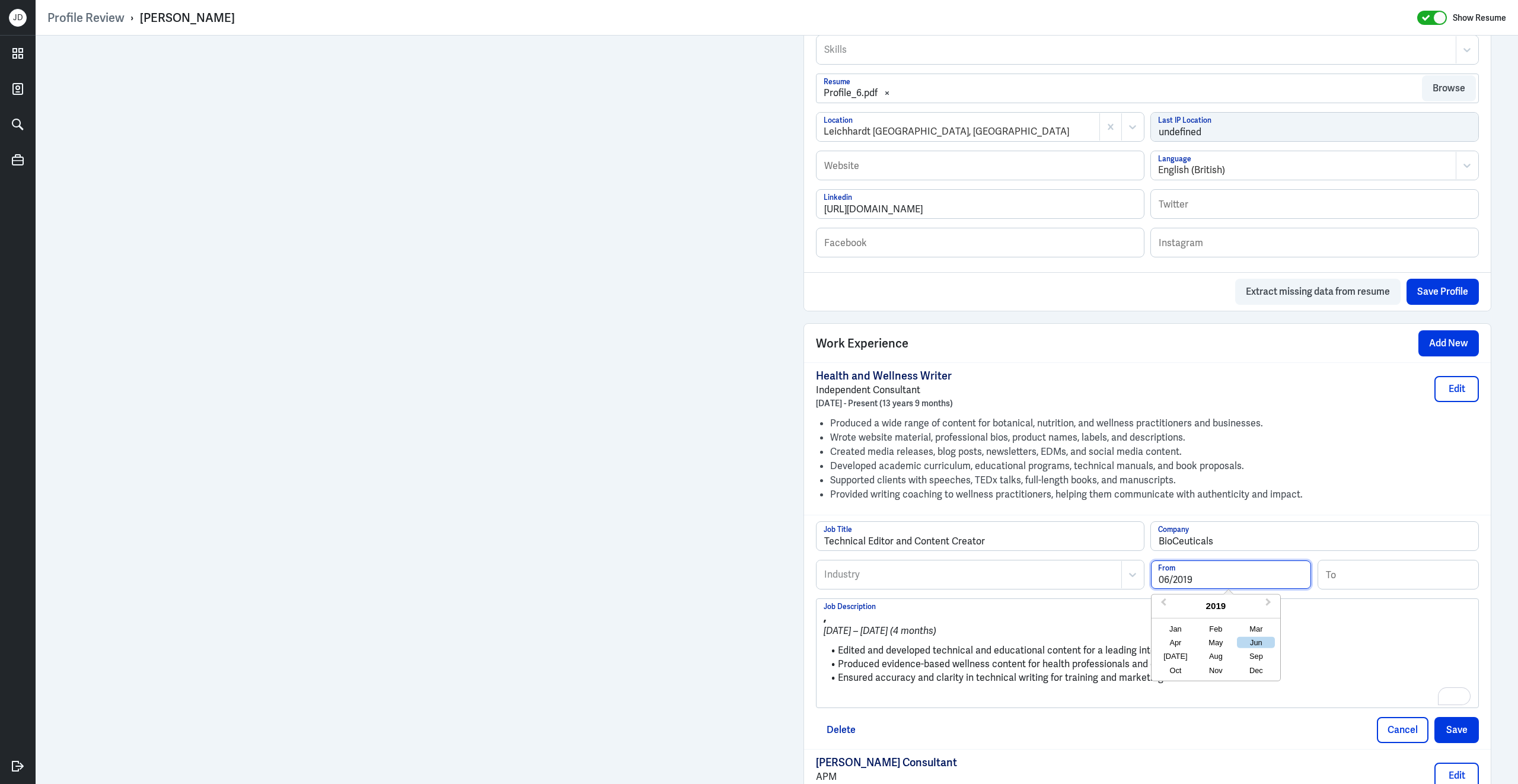
type input "06/2019"
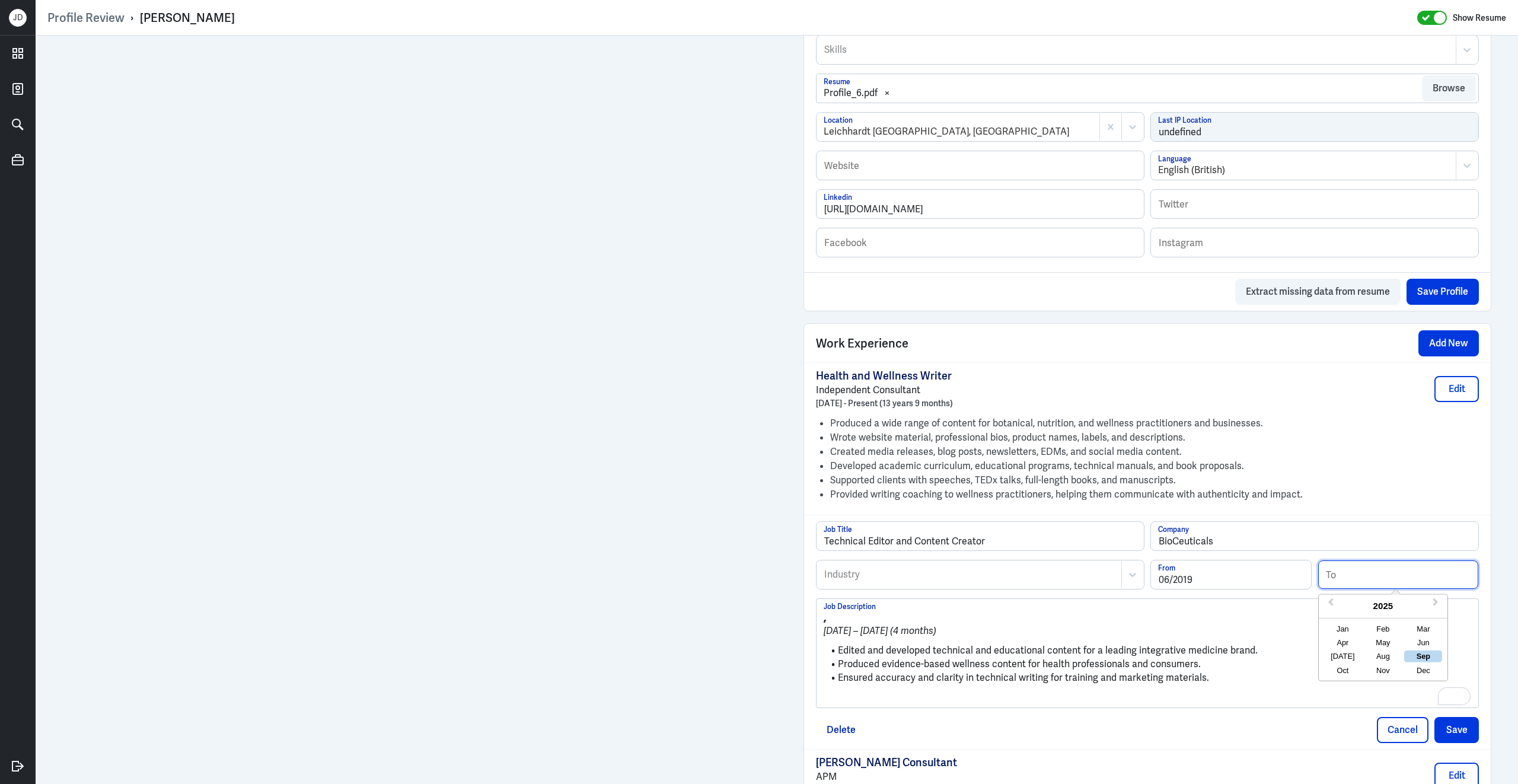
click at [1361, 584] on input at bounding box center [1398, 574] width 160 height 28
type input "09/2019"
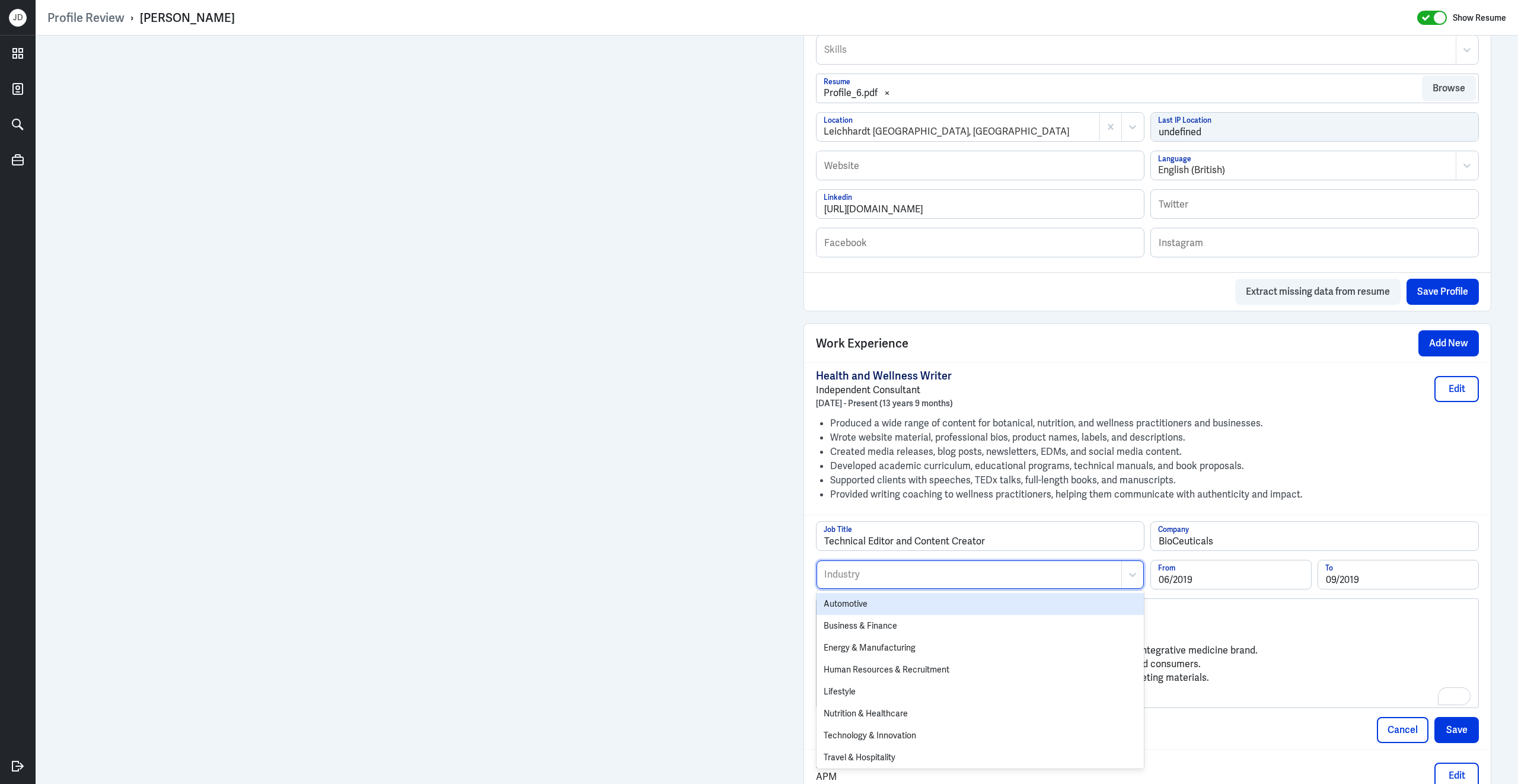
click at [1056, 581] on div at bounding box center [969, 575] width 292 height 14
type input "heal"
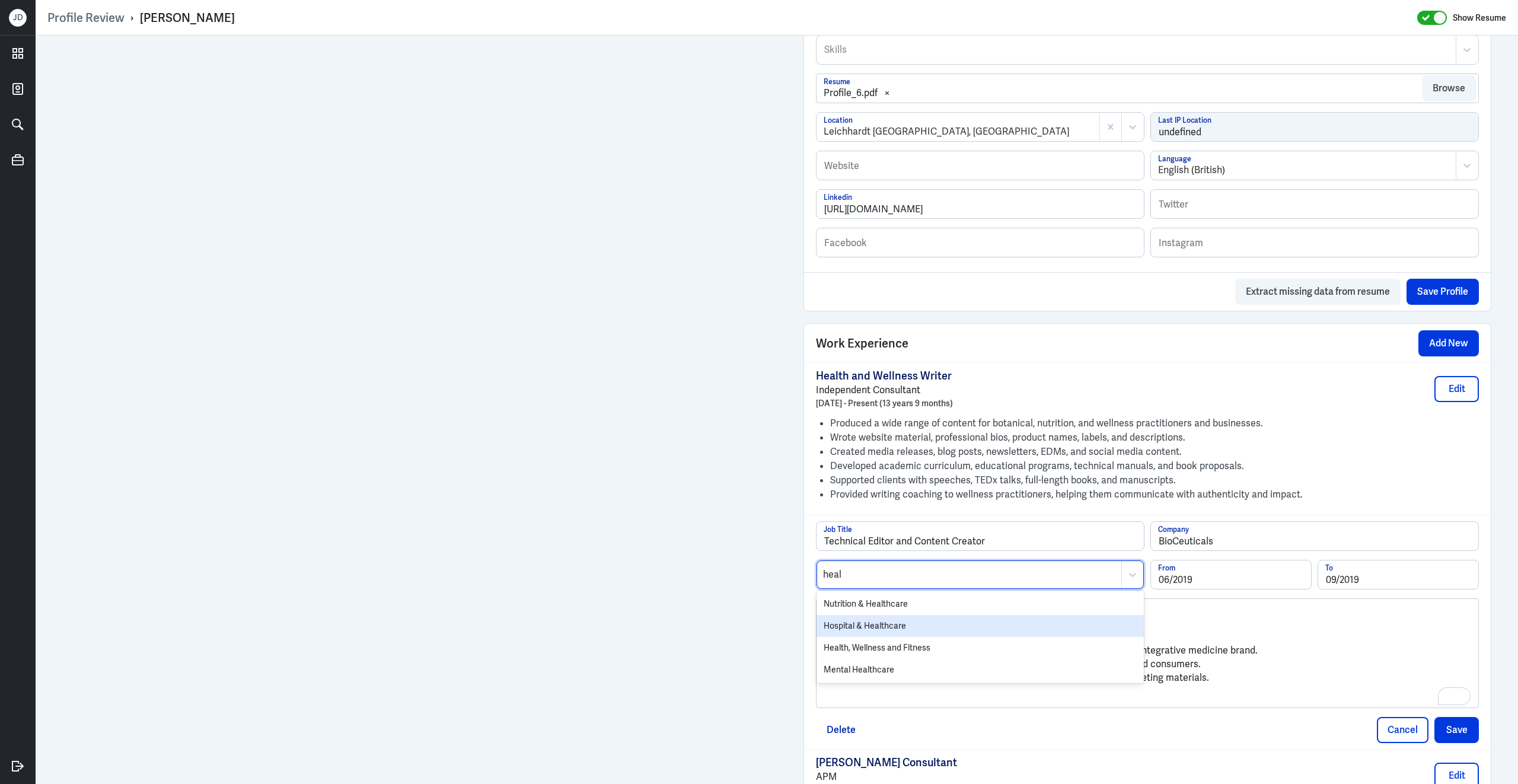
click at [994, 636] on div "Hospital & Healthcare" at bounding box center [980, 626] width 327 height 22
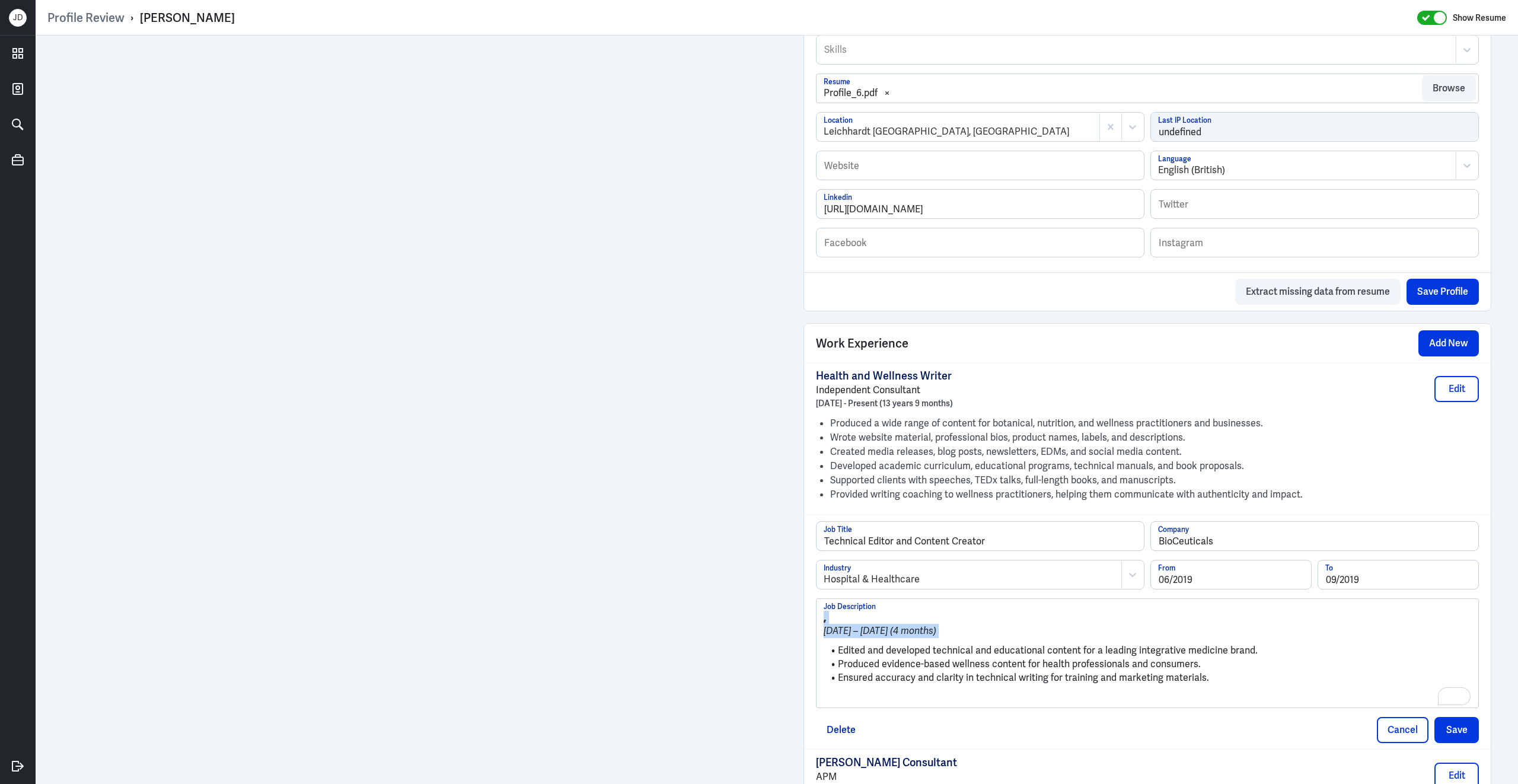
drag, startPoint x: 838, startPoint y: 659, endPoint x: 803, endPoint y: 598, distance: 70.3
click at [804, 598] on div "Work Experience Add New Health and Wellness Writer Independent Consultant [DATE…" at bounding box center [1148, 592] width 688 height 536
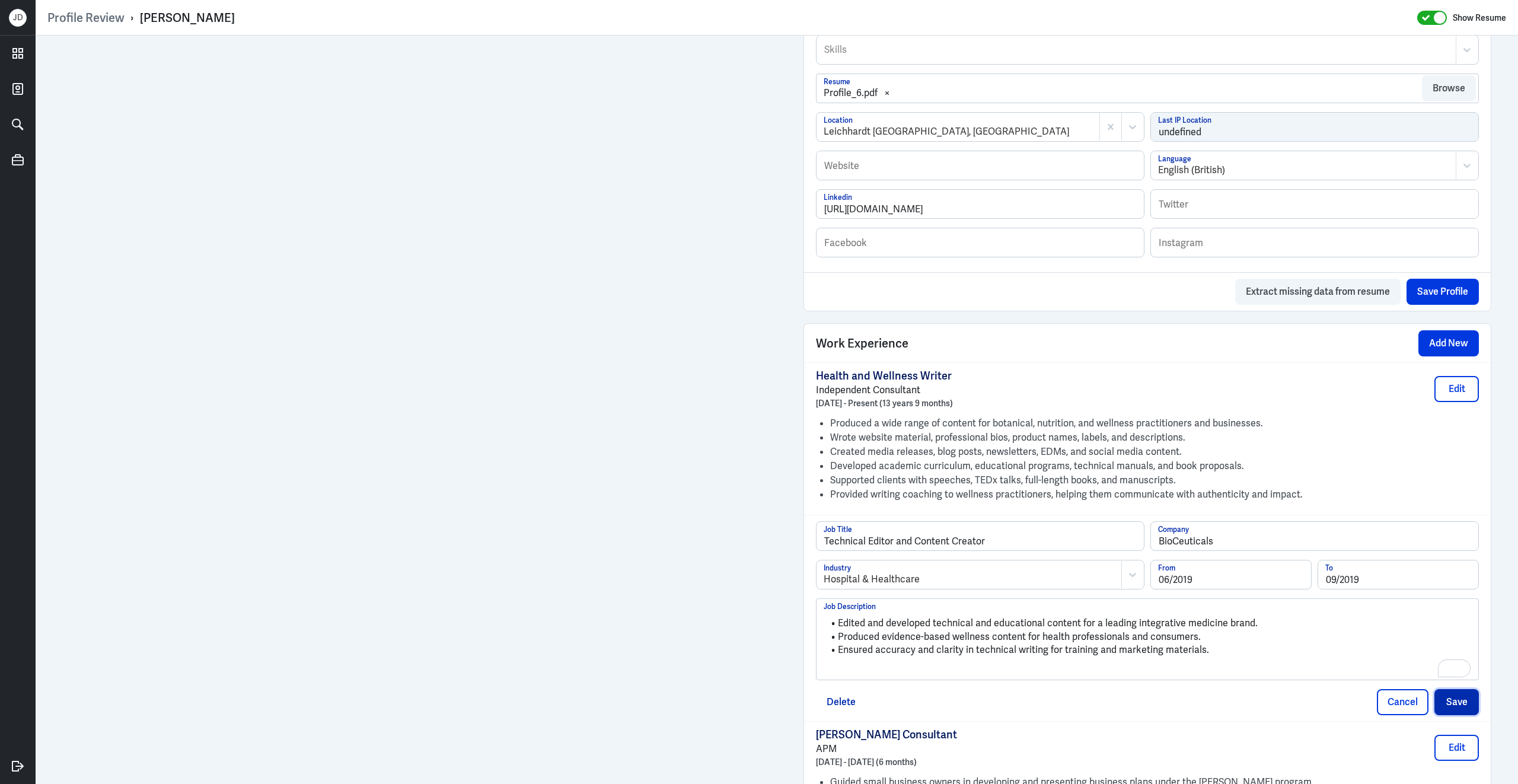
click at [1456, 704] on button "Save" at bounding box center [1457, 701] width 44 height 26
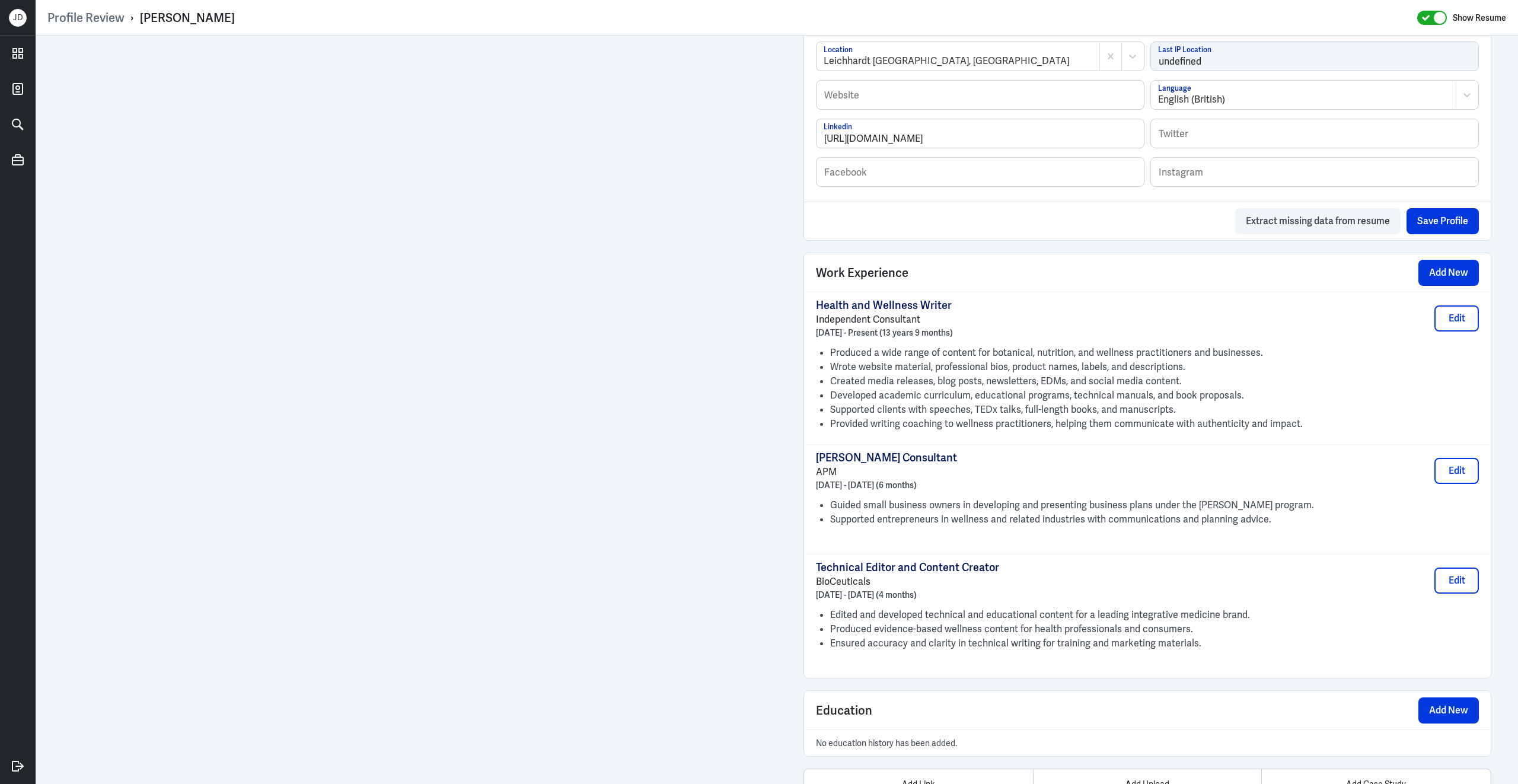
scroll to position [625, 0]
click at [1458, 280] on button "Add New" at bounding box center [1448, 272] width 60 height 26
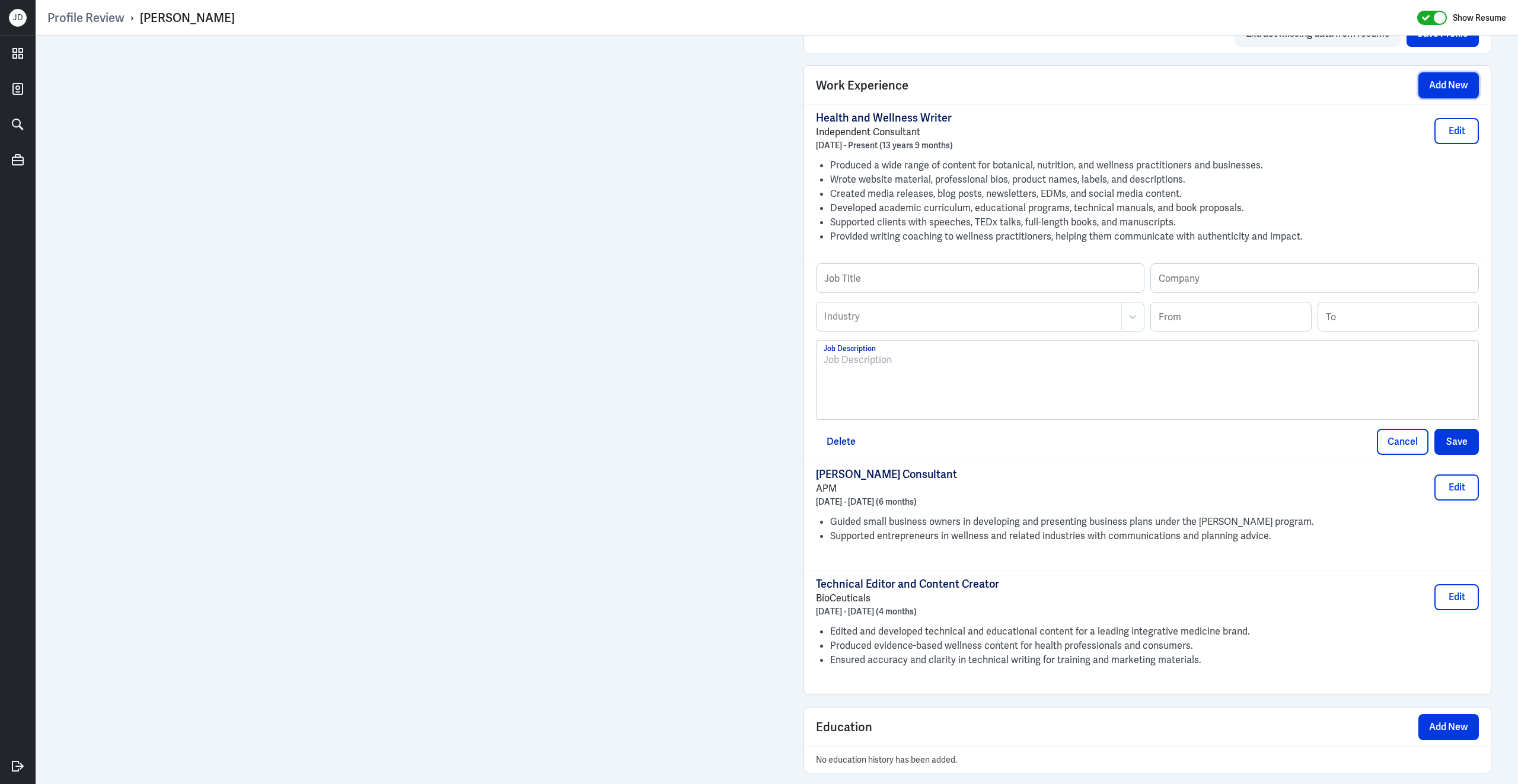
scroll to position [883, 0]
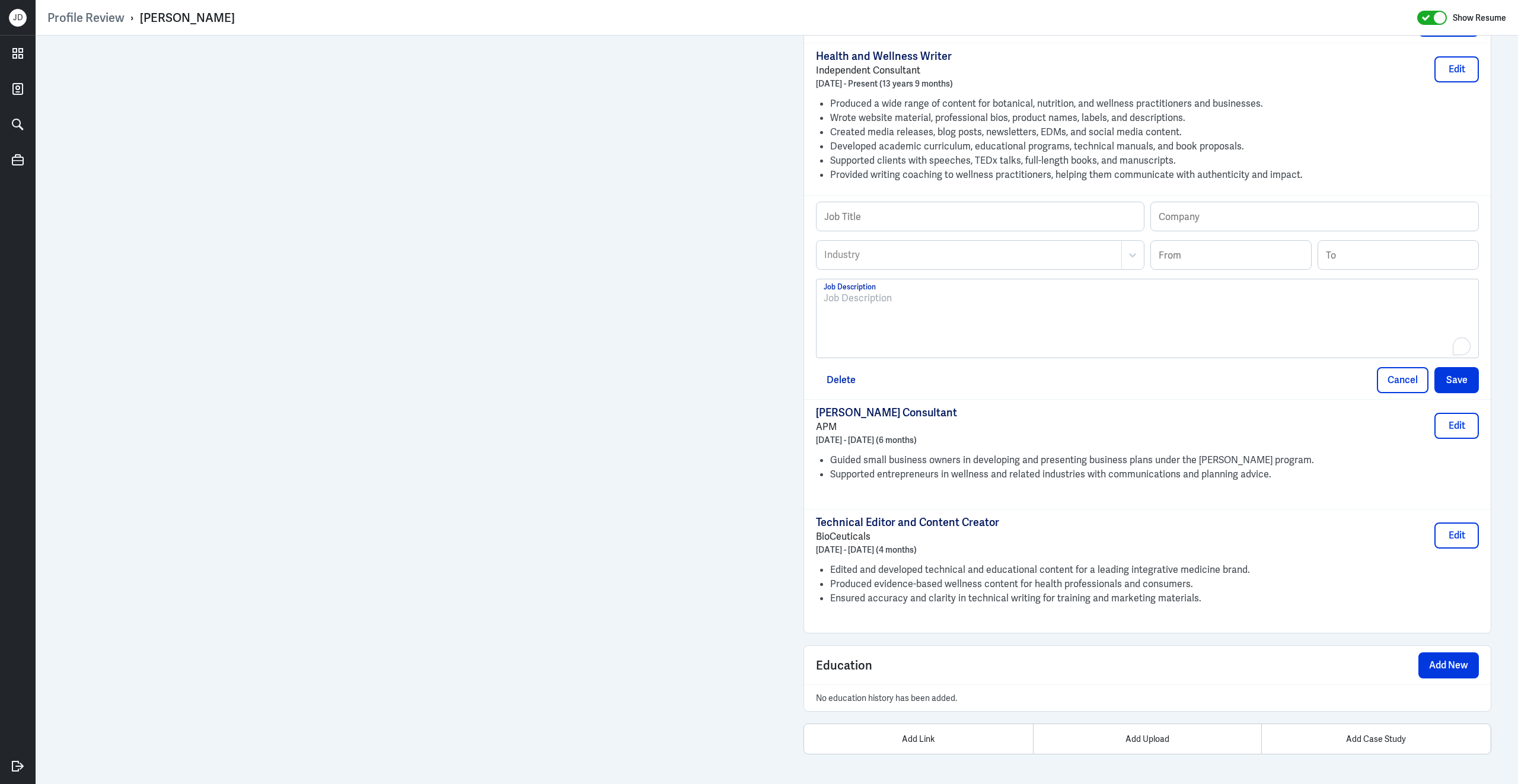
click at [926, 325] on div "To enrich screen reader interactions, please activate Accessibility in Grammarl…" at bounding box center [1147, 323] width 648 height 64
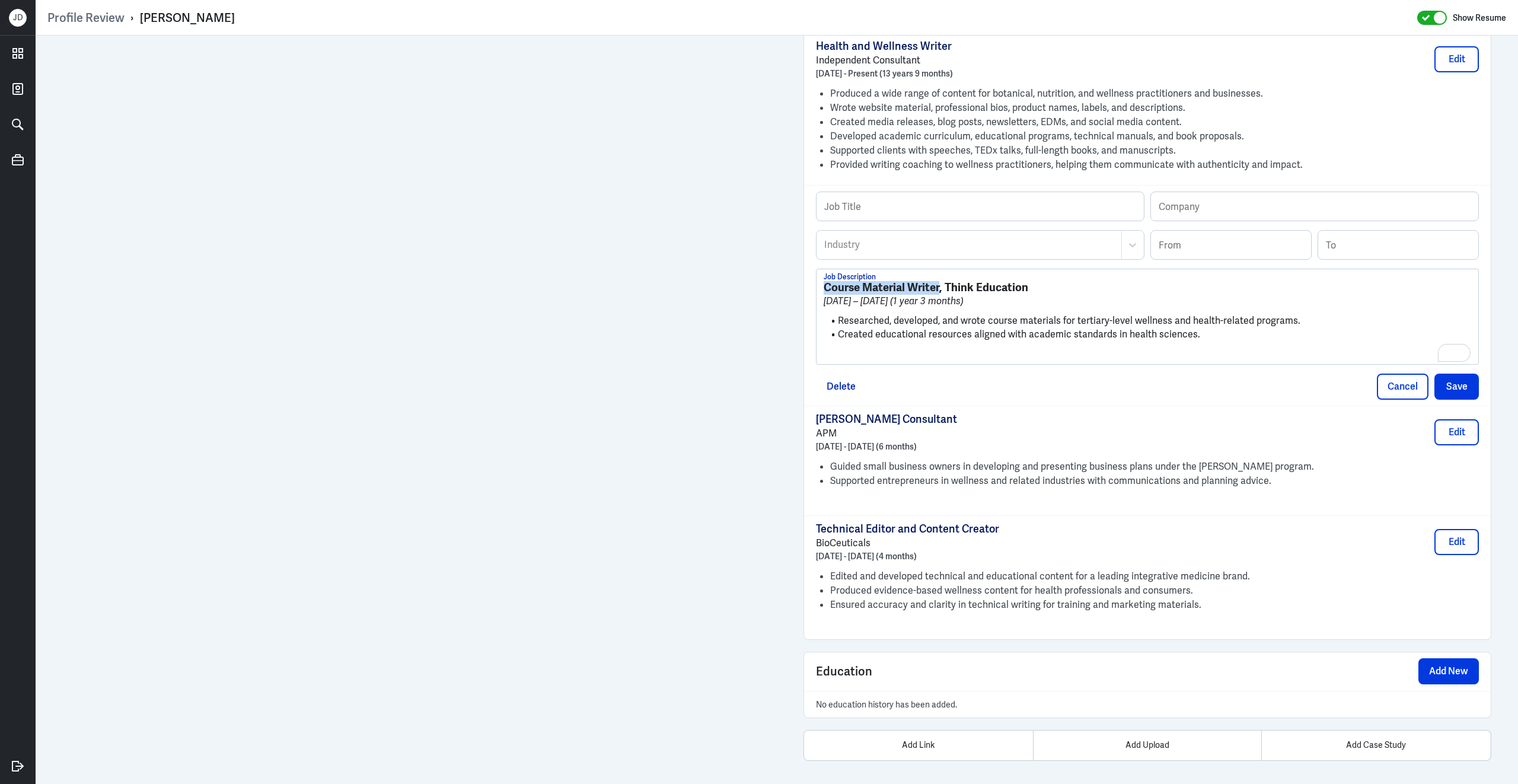
drag, startPoint x: 823, startPoint y: 296, endPoint x: 941, endPoint y: 296, distance: 118.0
click at [940, 295] on strong "Course Material Writer, Think Education" at bounding box center [925, 287] width 204 height 14
click at [942, 214] on input "text" at bounding box center [980, 206] width 327 height 28
paste input "Course Material Writer"
type input "Course Material Writer"
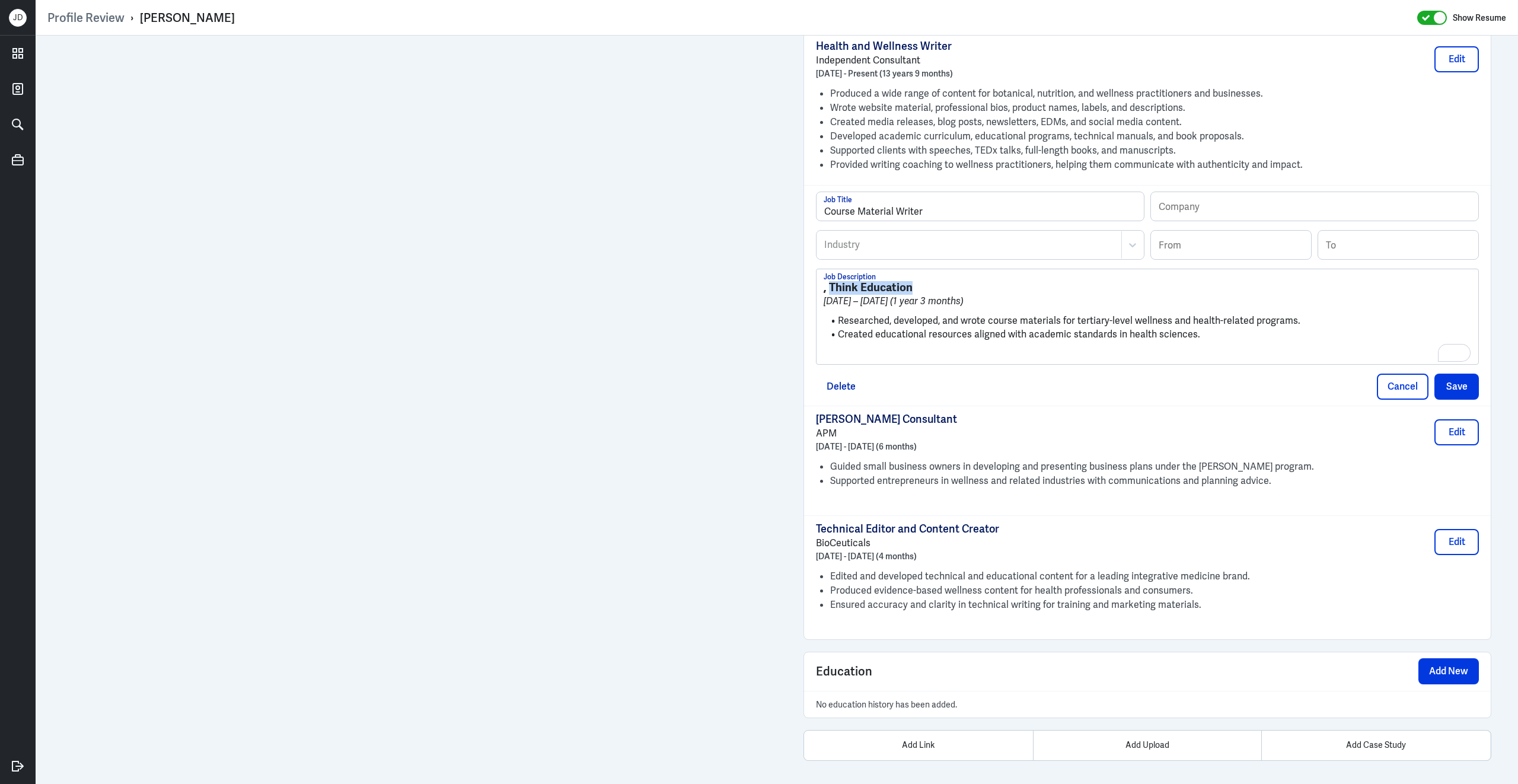
drag, startPoint x: 829, startPoint y: 295, endPoint x: 927, endPoint y: 294, distance: 98.0
click at [928, 294] on h3 ", Think Education" at bounding box center [1147, 287] width 648 height 13
click at [1190, 220] on input "text" at bounding box center [1315, 206] width 327 height 28
paste input "Think Education"
type input "Think Education"
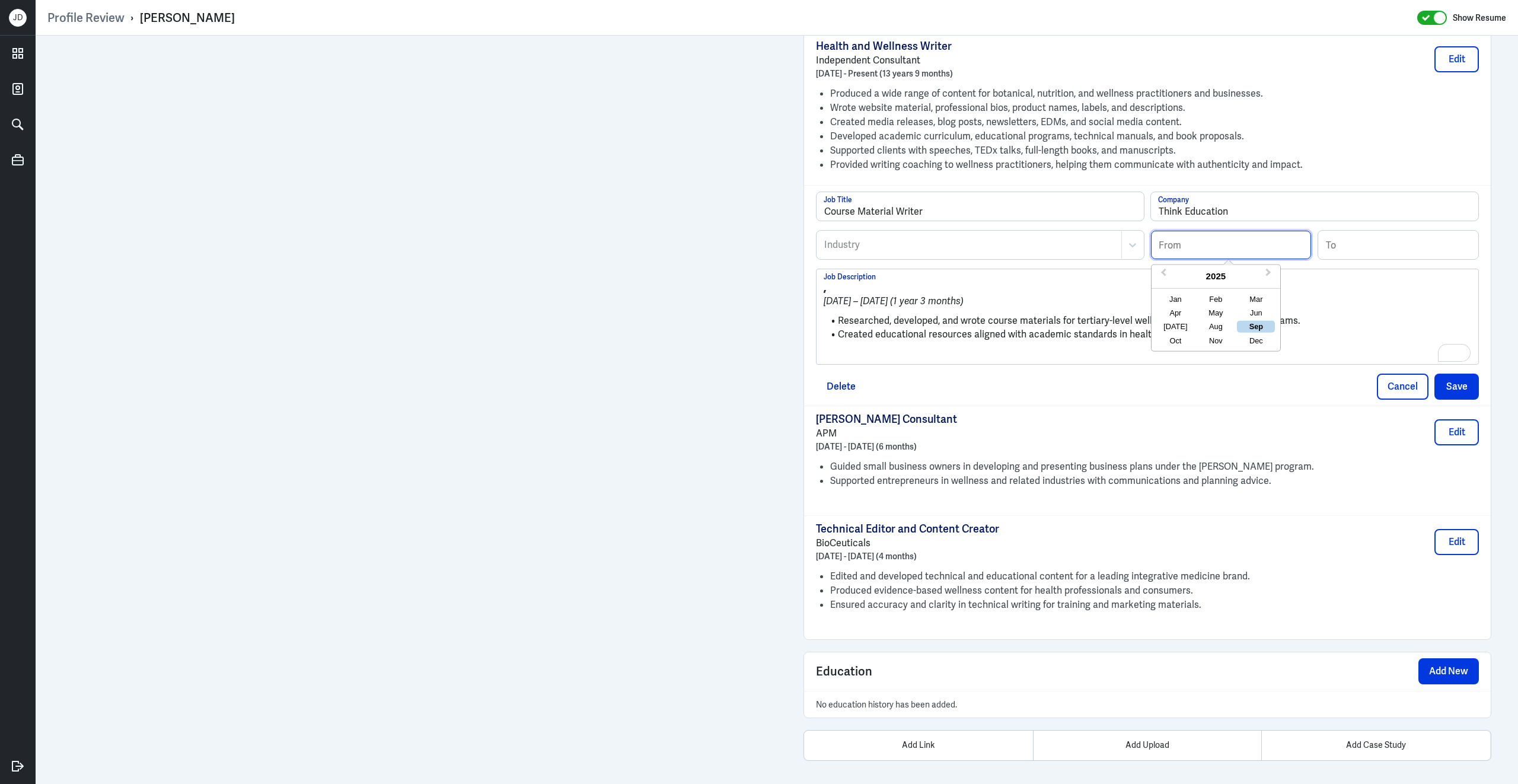
click at [1194, 246] on input at bounding box center [1231, 244] width 160 height 28
type input "11/2010"
click at [1359, 251] on input at bounding box center [1398, 244] width 160 height 28
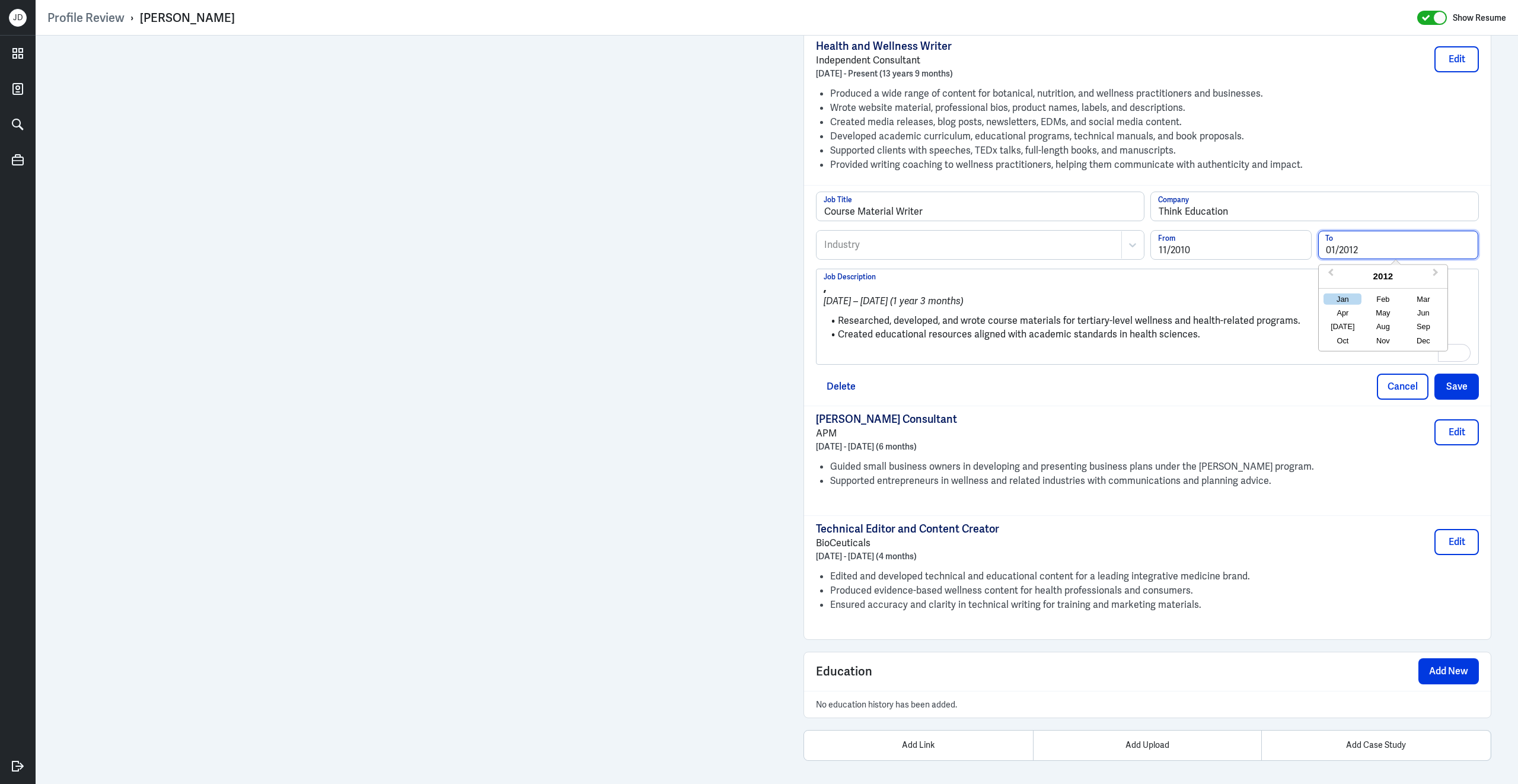
type input "01/2012"
drag, startPoint x: 840, startPoint y: 331, endPoint x: 818, endPoint y: 300, distance: 38.0
click at [818, 300] on div ", [DATE] – [DATE] (1 year 3 months) Researched, developed, and wrote course mat…" at bounding box center [1147, 316] width 662 height 94
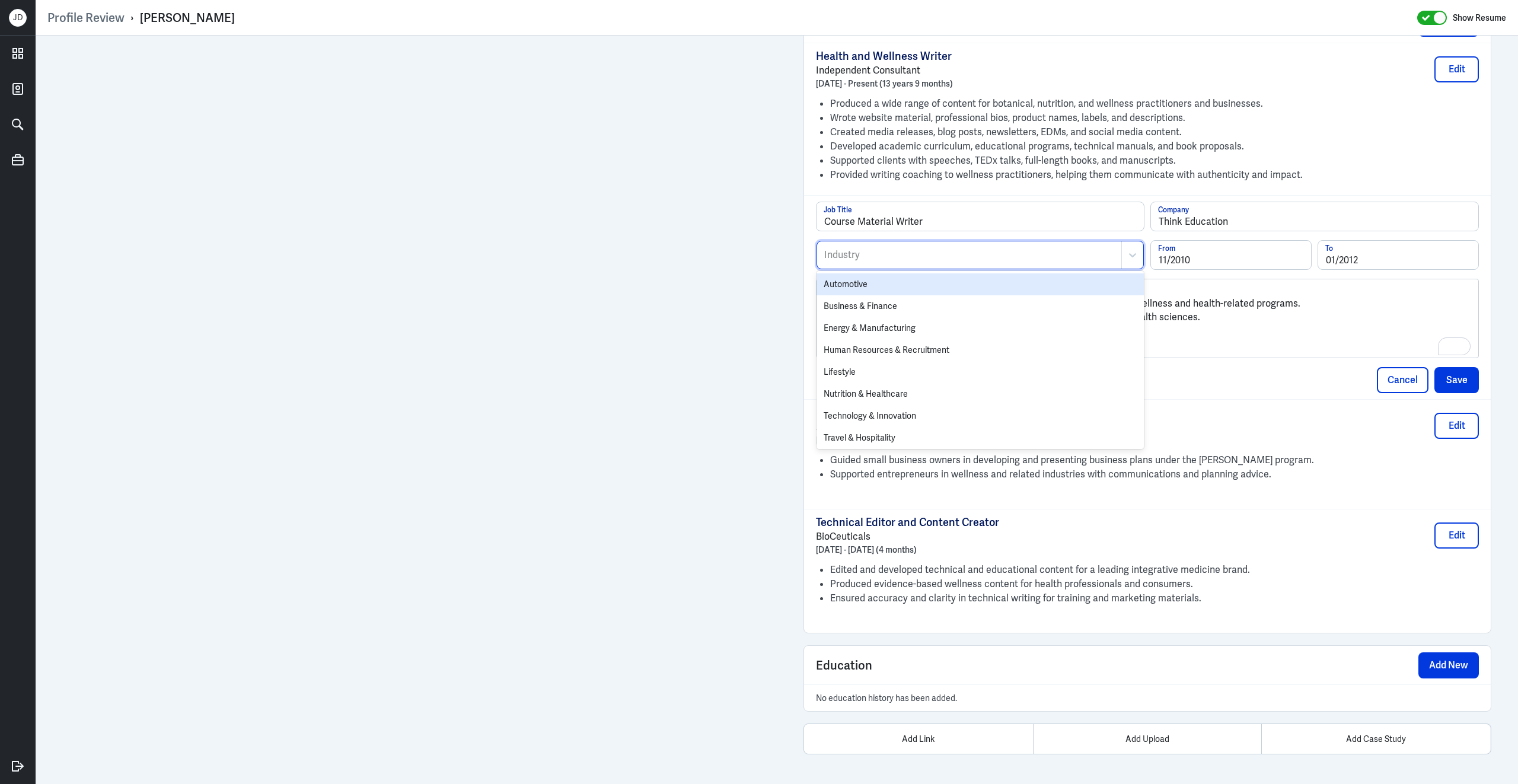
click at [928, 249] on div at bounding box center [969, 255] width 292 height 14
type input "educa"
click at [860, 280] on div "Education" at bounding box center [980, 284] width 327 height 22
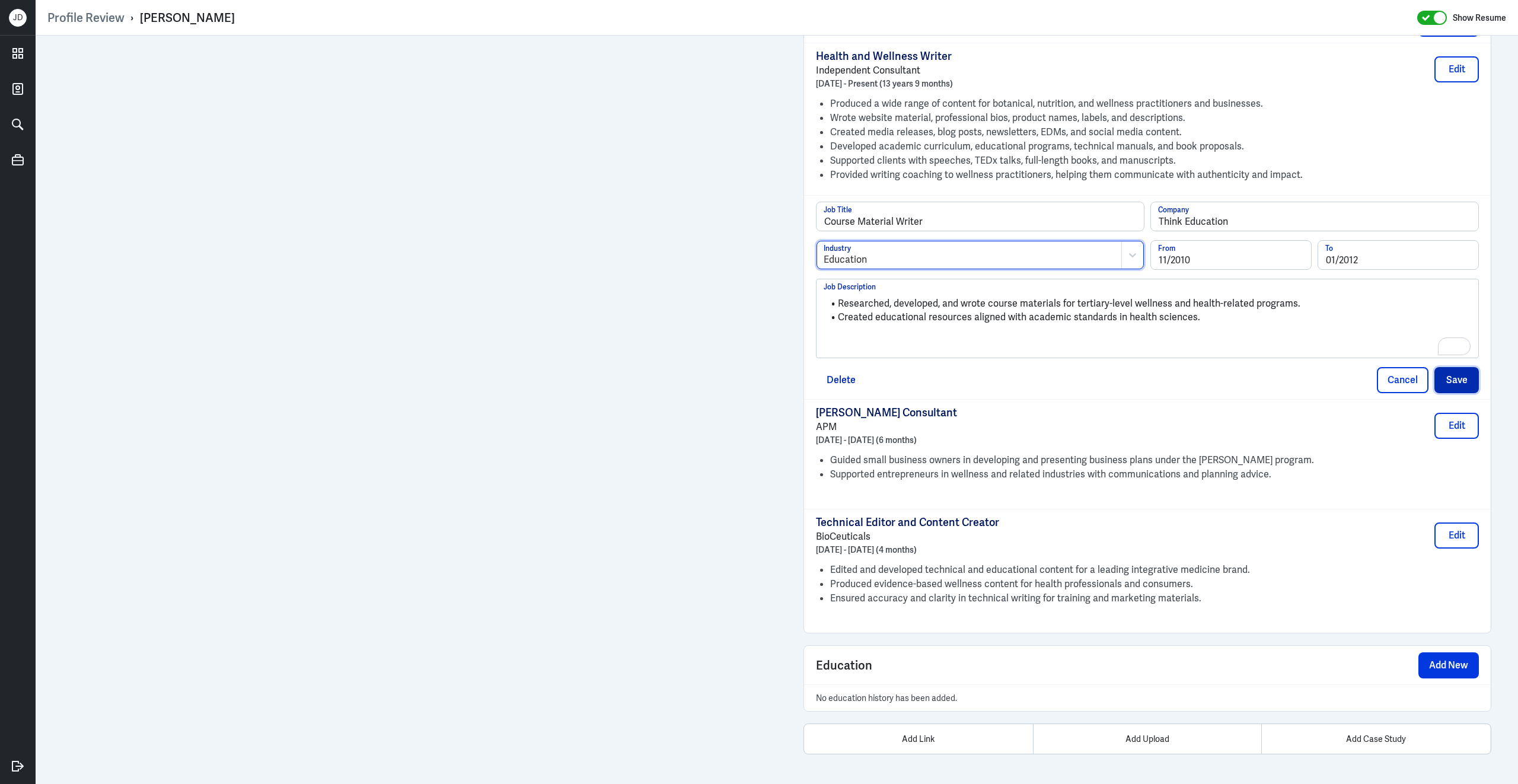
click at [1446, 375] on button "Save" at bounding box center [1457, 380] width 44 height 26
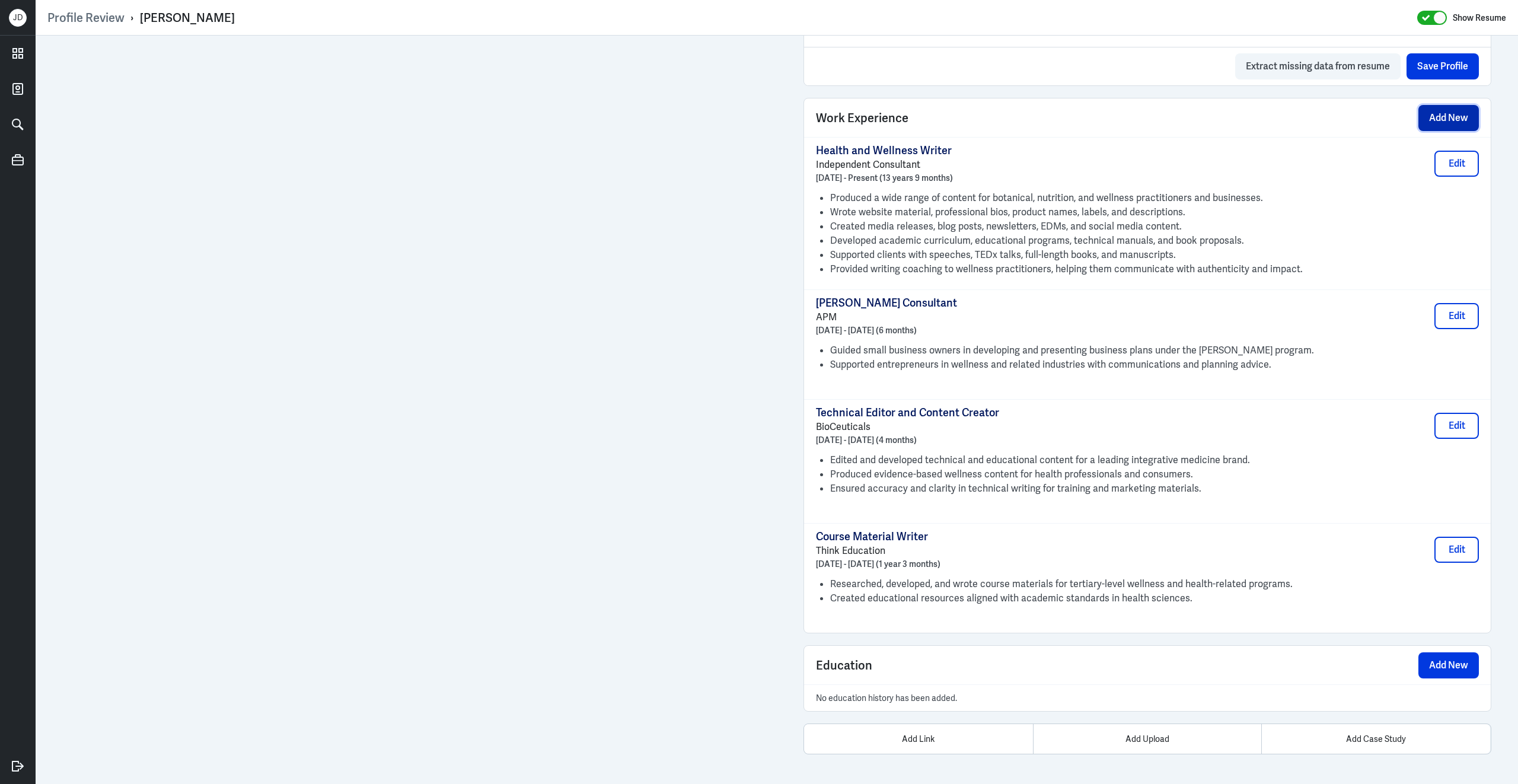
click at [1431, 120] on button "Add New" at bounding box center [1448, 117] width 60 height 26
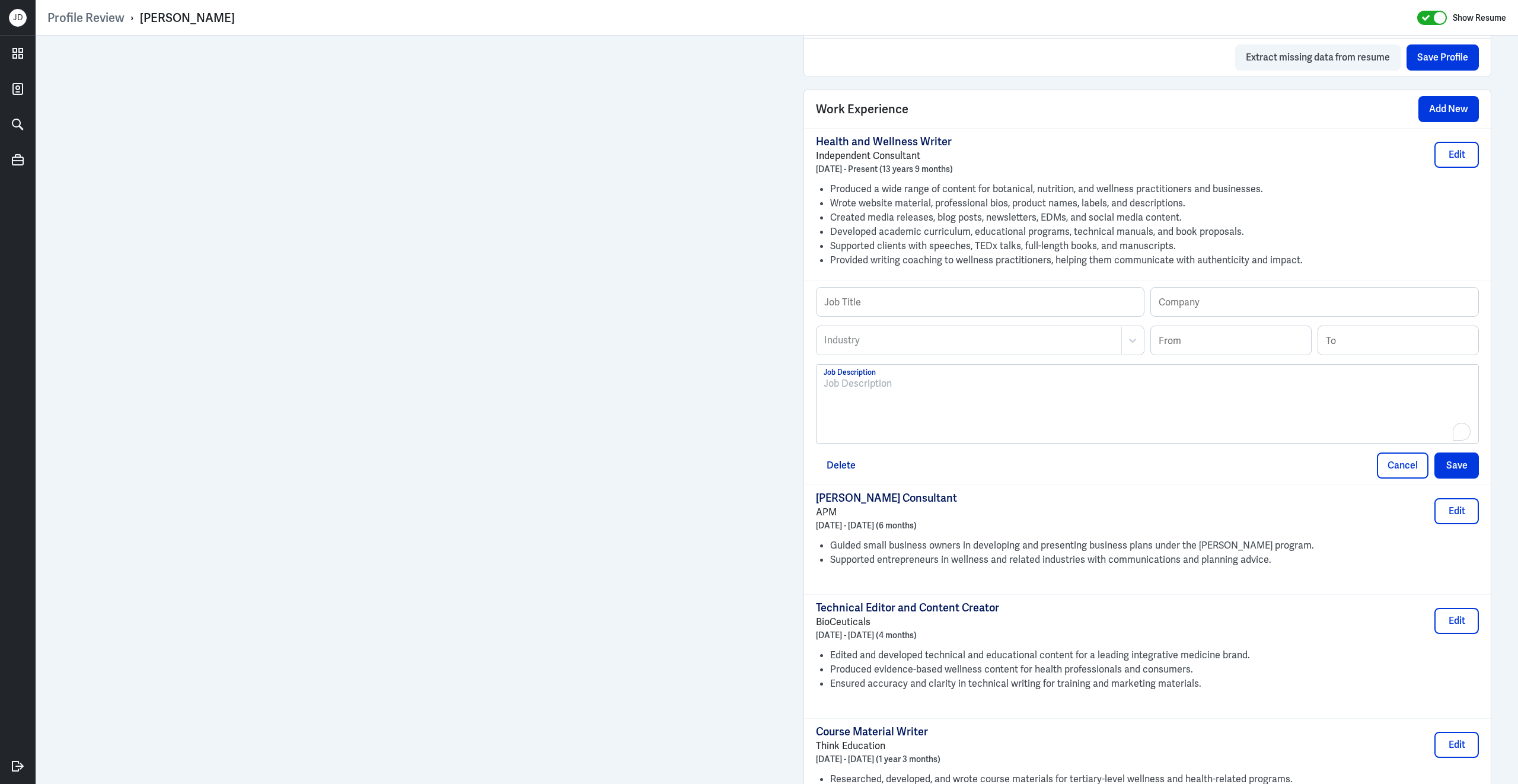
click at [976, 421] on div "To enrich screen reader interactions, please activate Accessibility in Grammarl…" at bounding box center [1147, 408] width 648 height 64
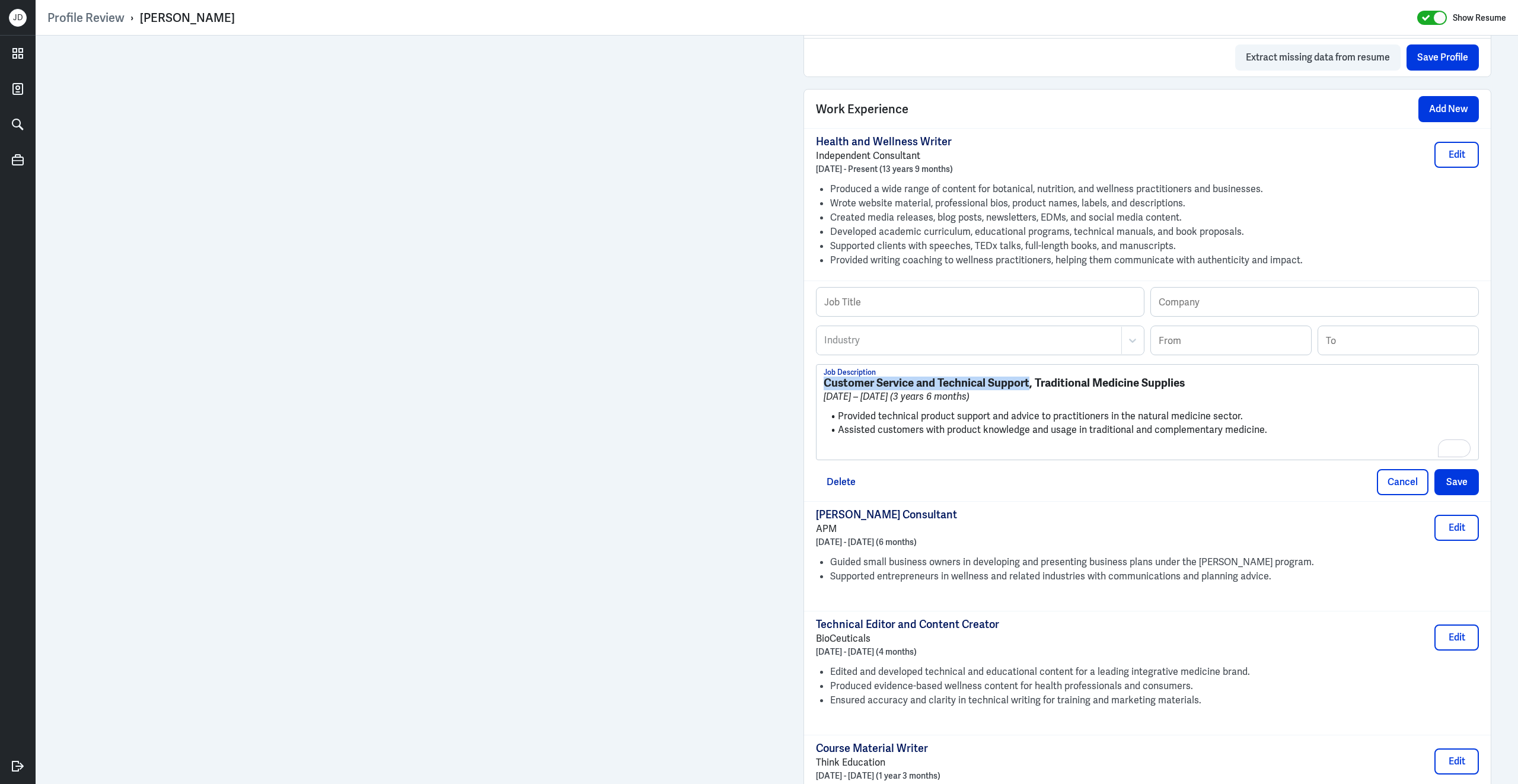
drag, startPoint x: 823, startPoint y: 392, endPoint x: 1031, endPoint y: 395, distance: 208.0
click at [1031, 390] on strong "Customer Service and Technical Support, Traditional Medicine Supplies" at bounding box center [1004, 382] width 361 height 14
click at [982, 316] on input "text" at bounding box center [980, 301] width 327 height 28
paste input "Customer Service and Technical Support"
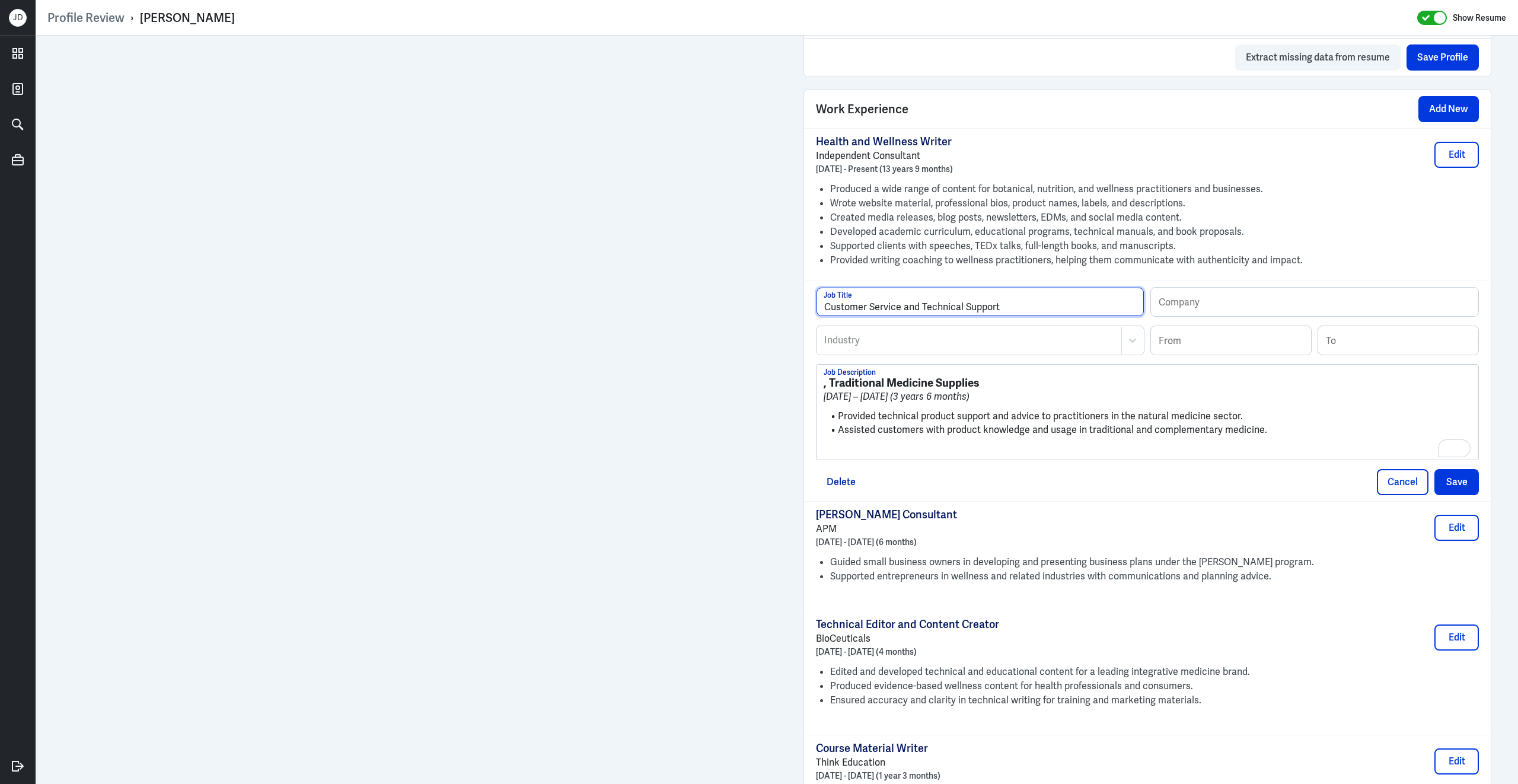
type input "Customer Service and Technical Support"
drag, startPoint x: 830, startPoint y: 392, endPoint x: 1005, endPoint y: 396, distance: 175.0
click at [1005, 390] on h3 ", Traditional Medicine Supplies" at bounding box center [1147, 382] width 648 height 13
click at [1217, 306] on input "text" at bounding box center [1315, 301] width 327 height 28
paste input "Traditional Medicine Supplies"
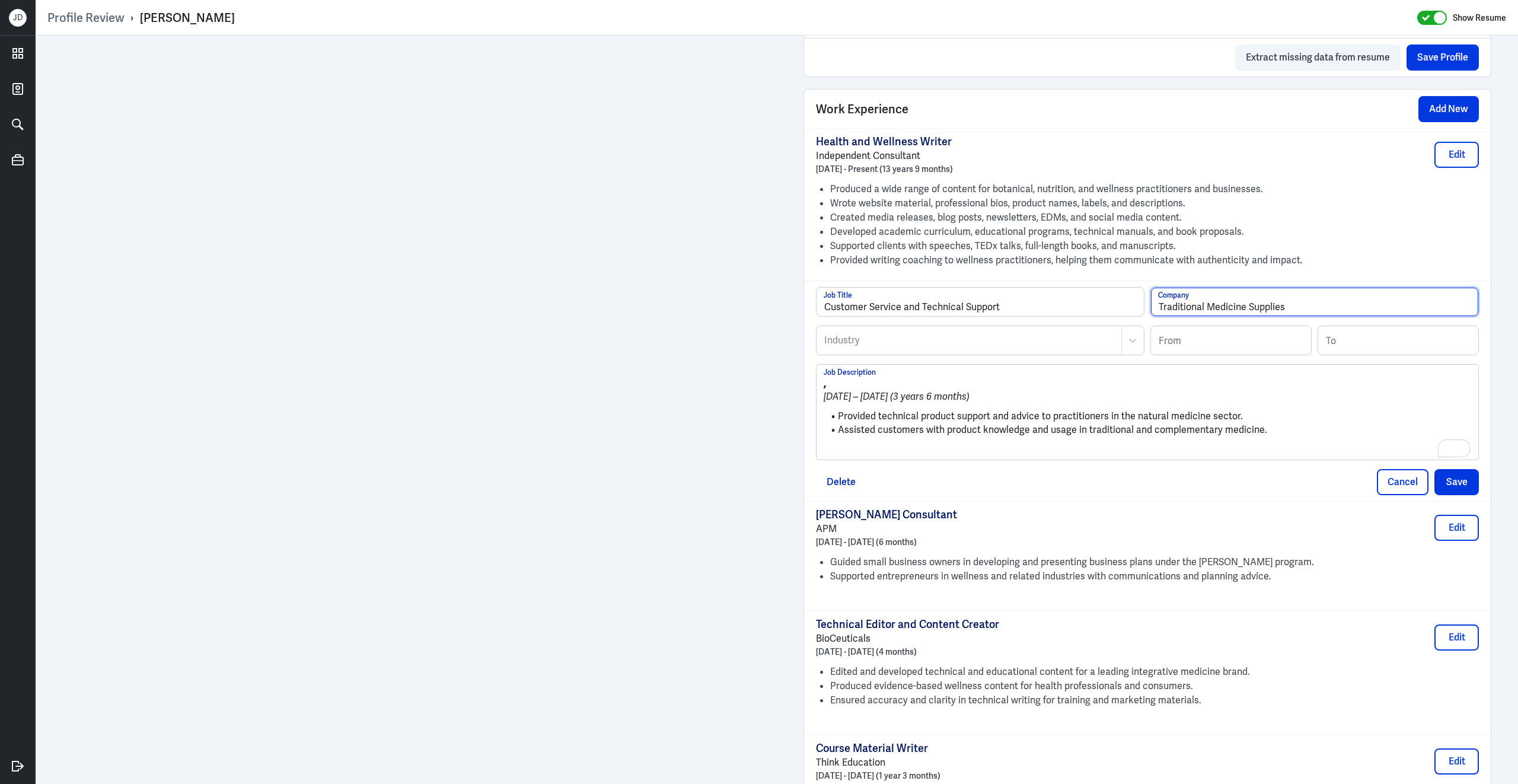
type input "Traditional Medicine Supplies"
click at [1208, 337] on input at bounding box center [1231, 340] width 160 height 28
type input "06/2007"
click at [1351, 352] on input at bounding box center [1398, 340] width 160 height 28
type input "11/2010"
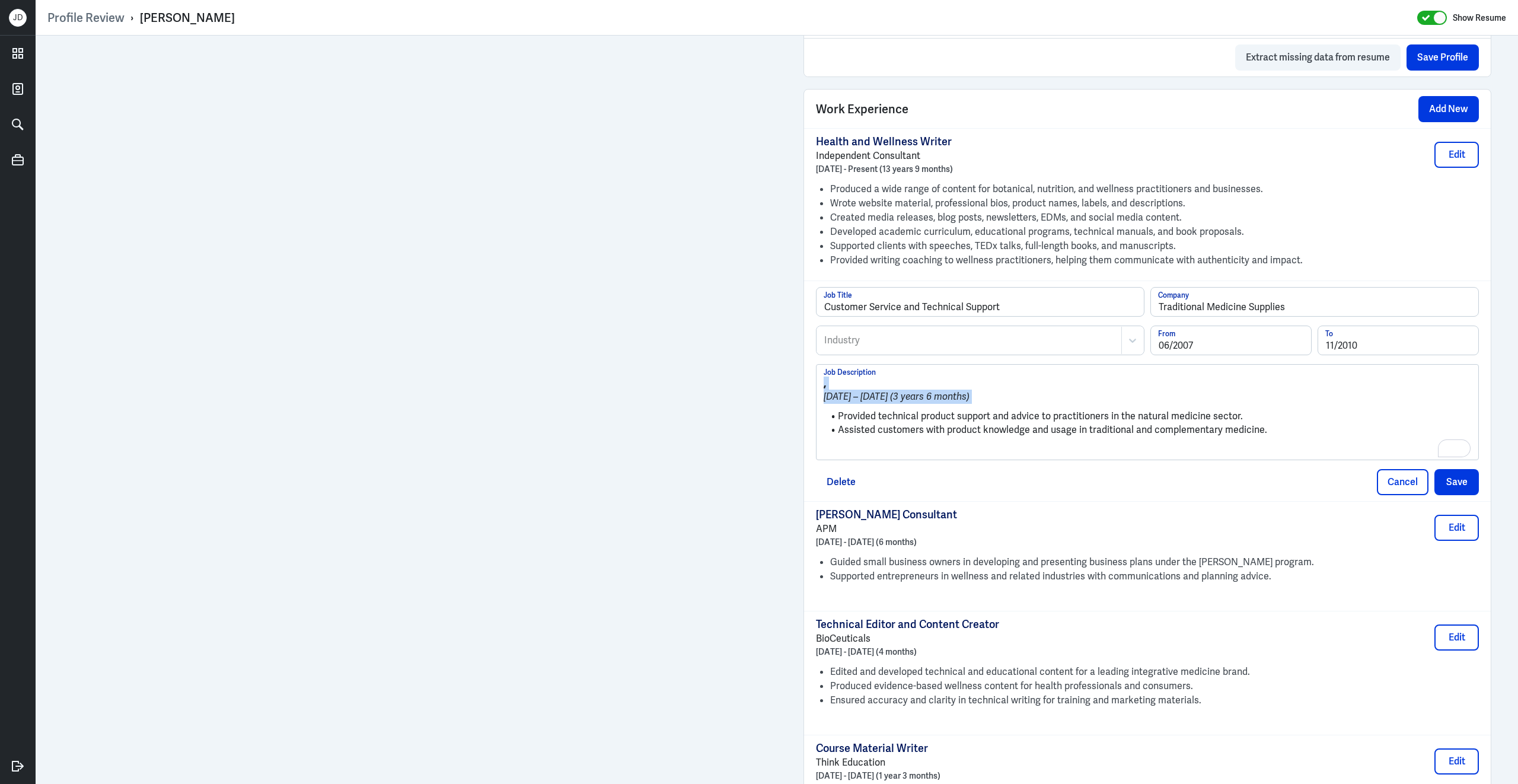
drag, startPoint x: 837, startPoint y: 425, endPoint x: 802, endPoint y: 375, distance: 61.0
click at [804, 375] on div "Work Experience Add New Health and Wellness Writer Independent Consultant [DATE…" at bounding box center [1148, 466] width 688 height 756
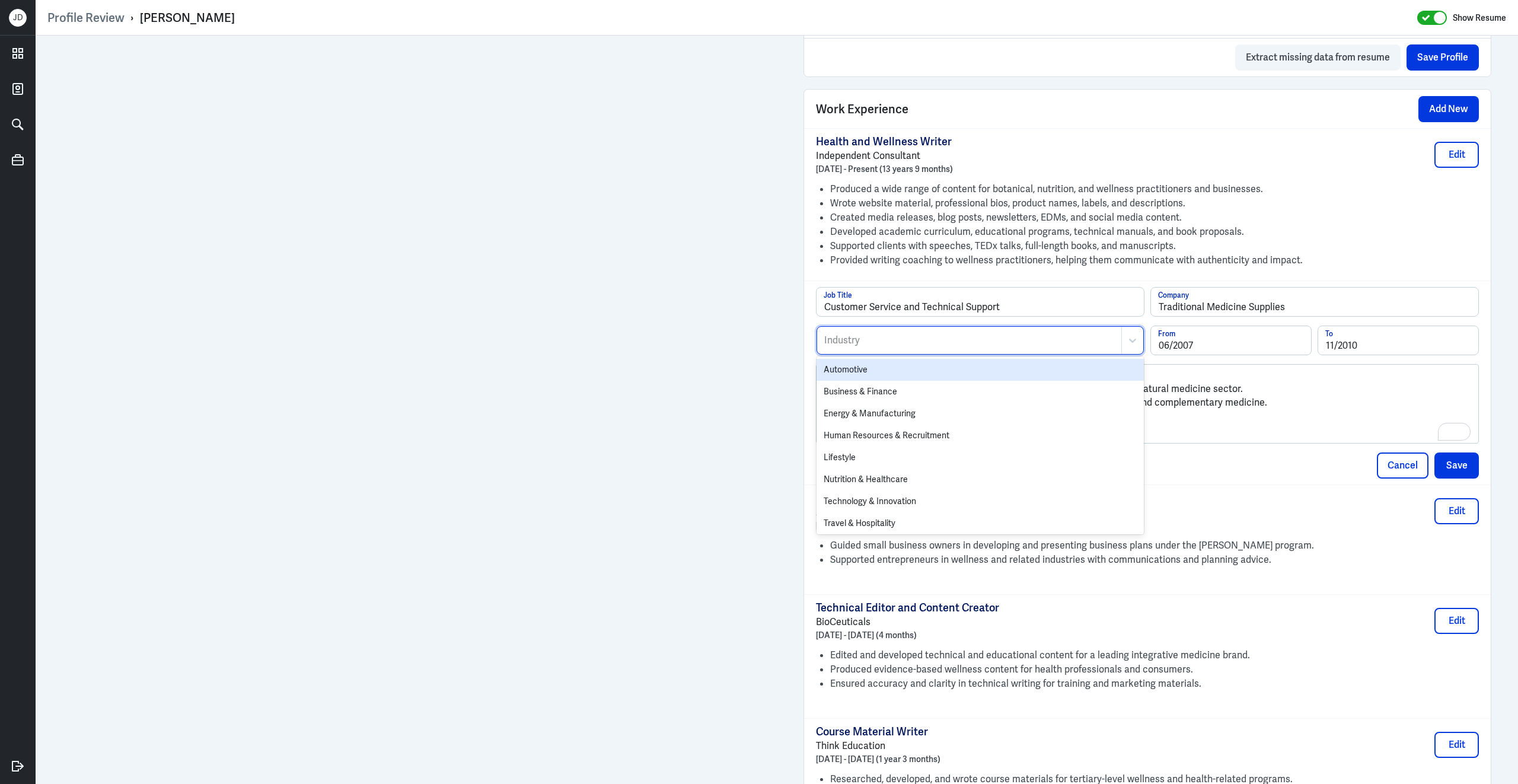
click at [890, 343] on div at bounding box center [969, 340] width 292 height 14
type input "oth"
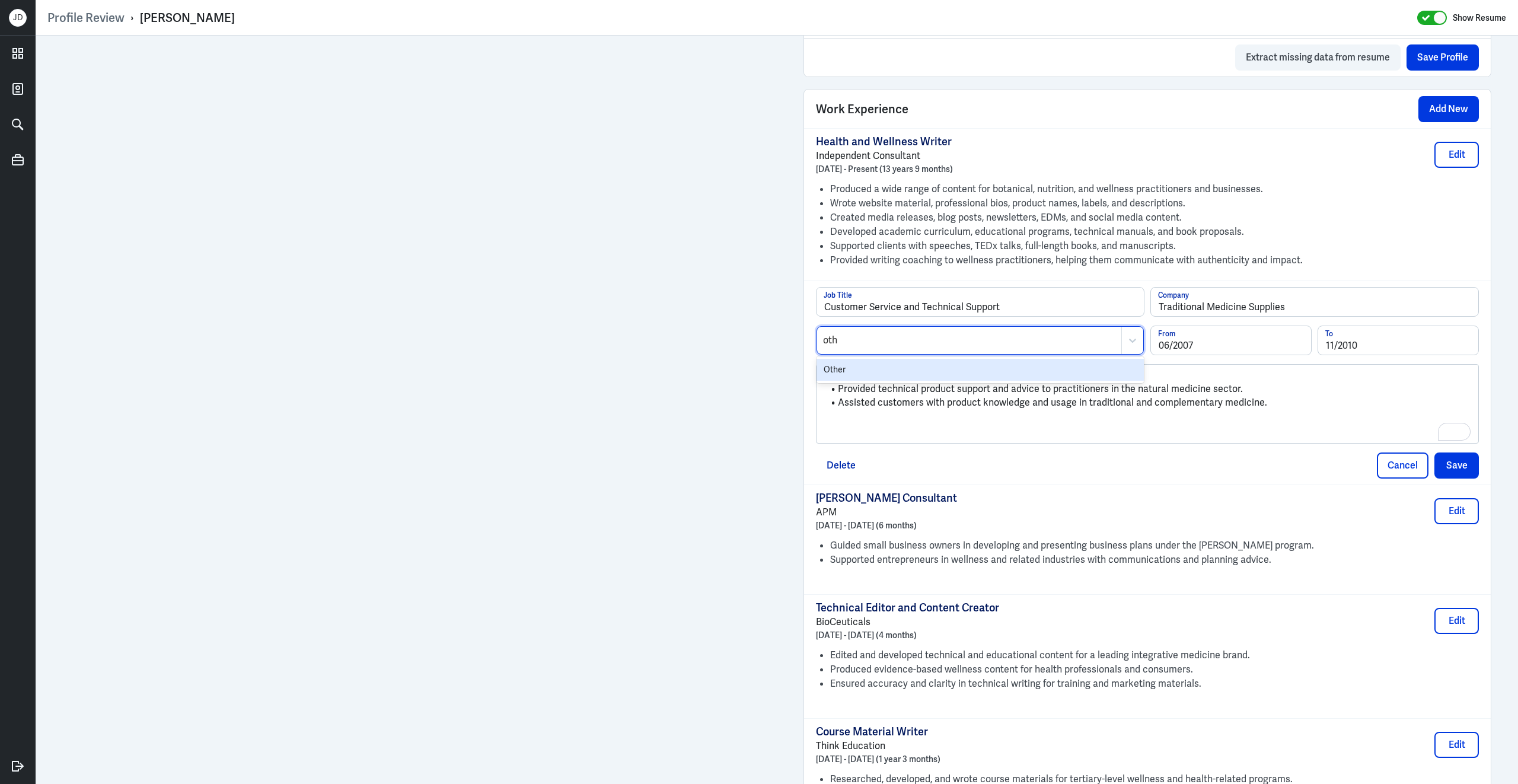
click at [855, 375] on div "Other" at bounding box center [980, 369] width 327 height 22
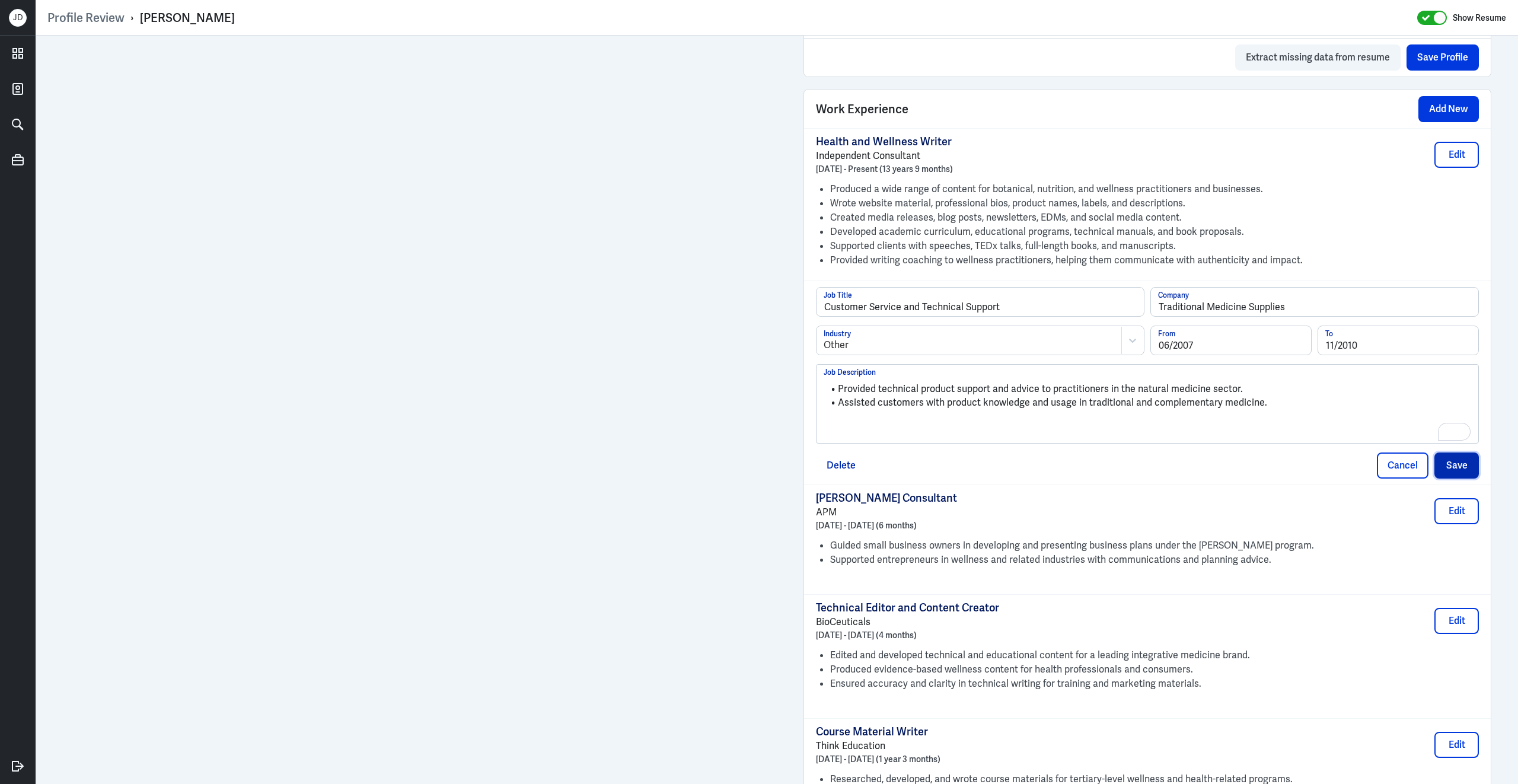
click at [1472, 478] on button "Save" at bounding box center [1457, 465] width 44 height 26
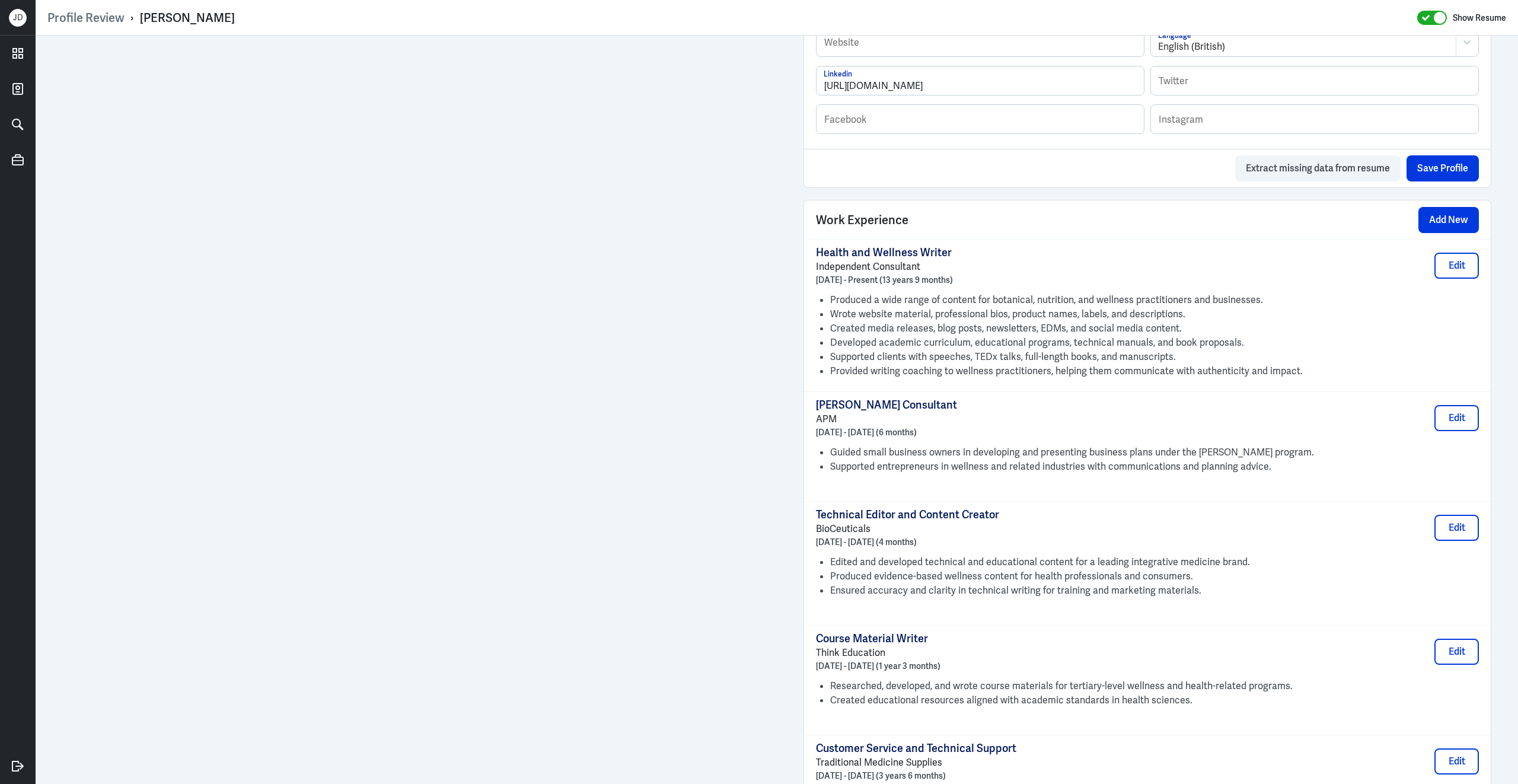
scroll to position [669, 0]
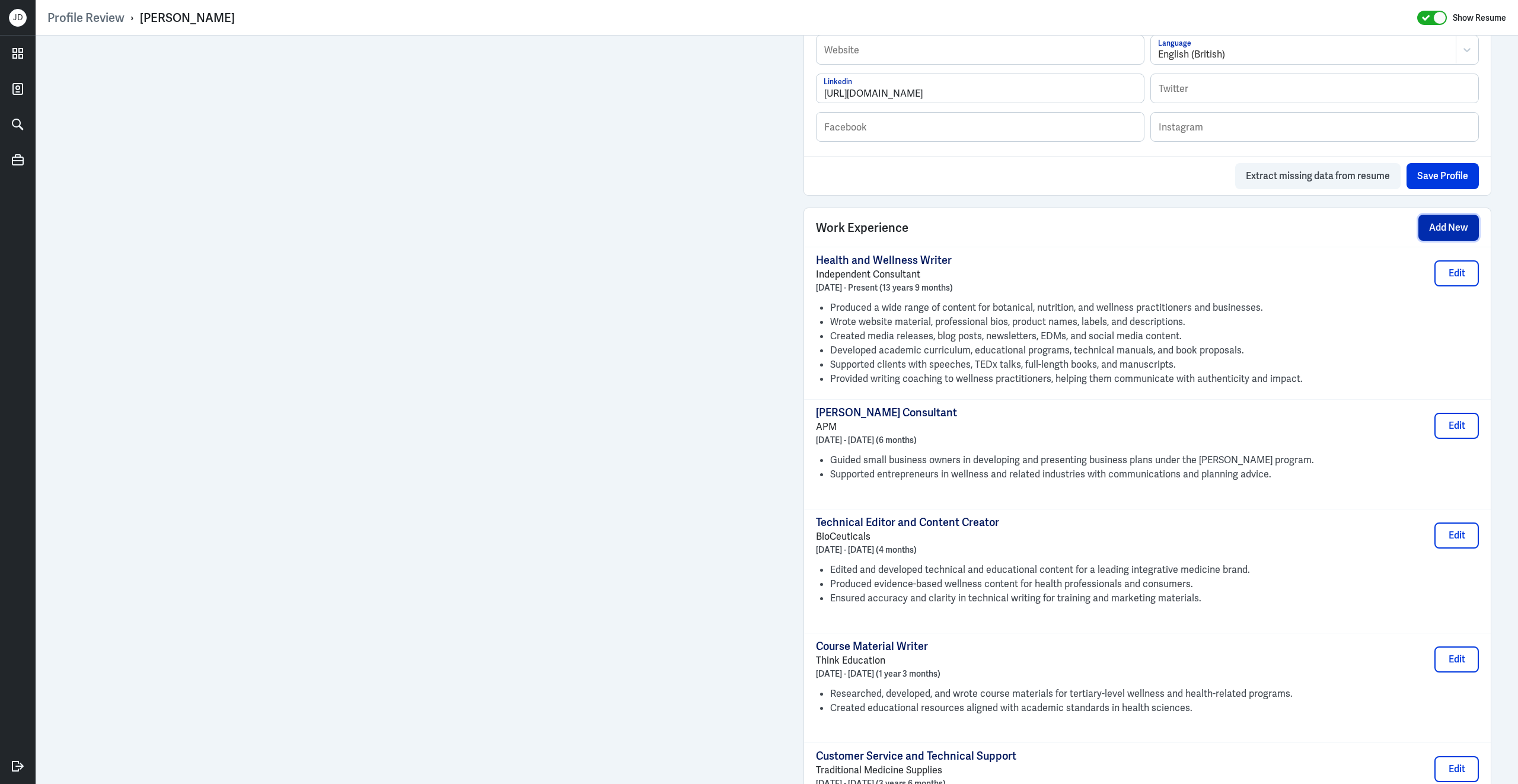
click at [1446, 235] on button "Add New" at bounding box center [1448, 227] width 60 height 26
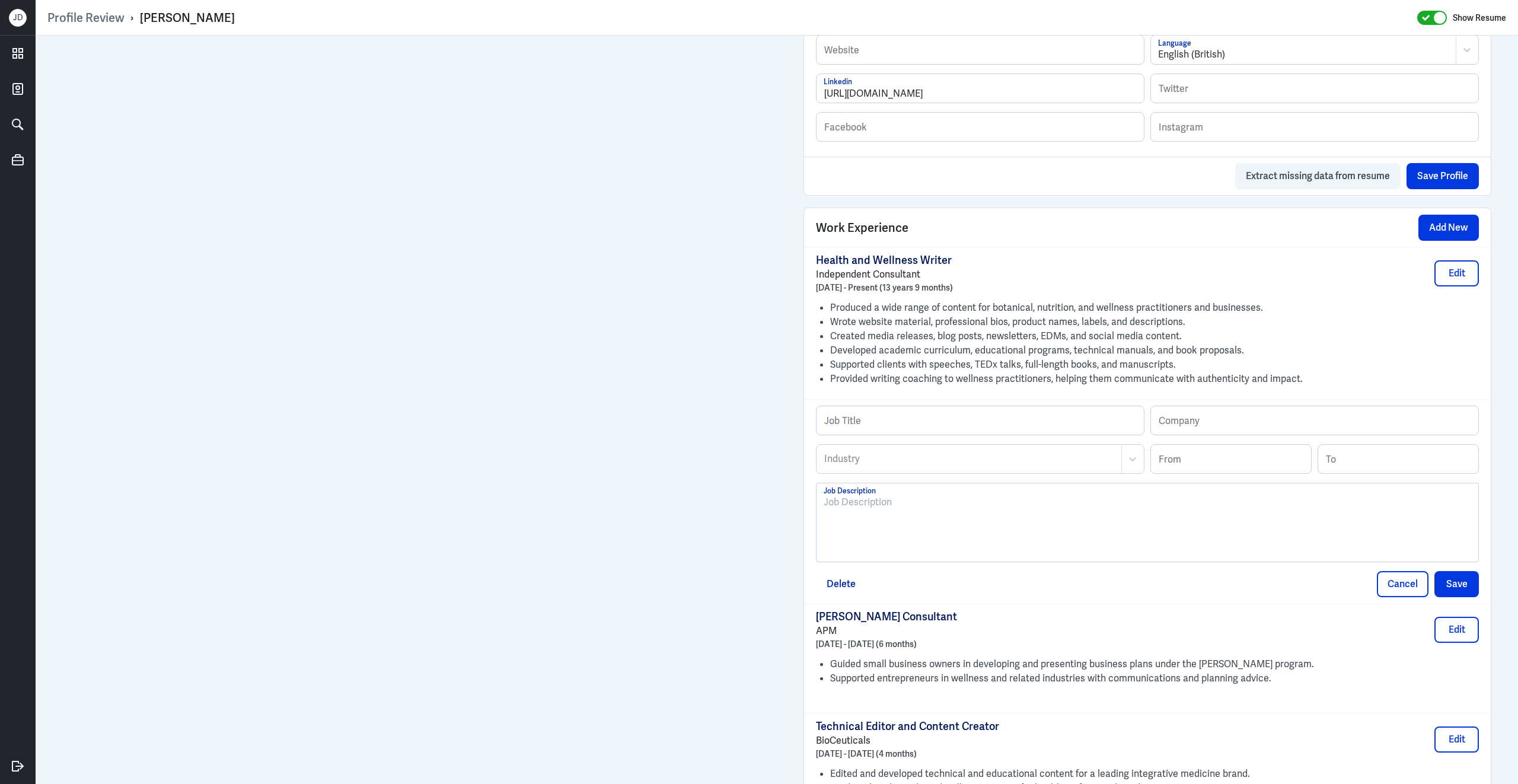
click at [878, 509] on p at bounding box center [1147, 502] width 648 height 14
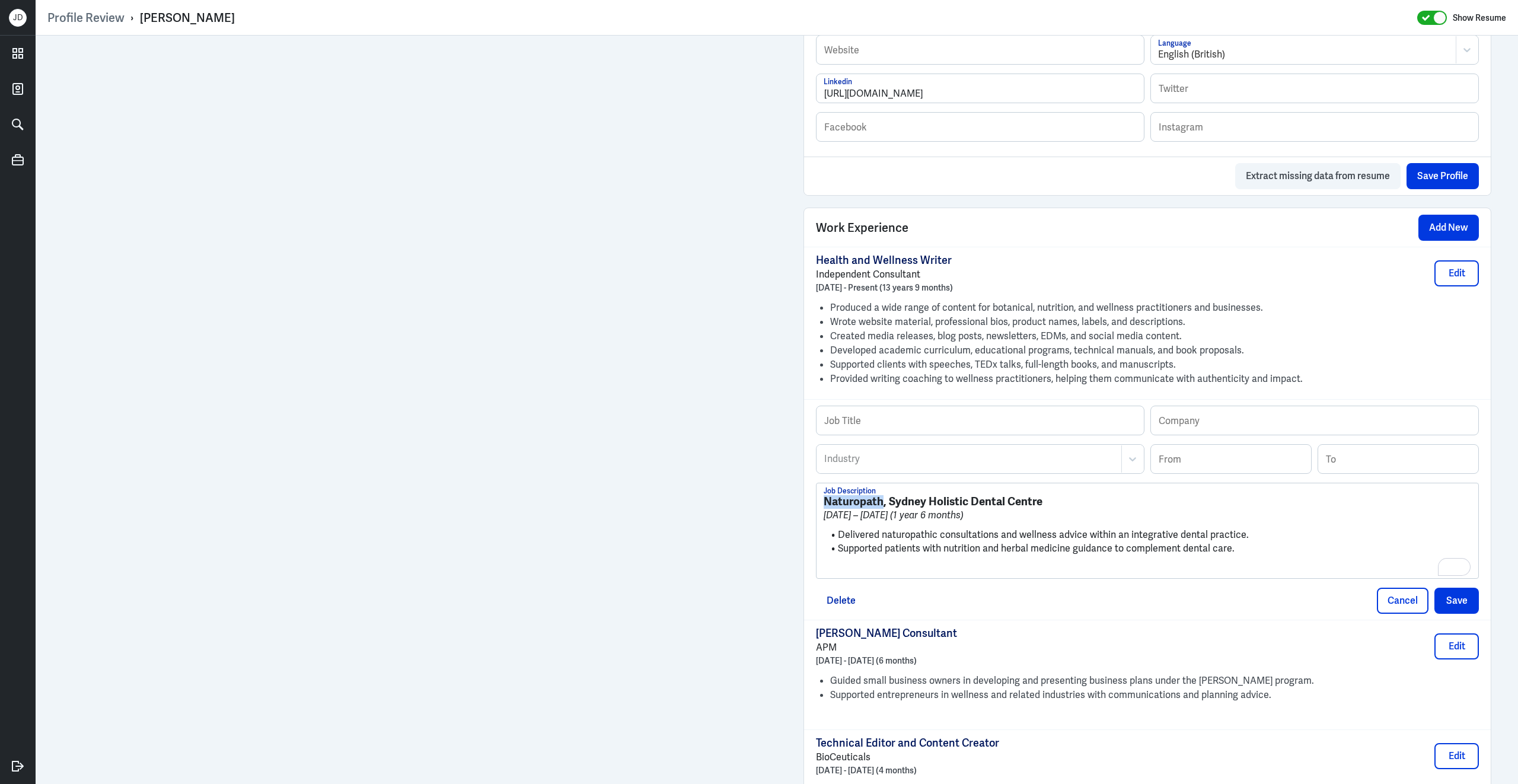
drag, startPoint x: 827, startPoint y: 508, endPoint x: 882, endPoint y: 512, distance: 55.1
click at [882, 509] on strong "Naturopath, Sydney Holistic Dental Centre" at bounding box center [932, 501] width 219 height 14
click at [908, 423] on input "text" at bounding box center [980, 420] width 327 height 28
paste input "Naturopath"
type input "Naturopath"
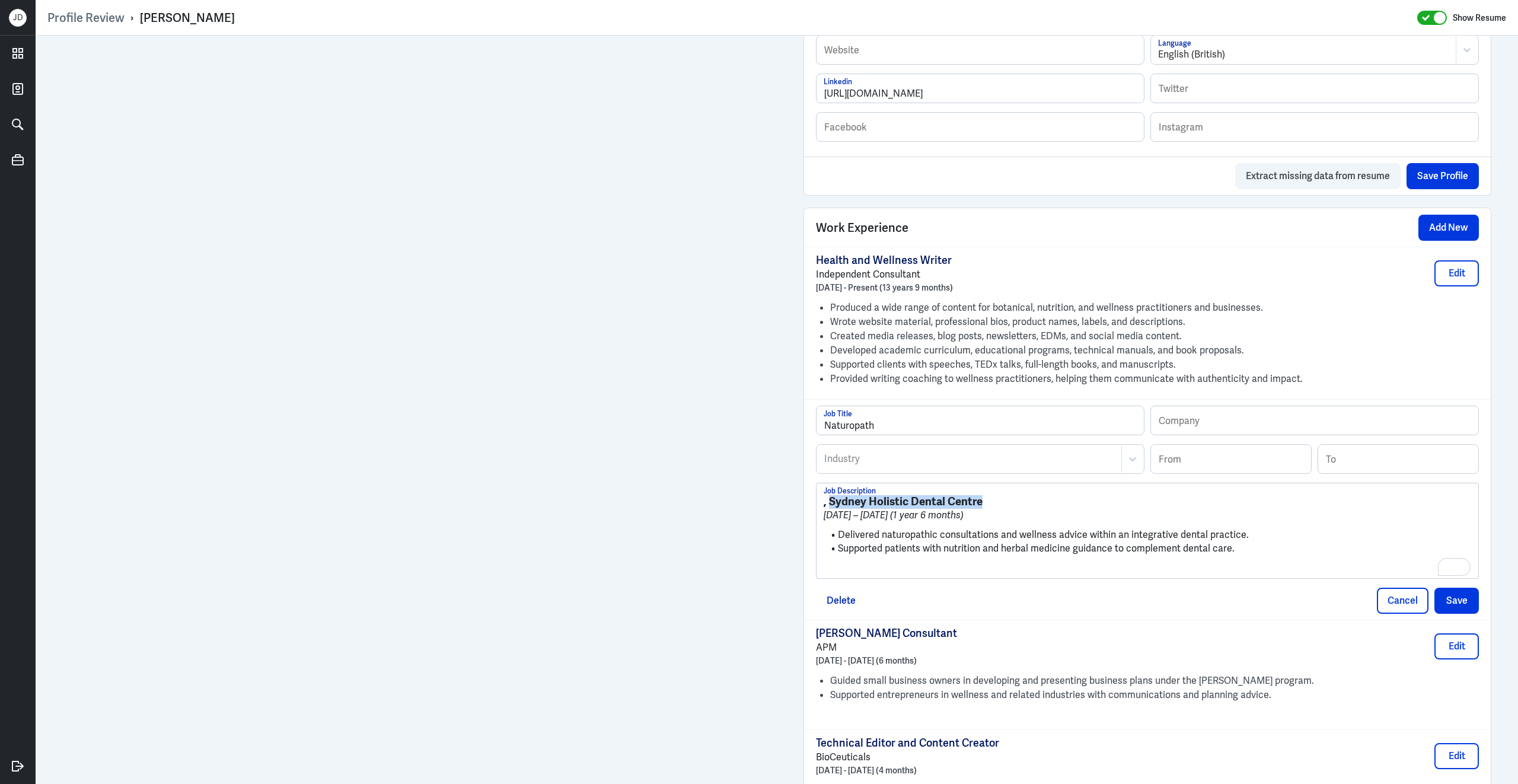
drag, startPoint x: 830, startPoint y: 512, endPoint x: 988, endPoint y: 509, distance: 158.0
click at [988, 508] on h3 ", Sydney Holistic Dental Centre" at bounding box center [1147, 501] width 648 height 13
click at [1226, 427] on input "text" at bounding box center [1315, 420] width 327 height 28
paste input "Sydney Holistic Dental Centre"
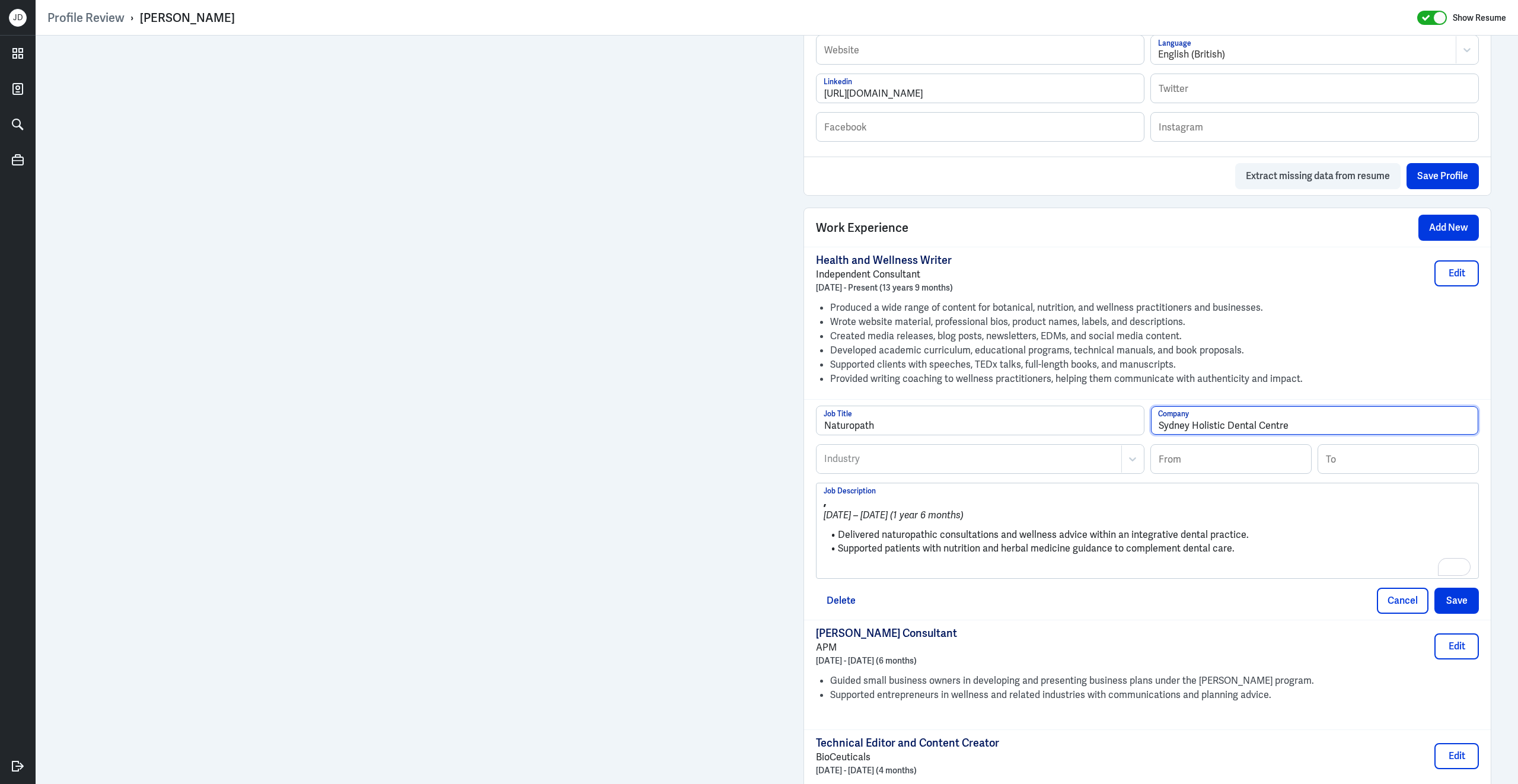
type input "Sydney Holistic Dental Centre"
click at [1181, 472] on input at bounding box center [1231, 458] width 160 height 28
type input "01/2006"
click at [1355, 473] on input at bounding box center [1398, 458] width 160 height 28
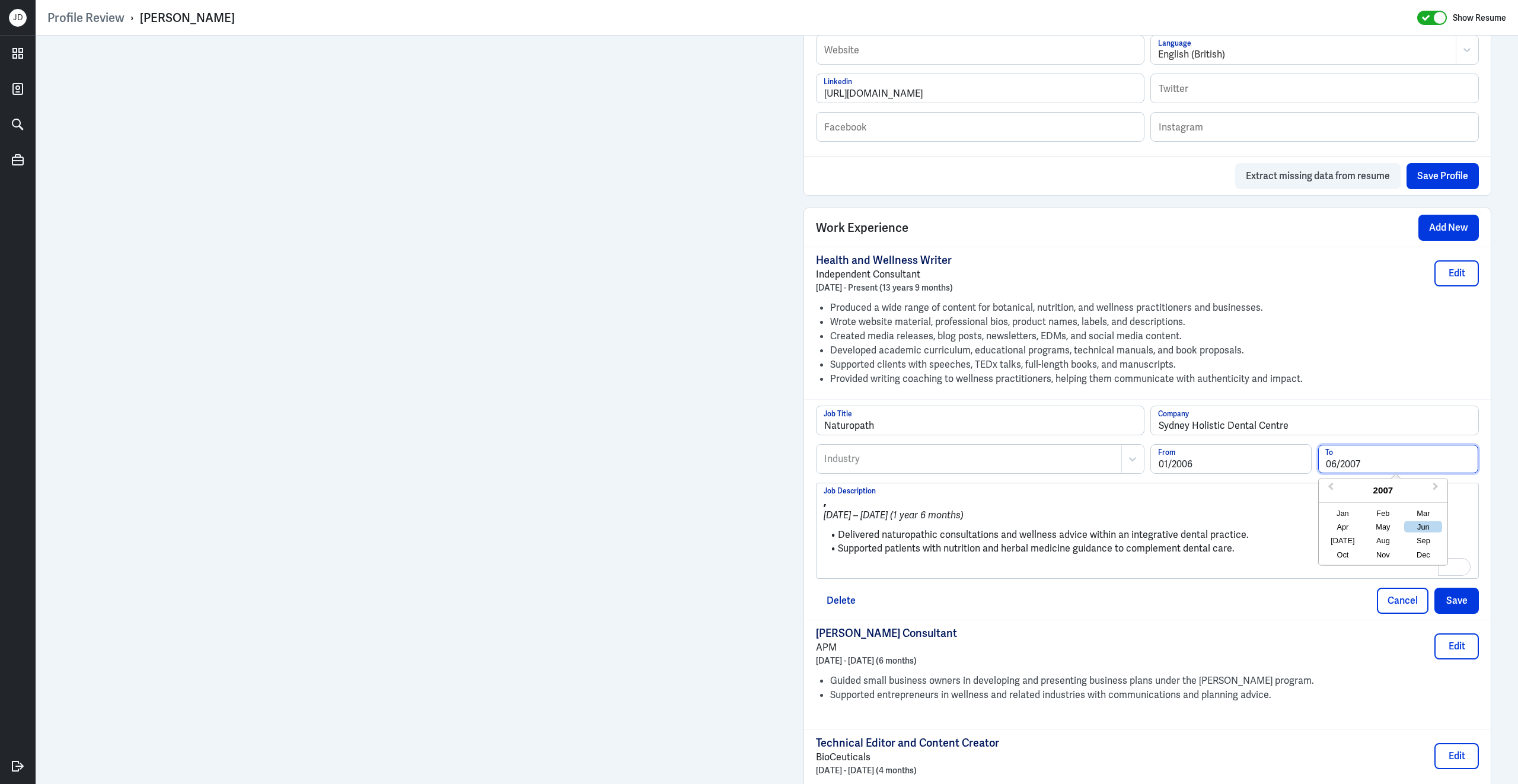
type input "06/2007"
drag, startPoint x: 839, startPoint y: 543, endPoint x: 814, endPoint y: 501, distance: 48.9
click at [814, 501] on div "Naturopath Job Title Sydney Holistic Dental Centre Company Industry Industry 01…" at bounding box center [1147, 509] width 686 height 220
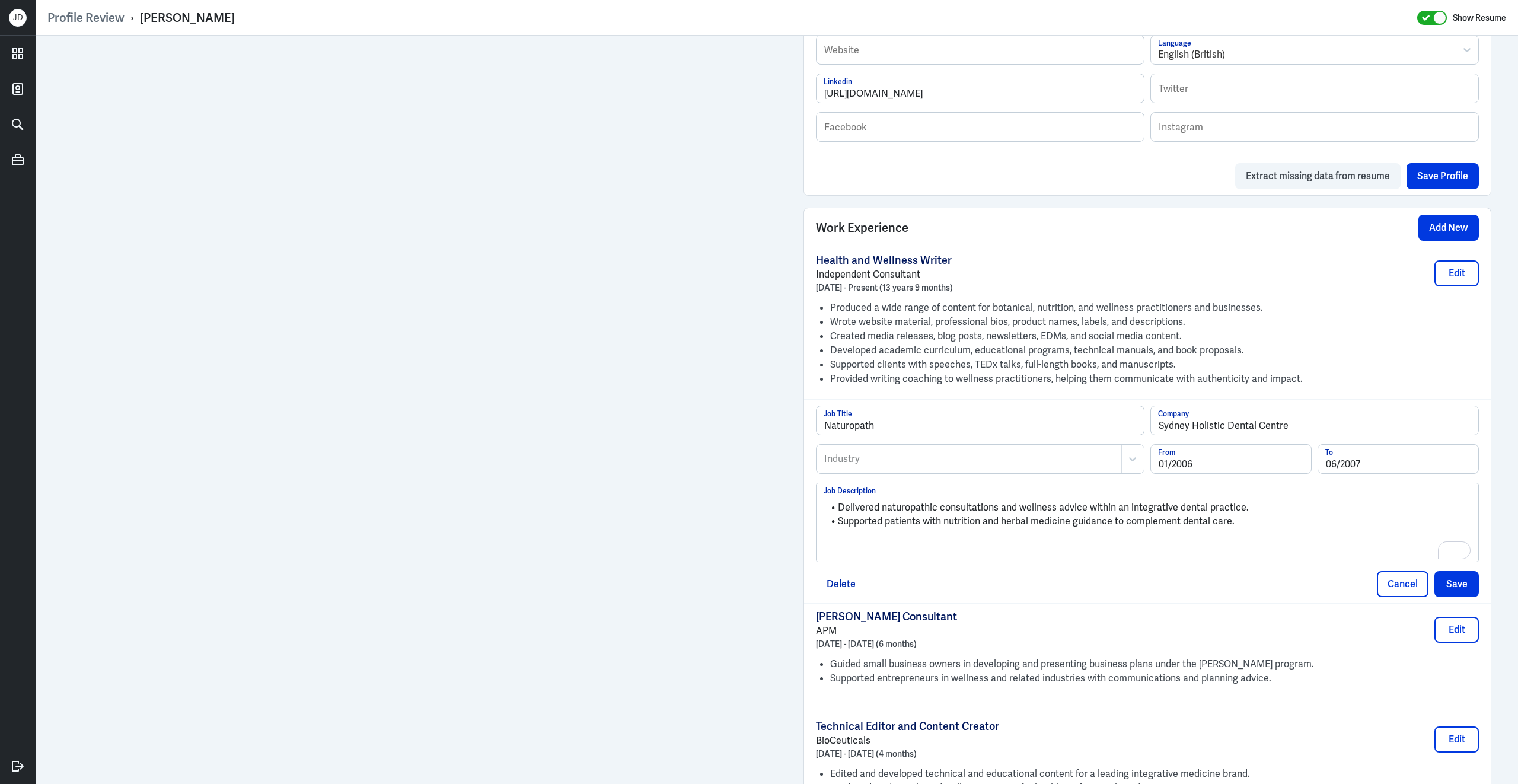
click at [872, 466] on div at bounding box center [969, 459] width 292 height 14
type input "d"
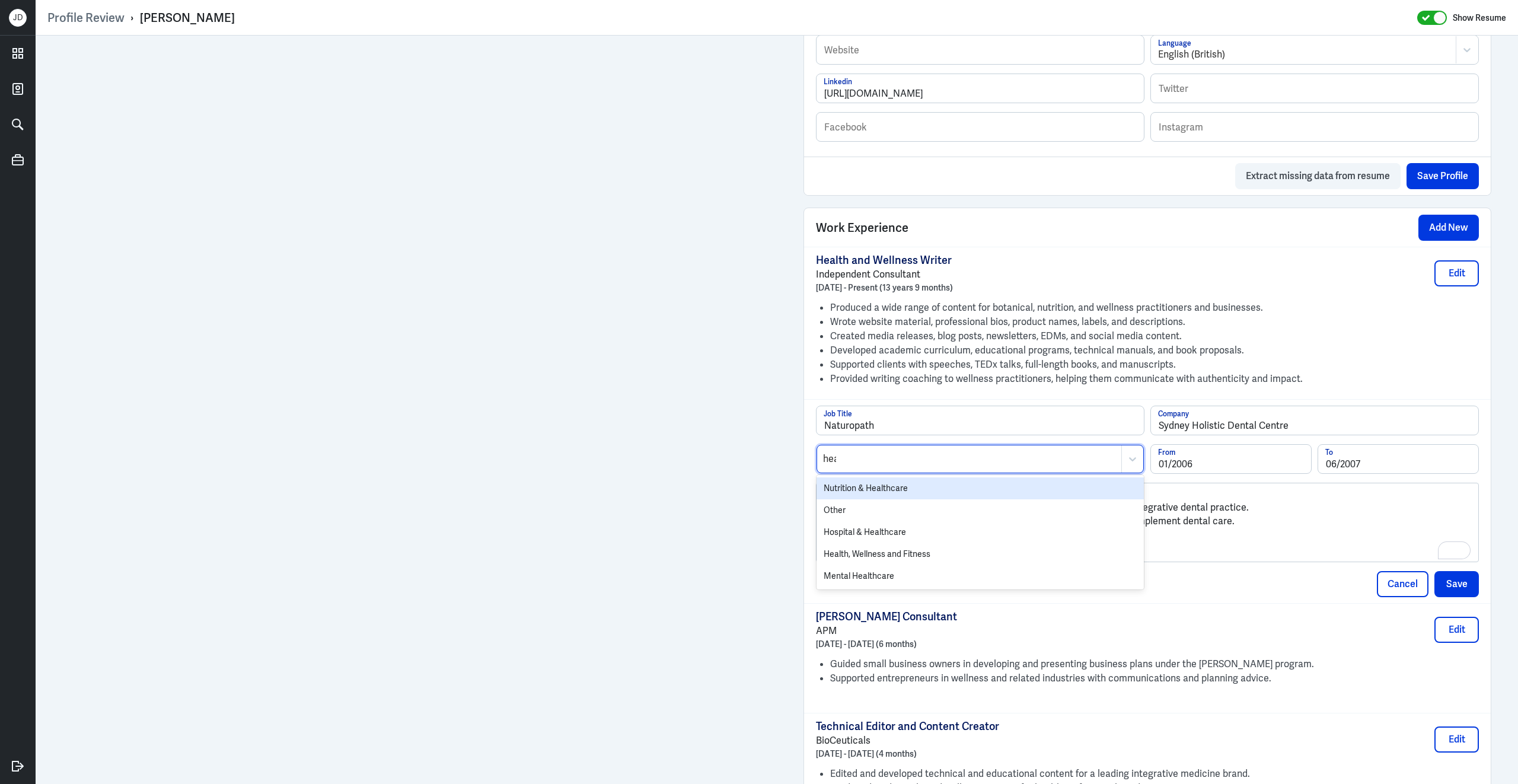
type input "heal"
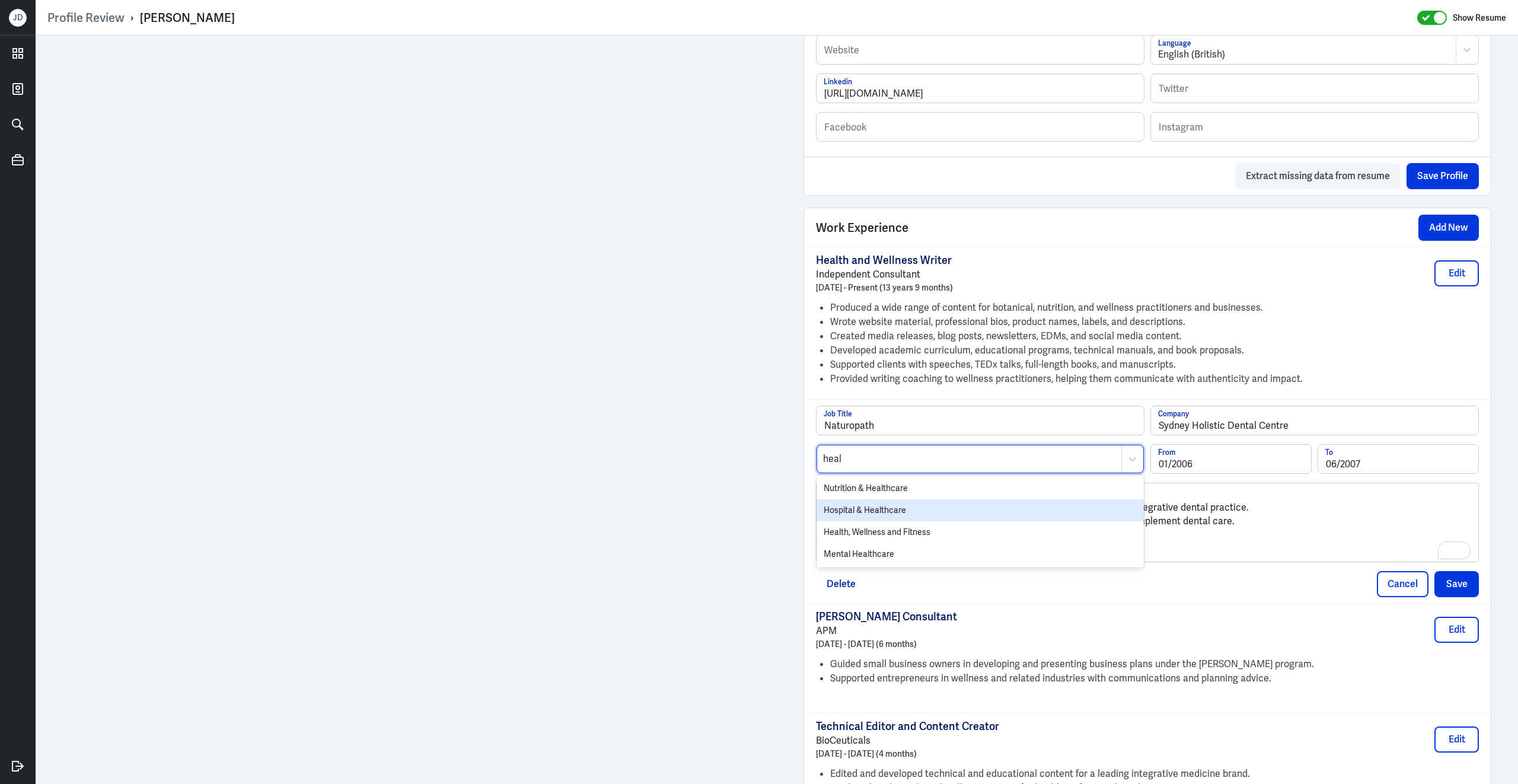
click at [868, 517] on div "Hospital & Healthcare" at bounding box center [980, 510] width 327 height 22
click at [1452, 595] on button "Save" at bounding box center [1457, 584] width 44 height 26
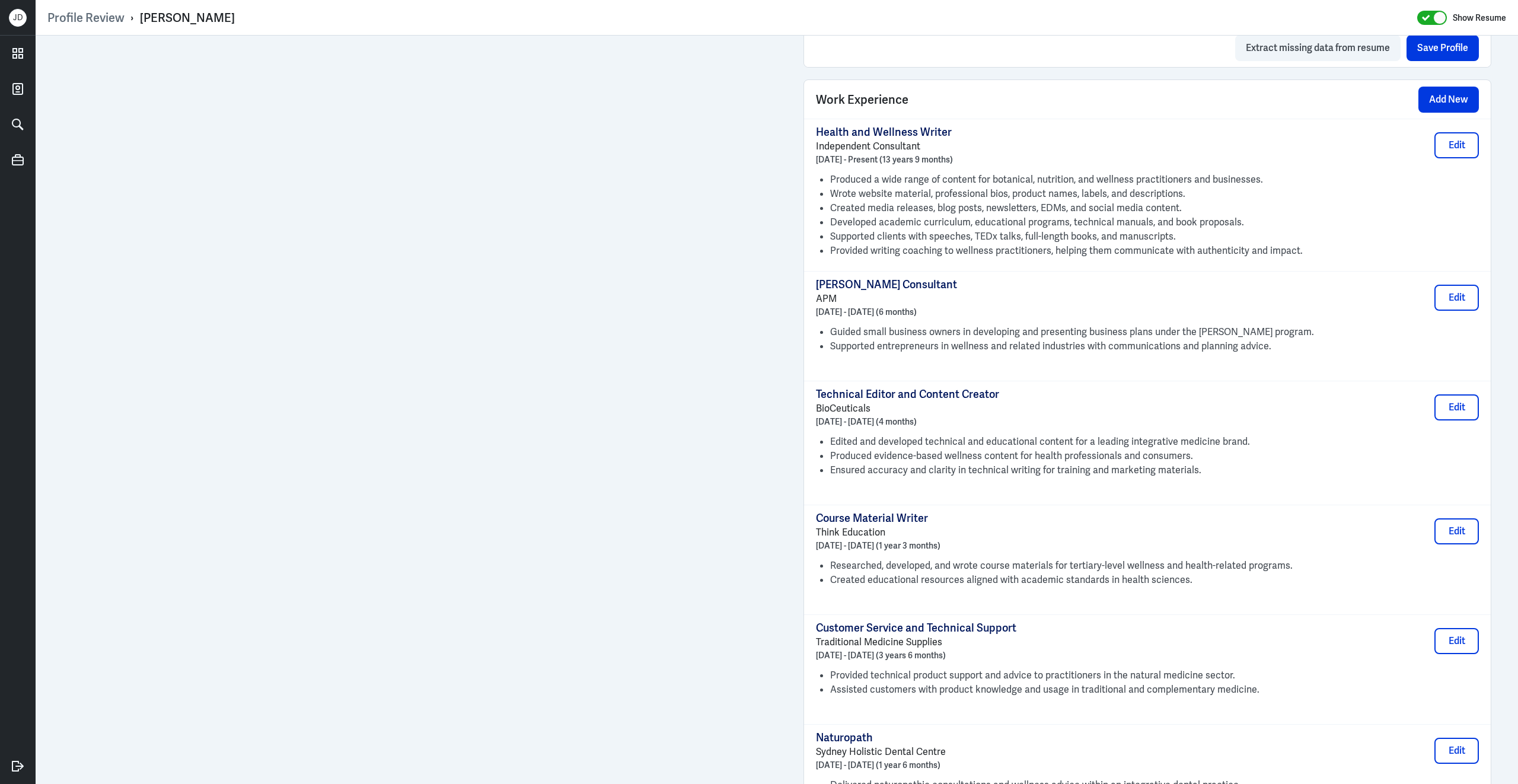
scroll to position [798, 0]
click at [1449, 112] on button "Add New" at bounding box center [1448, 99] width 60 height 26
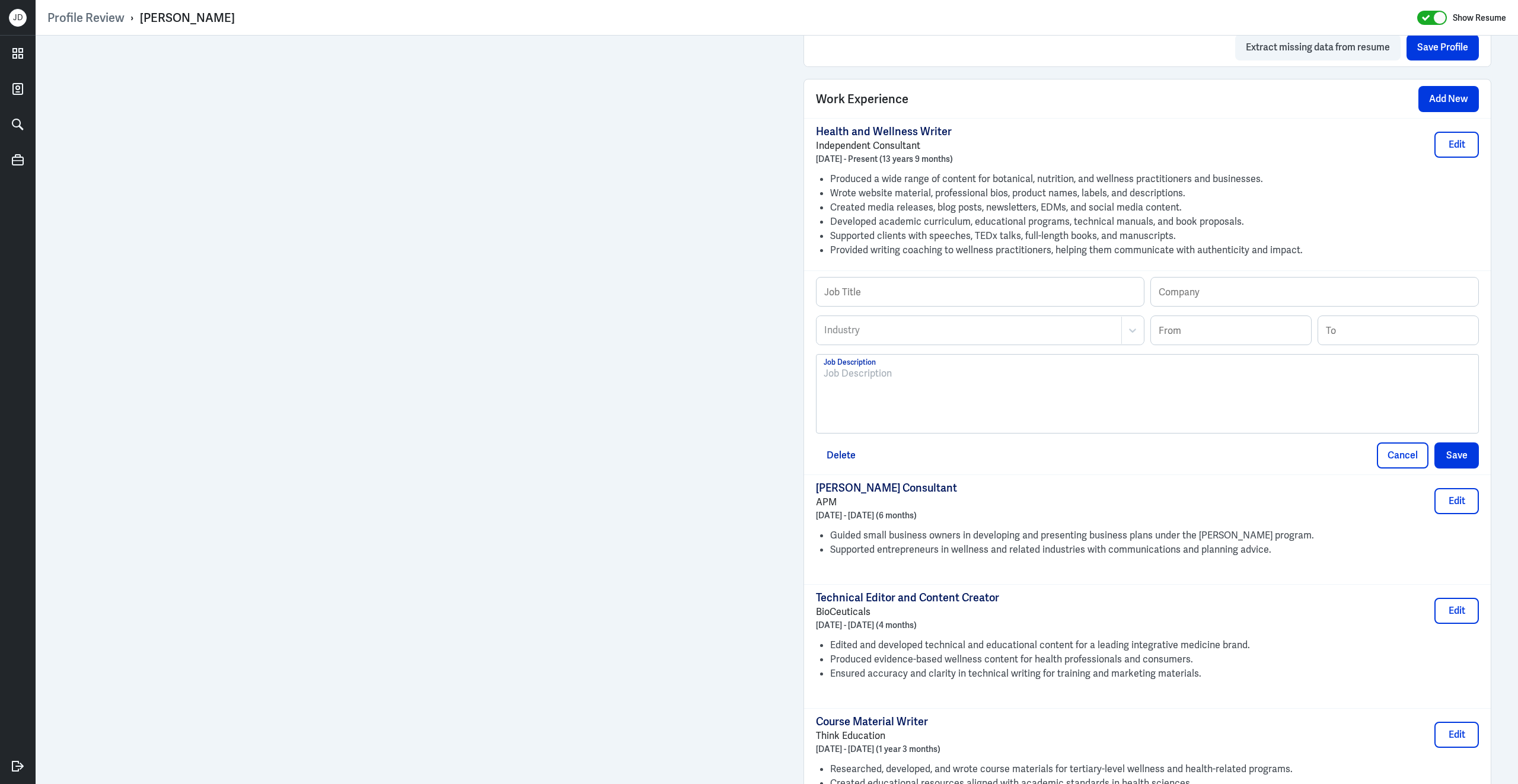
click at [1013, 415] on div at bounding box center [1147, 398] width 648 height 64
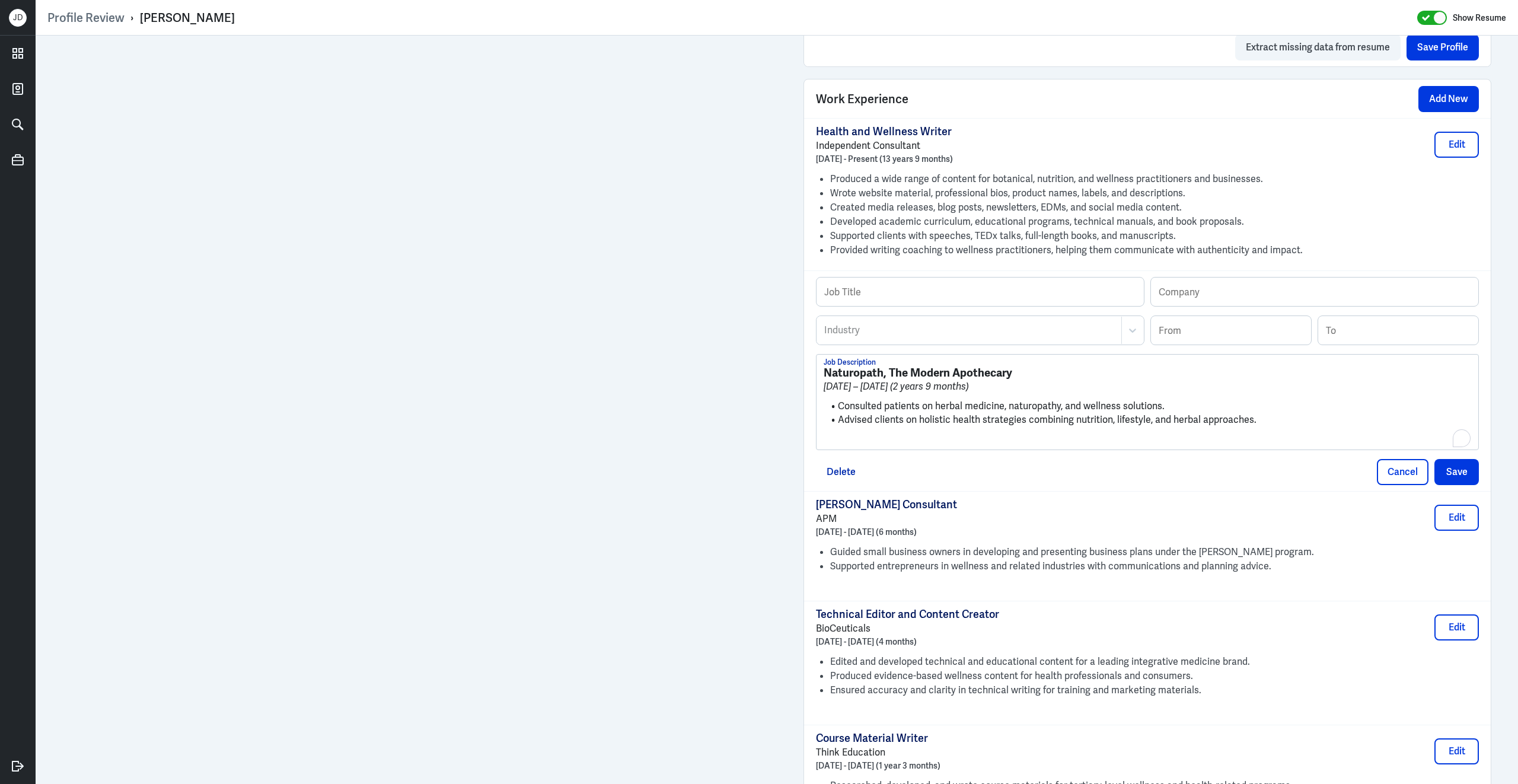
scroll to position [0, 0]
drag, startPoint x: 823, startPoint y: 384, endPoint x: 884, endPoint y: 382, distance: 61.0
click at [884, 380] on strong "Naturopath, The Modern Apothecary" at bounding box center [917, 372] width 188 height 14
click at [896, 296] on input "text" at bounding box center [980, 291] width 327 height 28
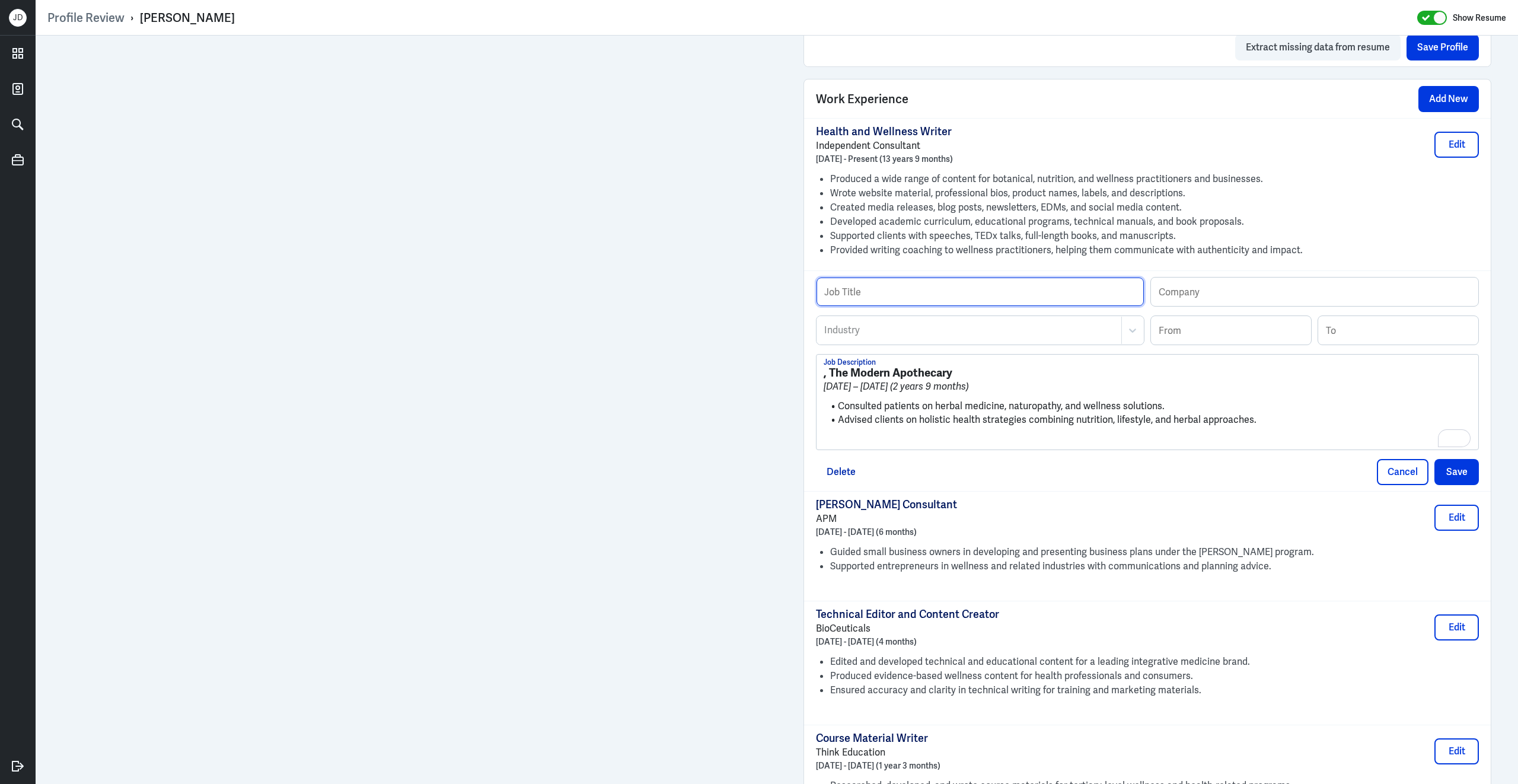
paste input "Naturopath"
type input "Naturopath"
drag, startPoint x: 828, startPoint y: 381, endPoint x: 971, endPoint y: 372, distance: 143.3
click at [971, 374] on div ", The Modern Apothecary [DATE] – [DATE] (2 years 9 months) Consulted patients o…" at bounding box center [1147, 401] width 662 height 94
click at [908, 380] on strong ", The Modern Apothecary" at bounding box center [887, 372] width 129 height 14
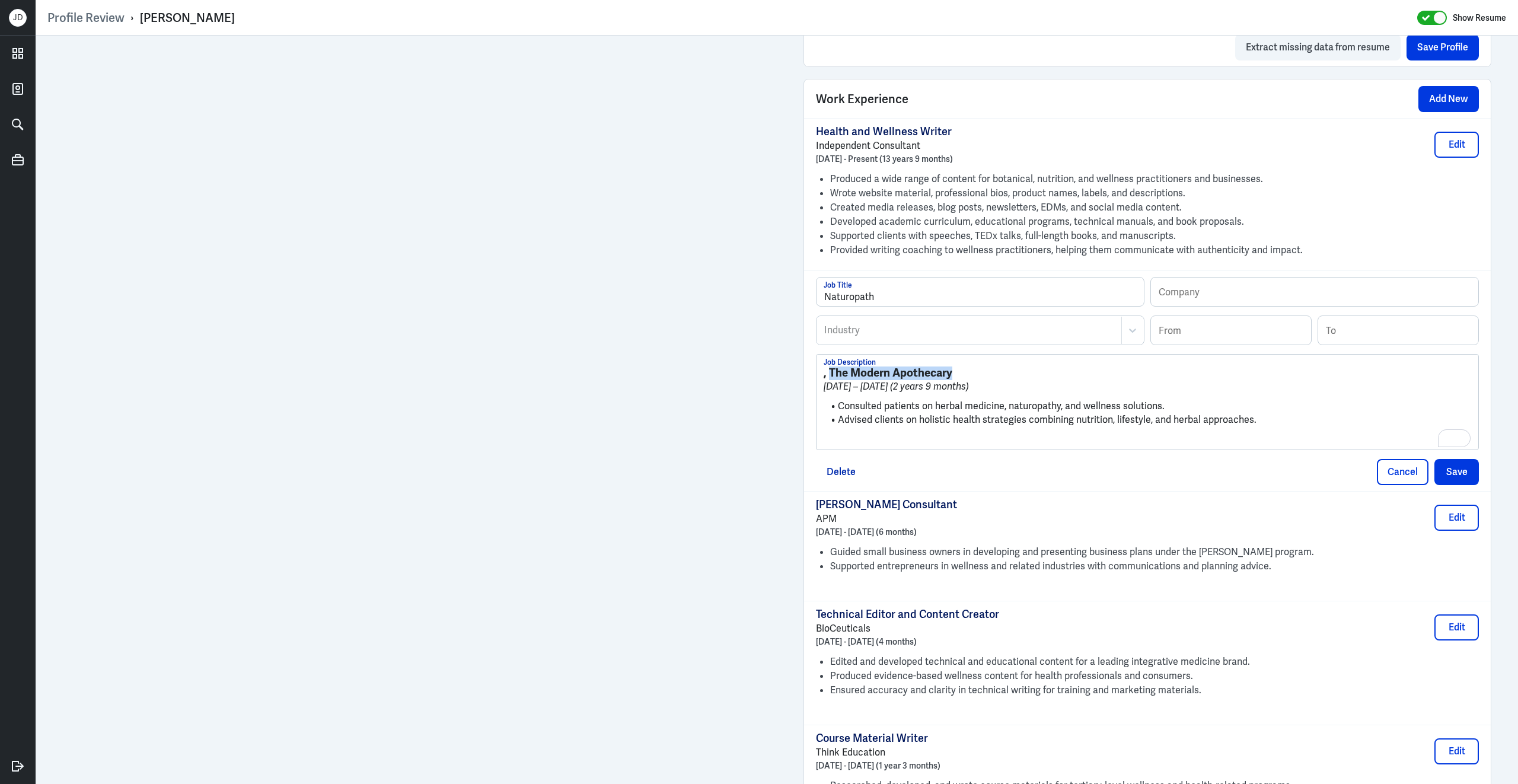
drag, startPoint x: 829, startPoint y: 380, endPoint x: 955, endPoint y: 380, distance: 126.0
click at [955, 380] on h3 ", The Modern Apothecary" at bounding box center [1147, 372] width 648 height 13
click at [1234, 294] on input "text" at bounding box center [1315, 291] width 327 height 28
paste input "The Modern Apothecary"
type input "The Modern Apothecary"
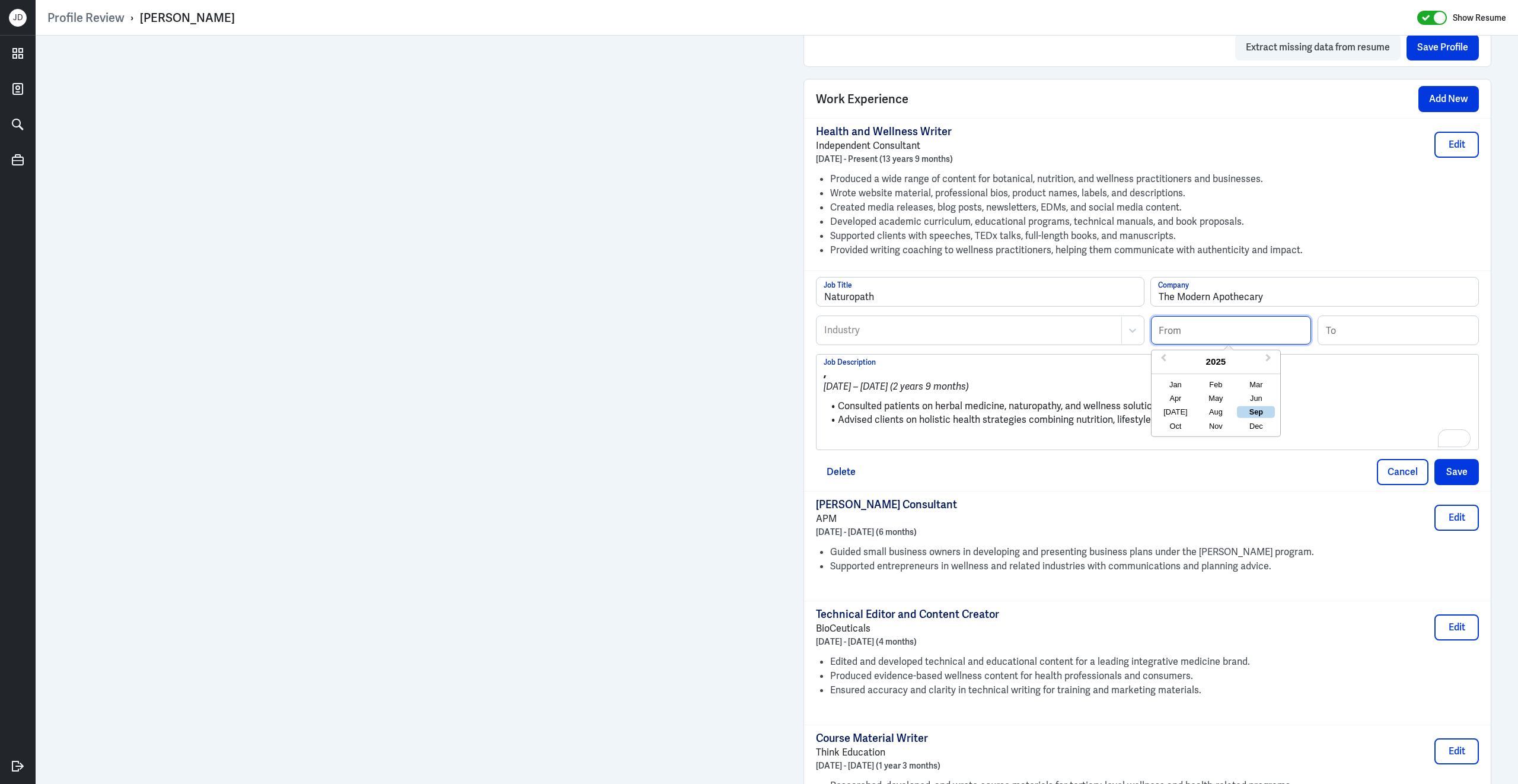
click at [1193, 341] on input at bounding box center [1231, 329] width 160 height 28
type input "10/2004"
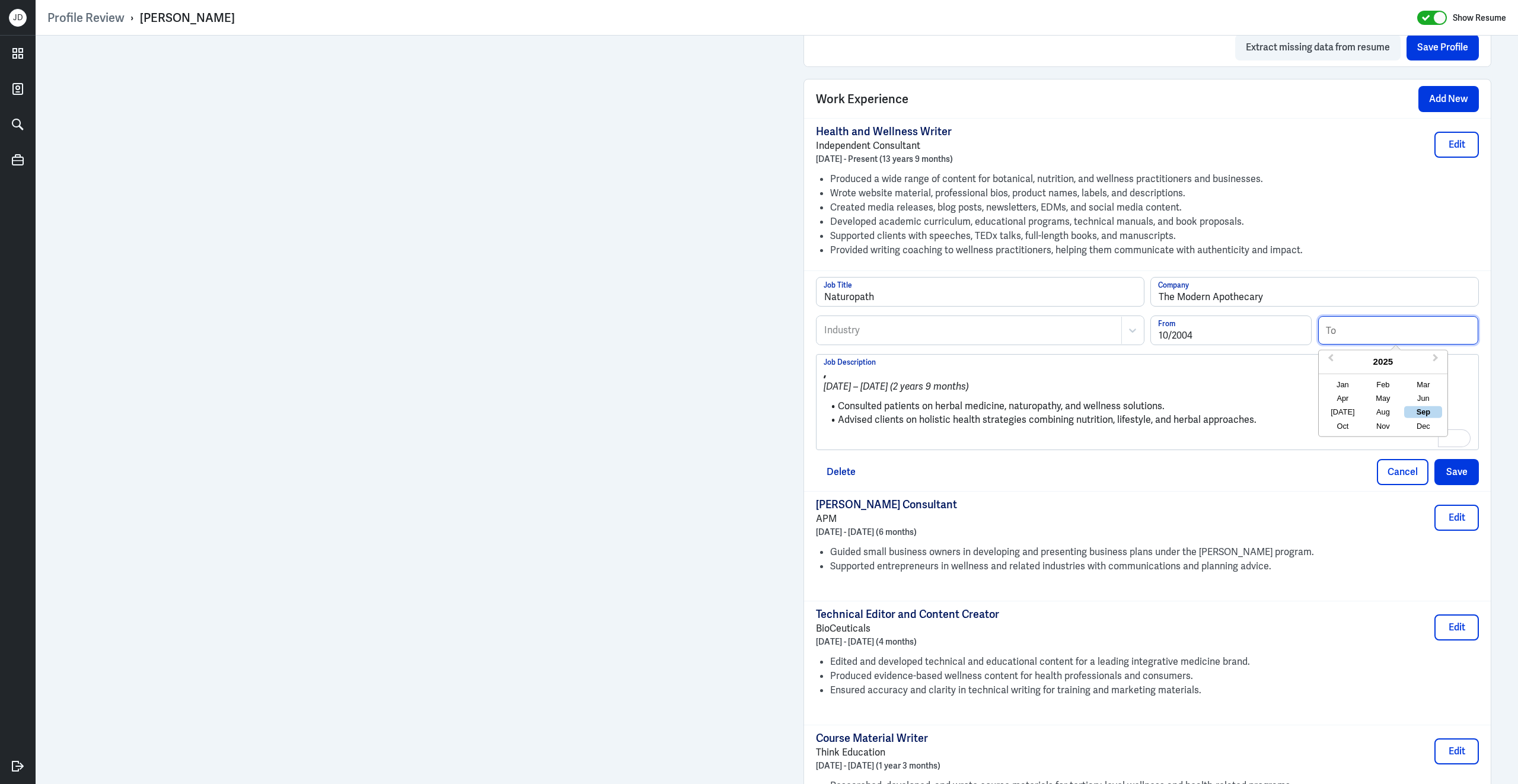
click at [1352, 337] on input at bounding box center [1398, 329] width 160 height 28
type input "06/2007"
drag, startPoint x: 841, startPoint y: 415, endPoint x: 800, endPoint y: 362, distance: 67.0
click at [800, 362] on div "Admin Settings Update Resume Save Profile User Requested Private Set Resume to …" at bounding box center [1148, 221] width 712 height 1966
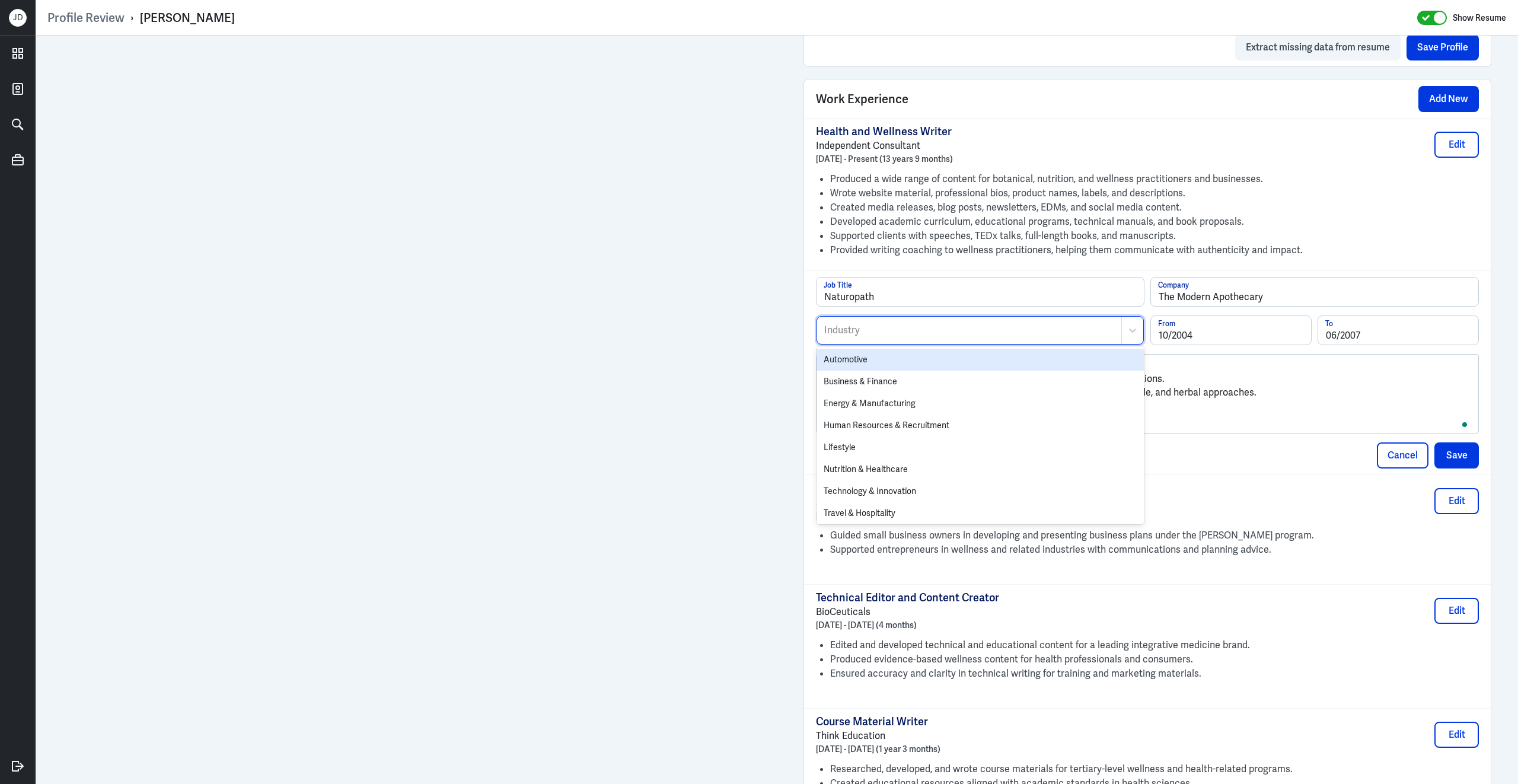
click at [909, 326] on div "Industry" at bounding box center [969, 330] width 304 height 27
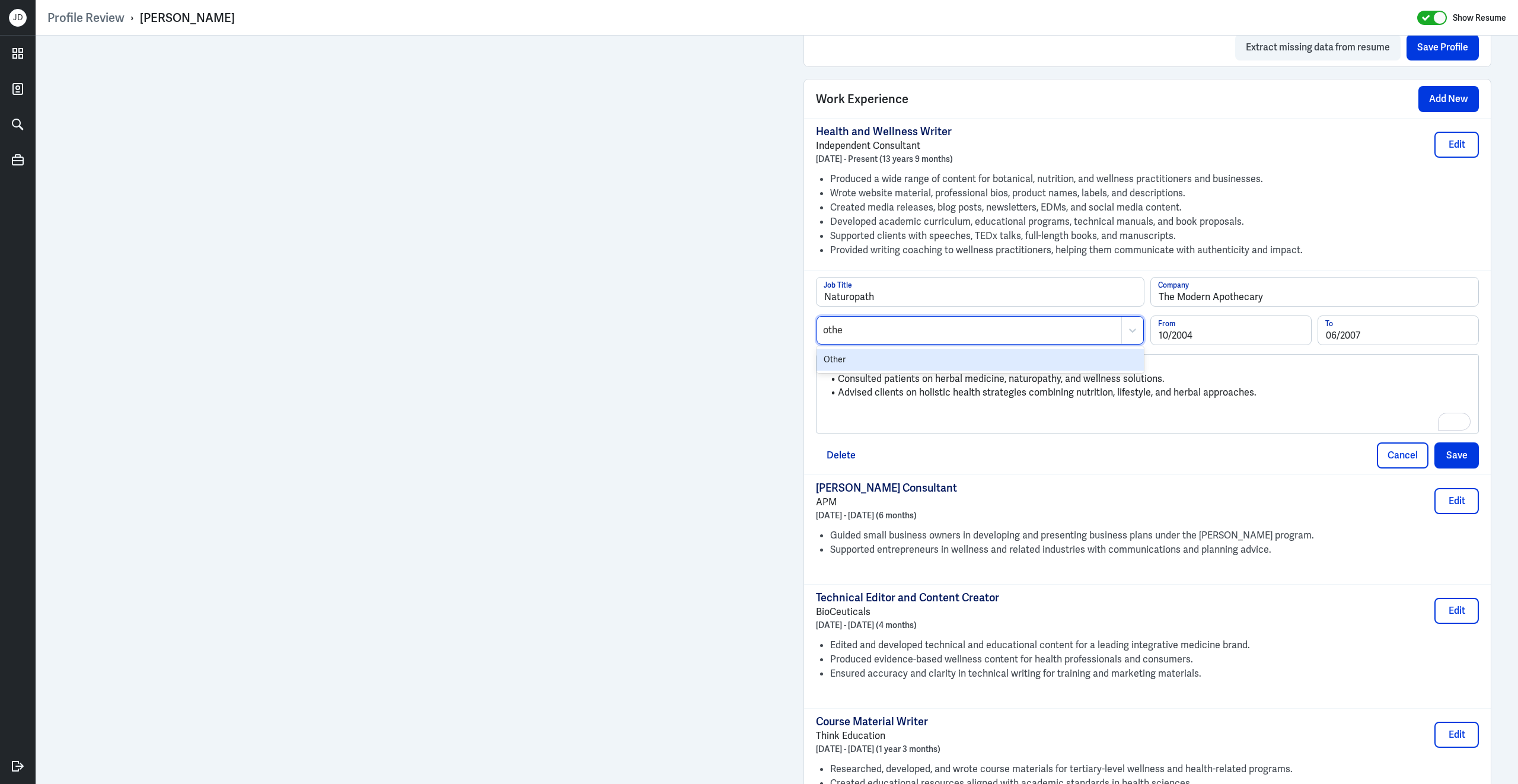
type input "other"
click at [922, 370] on div "Other" at bounding box center [980, 360] width 327 height 22
click at [1462, 459] on button "Save" at bounding box center [1457, 455] width 44 height 26
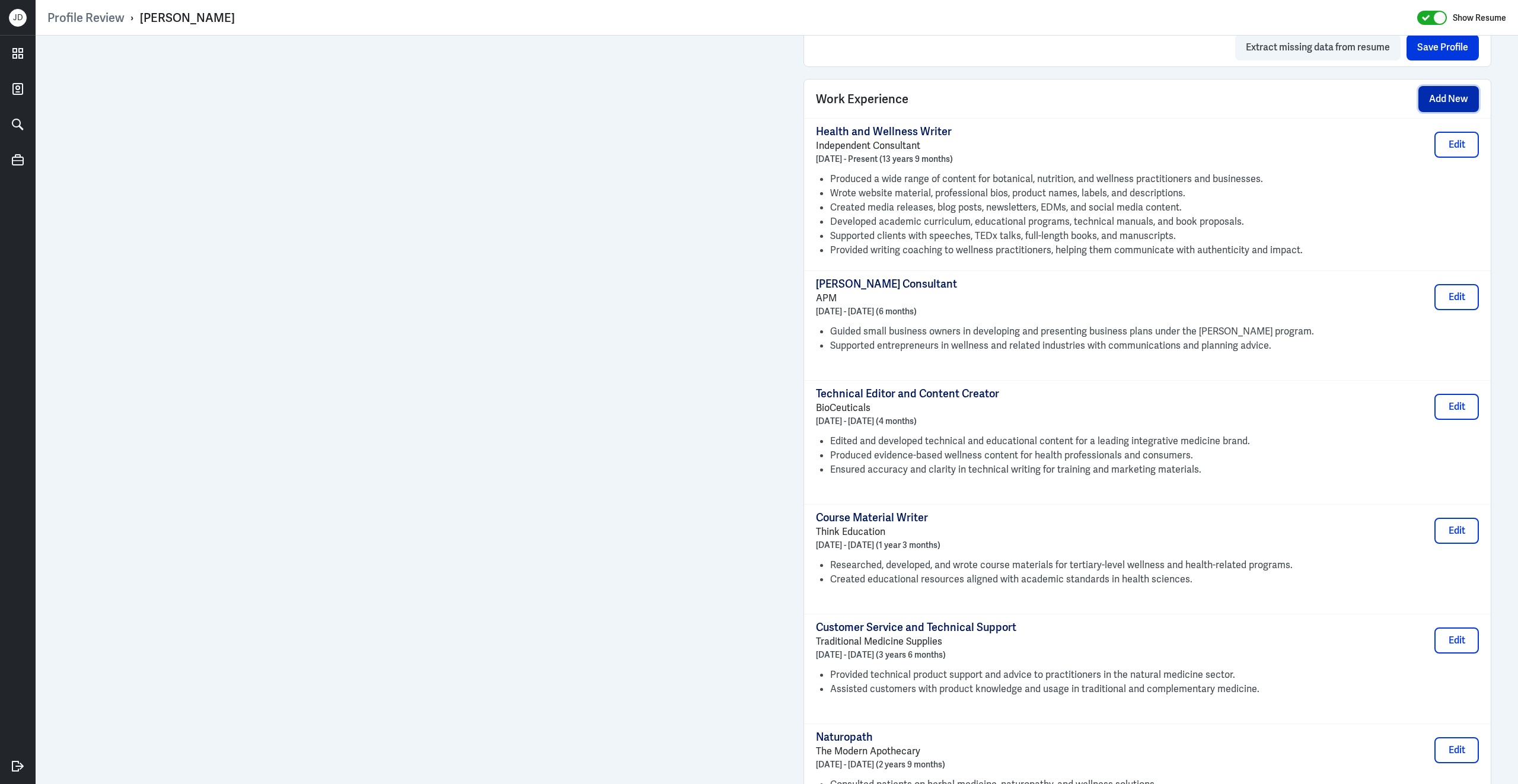
click at [1447, 106] on button "Add New" at bounding box center [1448, 99] width 60 height 26
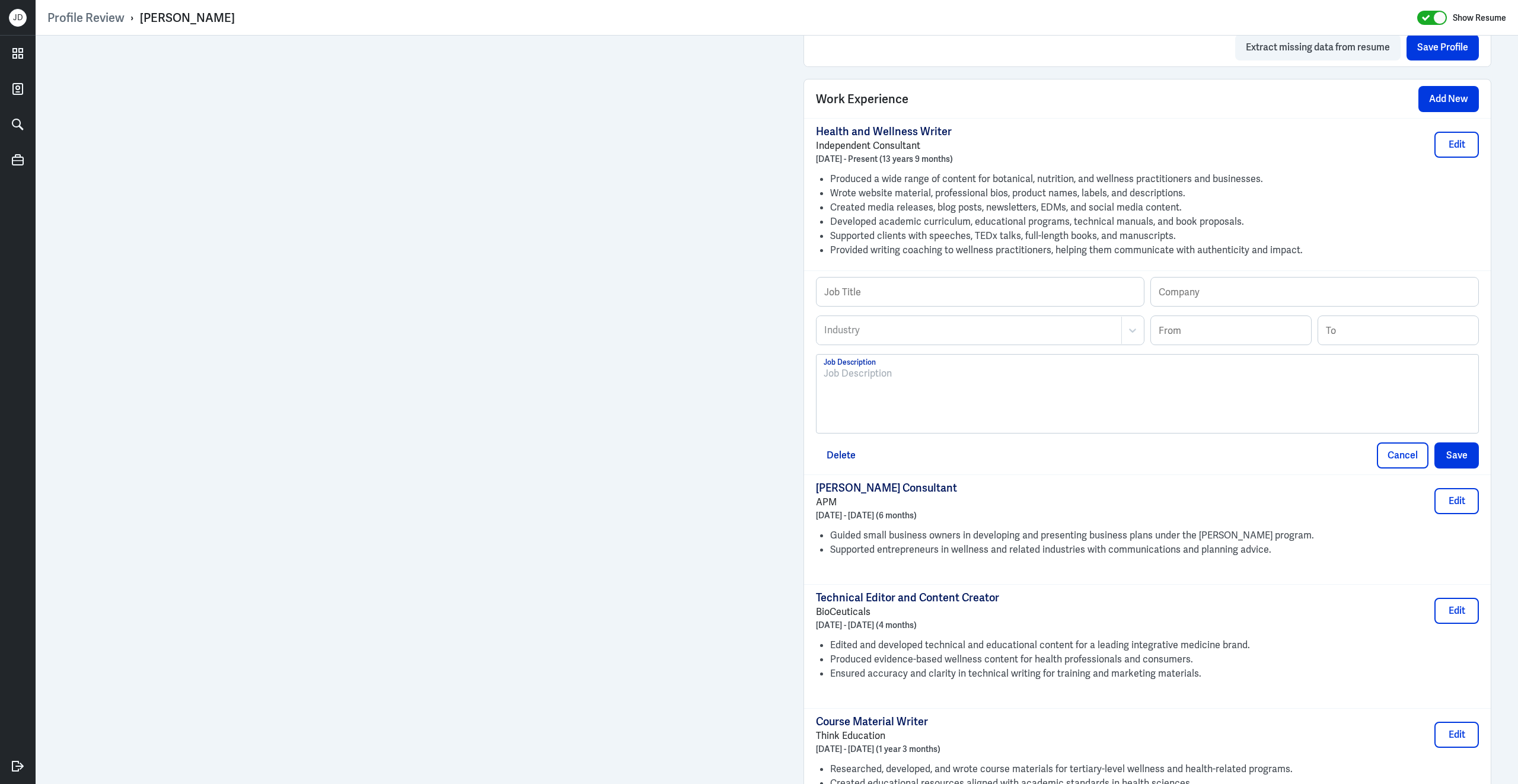
click at [1019, 421] on div at bounding box center [1147, 398] width 648 height 64
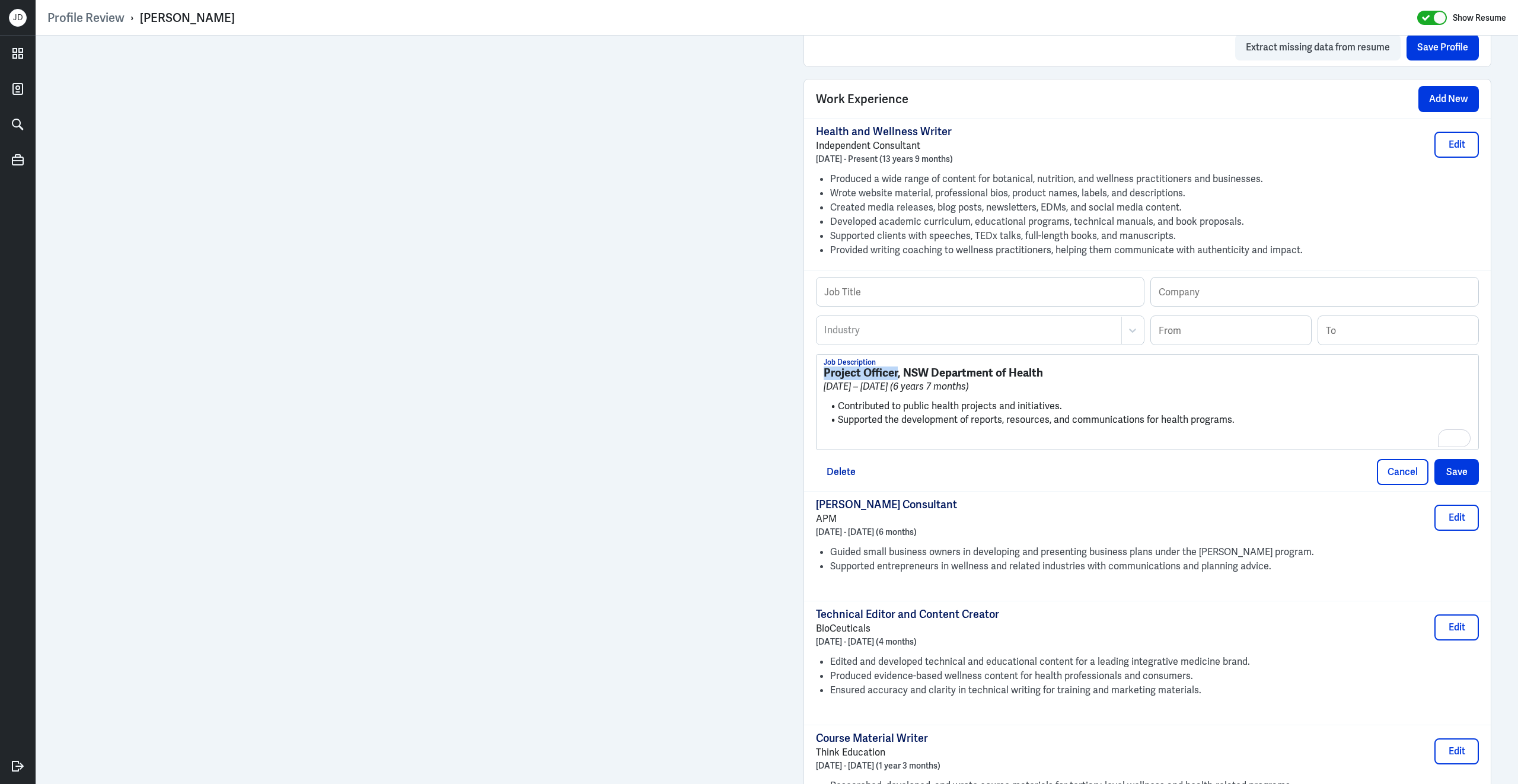
drag, startPoint x: 823, startPoint y: 382, endPoint x: 898, endPoint y: 382, distance: 75.0
click at [898, 380] on strong "Project Officer, NSW Department of Health" at bounding box center [933, 372] width 220 height 14
click at [925, 299] on input "text" at bounding box center [980, 291] width 327 height 28
paste input "Project Officer"
type input "Project Officer"
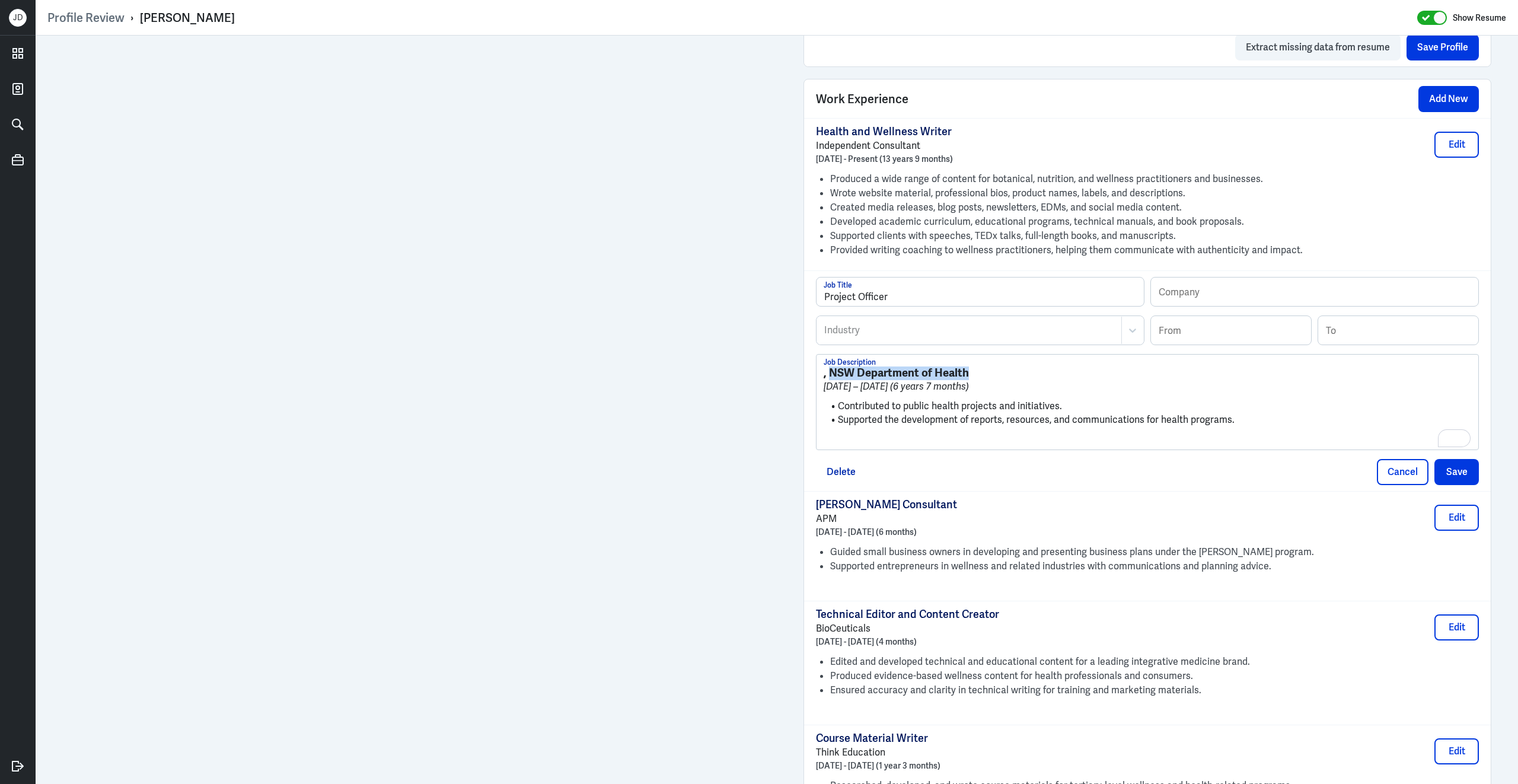
drag, startPoint x: 831, startPoint y: 379, endPoint x: 973, endPoint y: 380, distance: 142.0
click at [973, 380] on h3 ", NSW Department of Health" at bounding box center [1147, 372] width 648 height 13
click at [1275, 288] on input "text" at bounding box center [1315, 291] width 327 height 28
paste input "NSW Department of Health"
type input "NSW Department of Health"
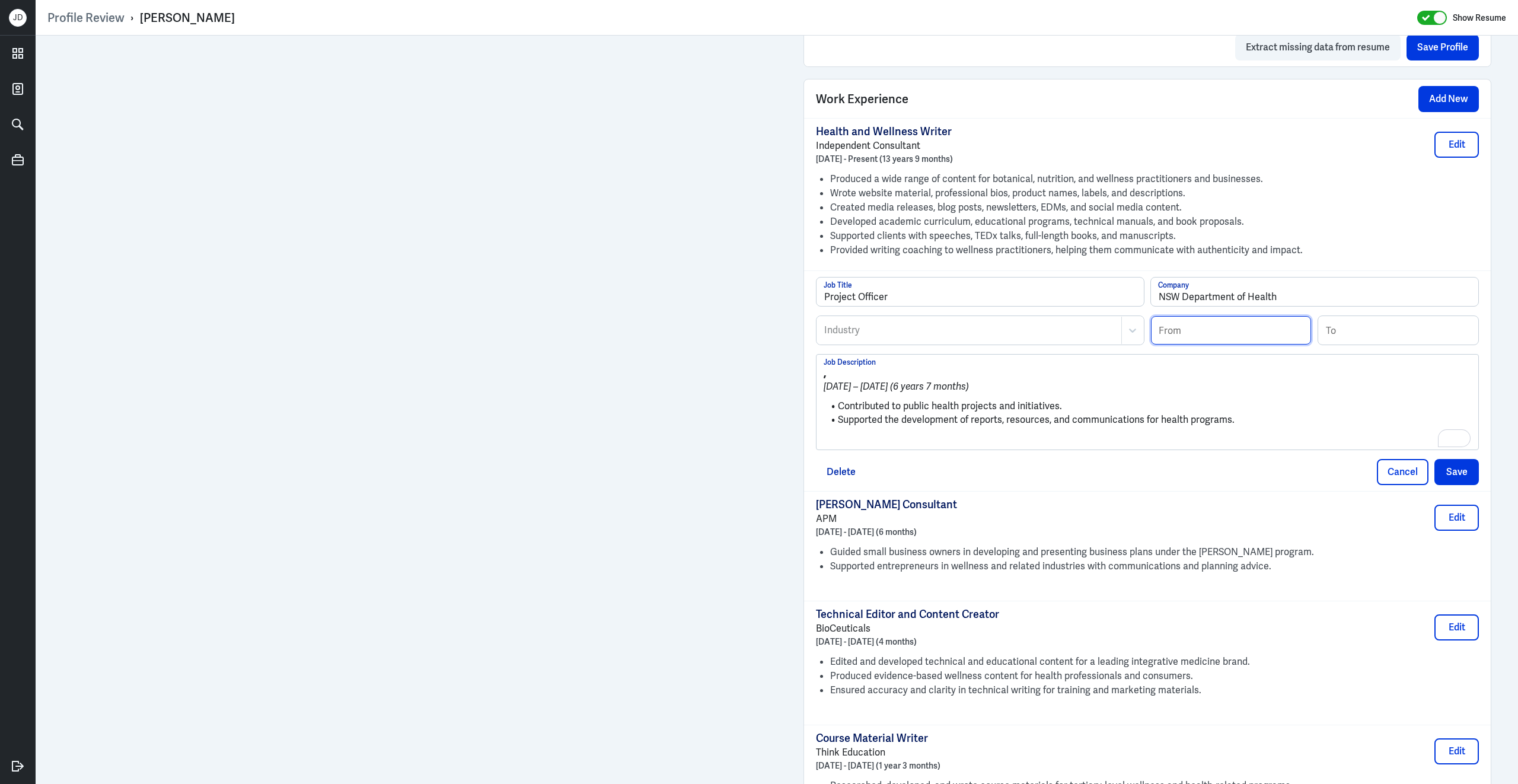
click at [1196, 340] on input at bounding box center [1231, 329] width 160 height 28
type input "04/1998"
click at [1345, 340] on input at bounding box center [1398, 329] width 160 height 28
type input "10/2004"
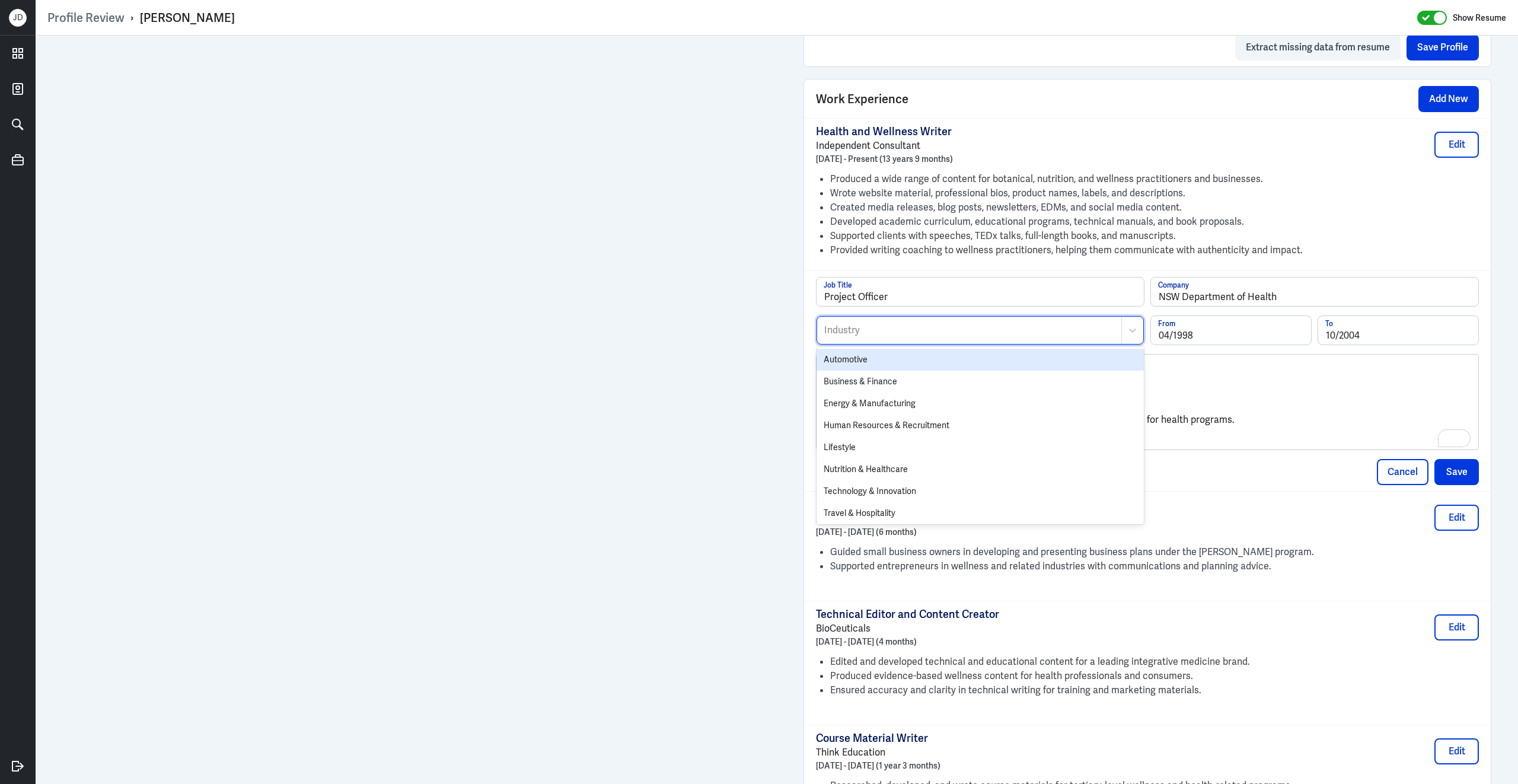
click at [1008, 337] on div at bounding box center [969, 330] width 292 height 14
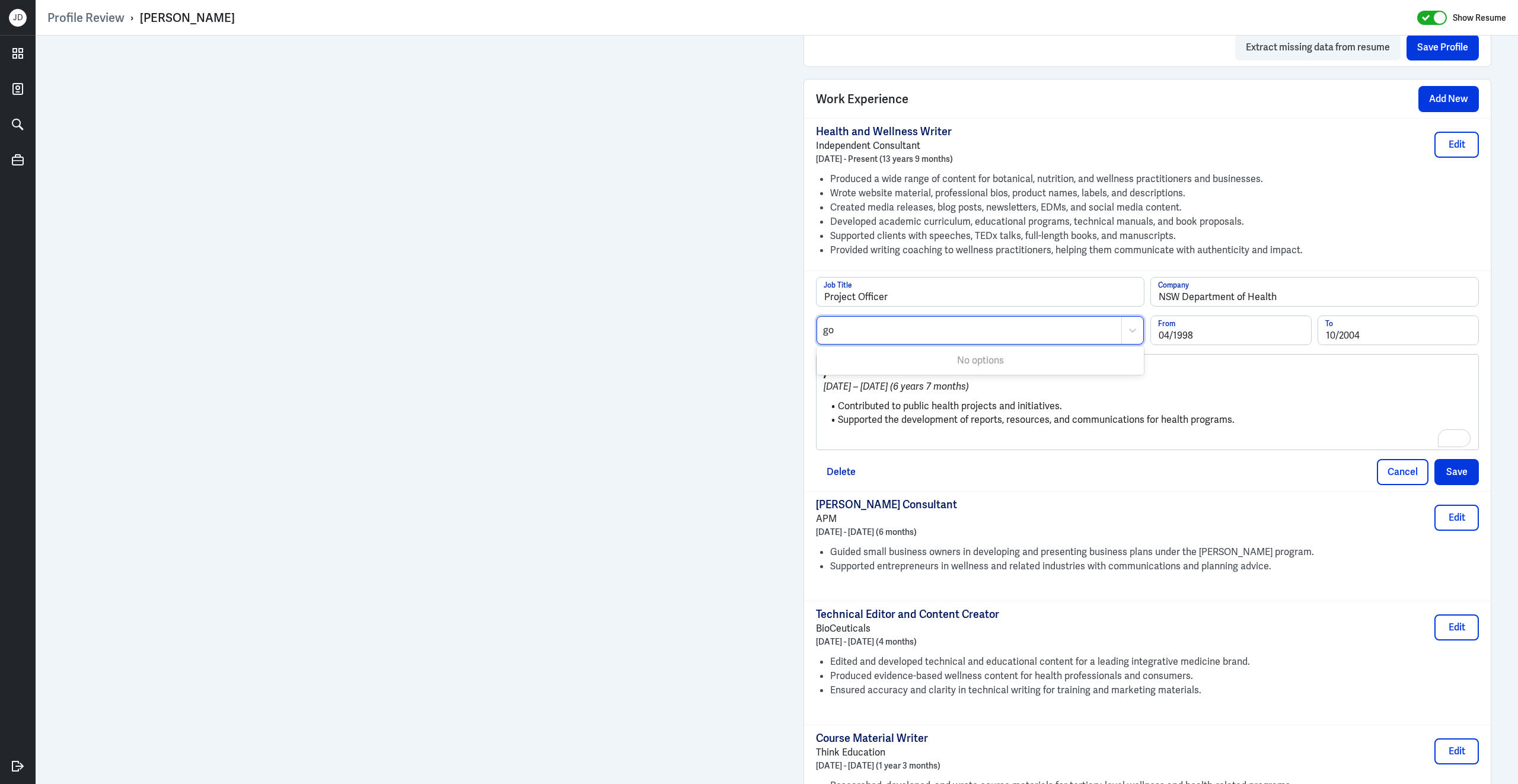
type input "g"
type input "other"
click at [970, 366] on div "Other" at bounding box center [980, 360] width 327 height 22
drag, startPoint x: 839, startPoint y: 417, endPoint x: 806, endPoint y: 370, distance: 57.4
click at [806, 370] on div "Project Officer Job Title NSW Department of Health Company Other Industry 04/19…" at bounding box center [1147, 381] width 686 height 220
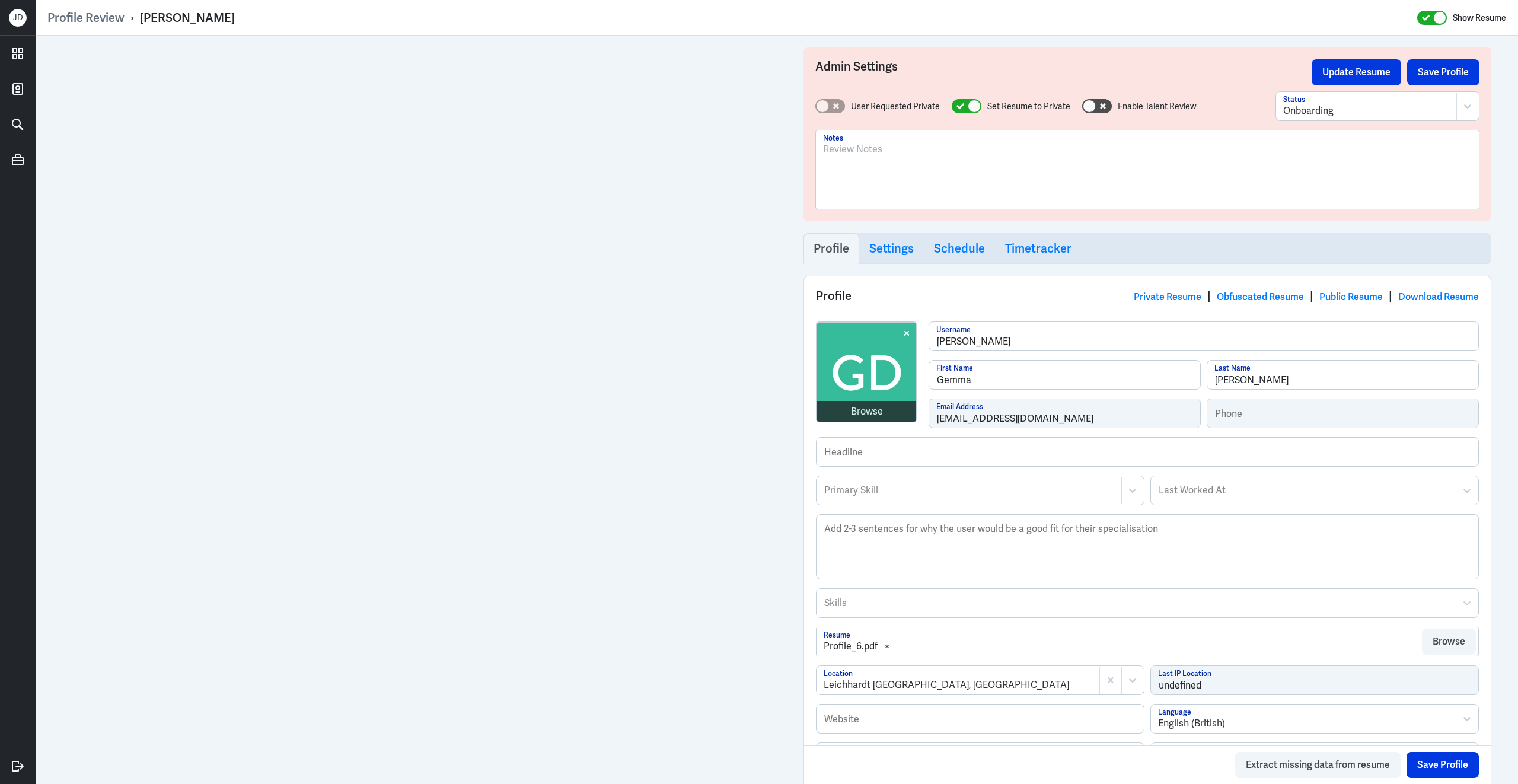
scroll to position [798, 0]
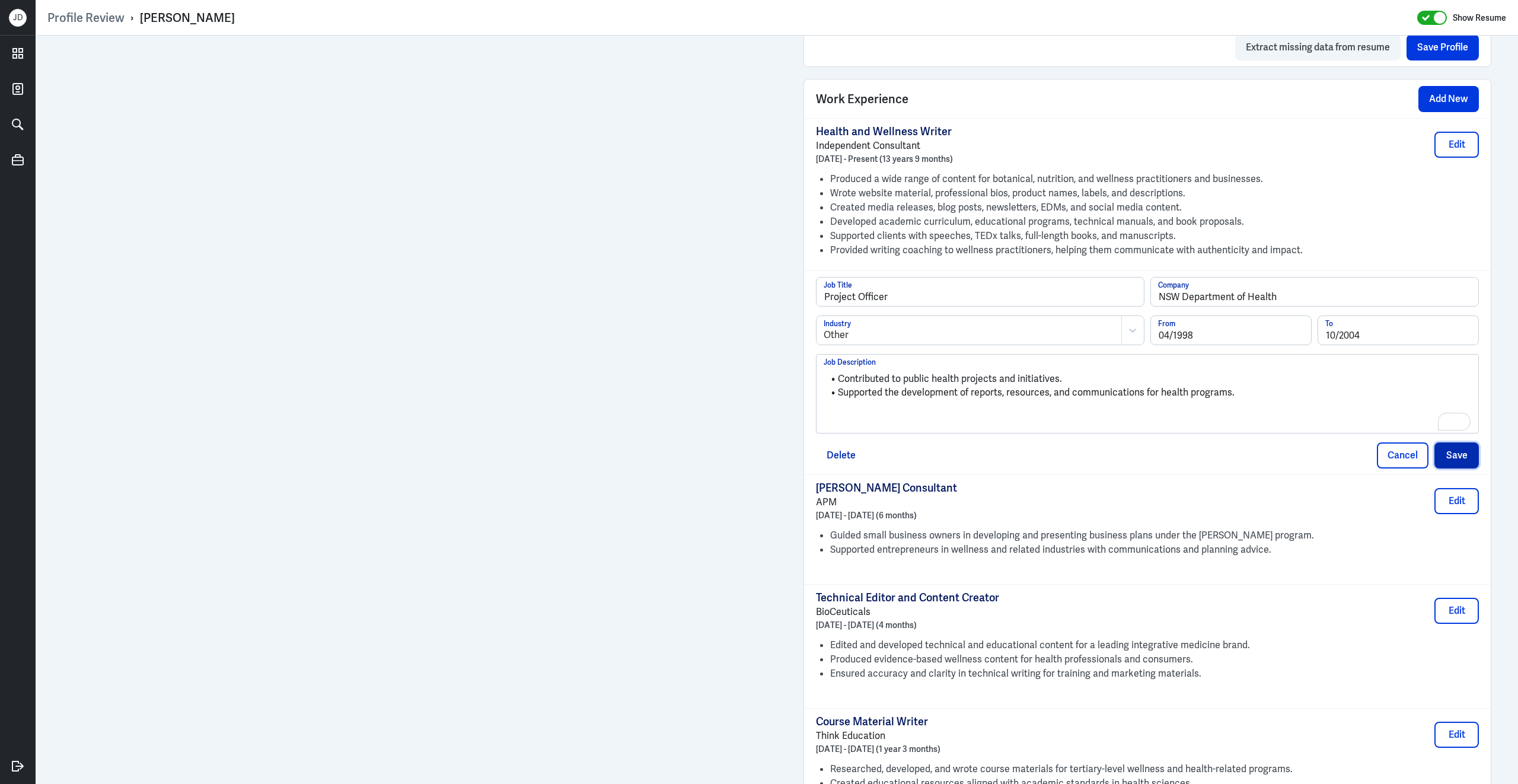
click at [1462, 466] on button "Save" at bounding box center [1457, 455] width 44 height 26
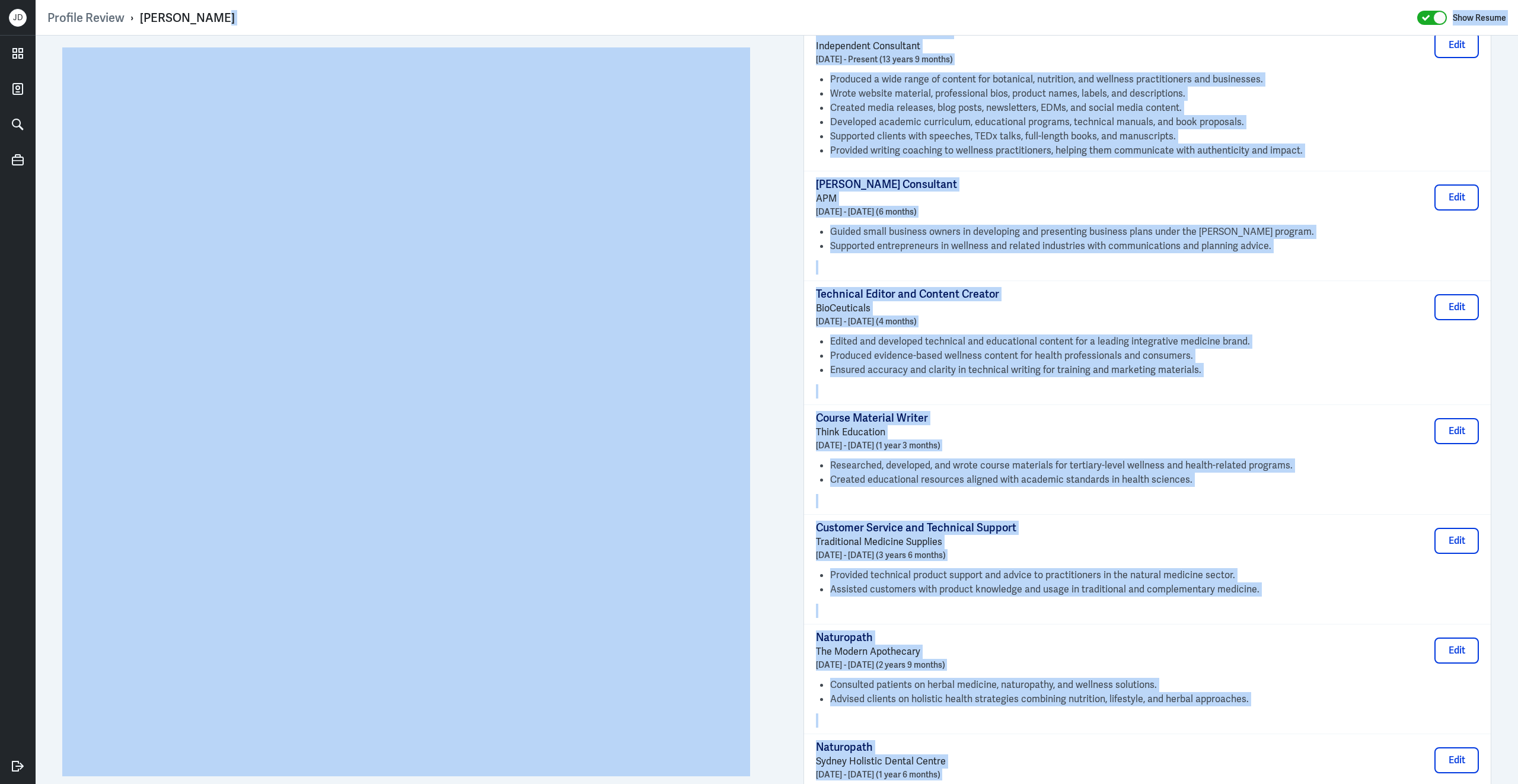
scroll to position [727, 0]
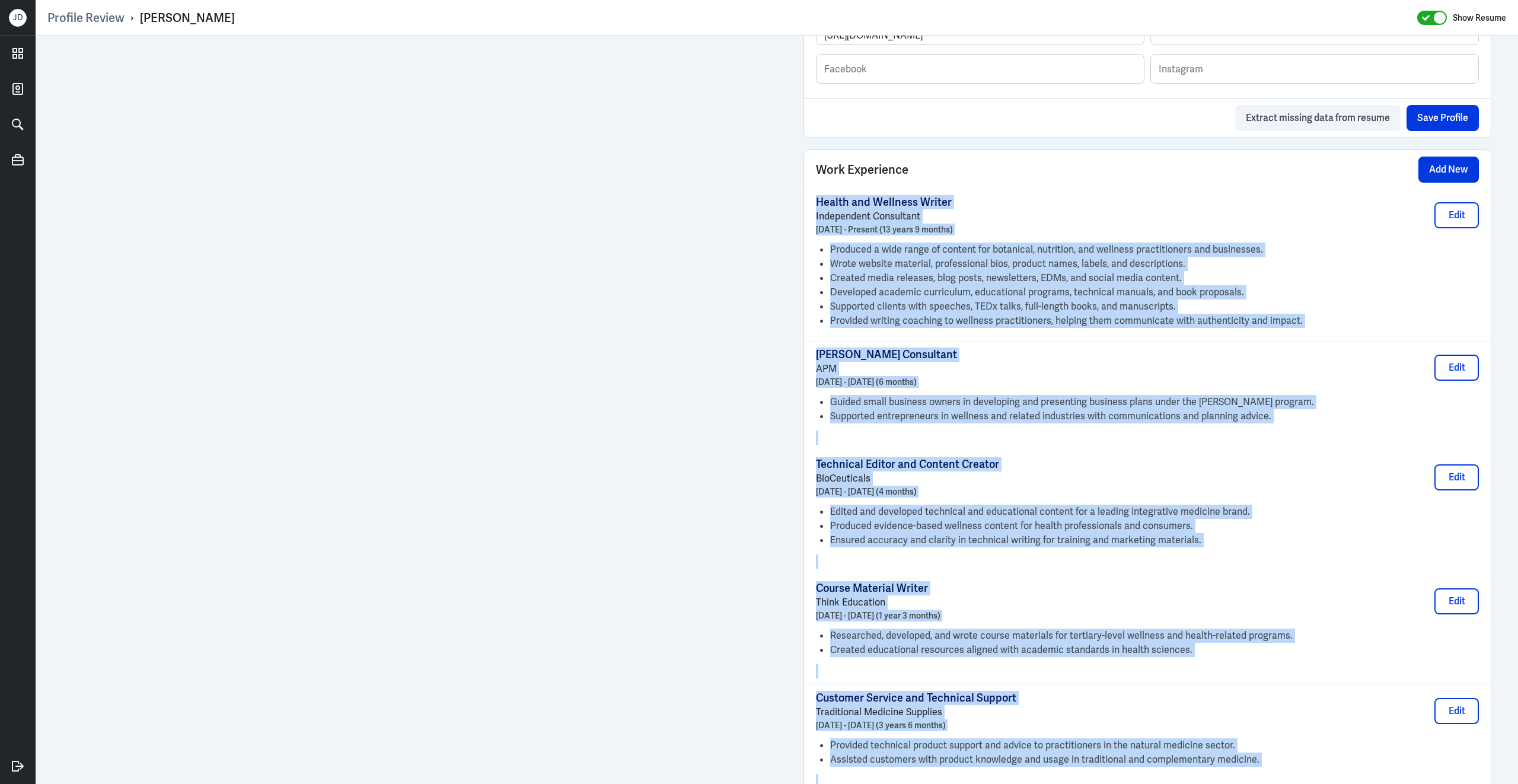
drag, startPoint x: 1234, startPoint y: 605, endPoint x: 811, endPoint y: 212, distance: 577.4
click at [811, 212] on div "Health and Wellness Writer Independent Consultant [DATE] - Present (13 years 9 …" at bounding box center [1147, 655] width 686 height 935
copy div "Health and Wellness Writer Independent Consultant [DATE] - Present (13 years 9 …"
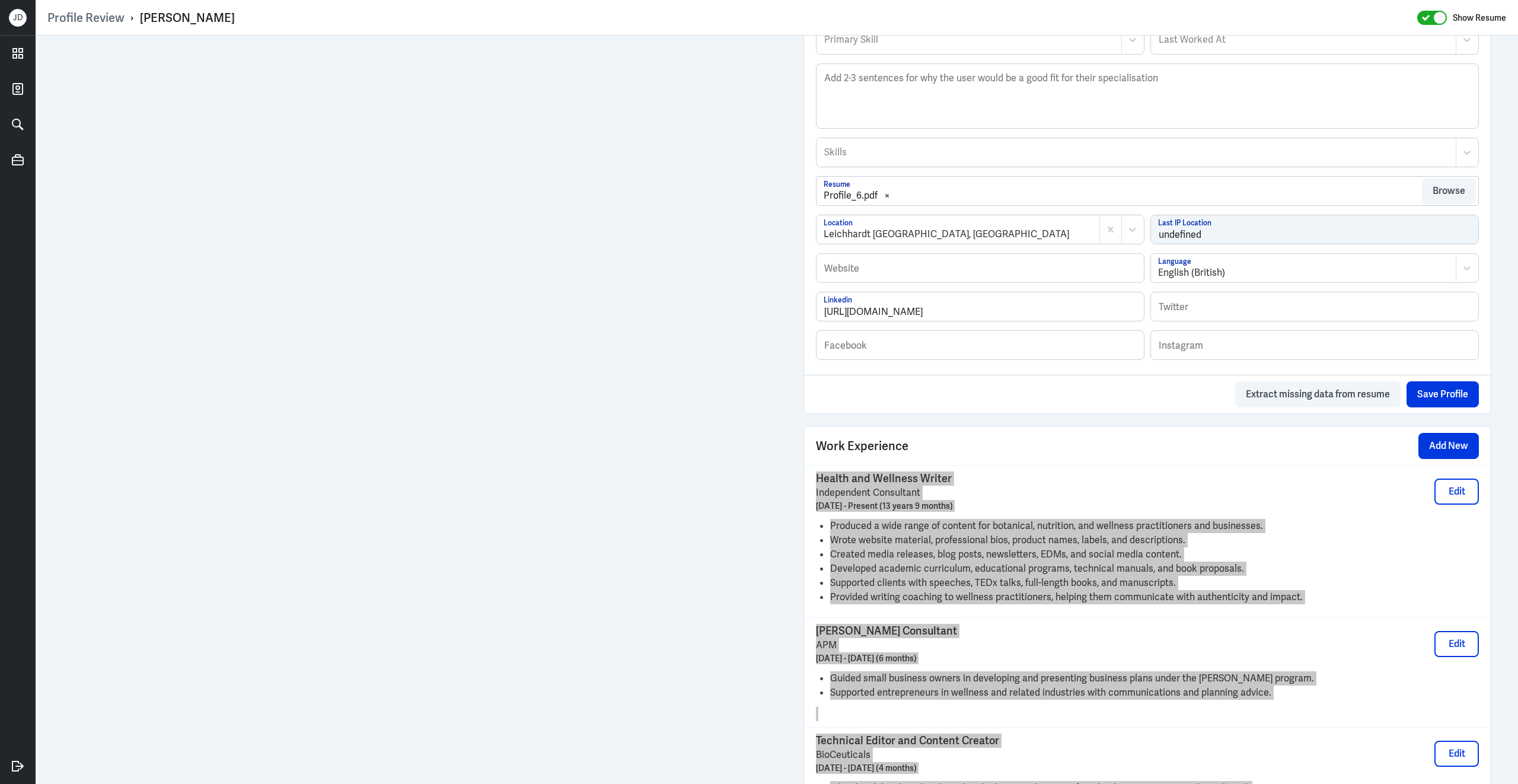
scroll to position [0, 0]
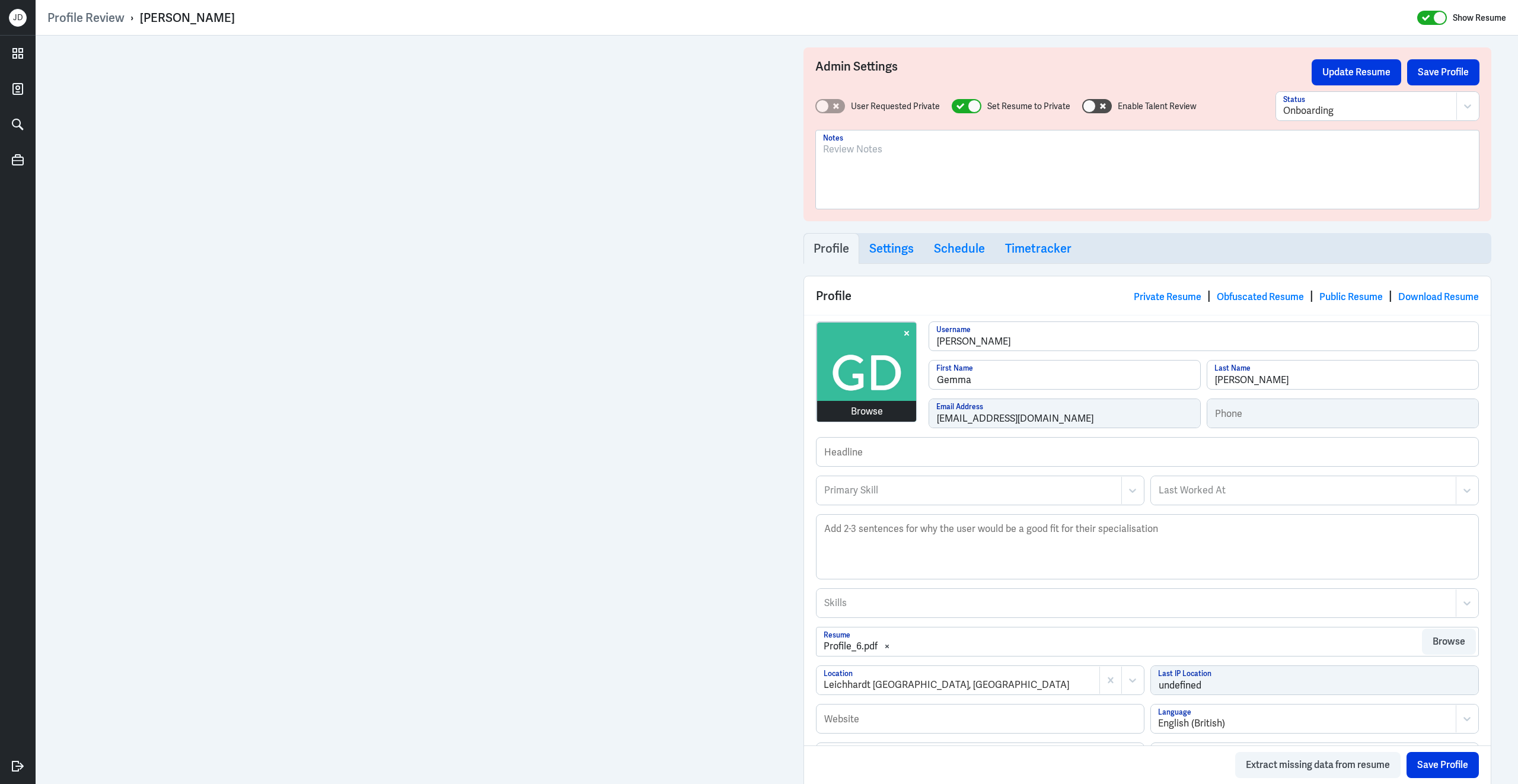
click at [865, 405] on div "Browse" at bounding box center [867, 411] width 32 height 14
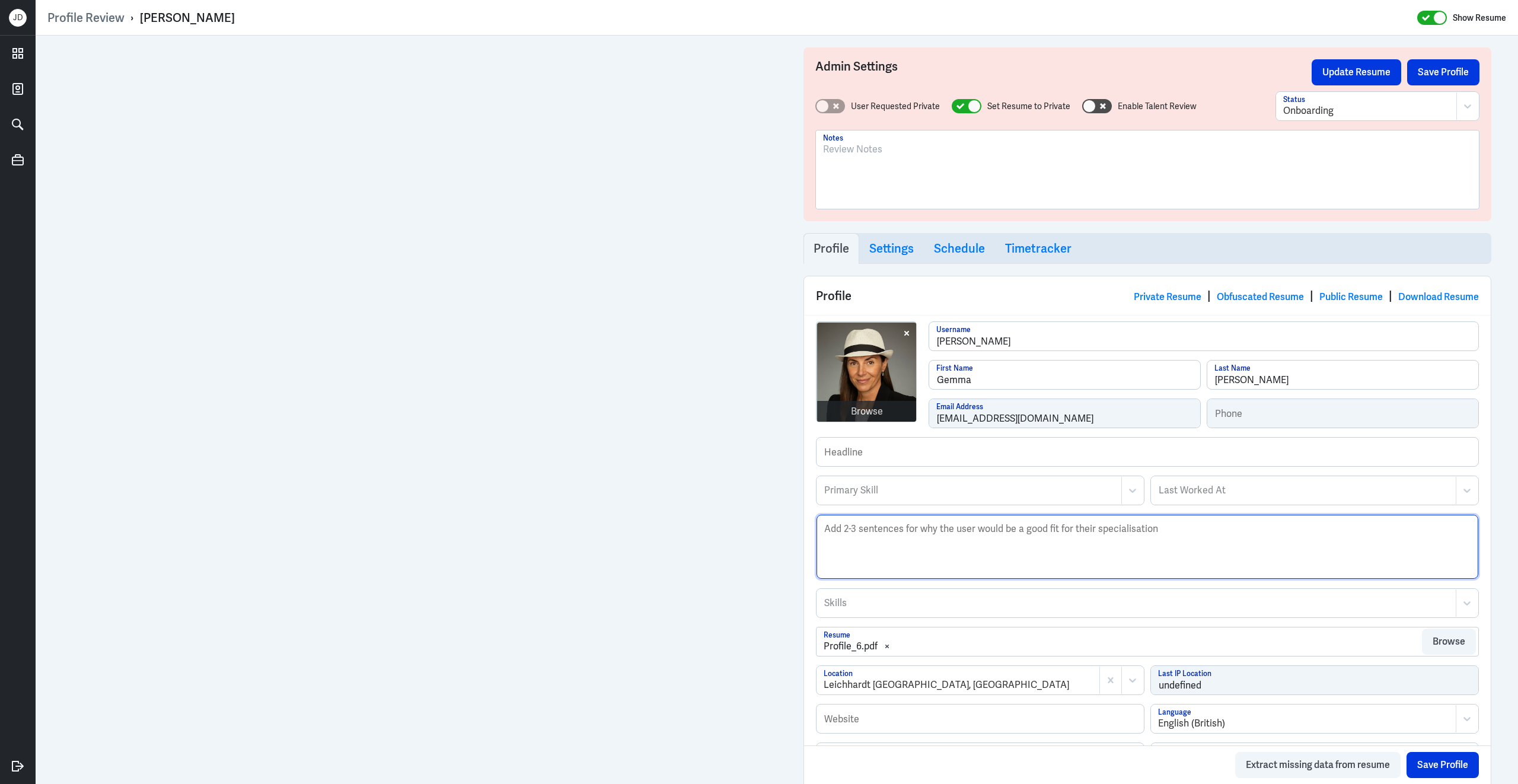
click at [927, 565] on textarea "Description" at bounding box center [1147, 547] width 662 height 64
paste textarea "Gemma Davies is an experienced Health and Wellness Writer, Naturopath, and Herb…"
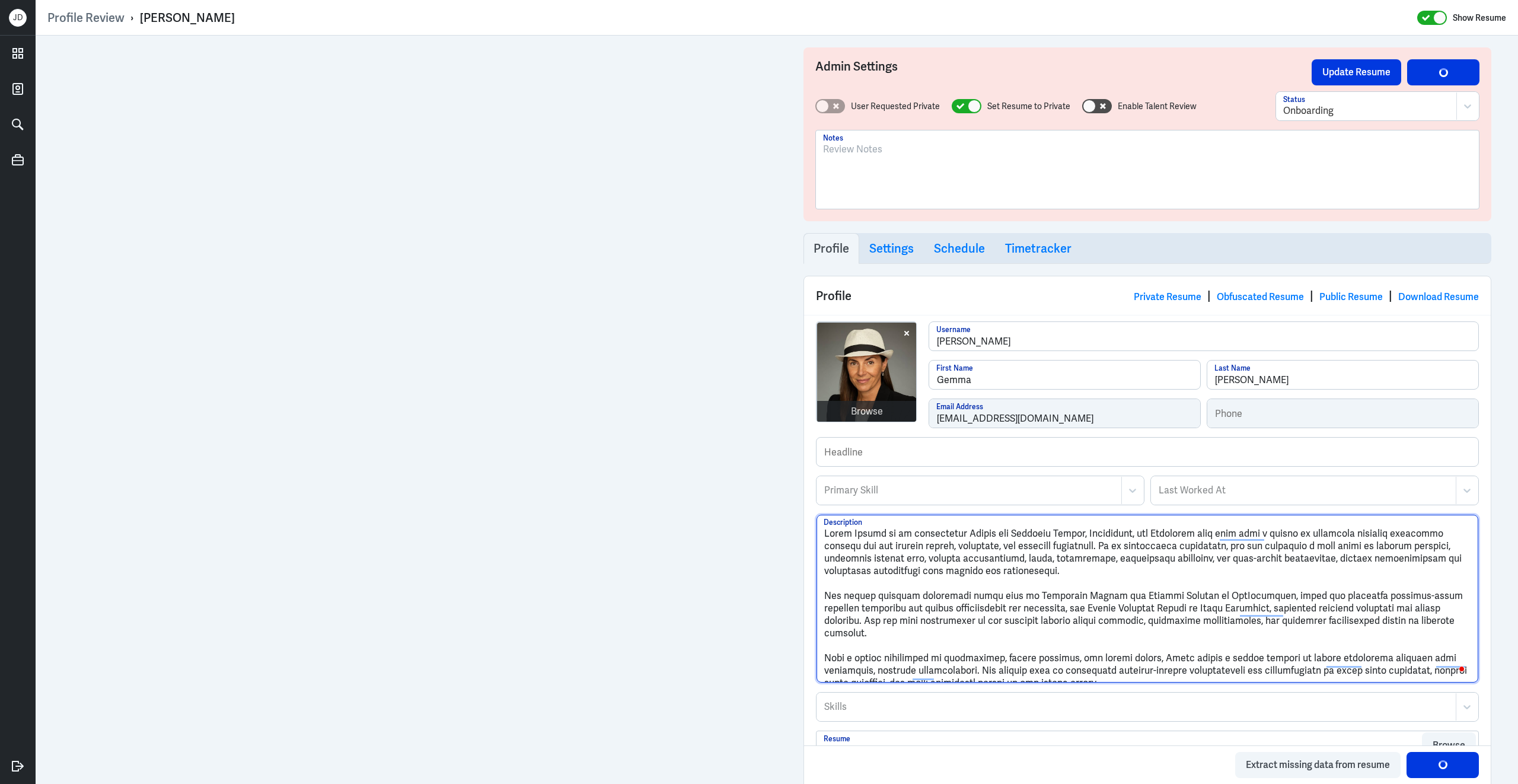
click at [826, 601] on textarea "Description" at bounding box center [1147, 598] width 662 height 168
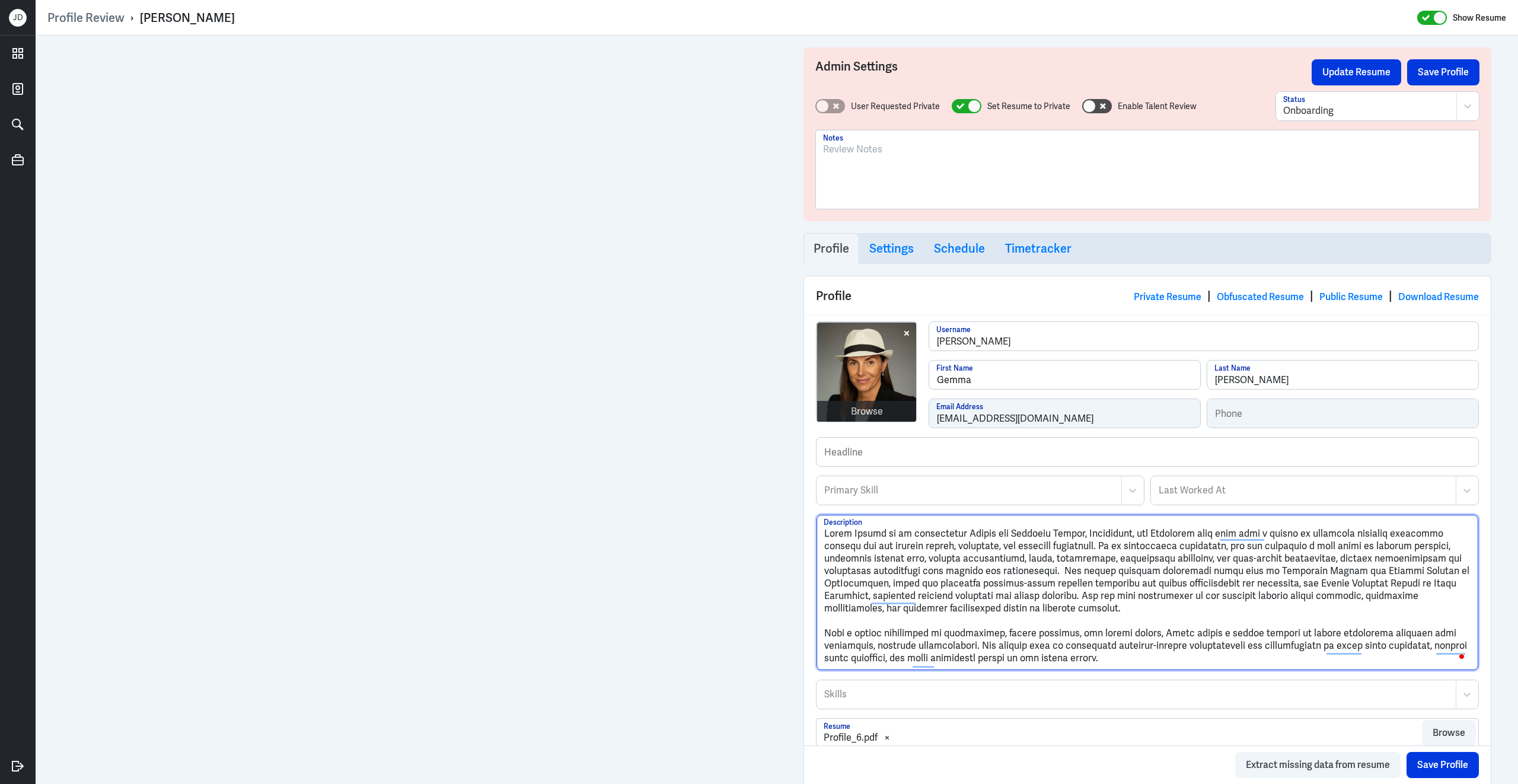
click at [827, 638] on textarea "Description" at bounding box center [1147, 592] width 662 height 155
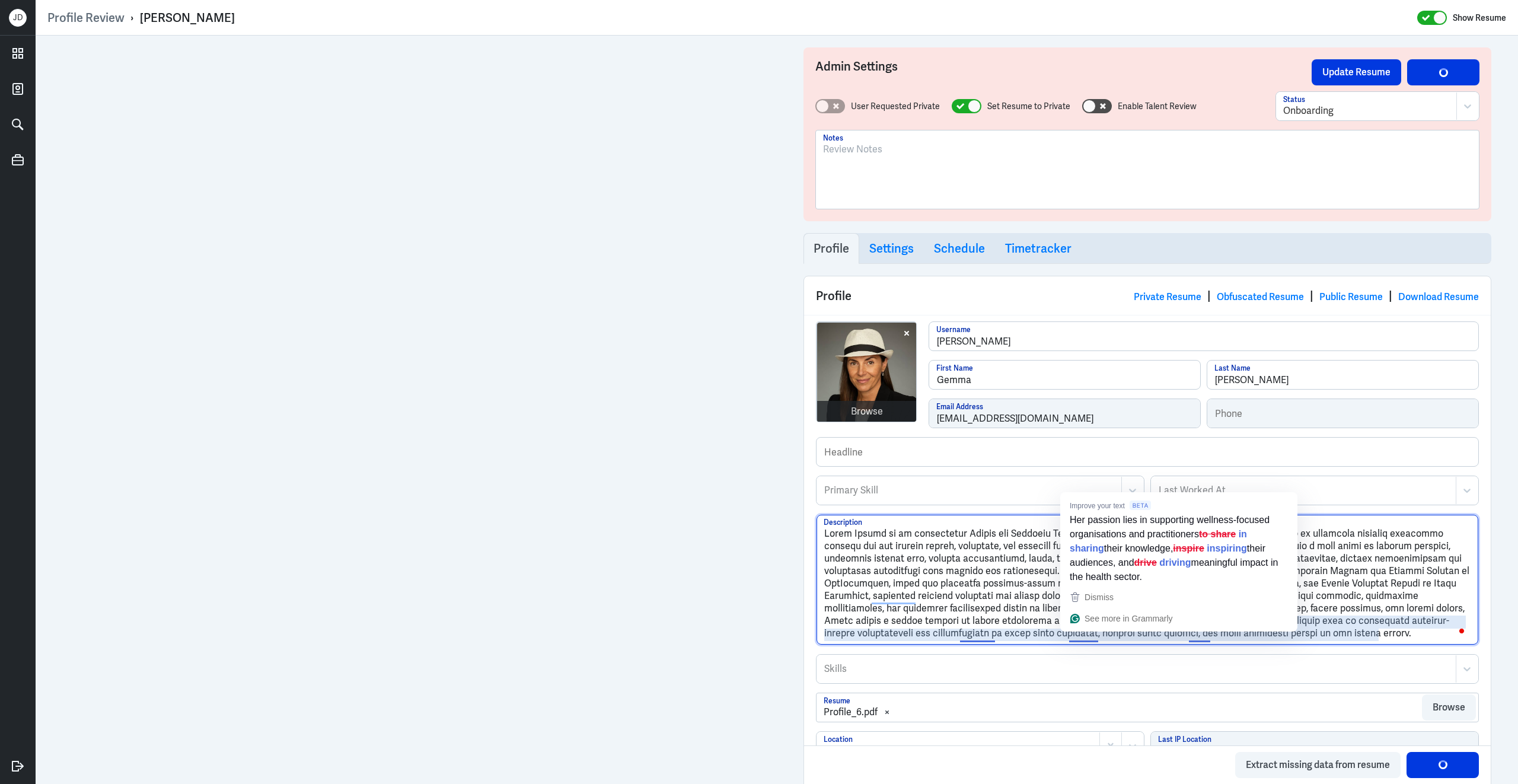
click at [1000, 592] on textarea "Description" at bounding box center [1147, 580] width 662 height 130
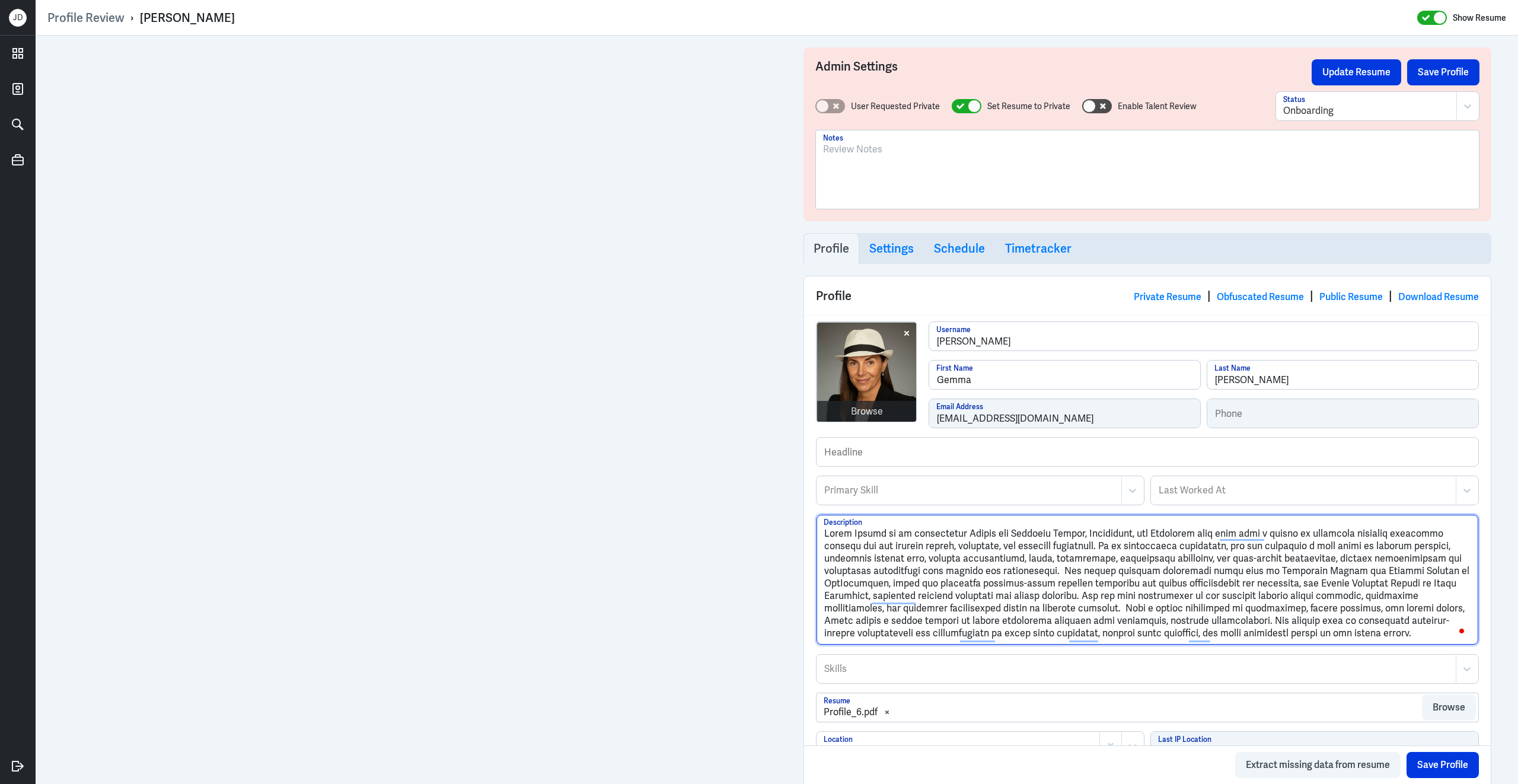
drag, startPoint x: 1263, startPoint y: 628, endPoint x: 1398, endPoint y: 642, distance: 135.7
click at [1398, 642] on textarea "Description" at bounding box center [1147, 580] width 662 height 130
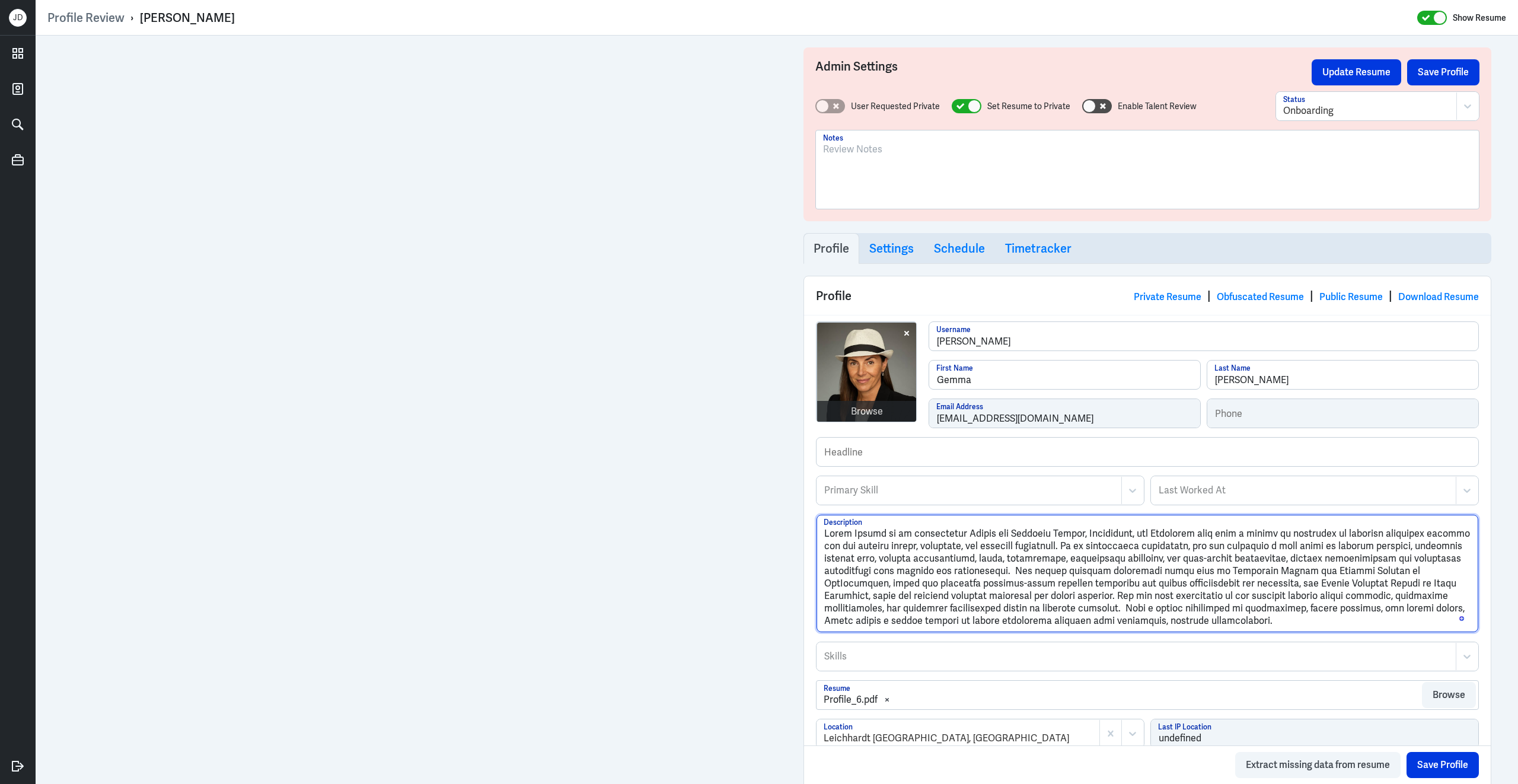
type textarea "Gemma Davies is an experienced Health and Wellness Writer, Naturopath, and Herb…"
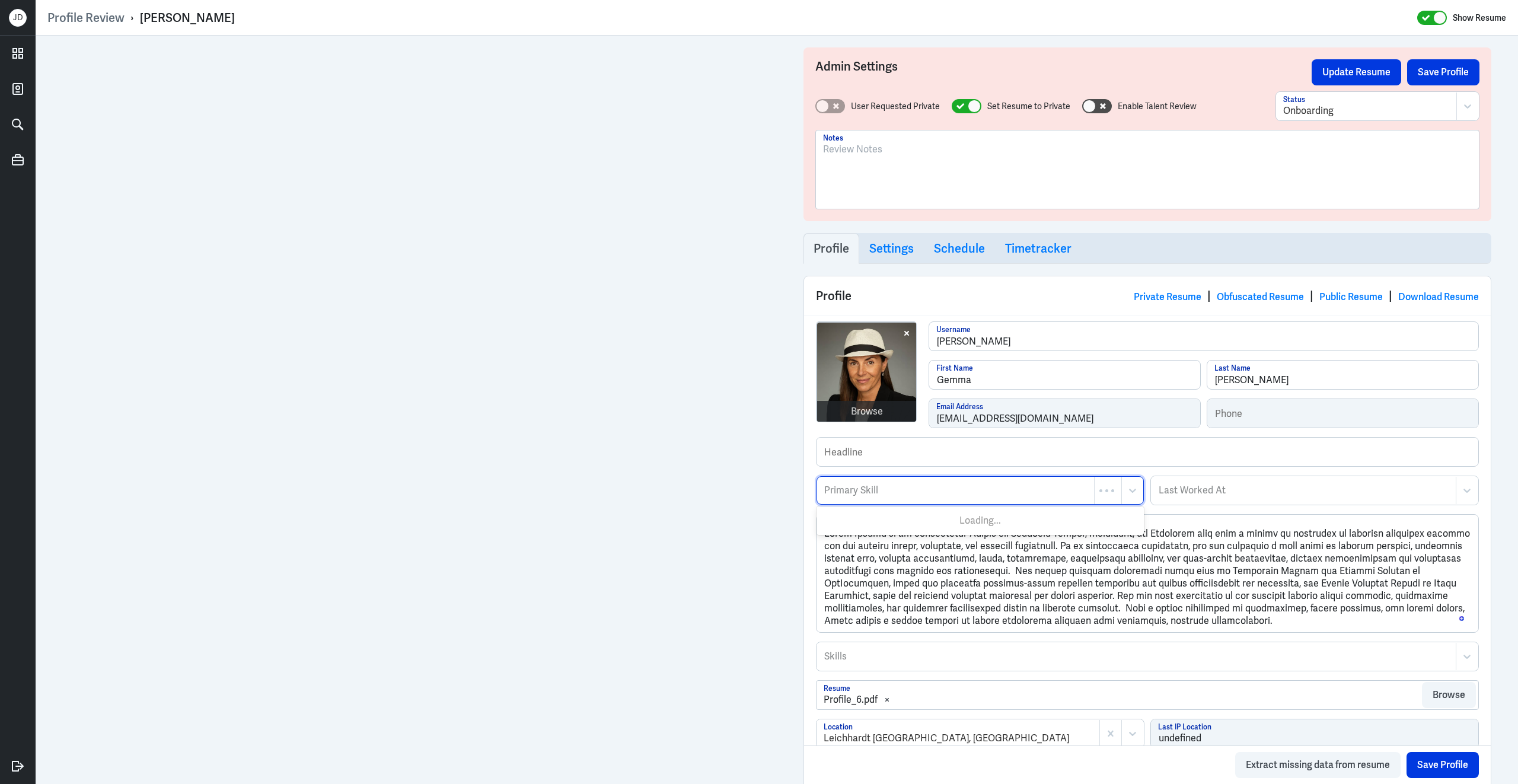
click at [983, 501] on div "Primary Skill" at bounding box center [955, 490] width 277 height 27
click at [983, 498] on div "Primary Skill" at bounding box center [969, 490] width 304 height 27
click at [866, 495] on input "health and wellness" at bounding box center [867, 490] width 88 height 14
type input "health & wellness"
click at [900, 523] on div "Health & Wellness Content" at bounding box center [980, 520] width 327 height 22
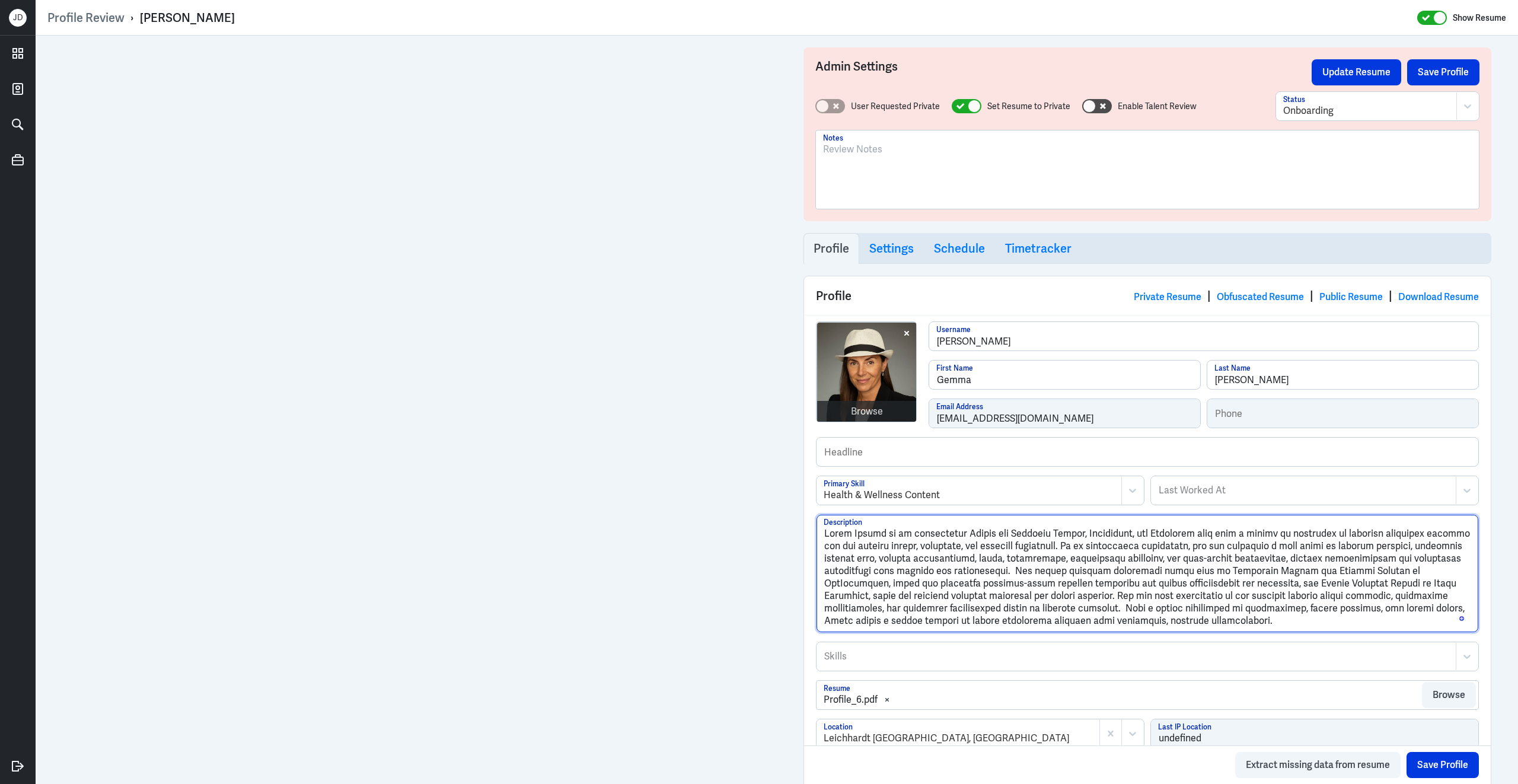
drag, startPoint x: 914, startPoint y: 538, endPoint x: 1086, endPoint y: 535, distance: 172.0
click at [1086, 535] on textarea "Description" at bounding box center [1147, 574] width 662 height 117
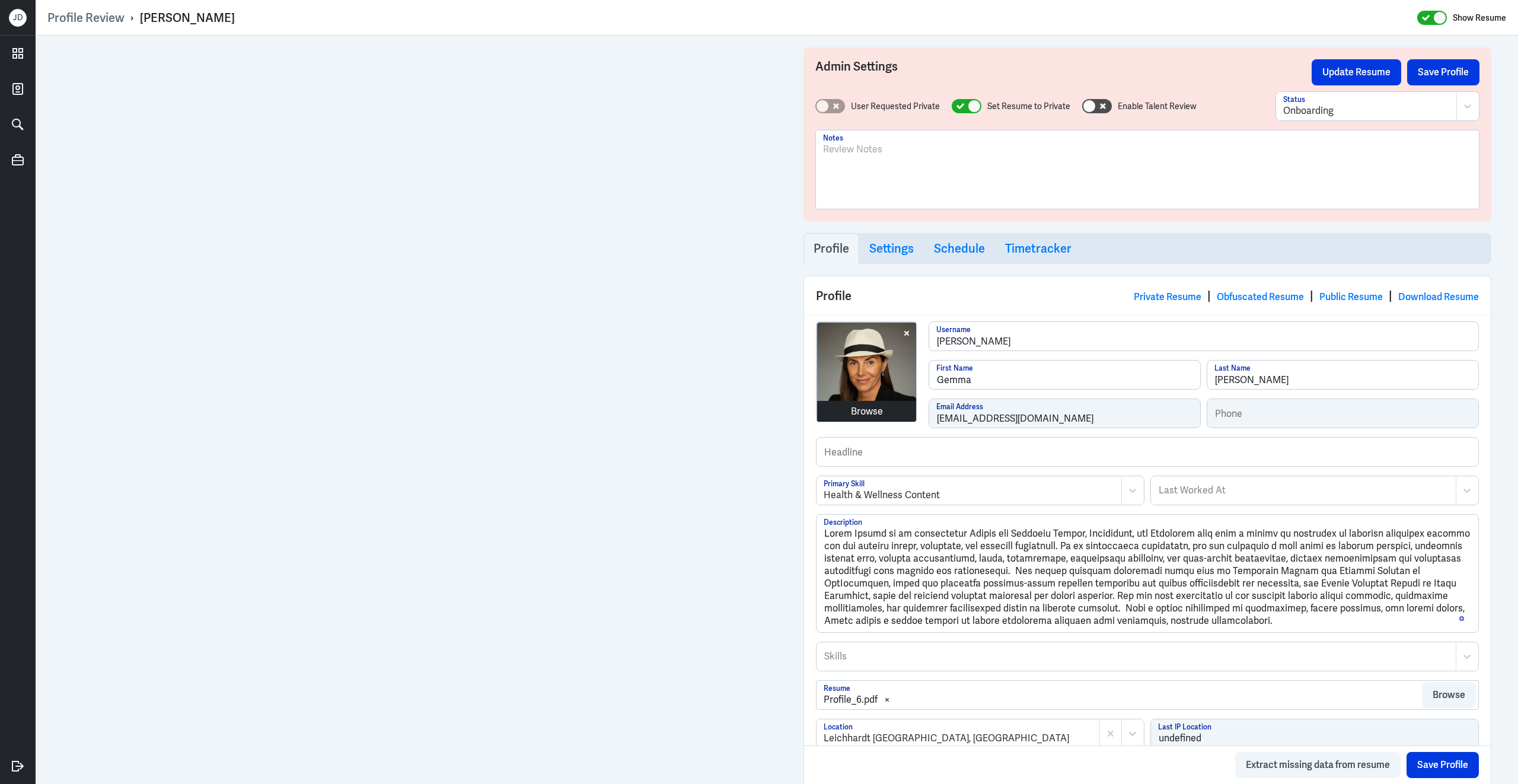
click at [856, 411] on div "Browse" at bounding box center [867, 411] width 32 height 14
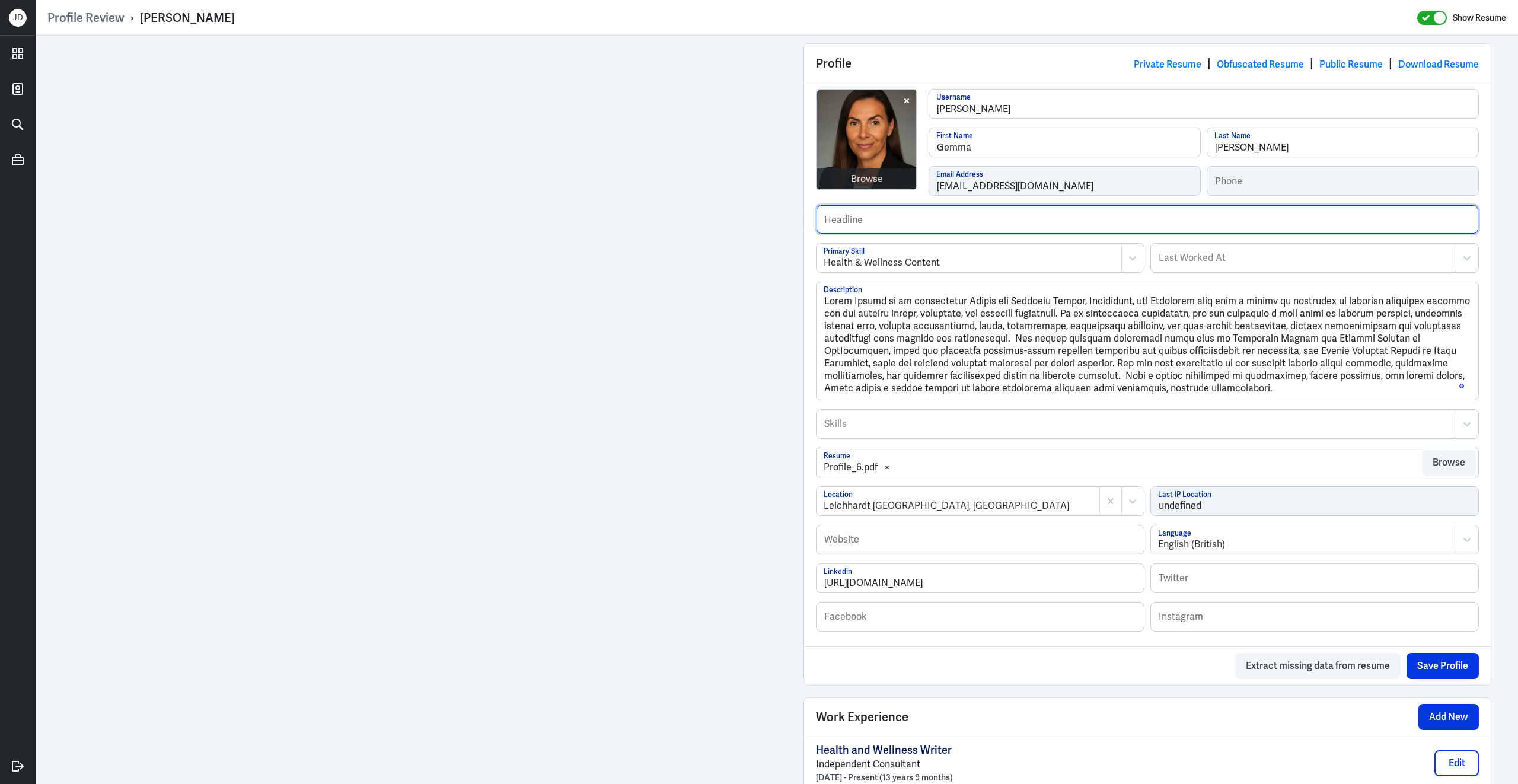
click at [880, 220] on input "text" at bounding box center [1147, 219] width 662 height 28
drag, startPoint x: 969, startPoint y: 304, endPoint x: 1081, endPoint y: 300, distance: 112.1
click at [1081, 301] on textarea "Description" at bounding box center [1147, 341] width 662 height 117
click at [905, 230] on input "Experienced" at bounding box center [1147, 219] width 662 height 28
paste input "Health and Wellness Writer"
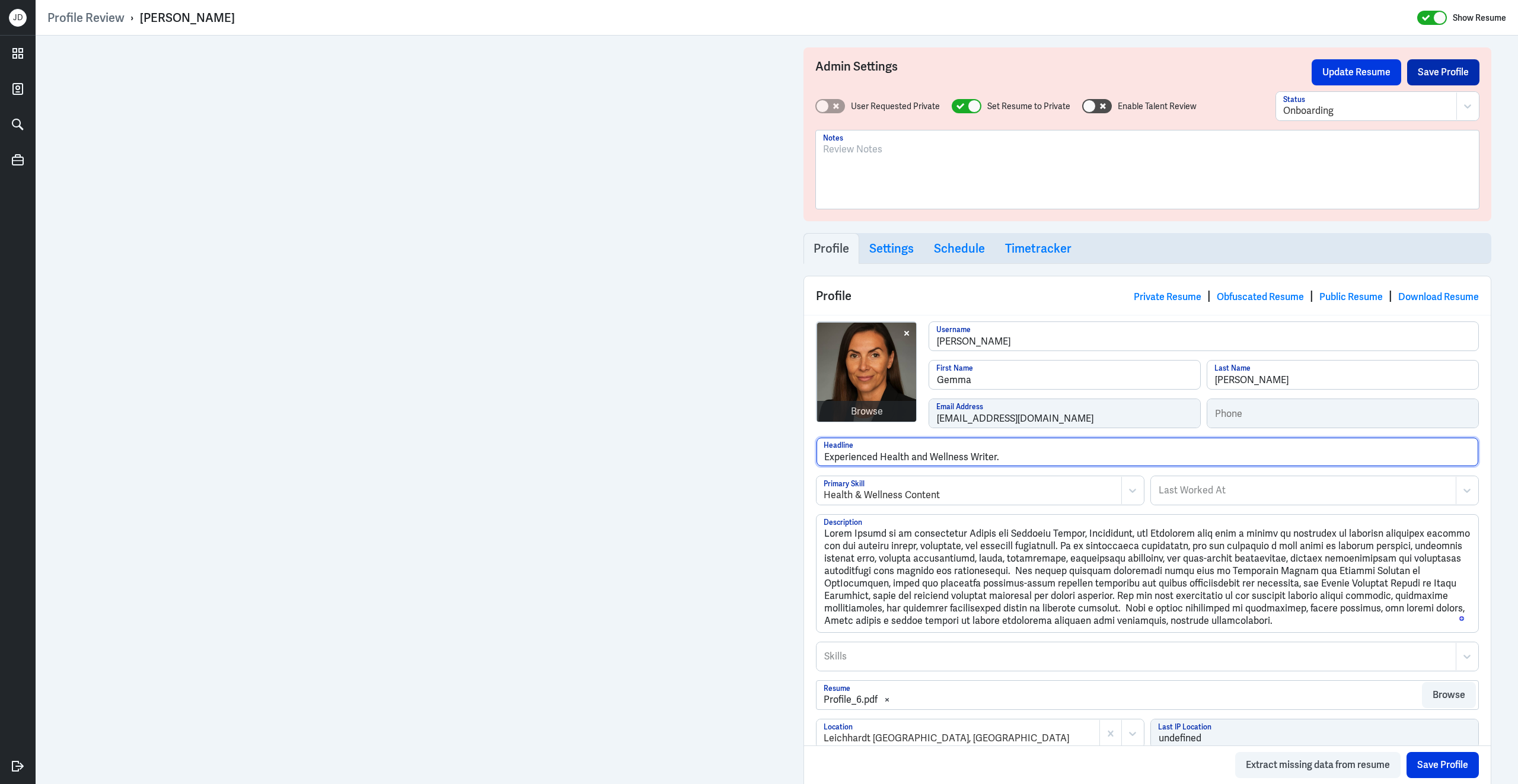
type input "Experienced Health and Wellness Writer."
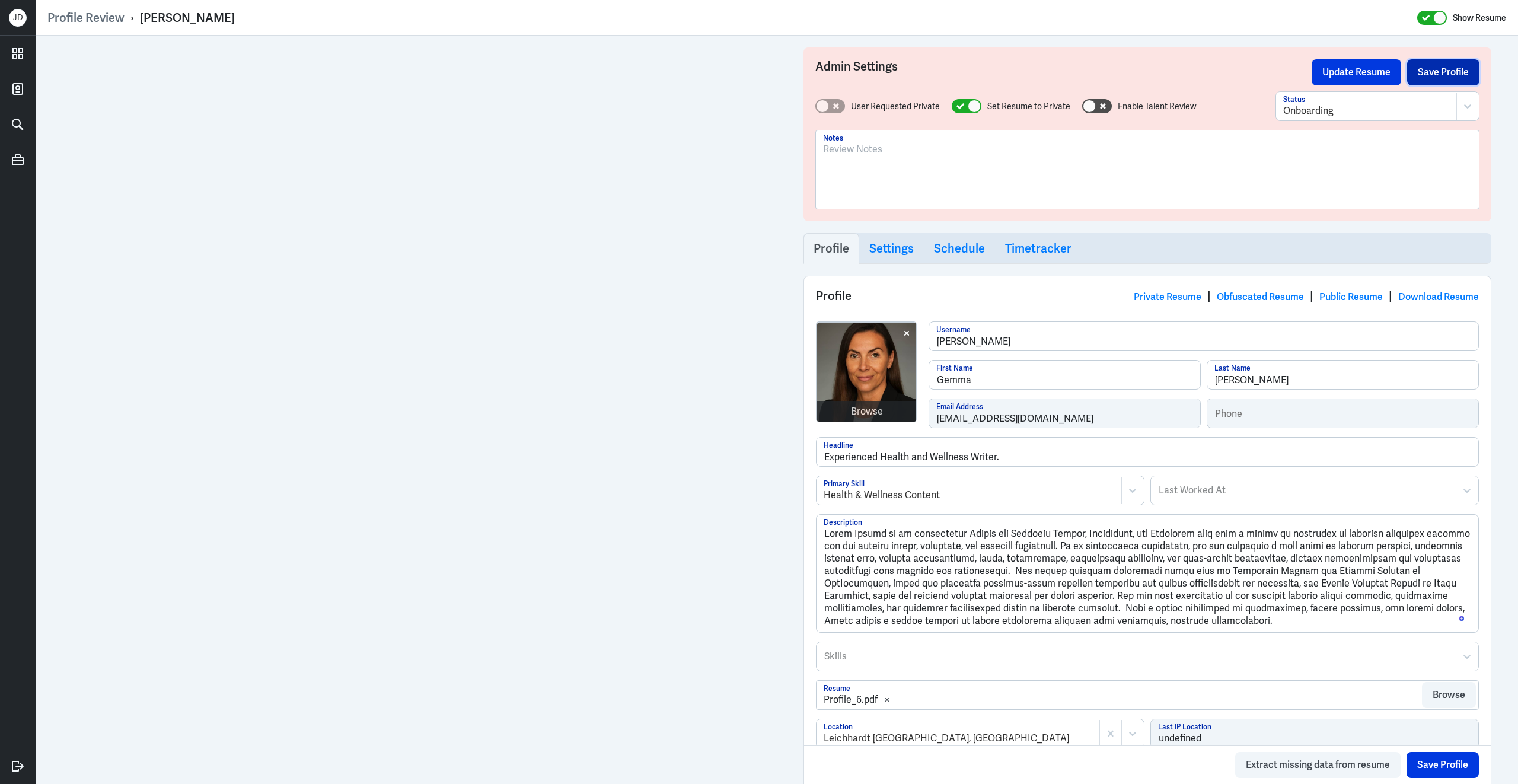
click at [1456, 77] on button "Save Profile" at bounding box center [1443, 72] width 72 height 26
click at [964, 106] on div at bounding box center [966, 106] width 30 height 14
checkbox input "false"
click at [1378, 112] on div at bounding box center [1366, 111] width 167 height 14
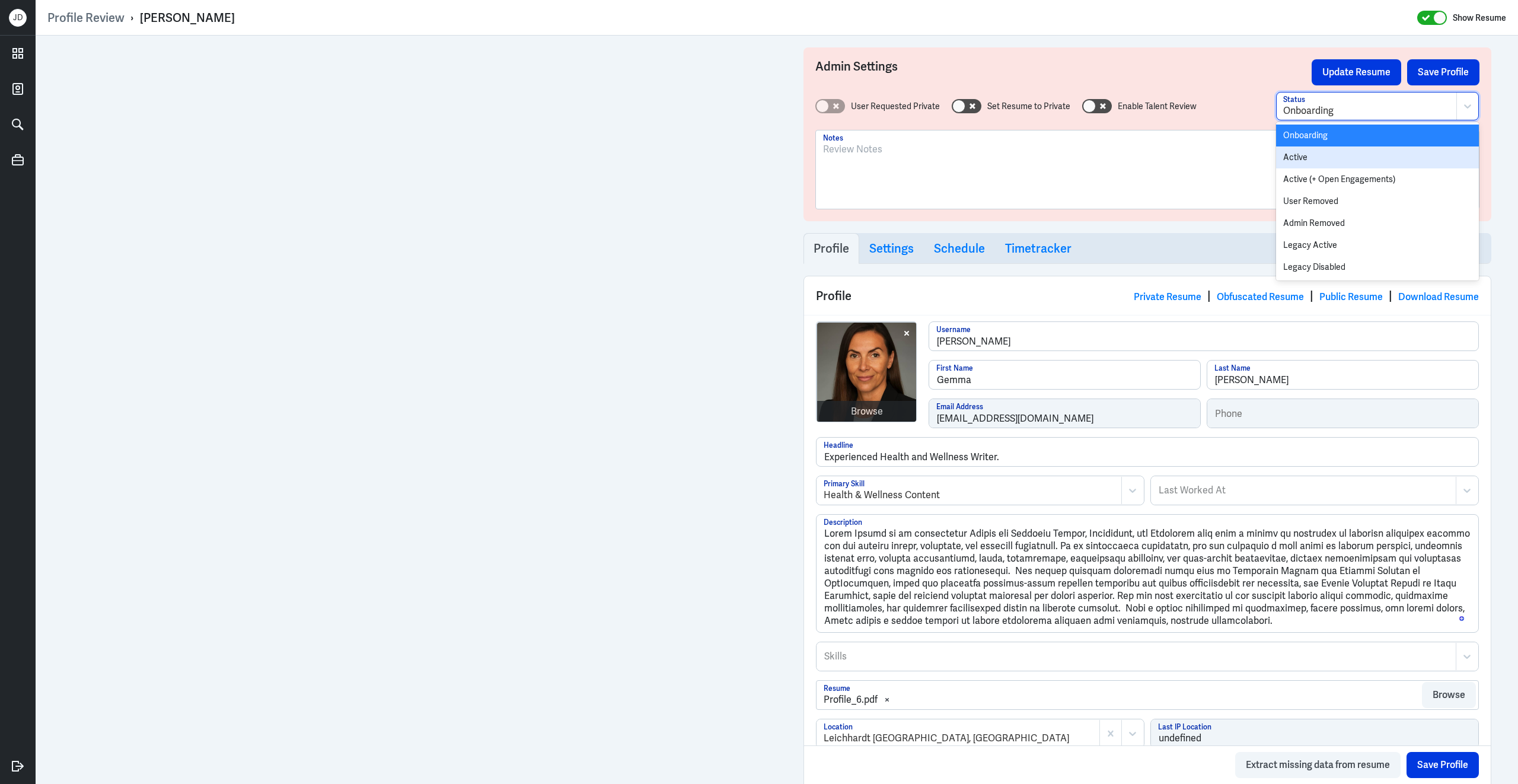
click at [1341, 155] on div "Active" at bounding box center [1378, 157] width 203 height 22
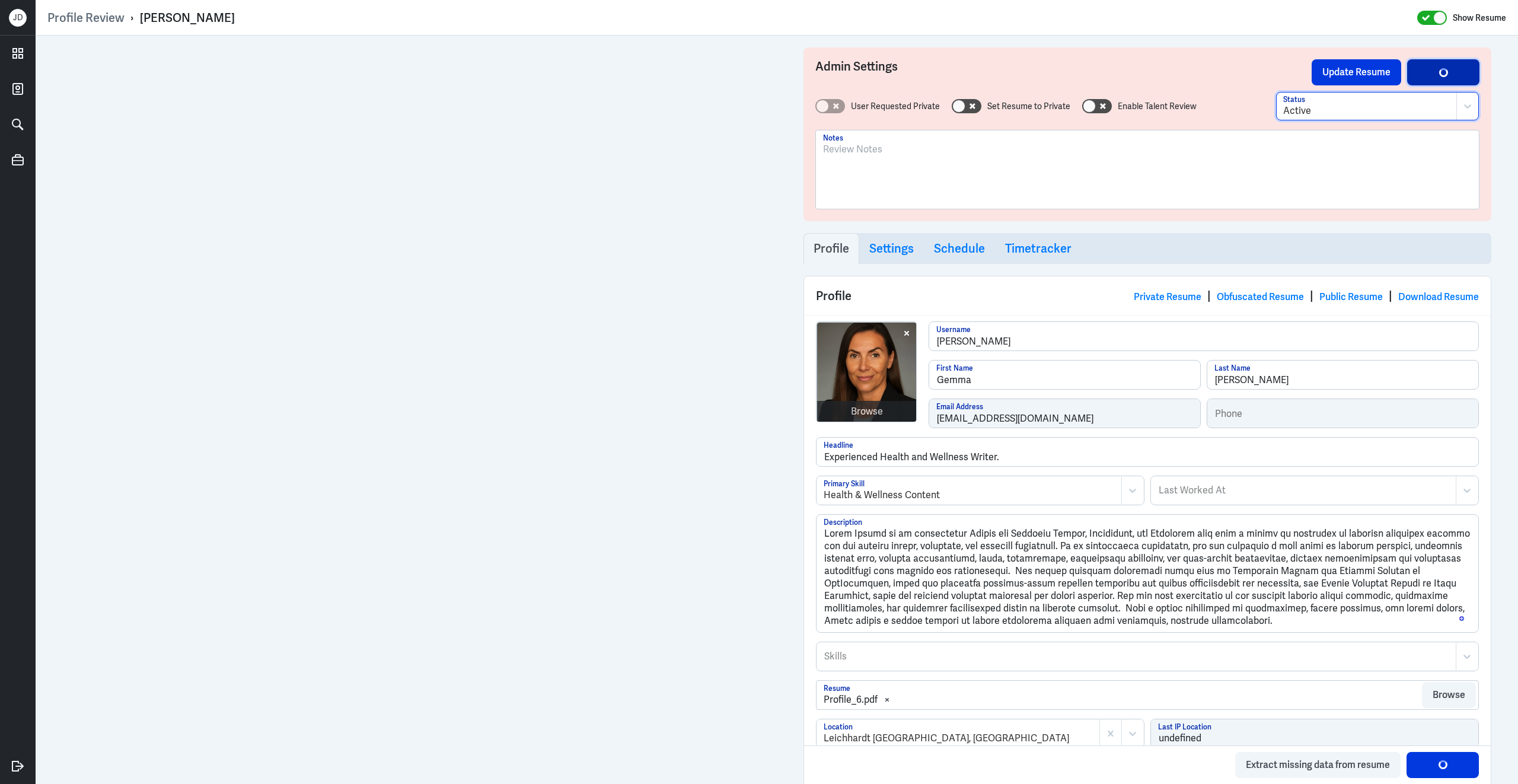
click at [1464, 69] on button "Save Profile" at bounding box center [1443, 72] width 72 height 26
click at [1446, 72] on div "button" at bounding box center [1443, 72] width 9 height 9
click at [1372, 75] on button "Update Resume" at bounding box center [1356, 72] width 89 height 26
click at [1433, 74] on button "Save Profile" at bounding box center [1443, 72] width 72 height 26
click at [1369, 72] on button "Update Resume" at bounding box center [1356, 72] width 89 height 26
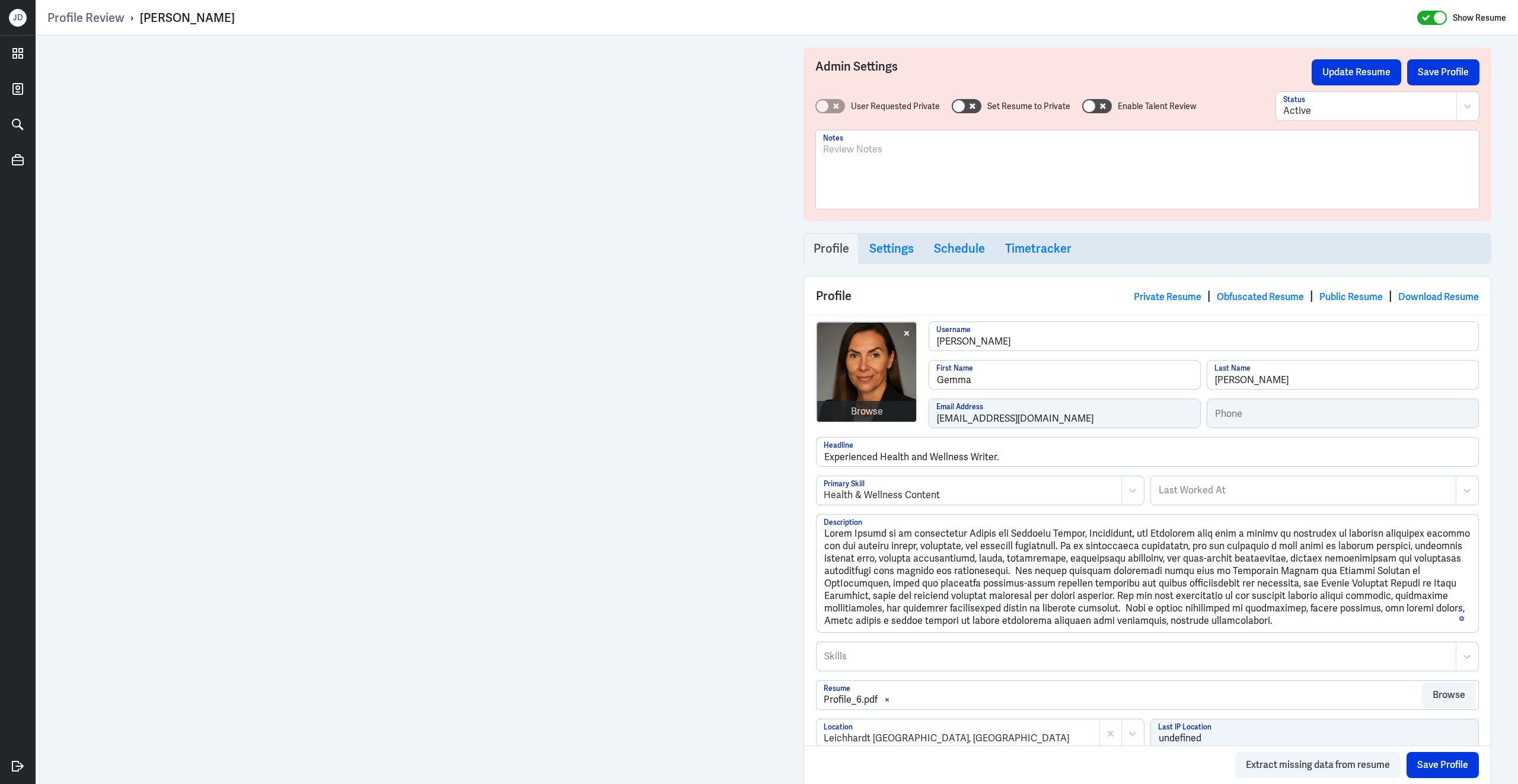
click at [1252, 304] on div "Private Resume | Obfuscated Resume | Public Resume | Download Resume" at bounding box center [1306, 295] width 345 height 18
click at [1253, 294] on link "Obfuscated Resume" at bounding box center [1260, 296] width 87 height 13
